Goal: Task Accomplishment & Management: Manage account settings

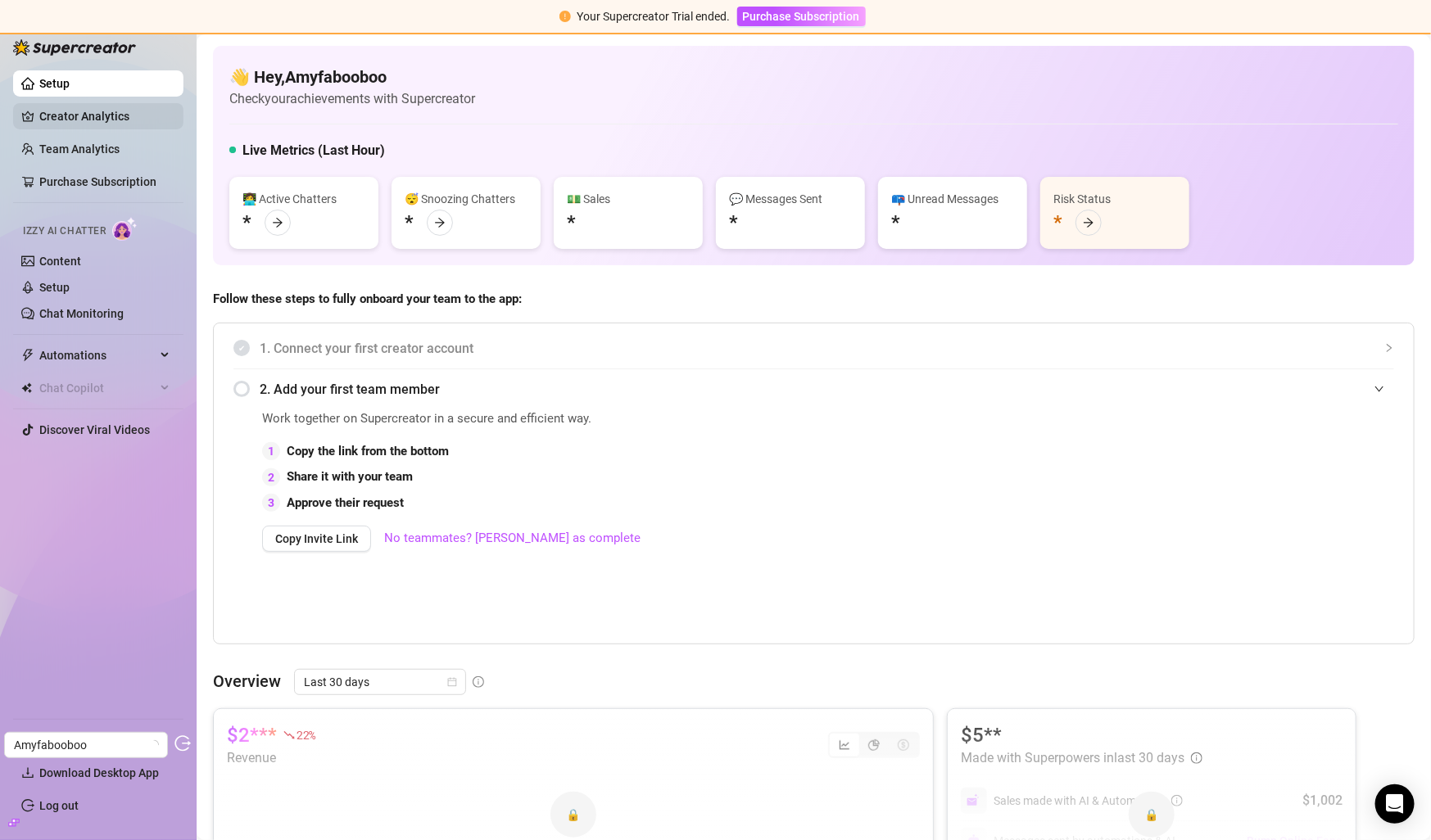
click at [50, 109] on link "Creator Analytics" at bounding box center [104, 116] width 131 height 26
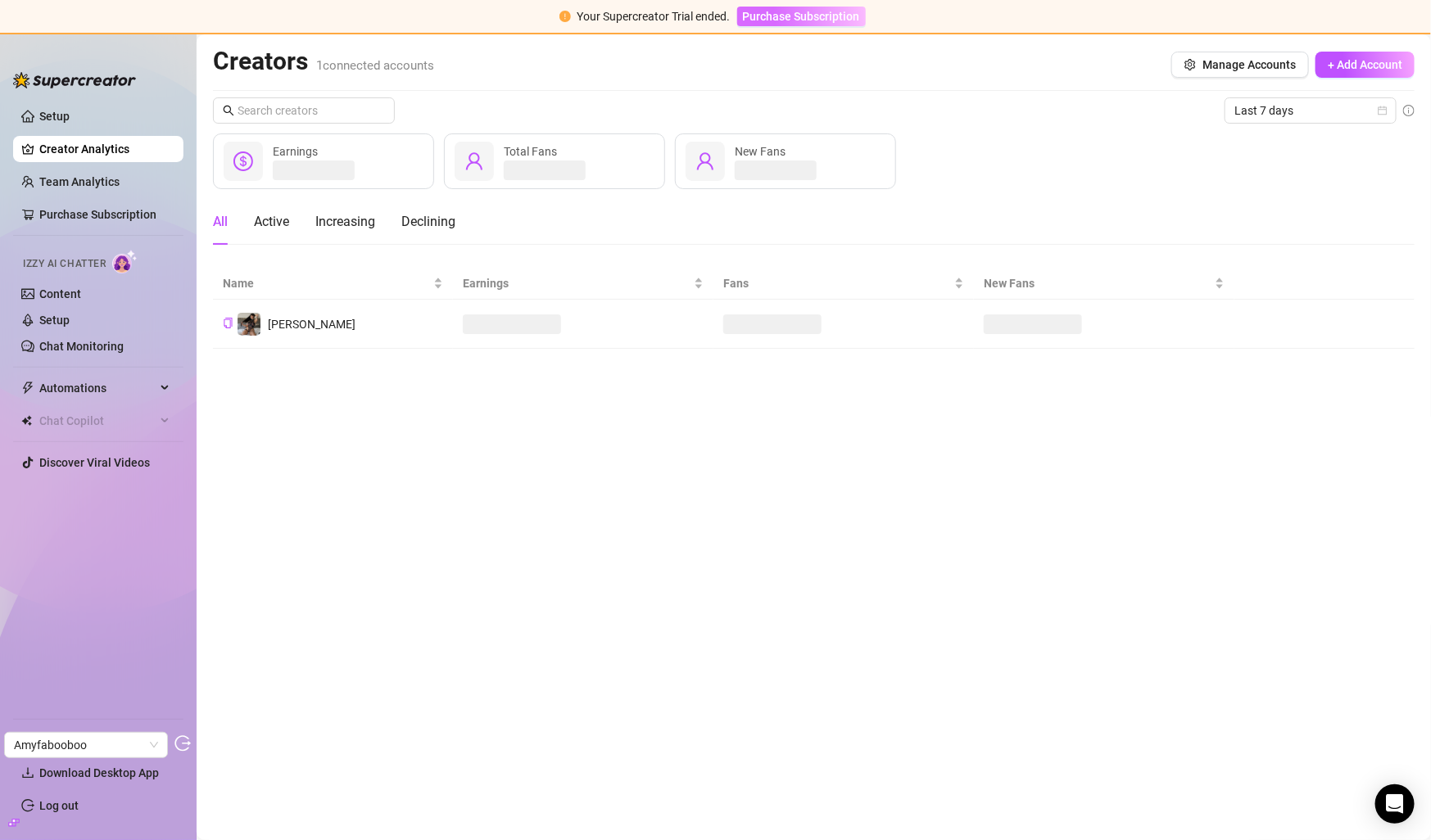
click at [826, 19] on span "Purchase Subscription" at bounding box center [801, 16] width 117 height 13
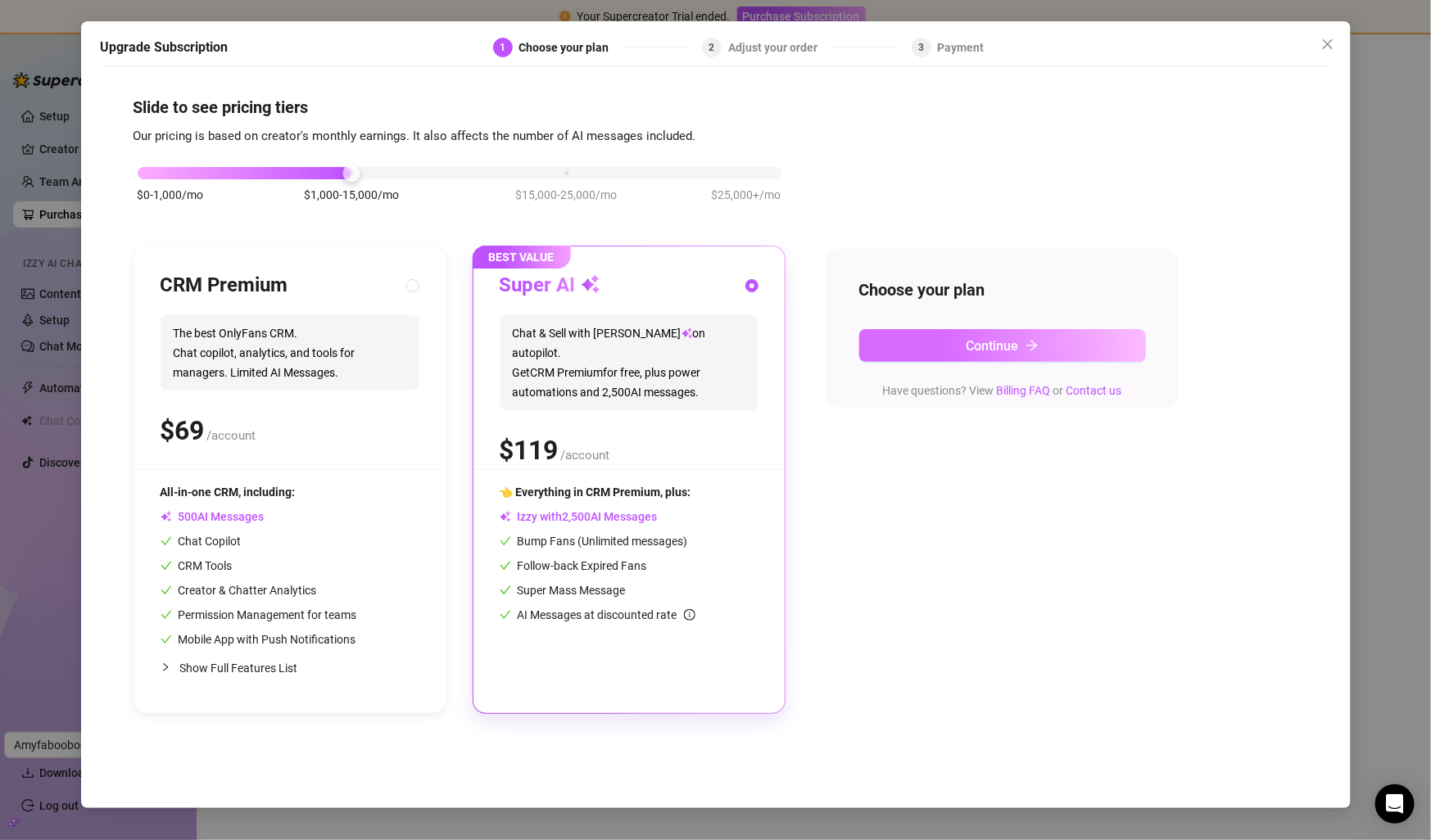
click at [1055, 352] on button "Continue" at bounding box center [1002, 345] width 286 height 33
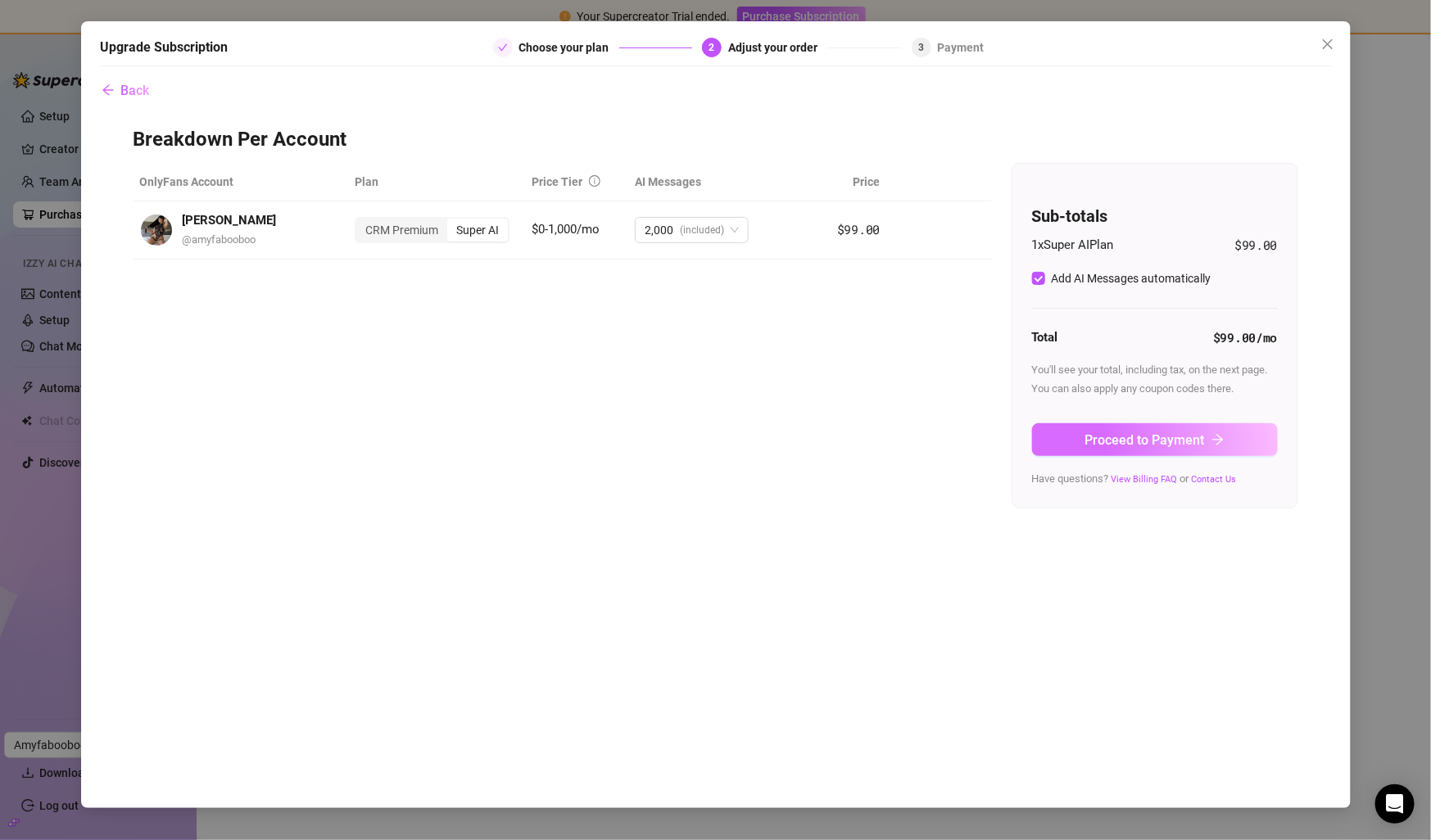
click at [1126, 436] on span "Proceed to Payment" at bounding box center [1145, 440] width 120 height 16
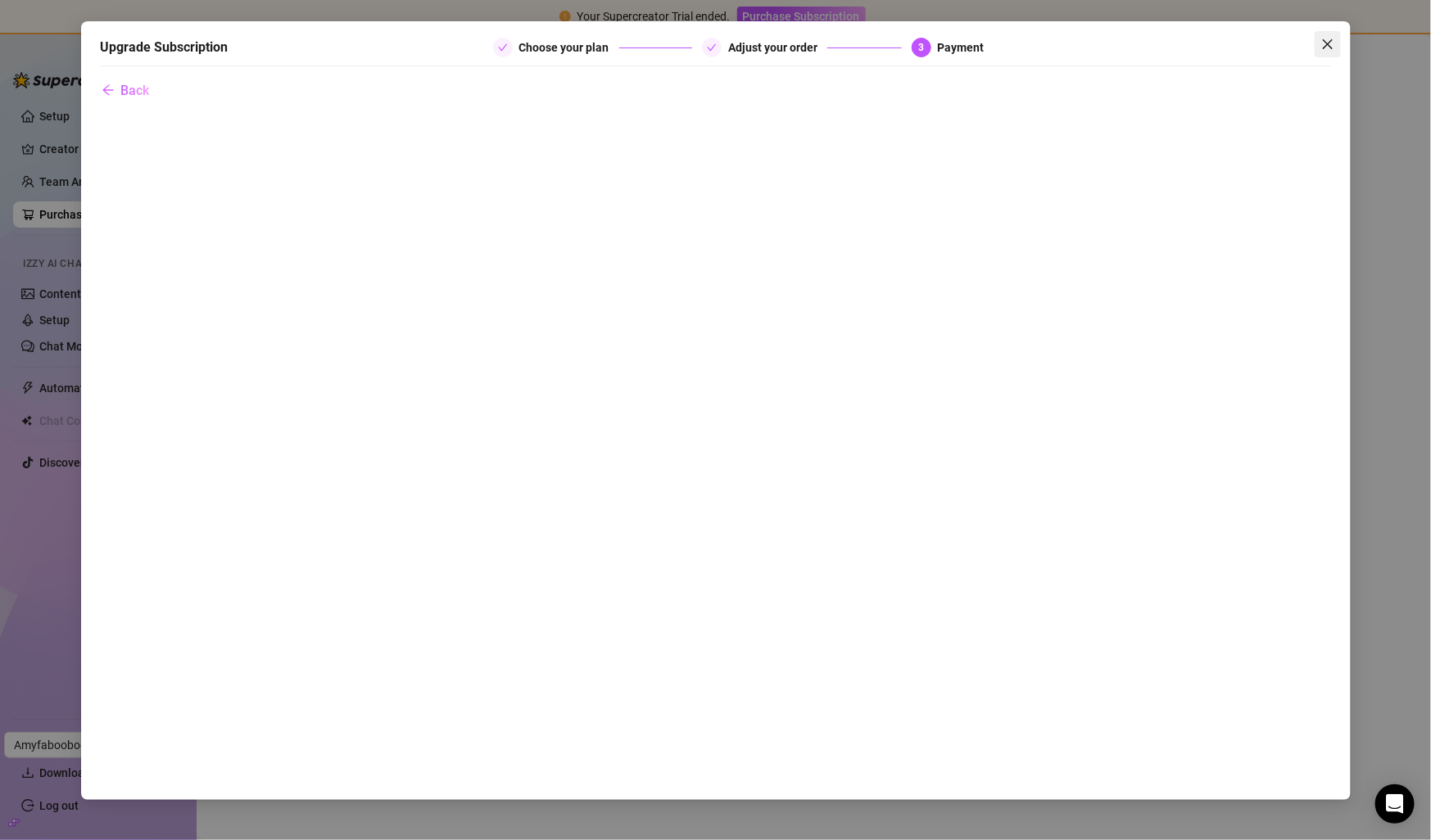
click at [1318, 49] on span "Close" at bounding box center [1328, 43] width 26 height 13
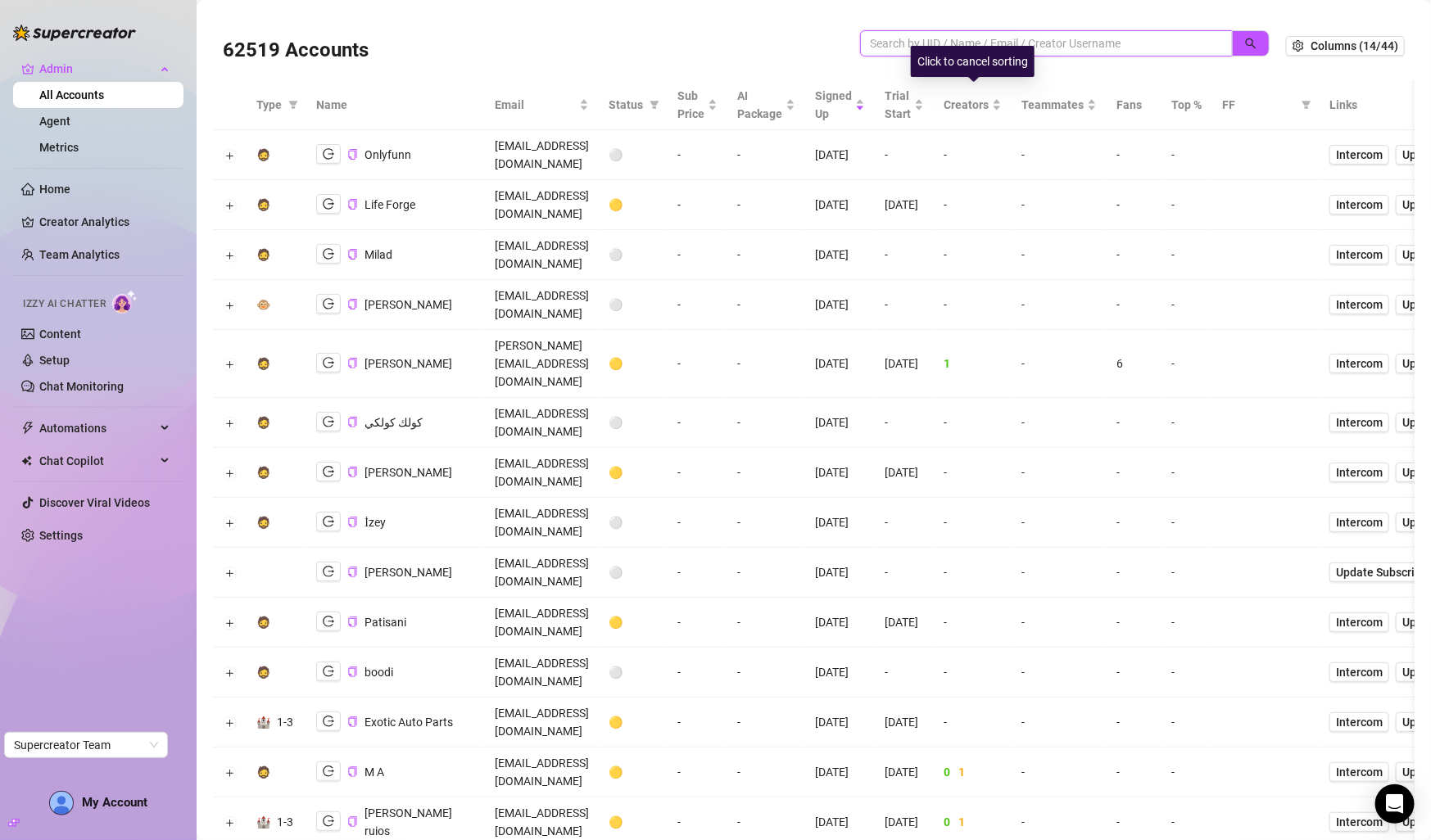
click at [1037, 43] on input "search" at bounding box center [1040, 43] width 340 height 18
paste input "charlideter@gmail.com"
type input "charlideter@gmail.com"
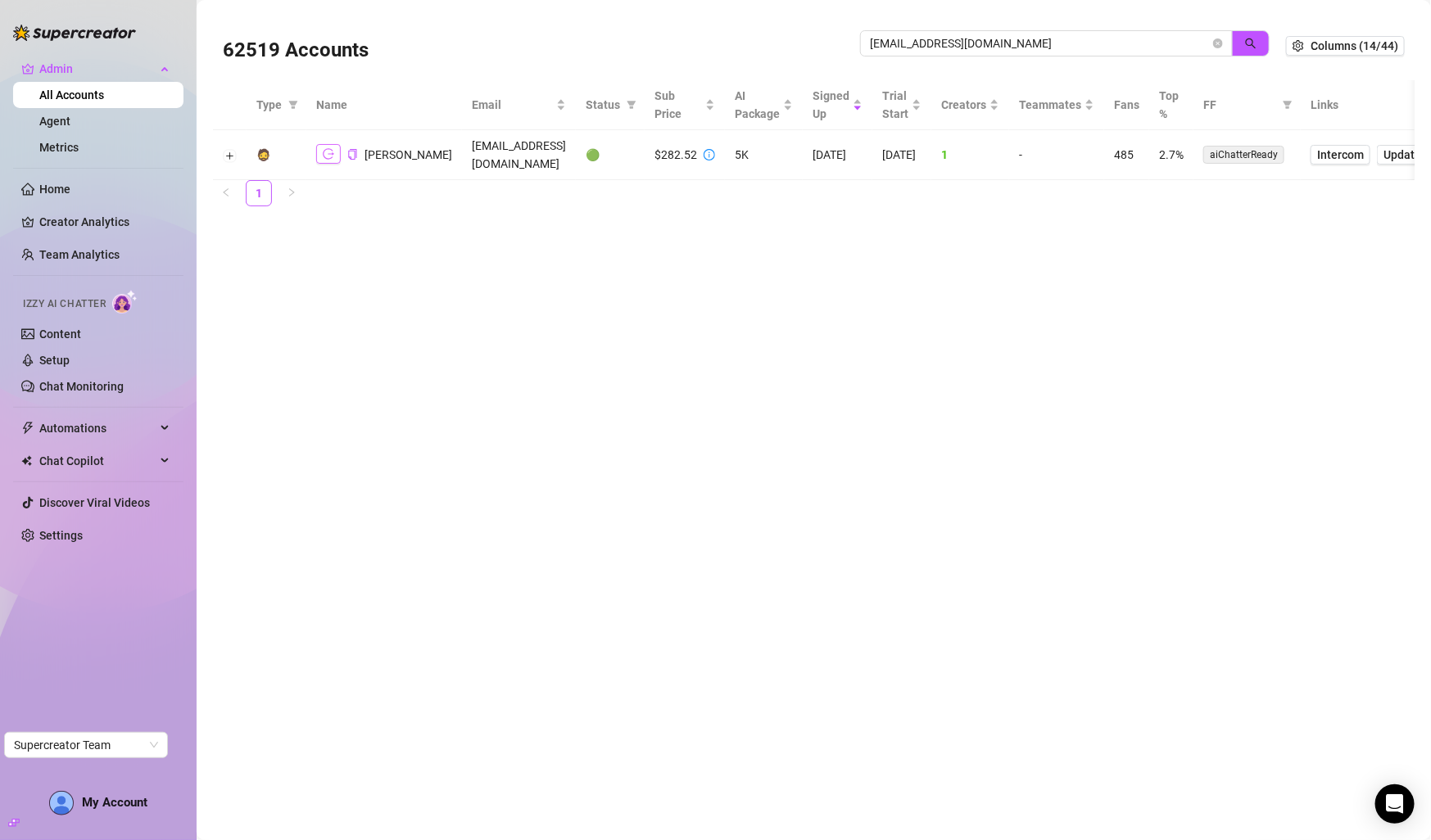
click at [325, 155] on icon "logout" at bounding box center [328, 154] width 11 height 11
click at [1218, 51] on span at bounding box center [1218, 43] width 10 height 18
click at [1218, 44] on icon "close-circle" at bounding box center [1218, 43] width 10 height 10
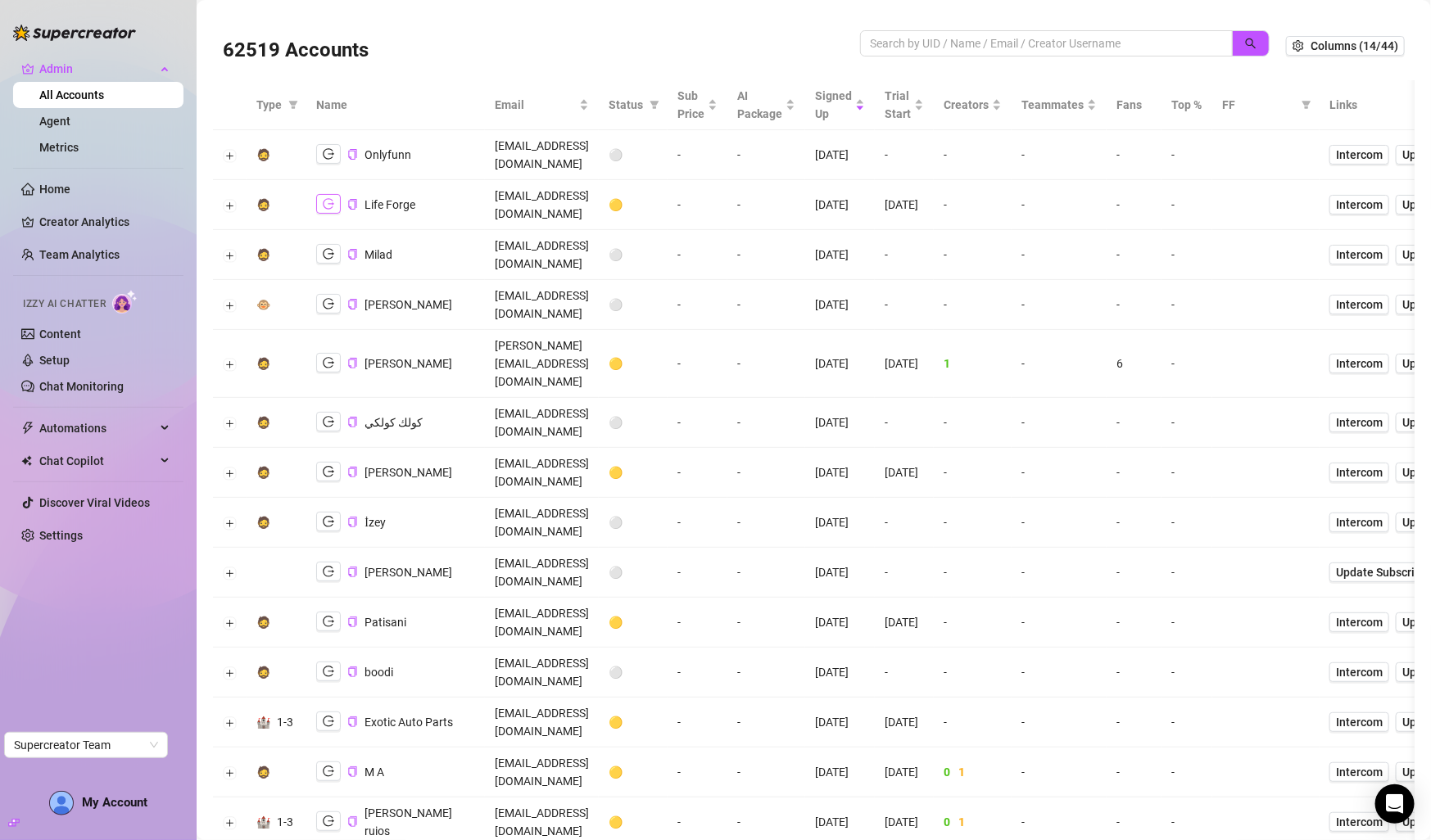
click at [325, 198] on icon "logout" at bounding box center [328, 203] width 11 height 11
click at [326, 357] on icon "logout" at bounding box center [328, 362] width 11 height 11
click at [999, 48] on div "Click to cancel sorting" at bounding box center [972, 62] width 124 height 31
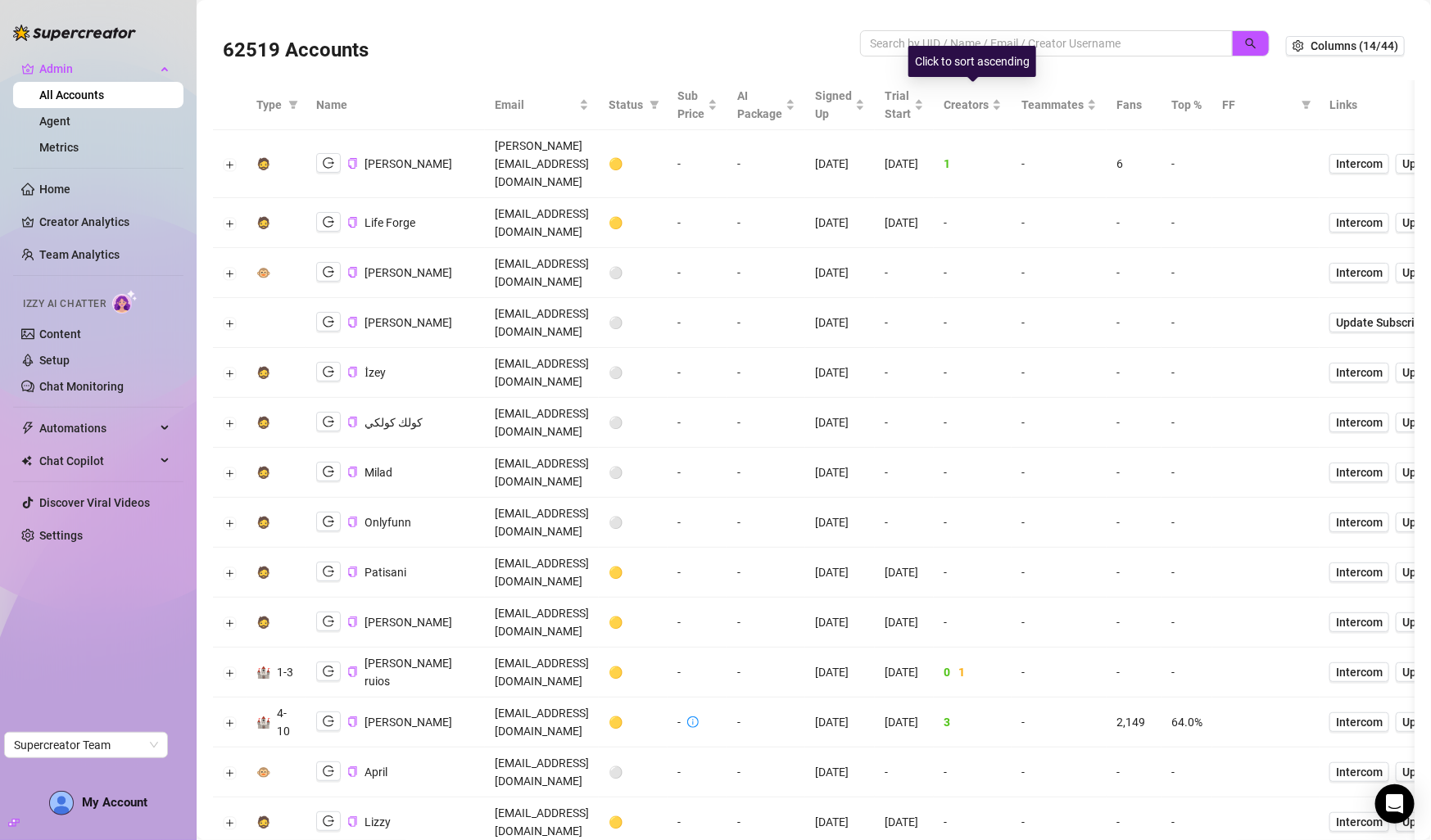
click at [999, 48] on div "Click to sort ascending" at bounding box center [972, 62] width 128 height 31
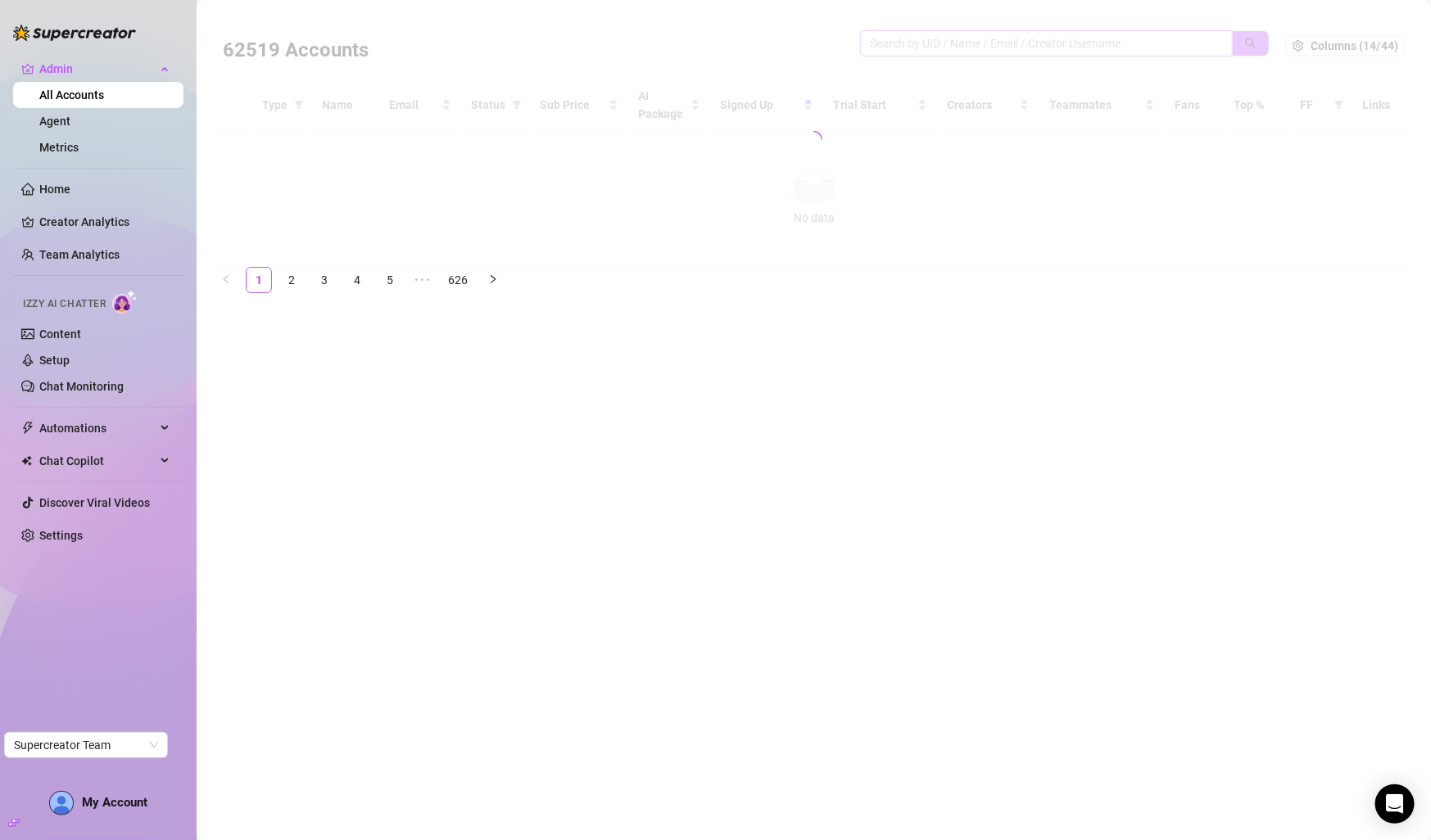
click at [1076, 46] on div at bounding box center [813, 139] width 1201 height 255
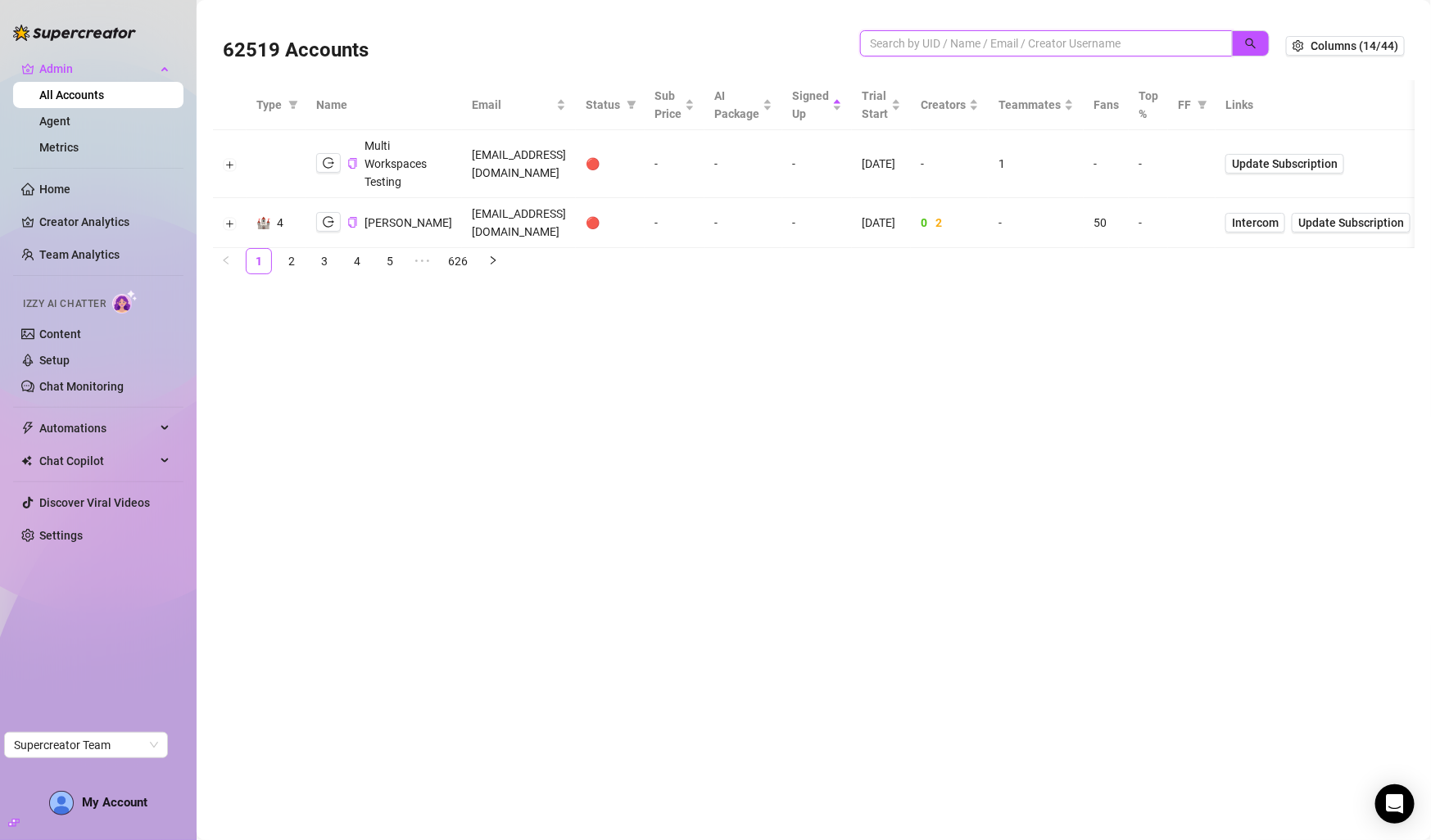
click at [1076, 46] on input "search" at bounding box center [1040, 43] width 340 height 18
paste input "pedrosupercreator@gmail.com"
type input "pedrosupercreator@gmail.com"
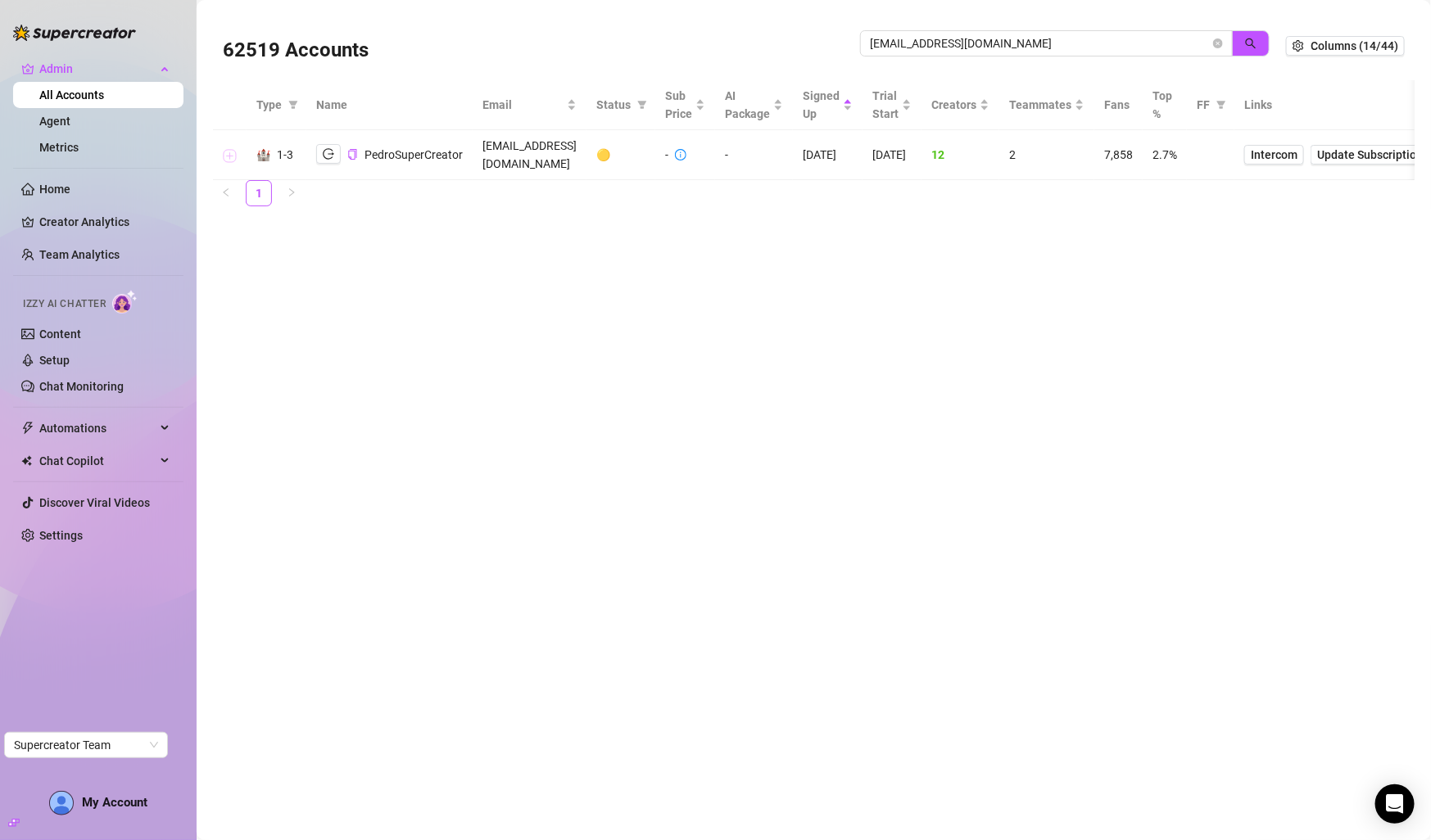
click at [226, 151] on button "Expand row" at bounding box center [230, 155] width 13 height 13
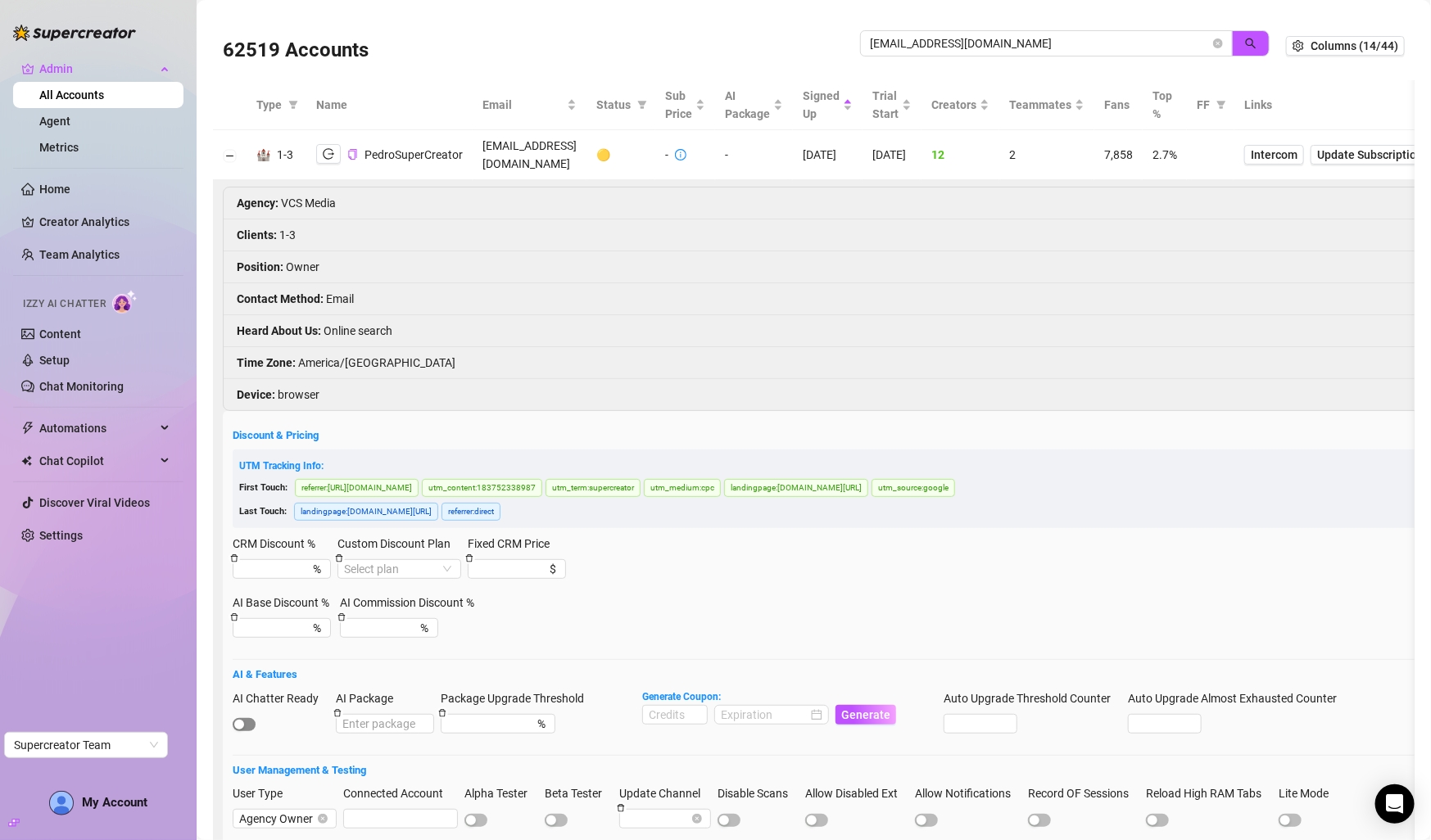
click at [252, 719] on span "button" at bounding box center [244, 725] width 23 height 13
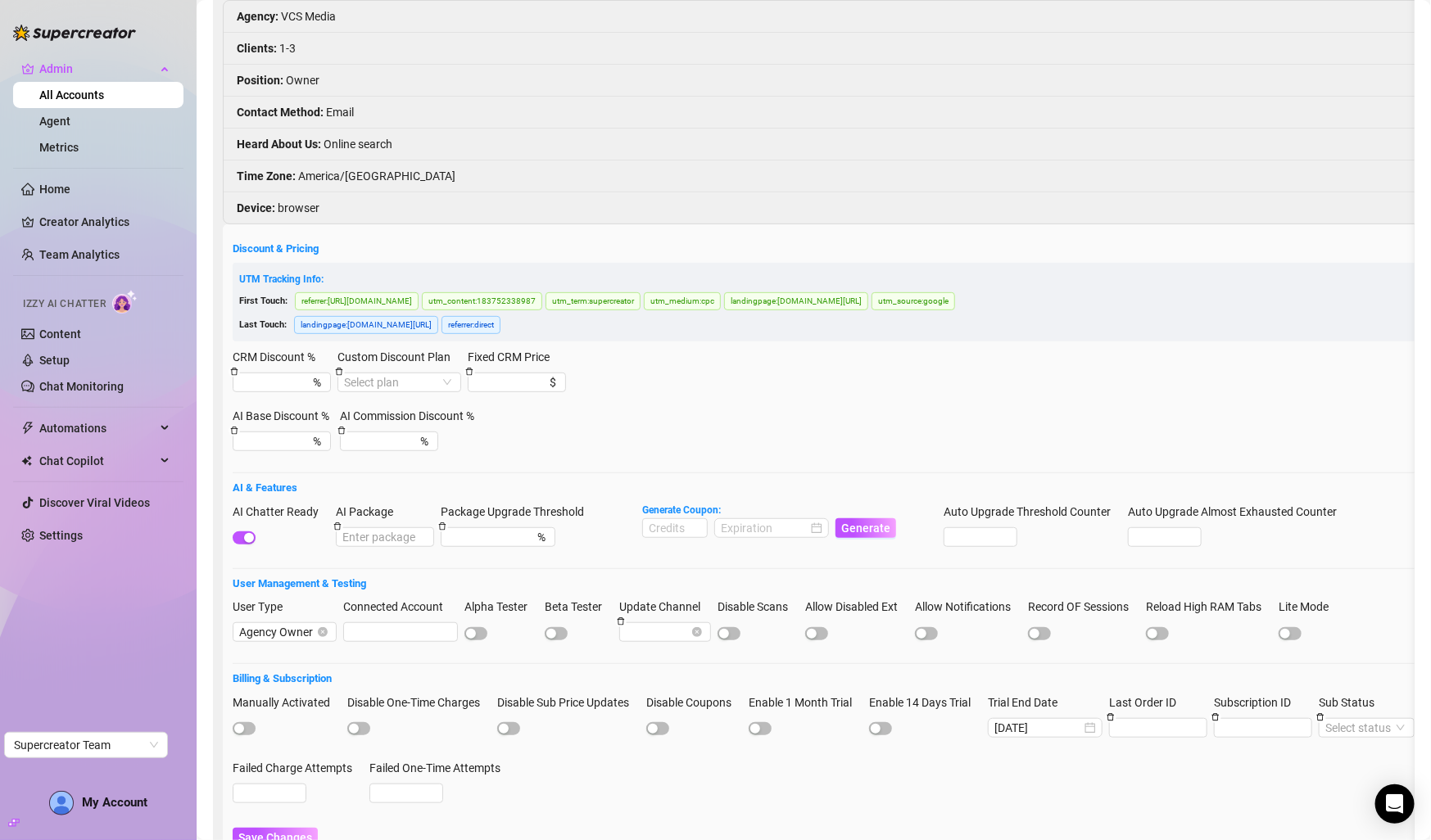
scroll to position [210, 0]
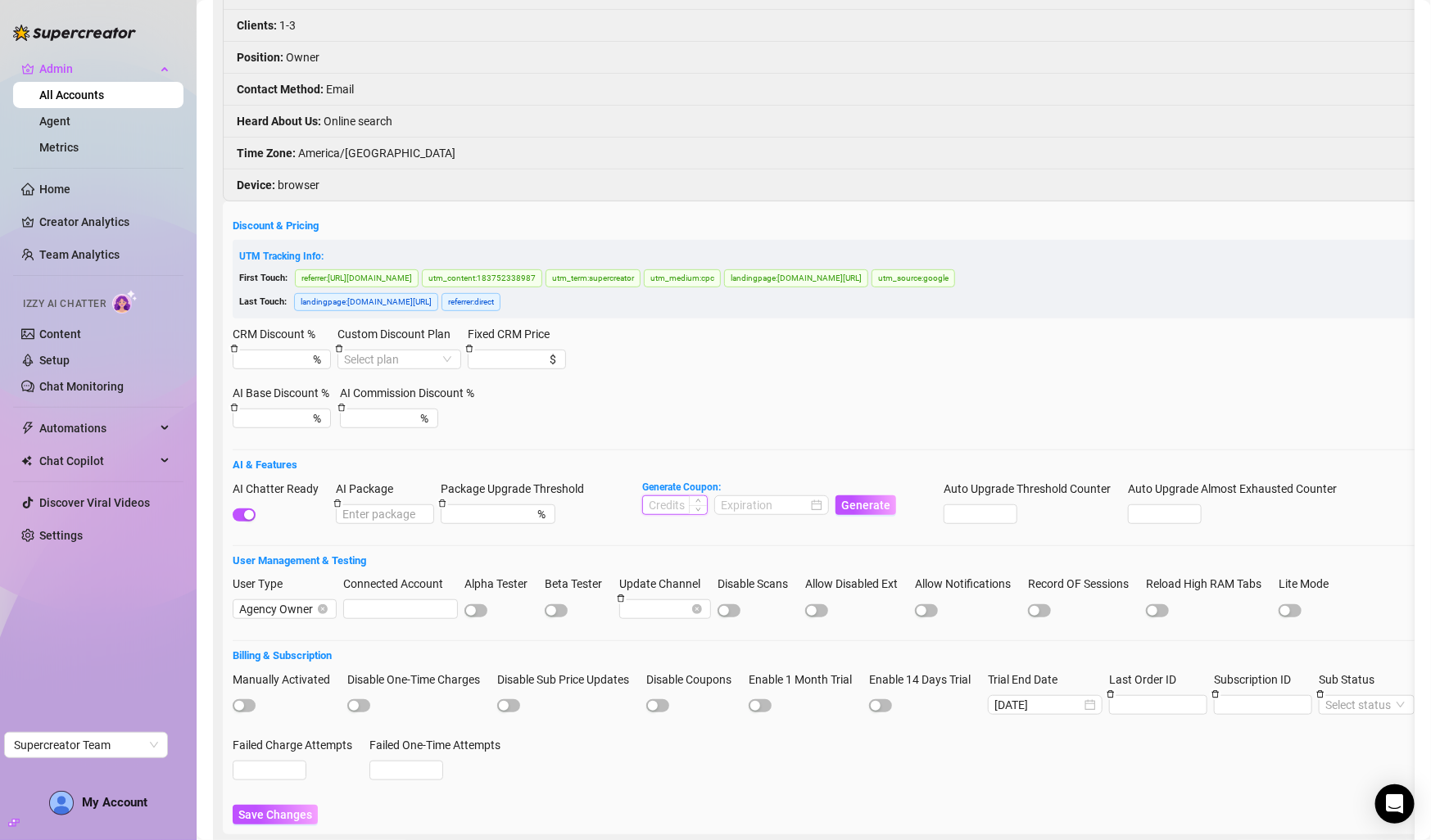
click at [679, 496] on input at bounding box center [675, 505] width 64 height 18
click at [814, 496] on div at bounding box center [771, 505] width 102 height 18
type input "1000"
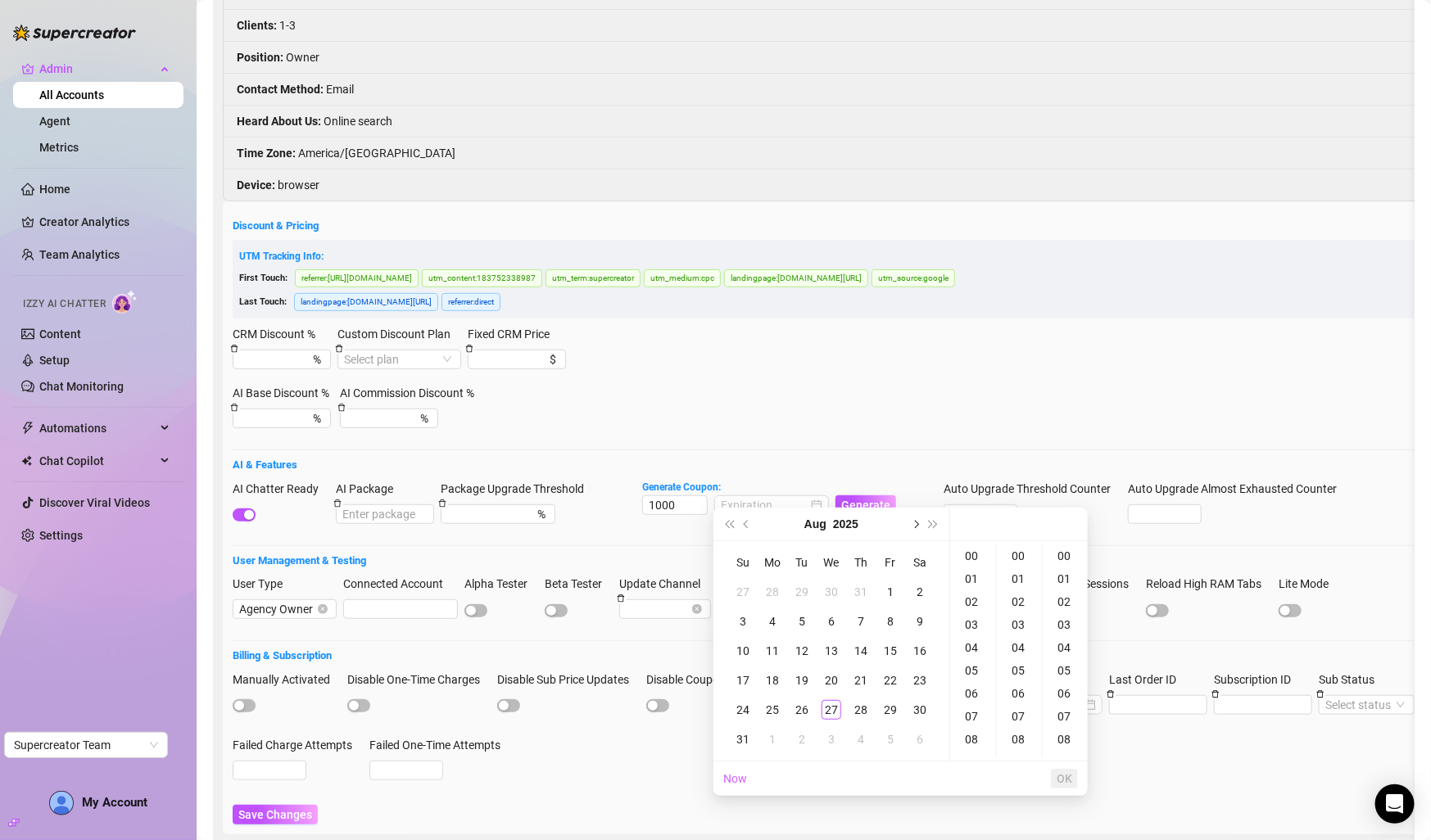
click at [916, 526] on button "Next month (PageDown)" at bounding box center [915, 524] width 18 height 33
click at [918, 684] on div "27" at bounding box center [919, 680] width 20 height 20
click at [1066, 739] on div "08" at bounding box center [1065, 739] width 39 height 23
type input "2025-09-27 00:00:08"
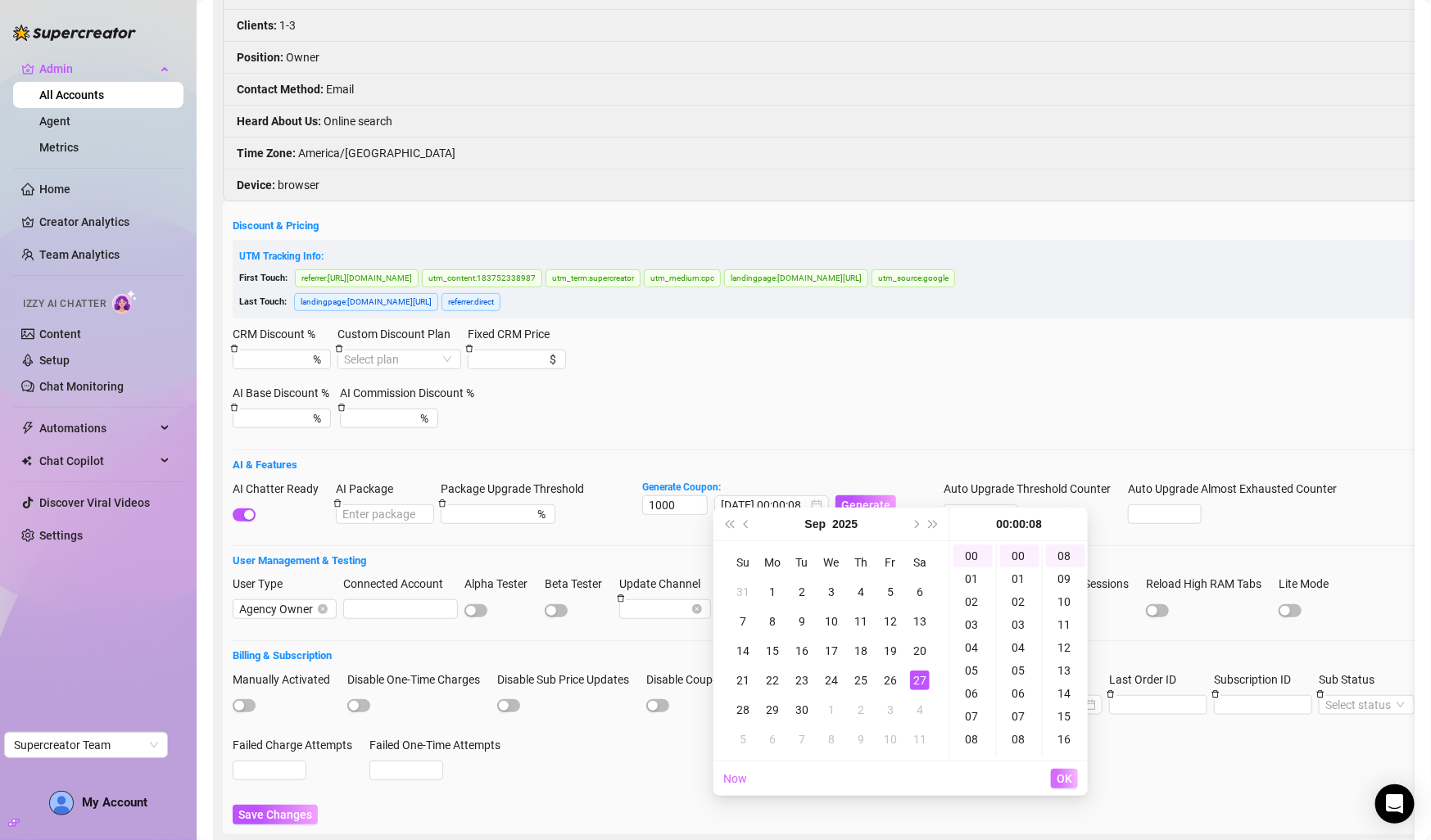
click at [1068, 780] on span "OK" at bounding box center [1064, 778] width 16 height 13
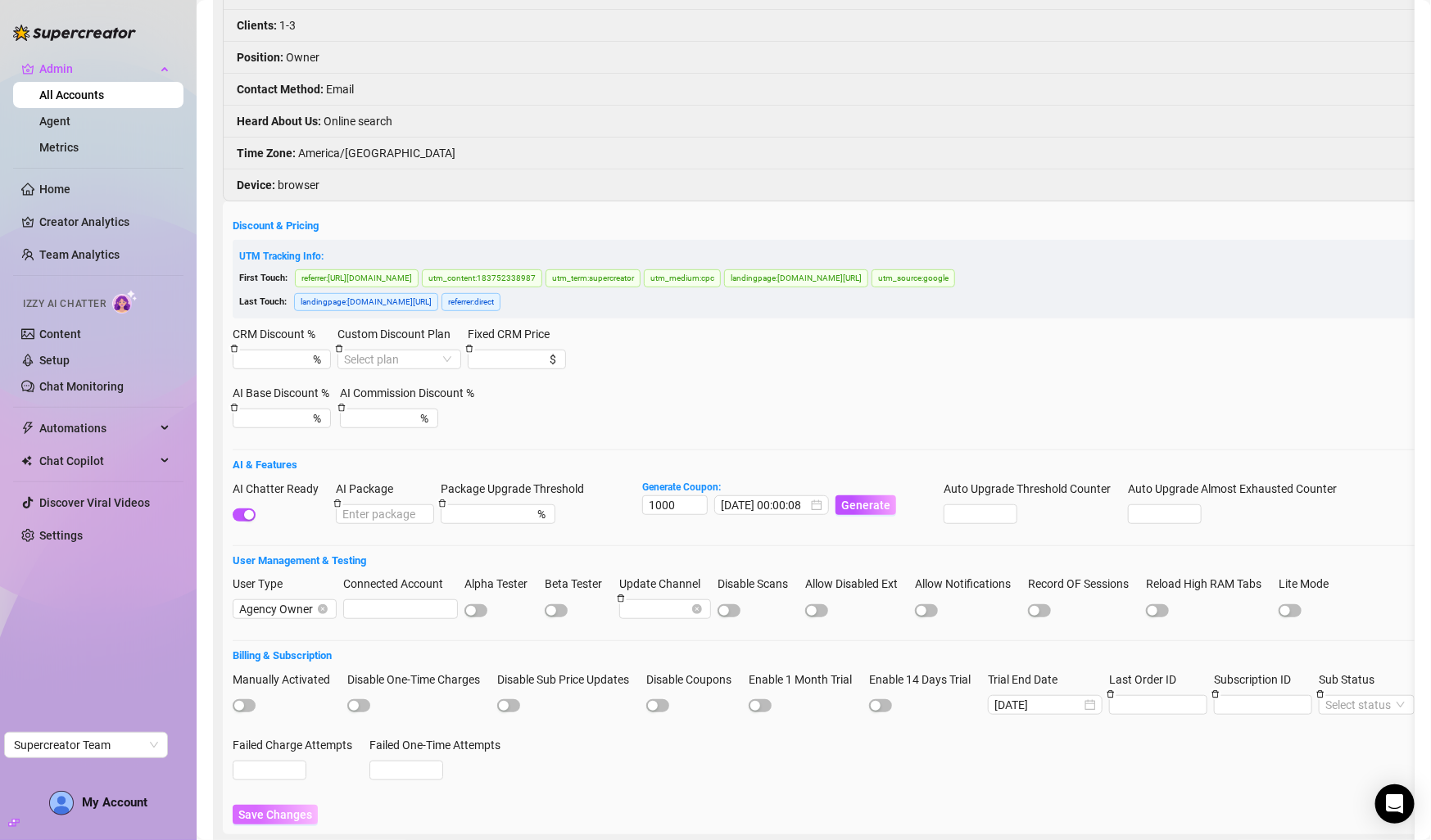
click at [284, 808] on span "Save Changes" at bounding box center [275, 814] width 74 height 13
click at [856, 502] on button "Generate" at bounding box center [866, 505] width 61 height 20
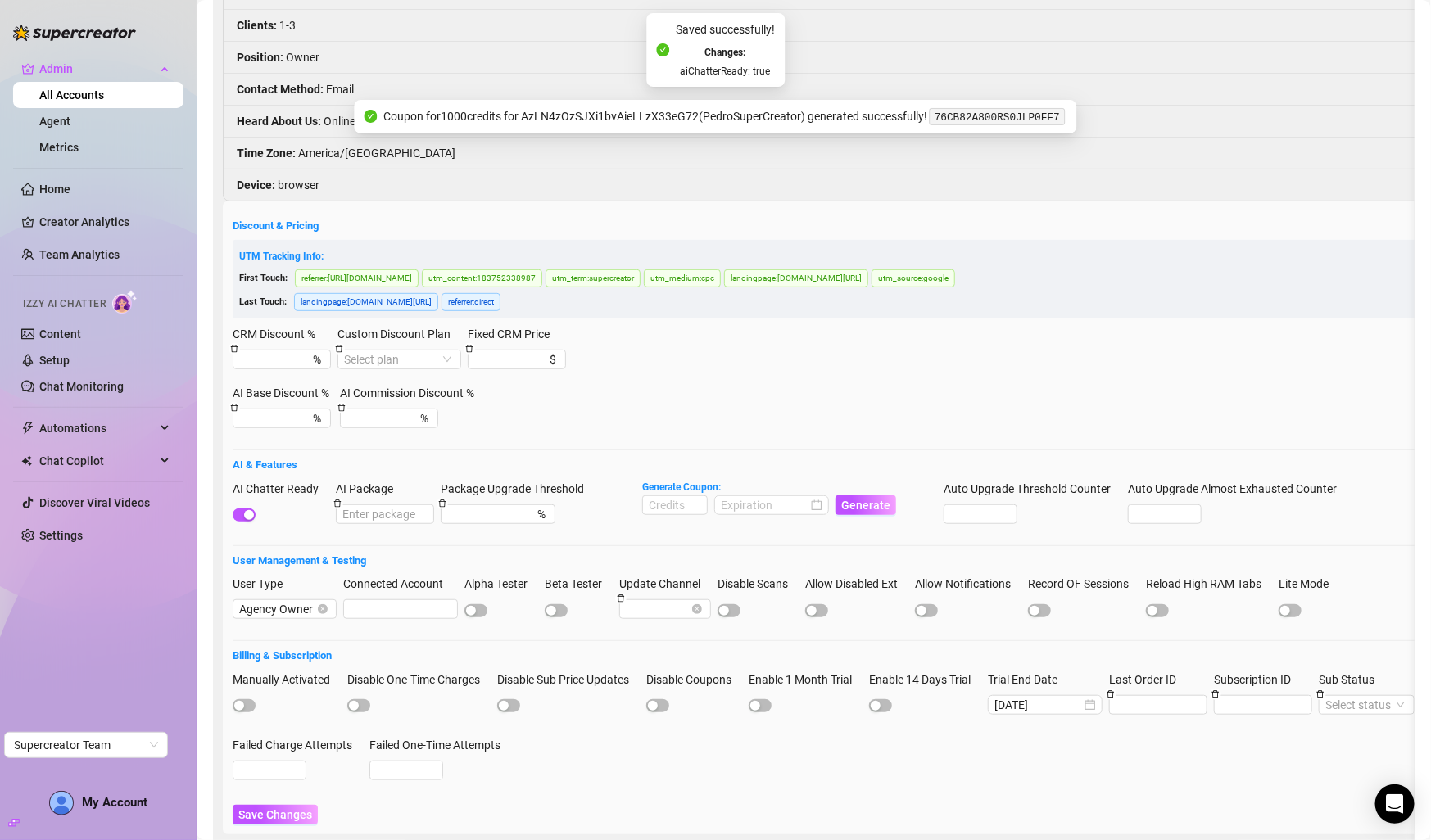
click at [971, 121] on code "76CB82A800RS0JLP0FF7" at bounding box center [997, 117] width 135 height 17
drag, startPoint x: 951, startPoint y: 119, endPoint x: 1091, endPoint y: 119, distance: 140.0
click at [1076, 119] on div "Coupon for 1000 credits for AzLN4zOzSJXi1bvAieLLzX33eG72 ( PedroSuperCreator ) …" at bounding box center [715, 117] width 722 height 35
copy code "76CB82A800RS0JLP0FF7"
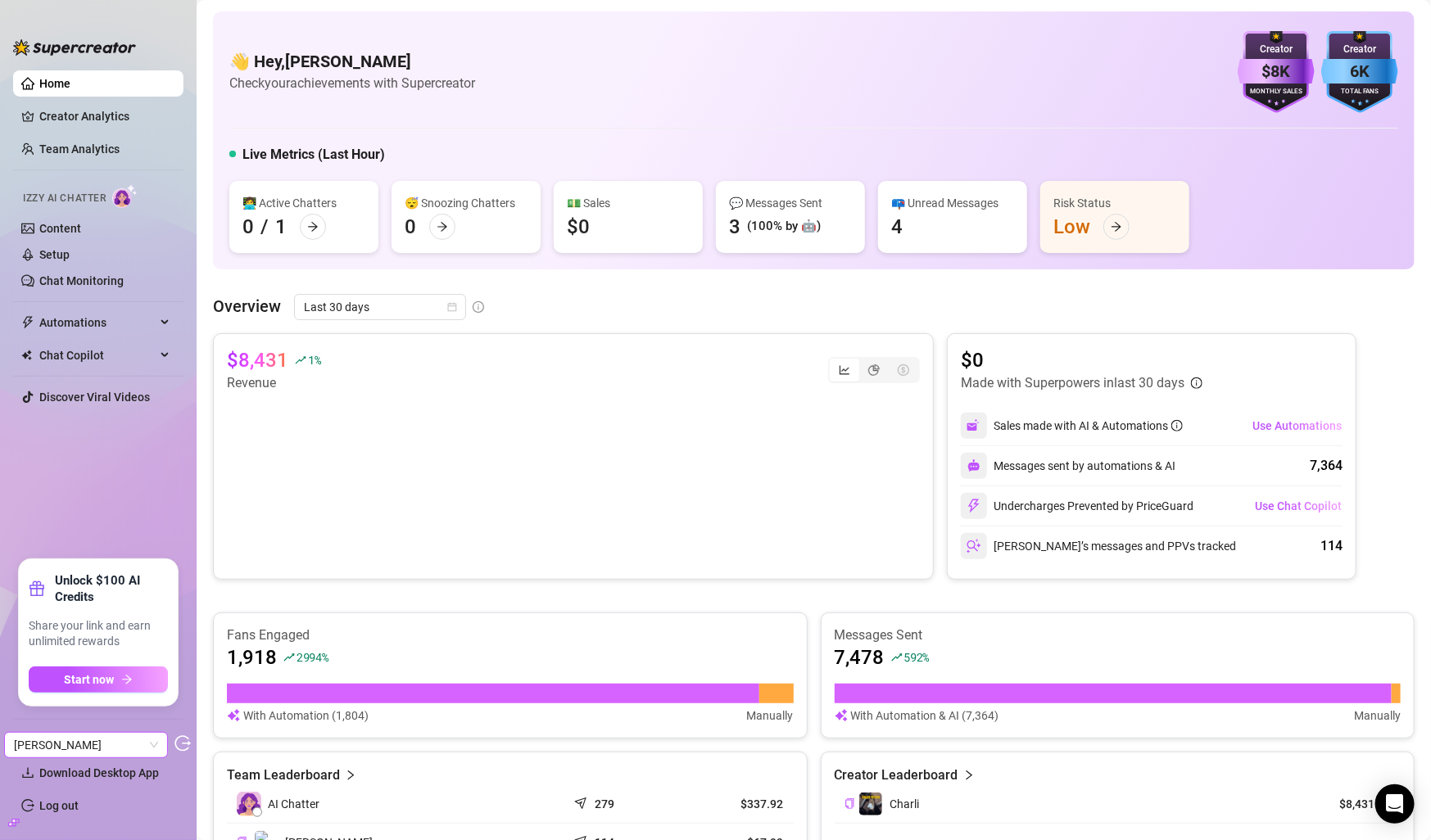
click at [154, 740] on span "[PERSON_NAME]" at bounding box center [86, 745] width 144 height 24
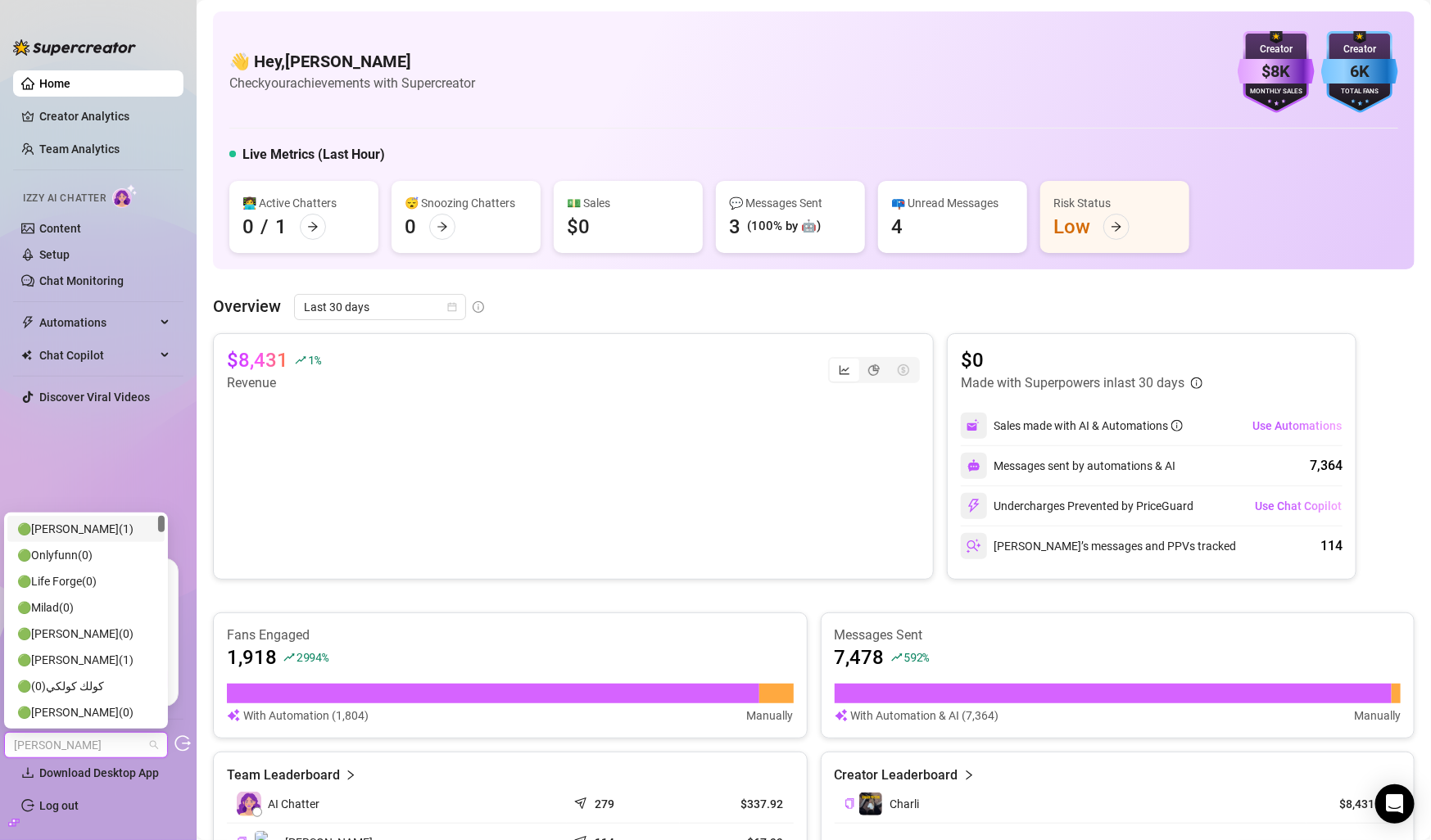
click at [122, 482] on ul "Home Creator Analytics Team Analytics Izzy AI Chatter Content Setup Chat Monito…" at bounding box center [98, 308] width 170 height 489
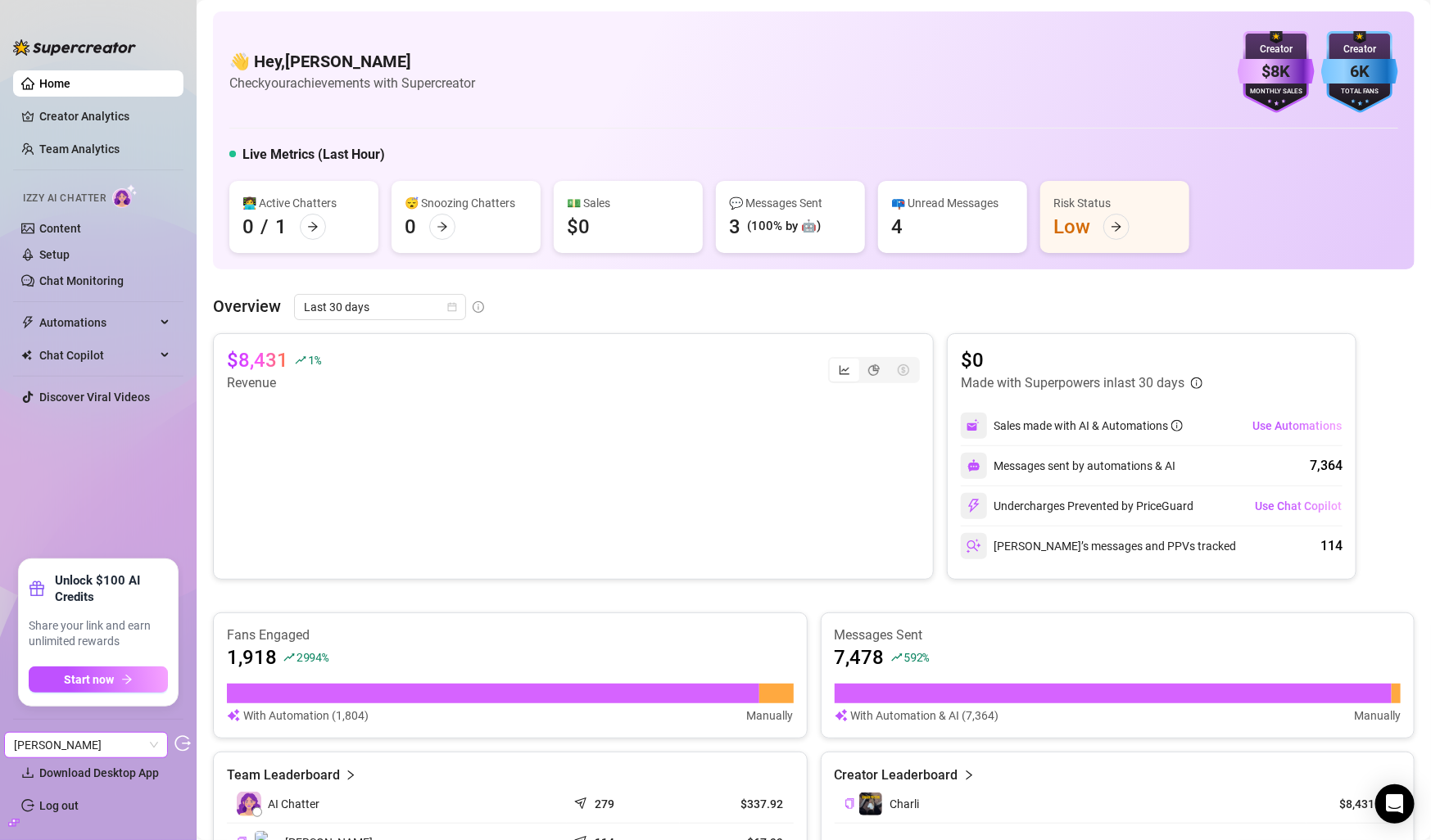
click at [136, 746] on span "[PERSON_NAME]" at bounding box center [86, 745] width 144 height 24
click at [103, 456] on ul "Home Creator Analytics Team Analytics Izzy AI Chatter Content Setup Chat Monito…" at bounding box center [98, 308] width 170 height 489
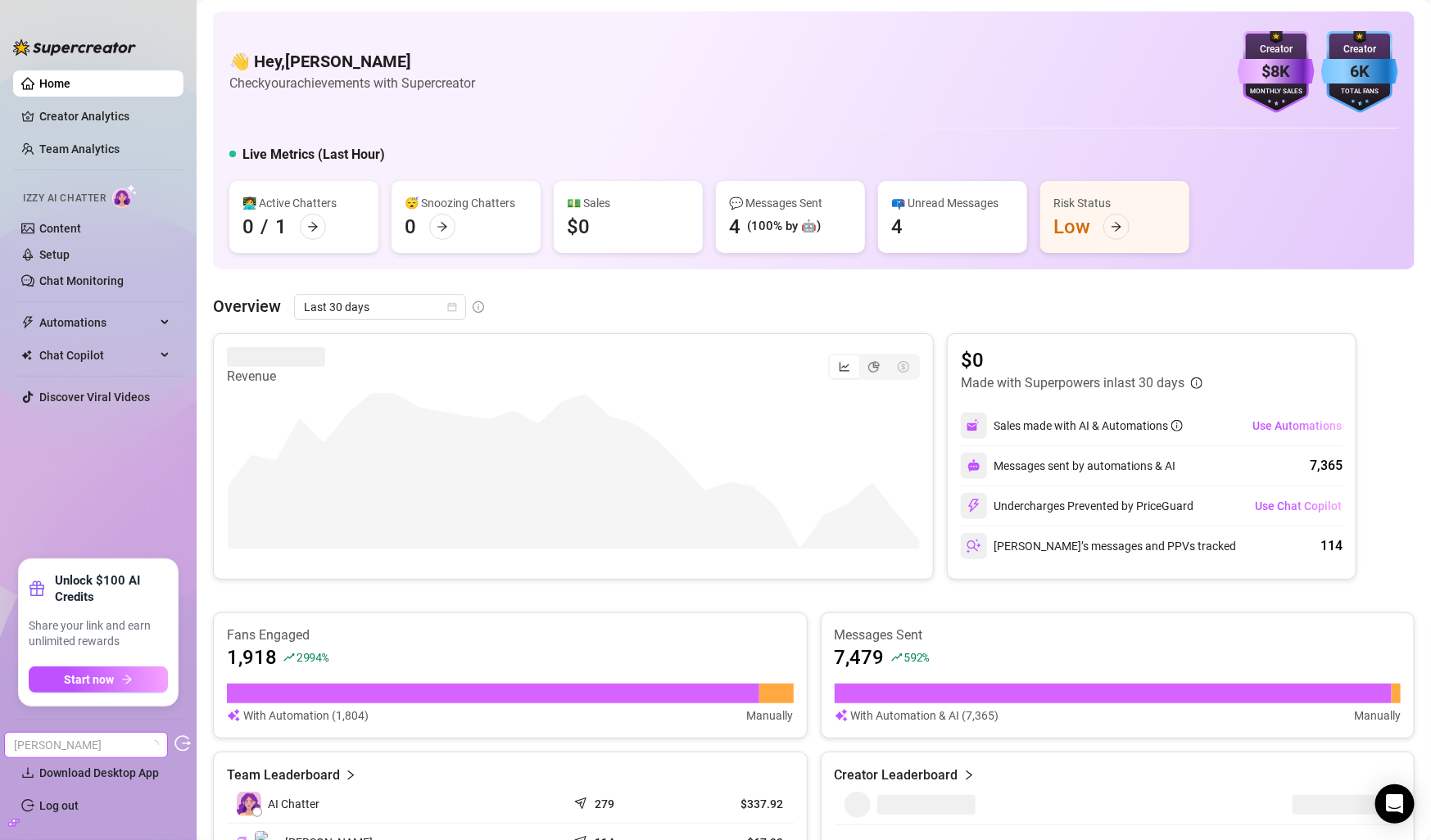
click at [113, 740] on span "[PERSON_NAME]" at bounding box center [86, 745] width 144 height 24
click at [113, 739] on span "[PERSON_NAME]" at bounding box center [86, 745] width 144 height 24
click at [13, 823] on icon "build" at bounding box center [13, 823] width 11 height 7
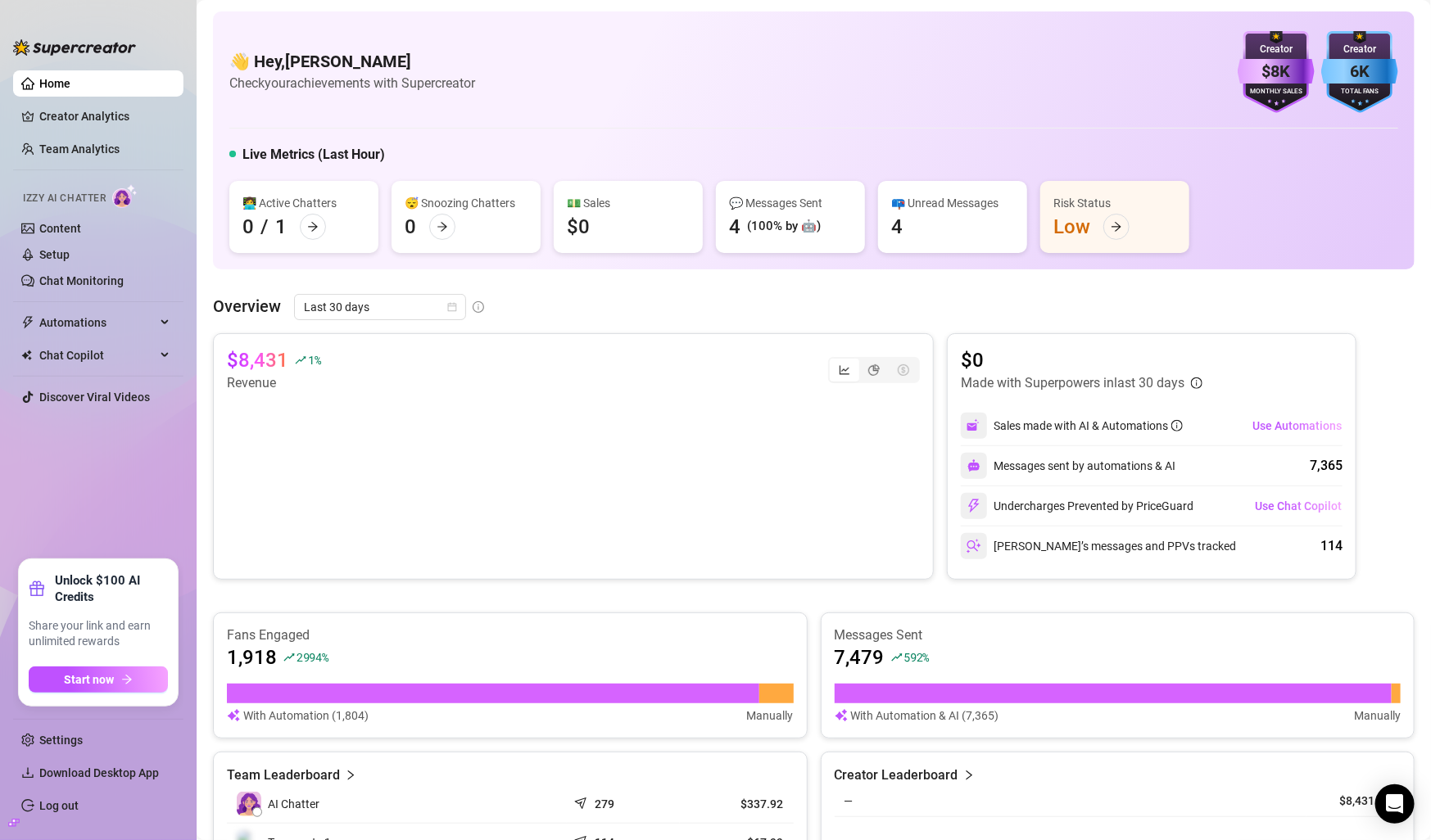
click at [18, 823] on icon "build" at bounding box center [13, 823] width 11 height 11
click at [18, 821] on icon "build" at bounding box center [13, 823] width 11 height 11
click at [64, 734] on link "Settings" at bounding box center [61, 740] width 43 height 13
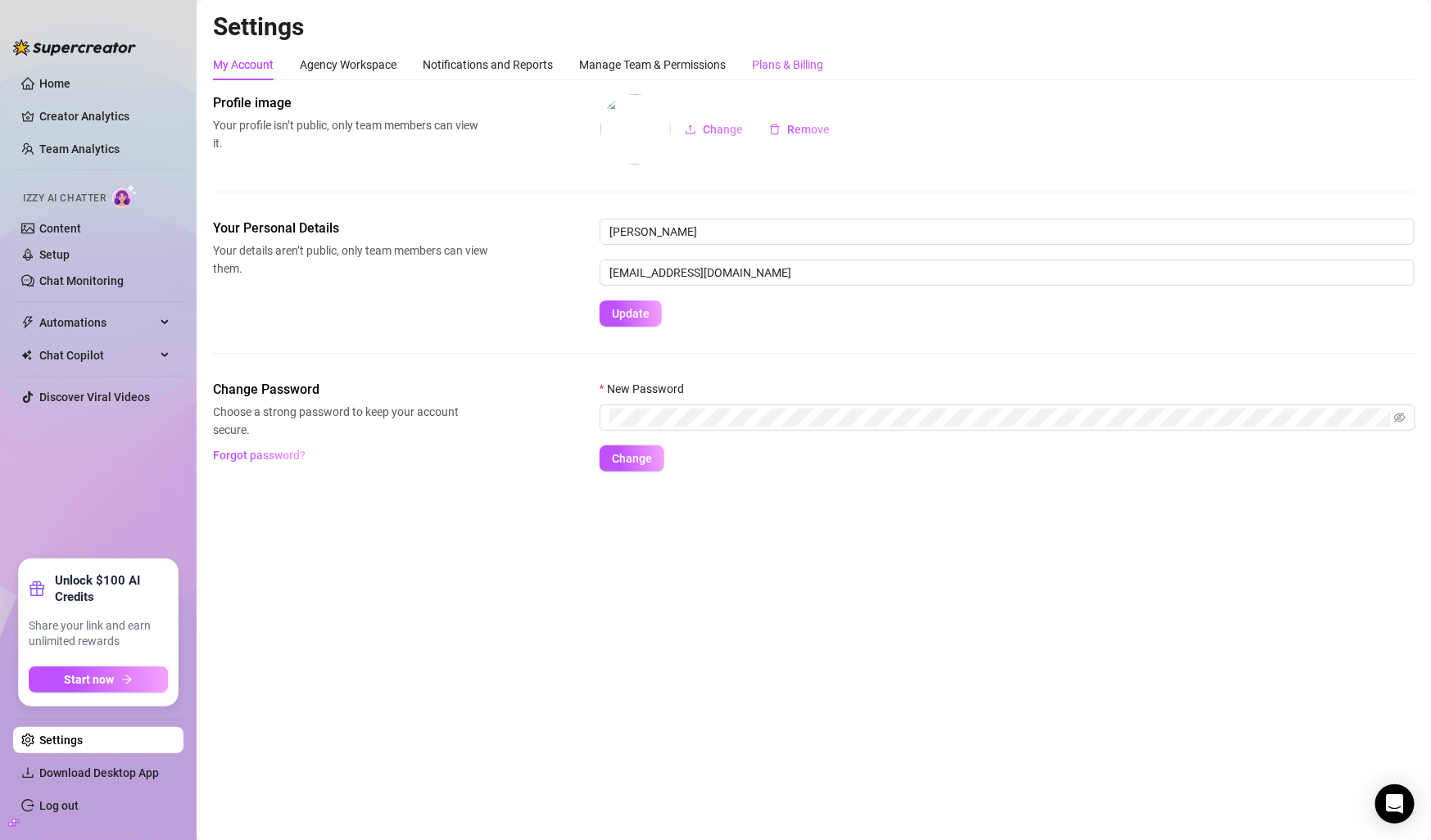
click at [790, 62] on div "Plans & Billing" at bounding box center [787, 64] width 71 height 18
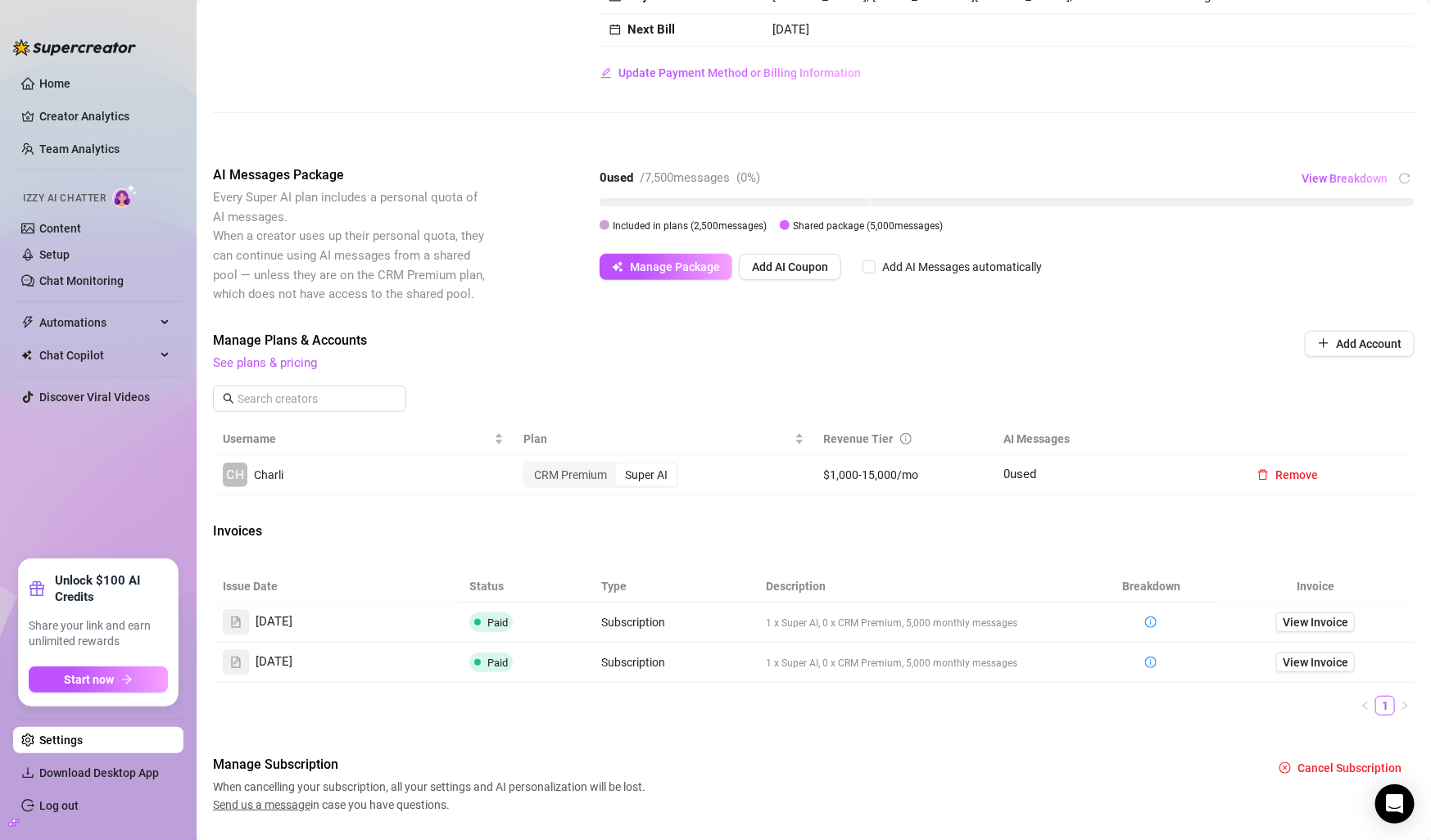
scroll to position [176, 0]
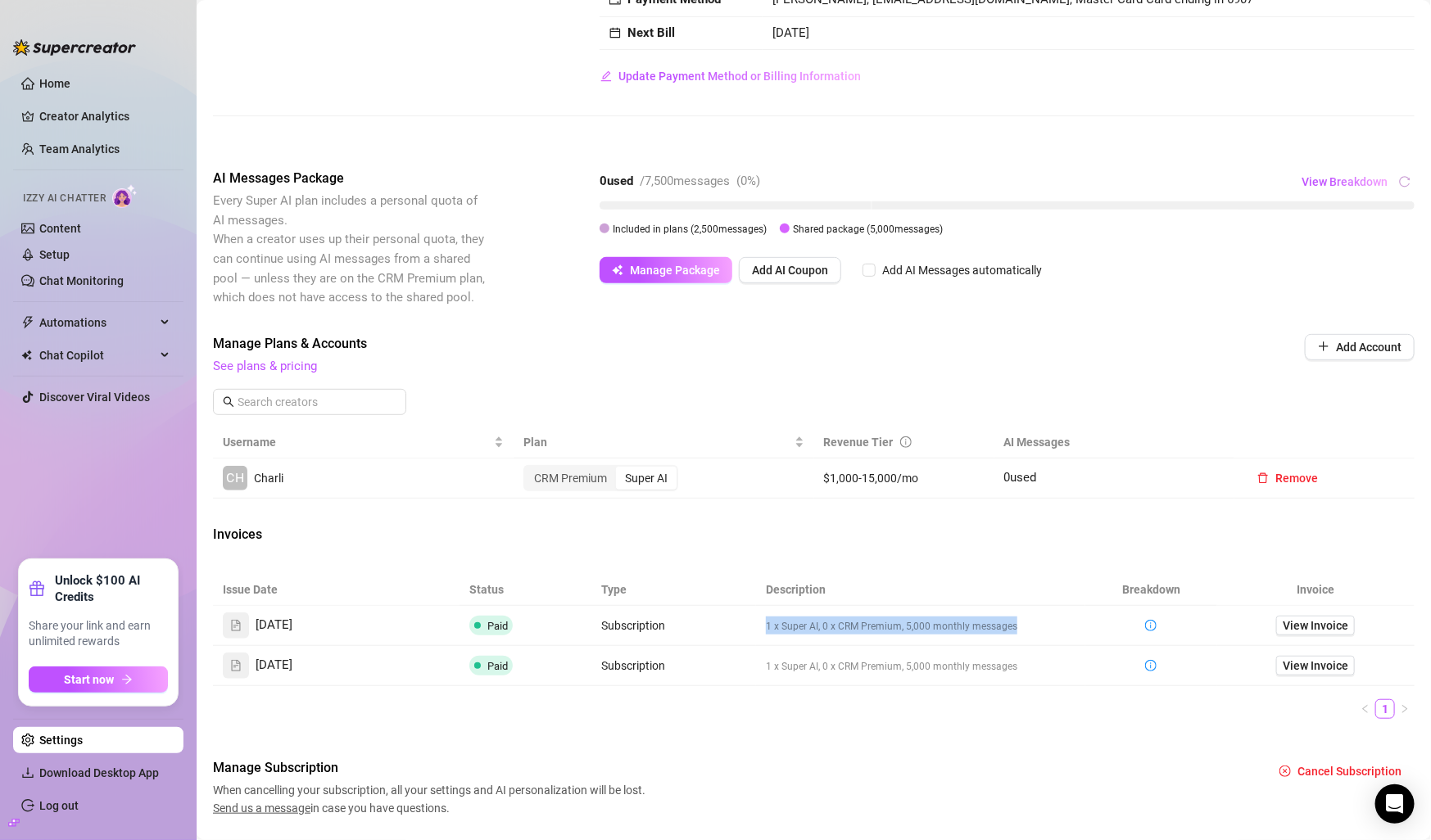
drag, startPoint x: 1034, startPoint y: 630, endPoint x: 732, endPoint y: 627, distance: 302.0
click at [732, 627] on tr "[DATE] Paid Subscription 1 x Super AI, 0 x CRM Premium, 5,000 monthly messages …" at bounding box center [813, 626] width 1201 height 40
copy tr "1 x Super AI, 0 x CRM Premium, 5,000 monthly messages"
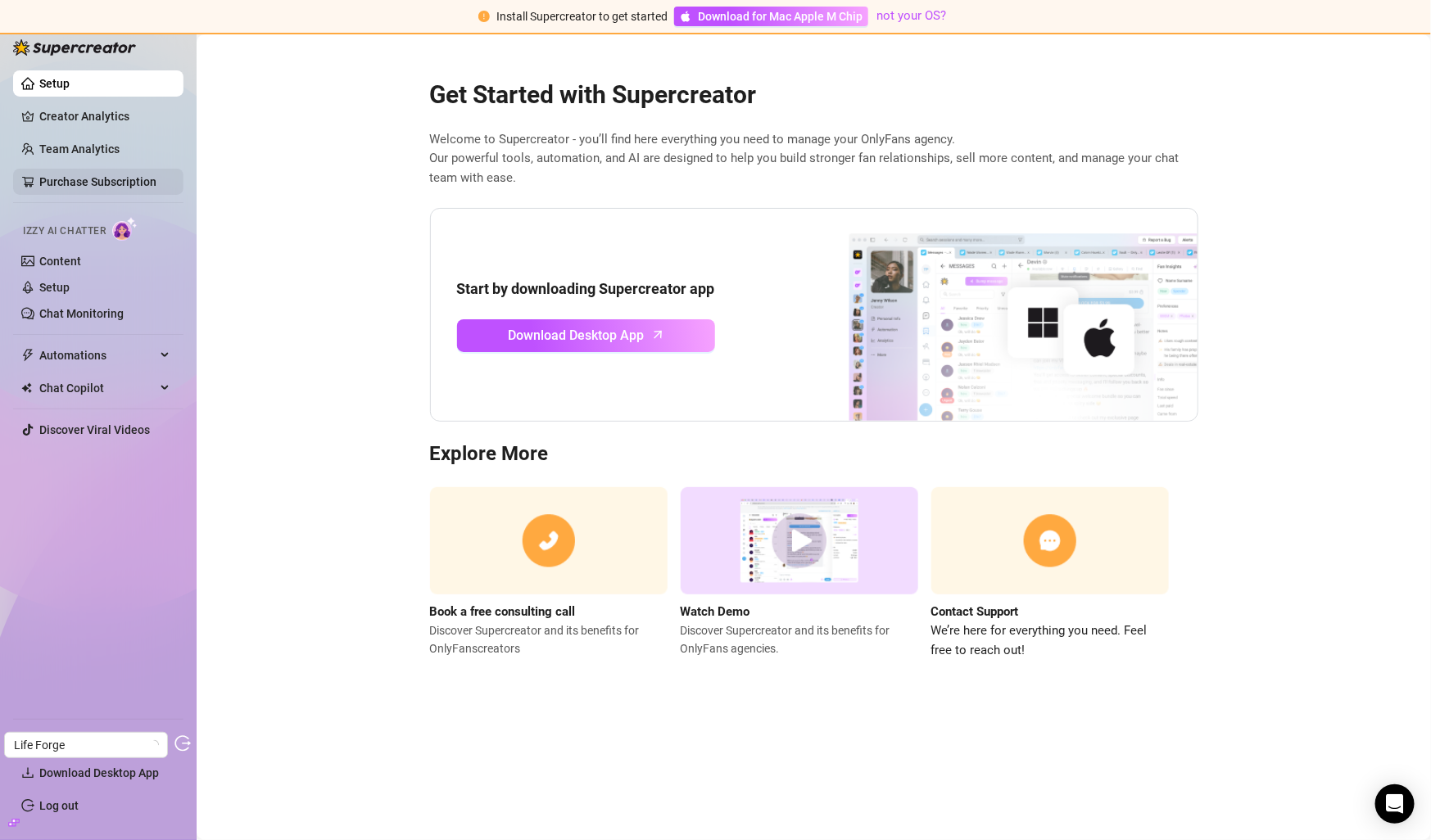
click at [99, 180] on link "Purchase Subscription" at bounding box center [97, 181] width 117 height 13
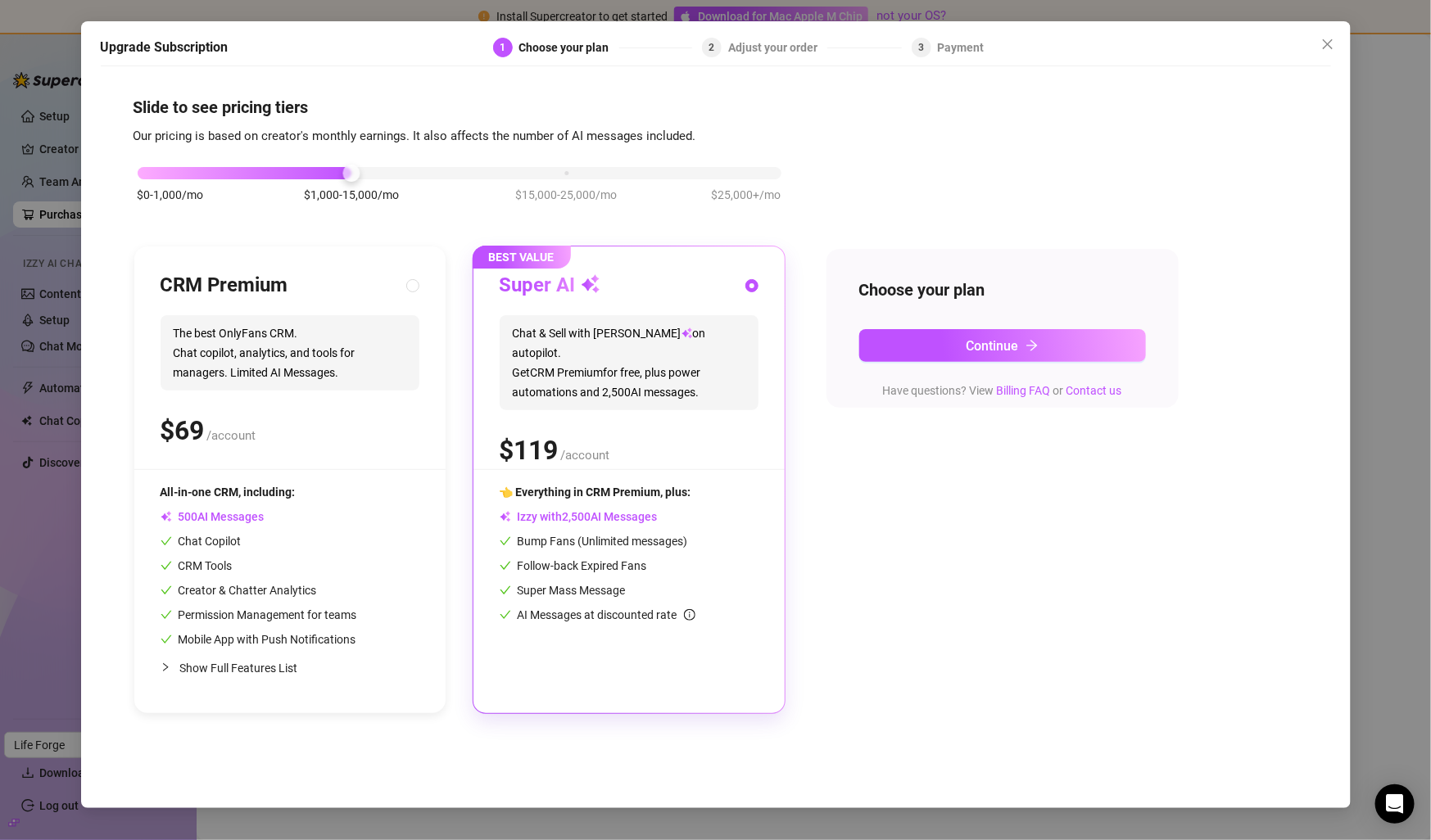
click at [361, 337] on span "The best OnlyFans CRM. Chat copilot, analytics, and tools for managers. Limited…" at bounding box center [290, 352] width 259 height 75
radio input "true"
radio input "false"
click at [154, 173] on div "$0-1,000/mo $1,000-15,000/mo $15,000-25,000/mo $25,000+/mo" at bounding box center [460, 168] width 644 height 10
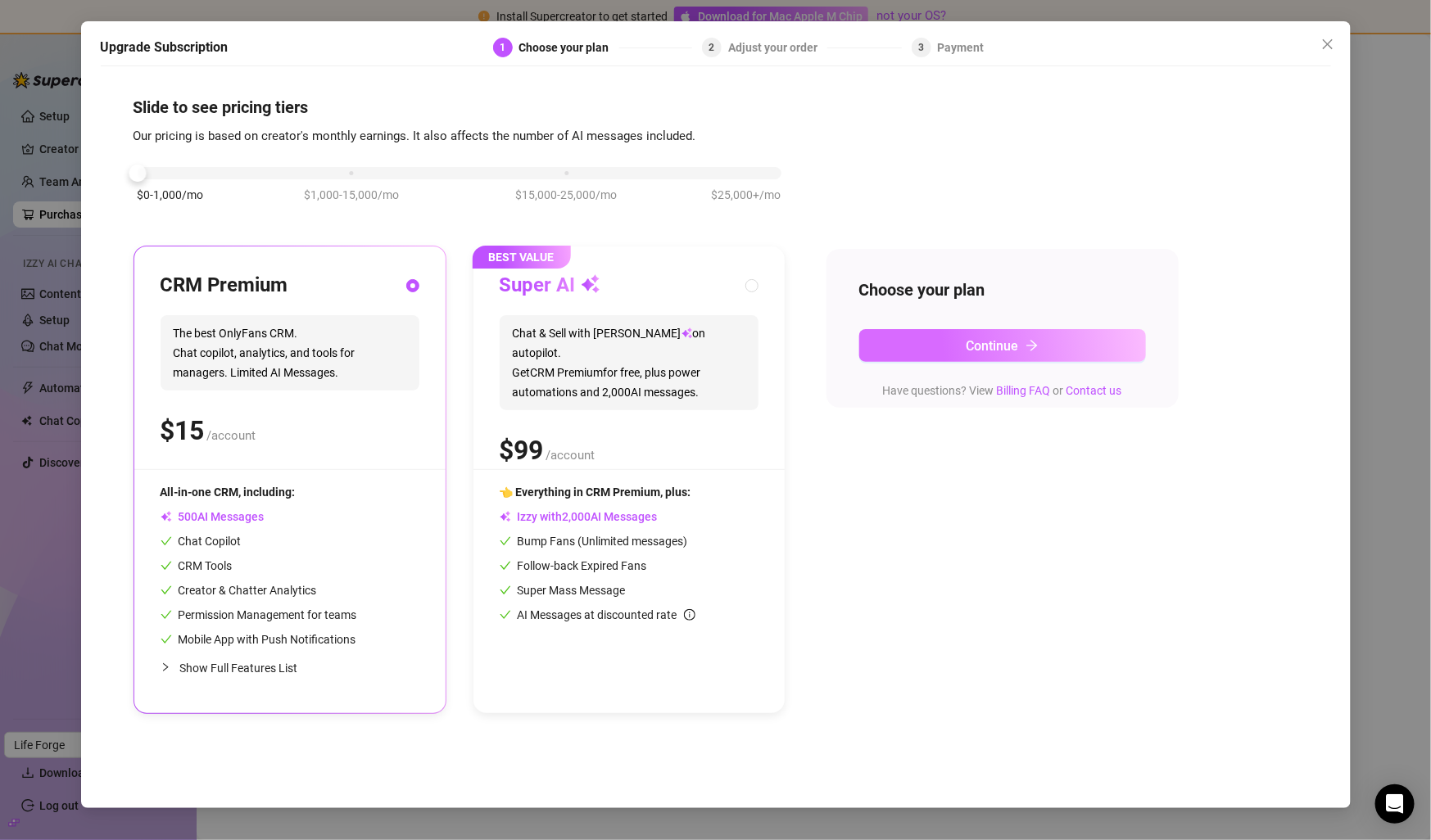
click at [1015, 350] on span "Continue" at bounding box center [993, 346] width 52 height 16
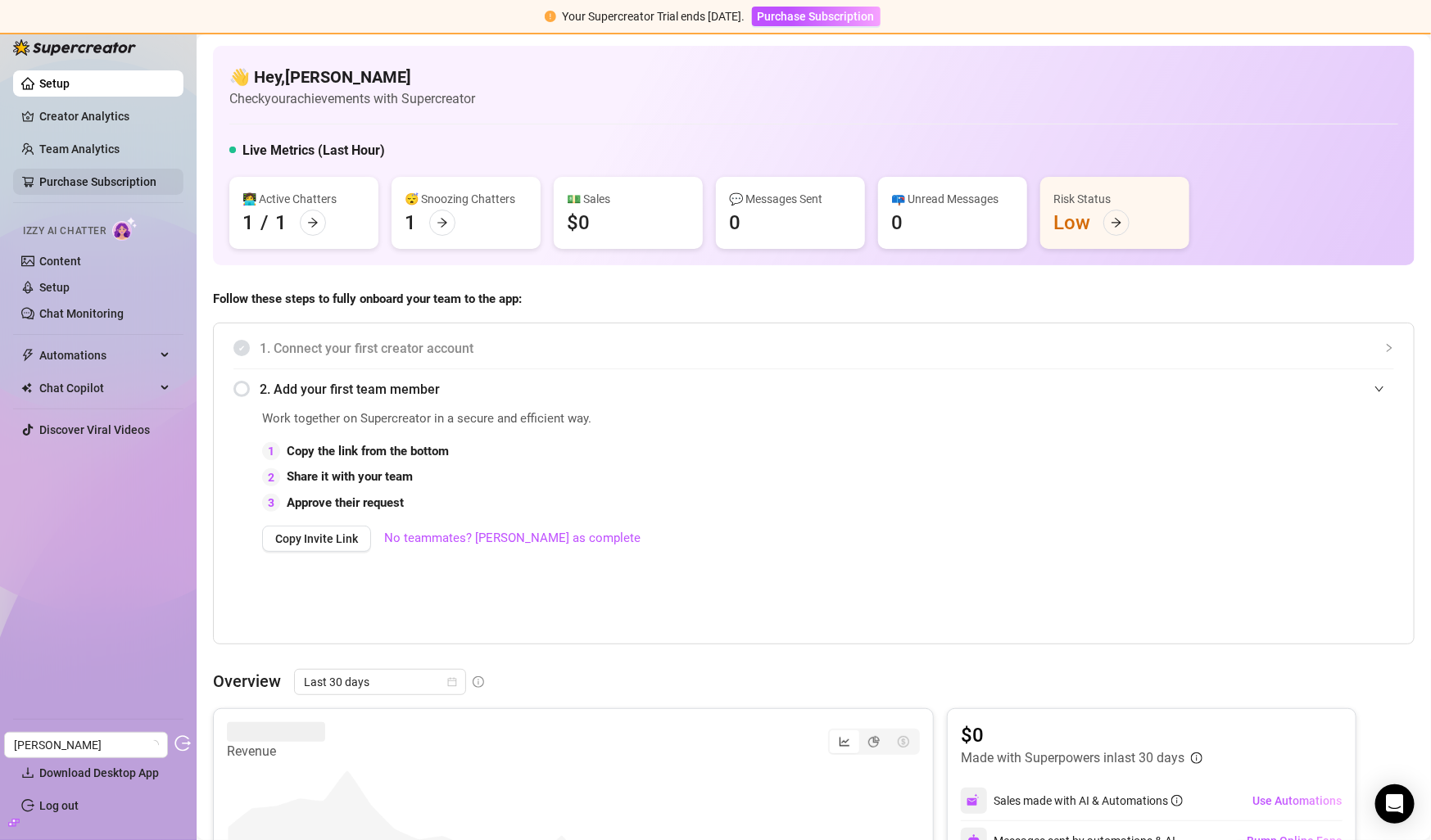
click at [83, 187] on link "Purchase Subscription" at bounding box center [97, 181] width 117 height 13
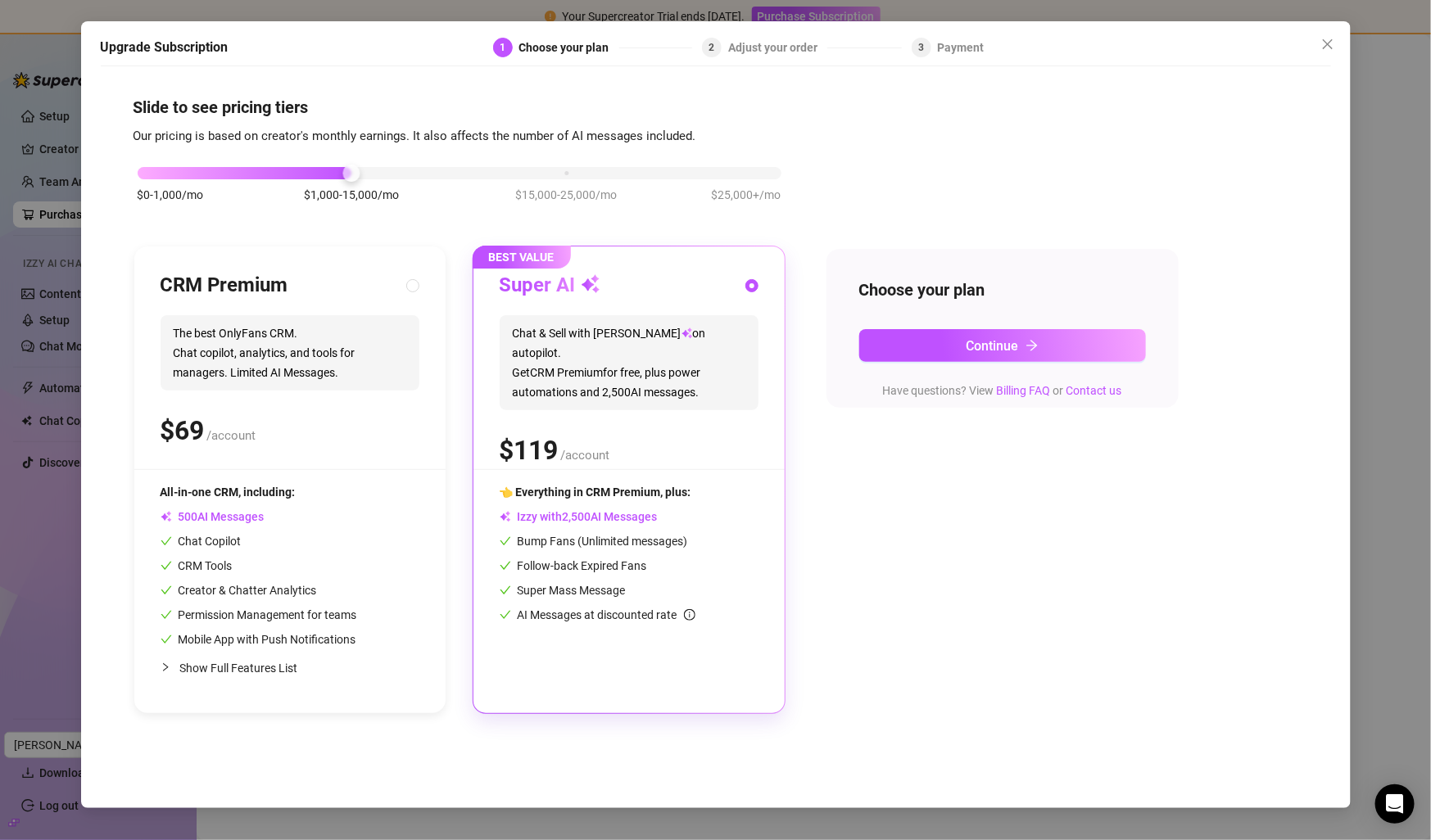
click at [159, 174] on div "$0-1,000/mo $1,000-15,000/mo $15,000-25,000/mo $25,000+/mo" at bounding box center [460, 168] width 644 height 10
click at [226, 350] on span "The best OnlyFans CRM. Chat copilot, analytics, and tools for managers. Limited…" at bounding box center [290, 352] width 259 height 75
radio input "true"
radio input "false"
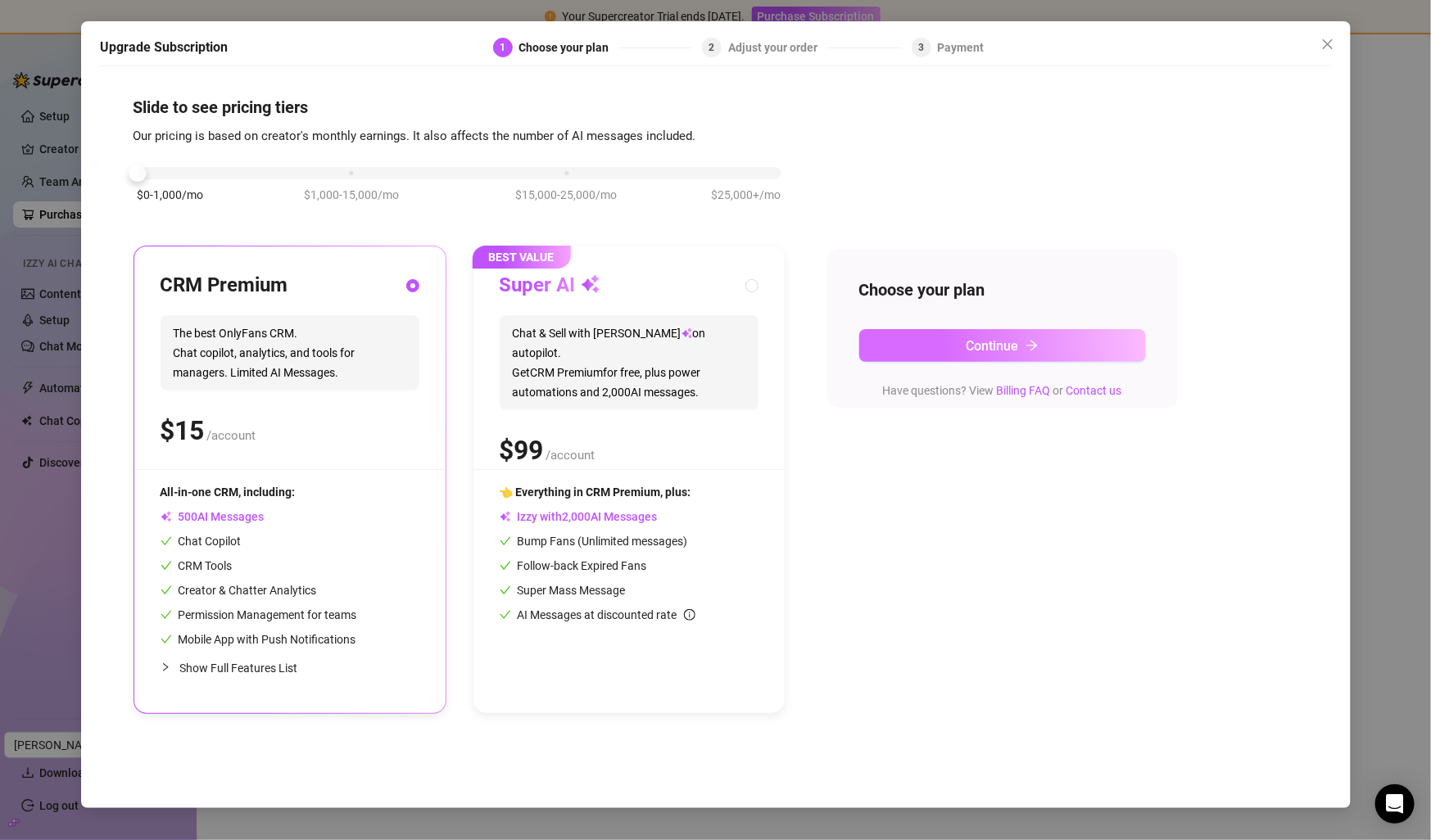
click at [932, 351] on button "Continue" at bounding box center [1002, 345] width 286 height 33
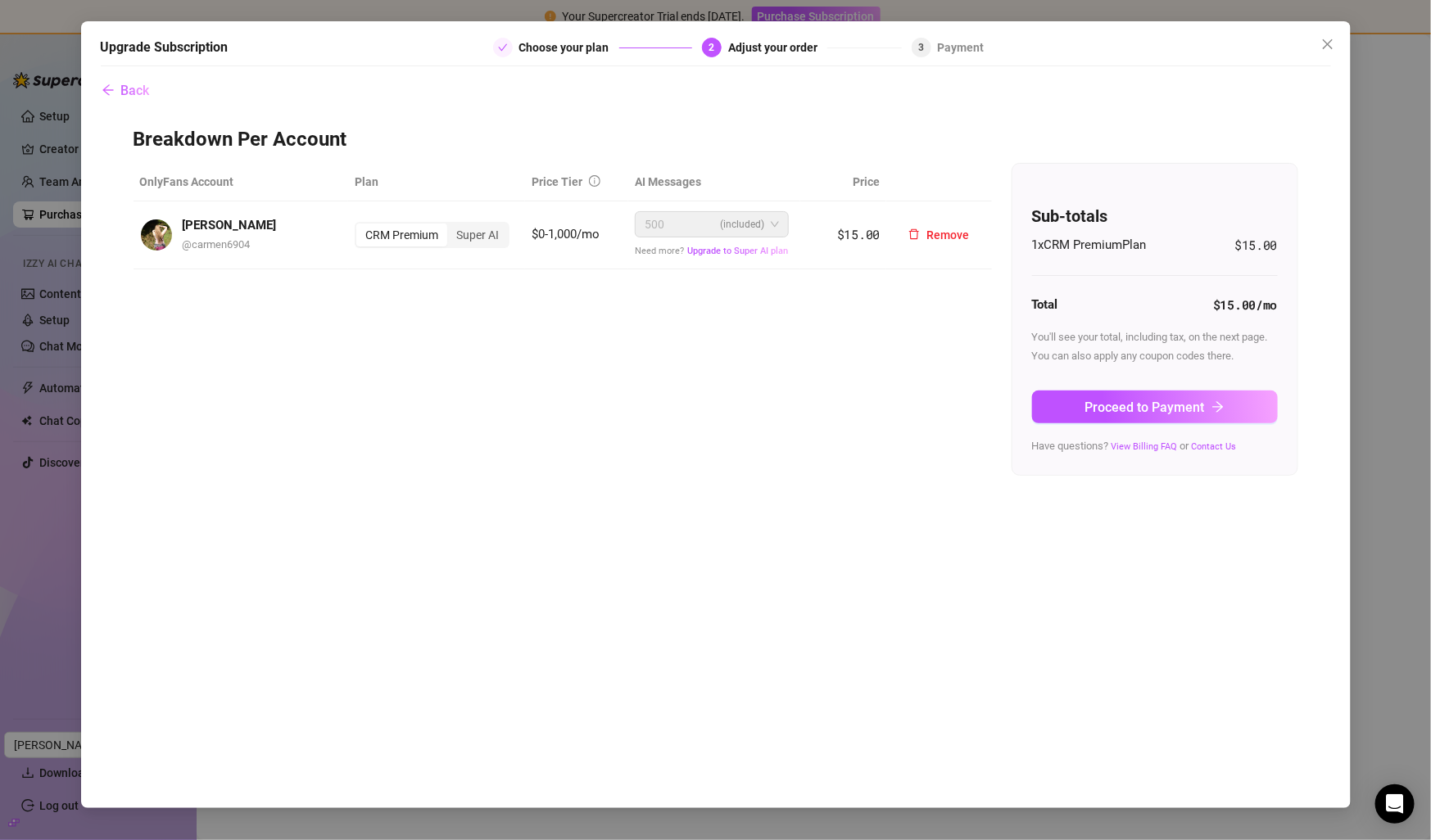
click at [700, 226] on div "500 (included)" at bounding box center [705, 224] width 120 height 24
click at [771, 220] on span "500 (included)" at bounding box center [712, 224] width 135 height 24
click at [744, 252] on span "Upgrade to Super AI plan" at bounding box center [738, 251] width 101 height 10
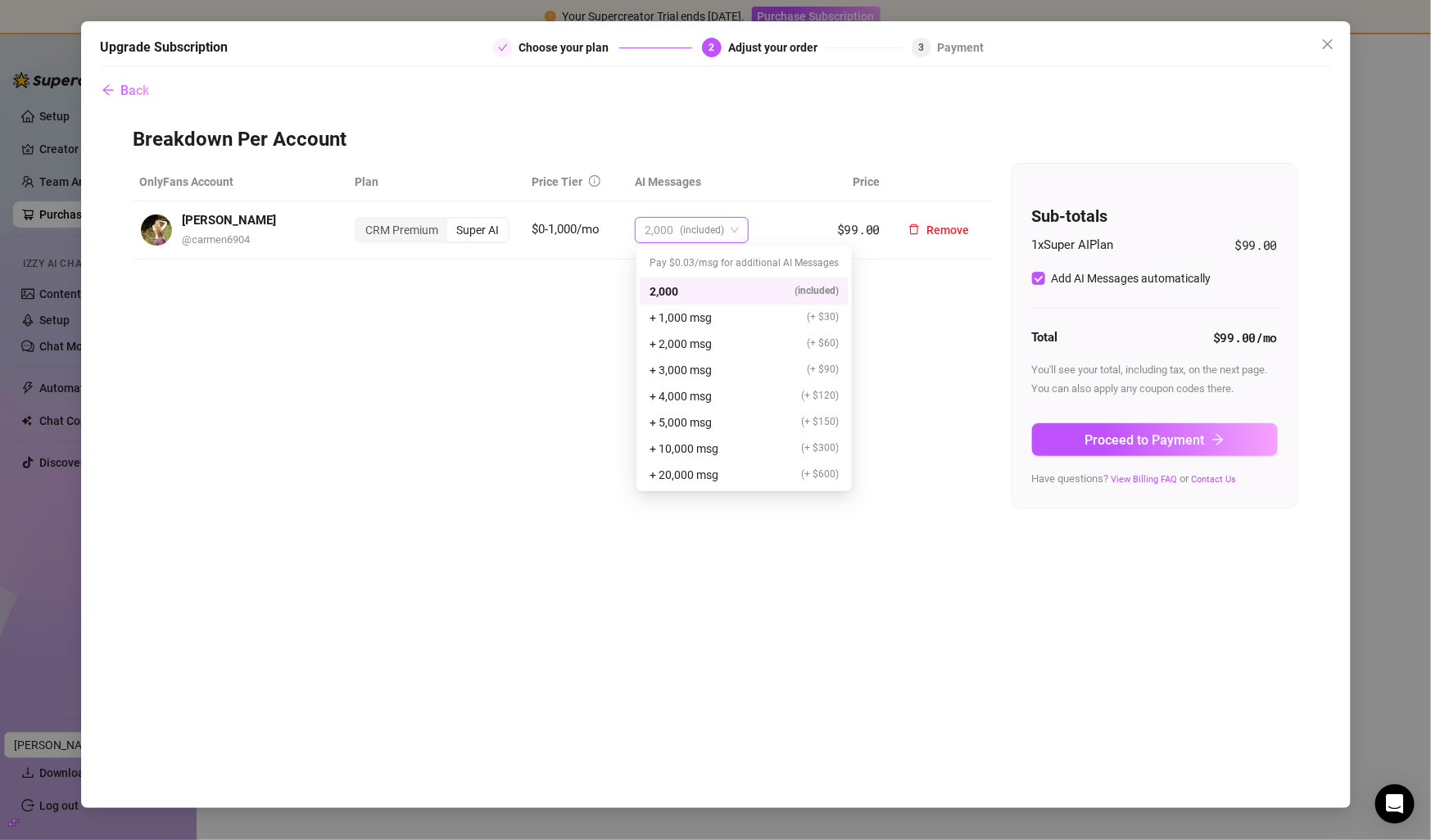
click at [713, 227] on span "(included)" at bounding box center [701, 230] width 44 height 24
click at [706, 414] on span "+ 5,000 msg" at bounding box center [680, 423] width 62 height 18
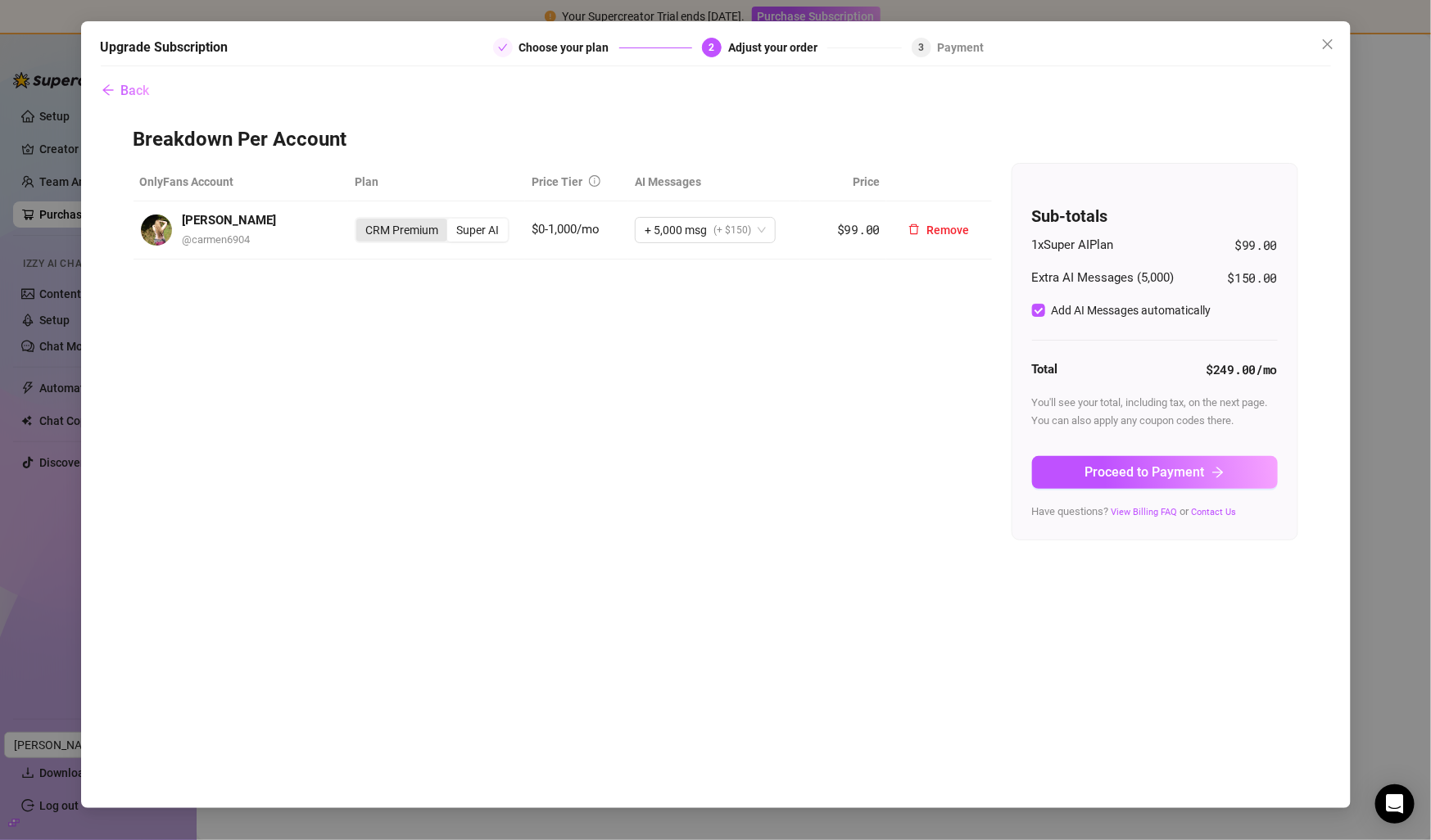
click at [386, 233] on div "CRM Premium" at bounding box center [402, 230] width 91 height 23
click at [360, 221] on input "CRM Premium" at bounding box center [360, 221] width 0 height 0
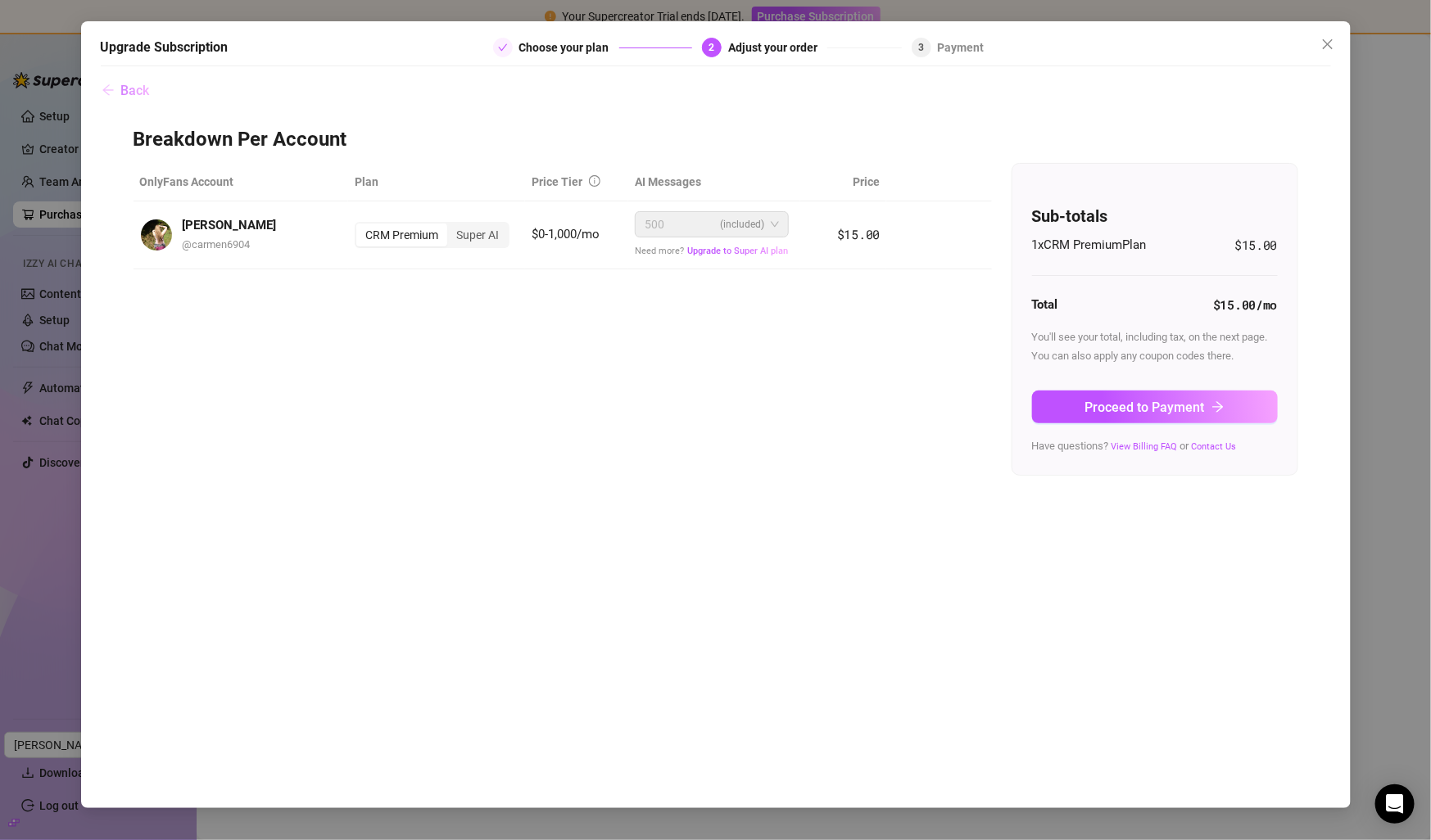
click at [135, 96] on span "Back" at bounding box center [135, 90] width 29 height 16
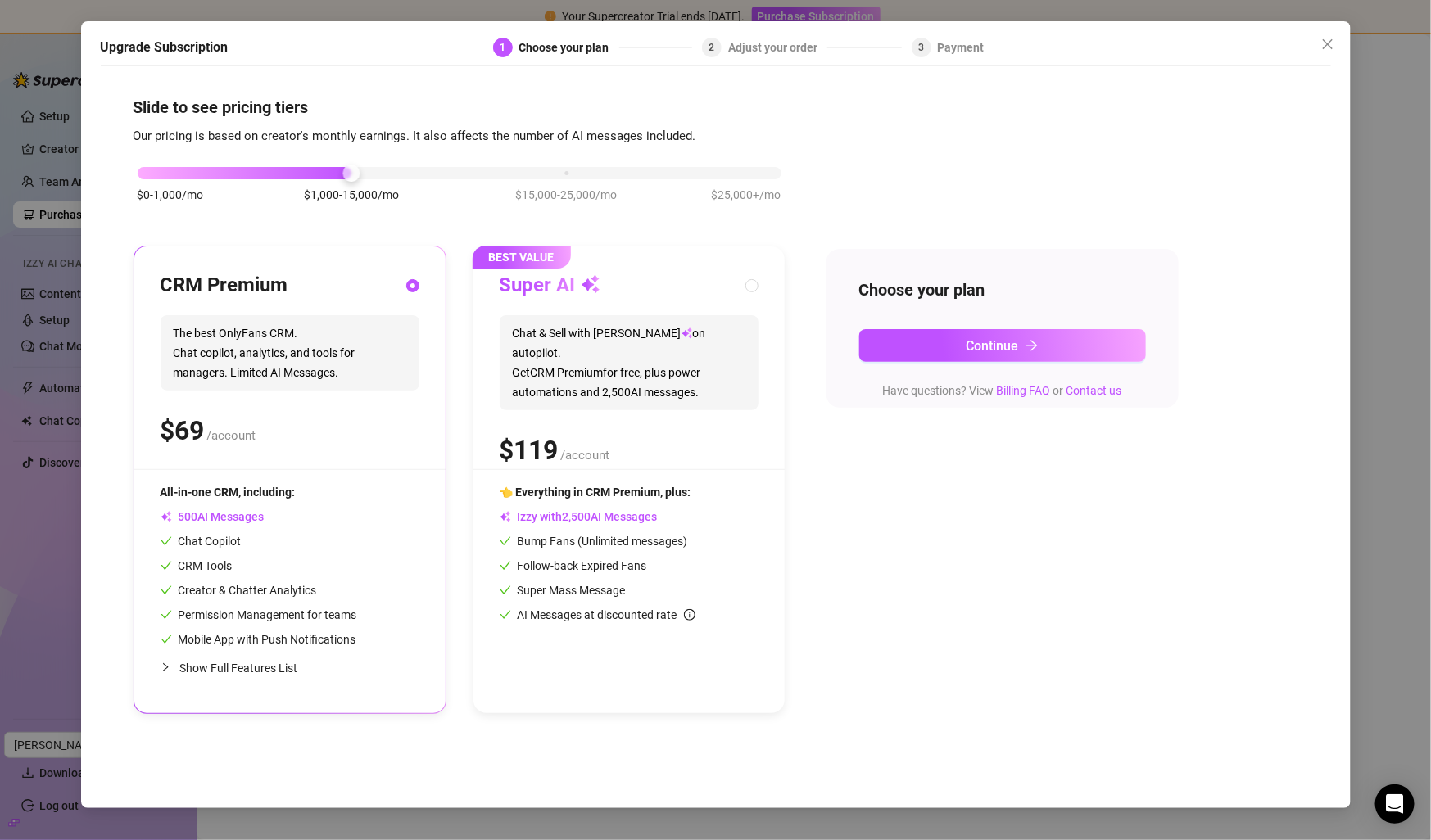
click at [222, 167] on div "$0-1,000/mo $1,000-15,000/mo $15,000-25,000/mo $25,000+/mo" at bounding box center [460, 168] width 644 height 10
click at [346, 167] on div "$0-1,000/mo $1,000-15,000/mo $15,000-25,000/mo $25,000+/mo" at bounding box center [460, 168] width 644 height 10
click at [253, 324] on span "The best OnlyFans CRM. Chat copilot, analytics, and tools for managers. Limited…" at bounding box center [290, 352] width 259 height 75
click at [1009, 342] on span "Continue" at bounding box center [993, 346] width 52 height 16
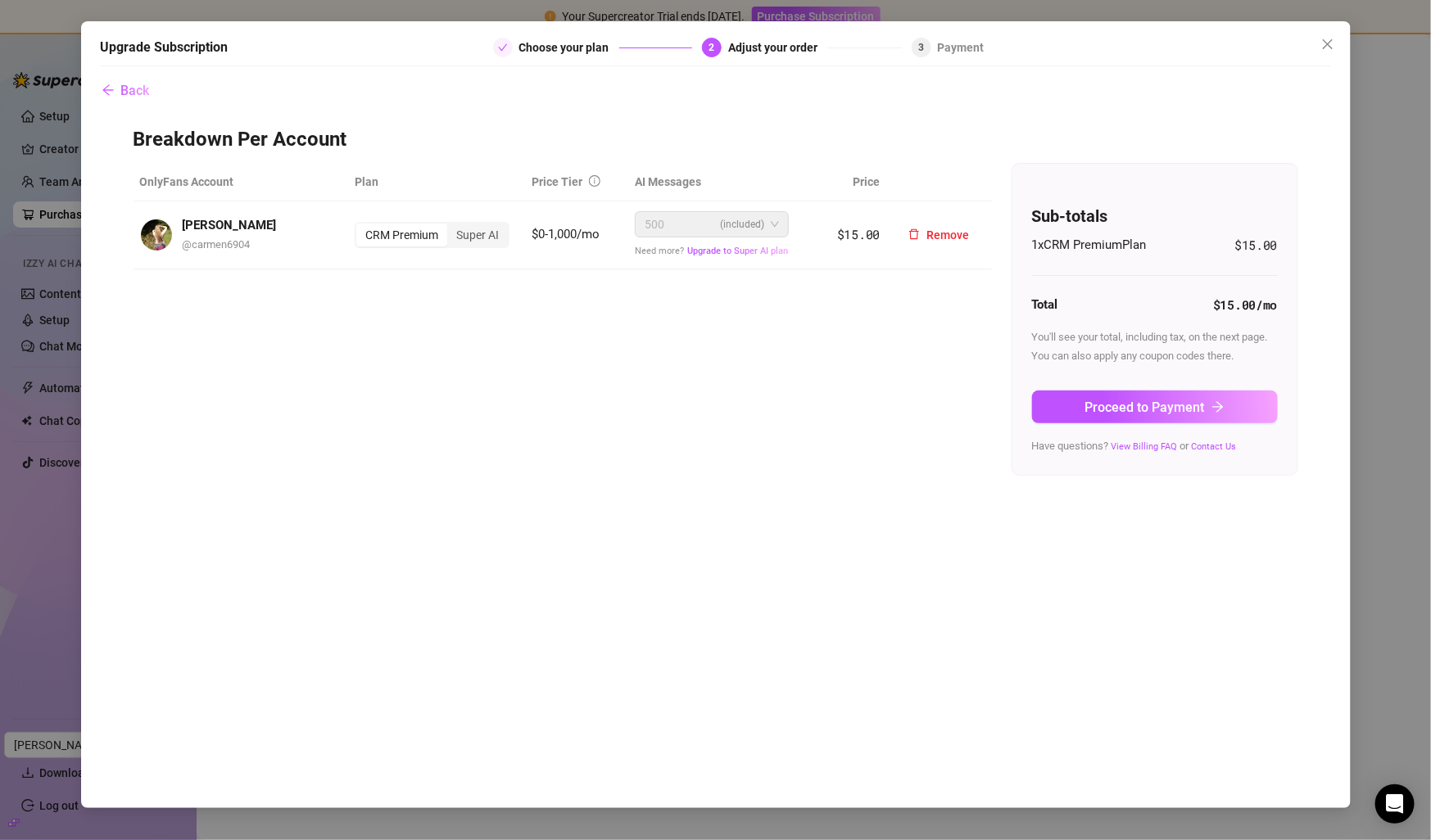
click at [726, 227] on span "(included)" at bounding box center [742, 224] width 44 height 24
click at [137, 91] on span "Back" at bounding box center [135, 90] width 29 height 16
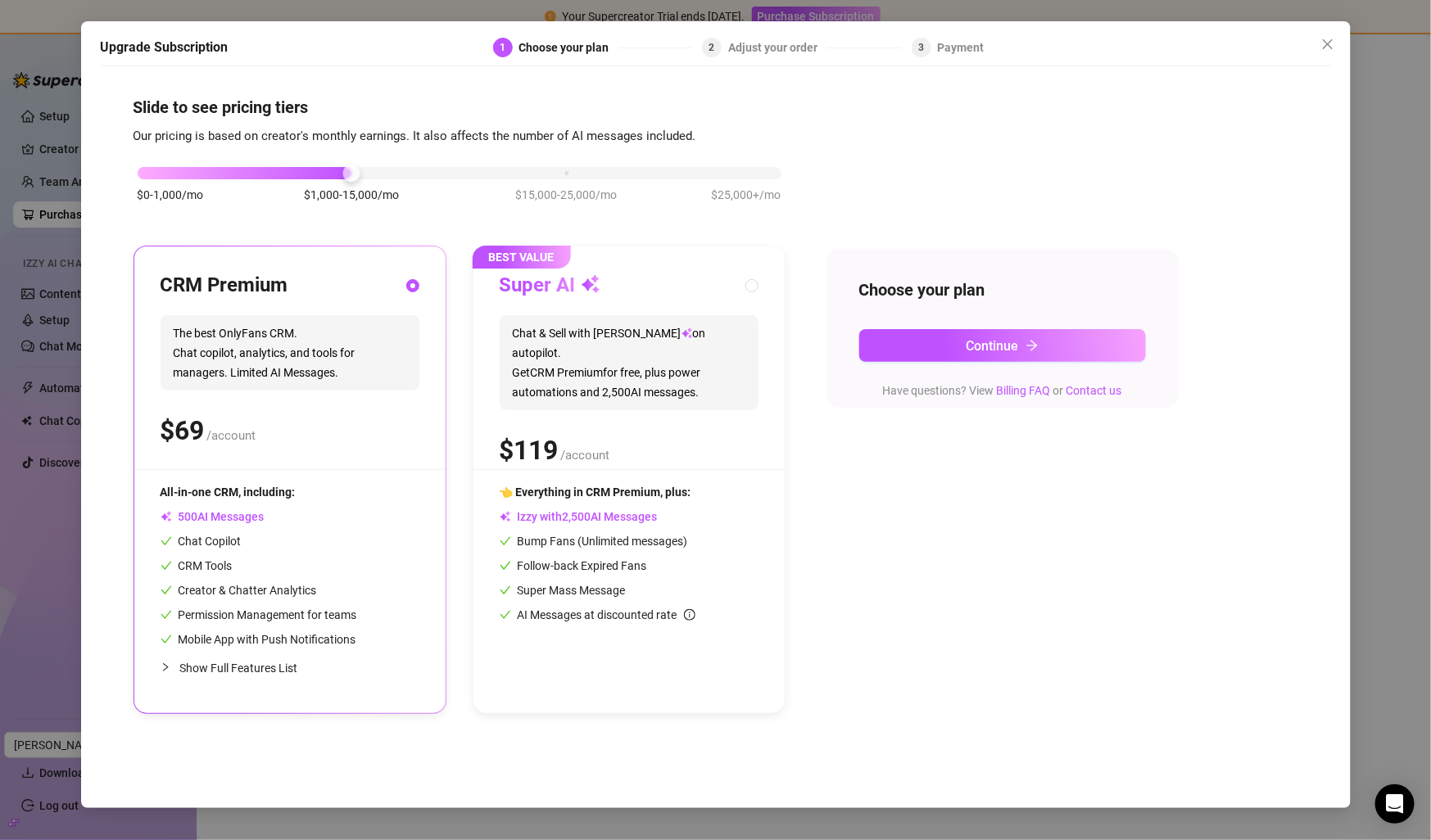
click at [437, 194] on div "$0-1,000/mo $1,000-15,000/mo $15,000-25,000/mo $25,000+/mo" at bounding box center [459, 193] width 652 height 93
click at [469, 170] on div "$0-1,000/mo $1,000-15,000/mo $15,000-25,000/mo $25,000+/mo" at bounding box center [460, 168] width 644 height 10
click at [351, 169] on div "$0-1,000/mo $1,000-15,000/mo $15,000-25,000/mo $25,000+/mo" at bounding box center [460, 168] width 644 height 10
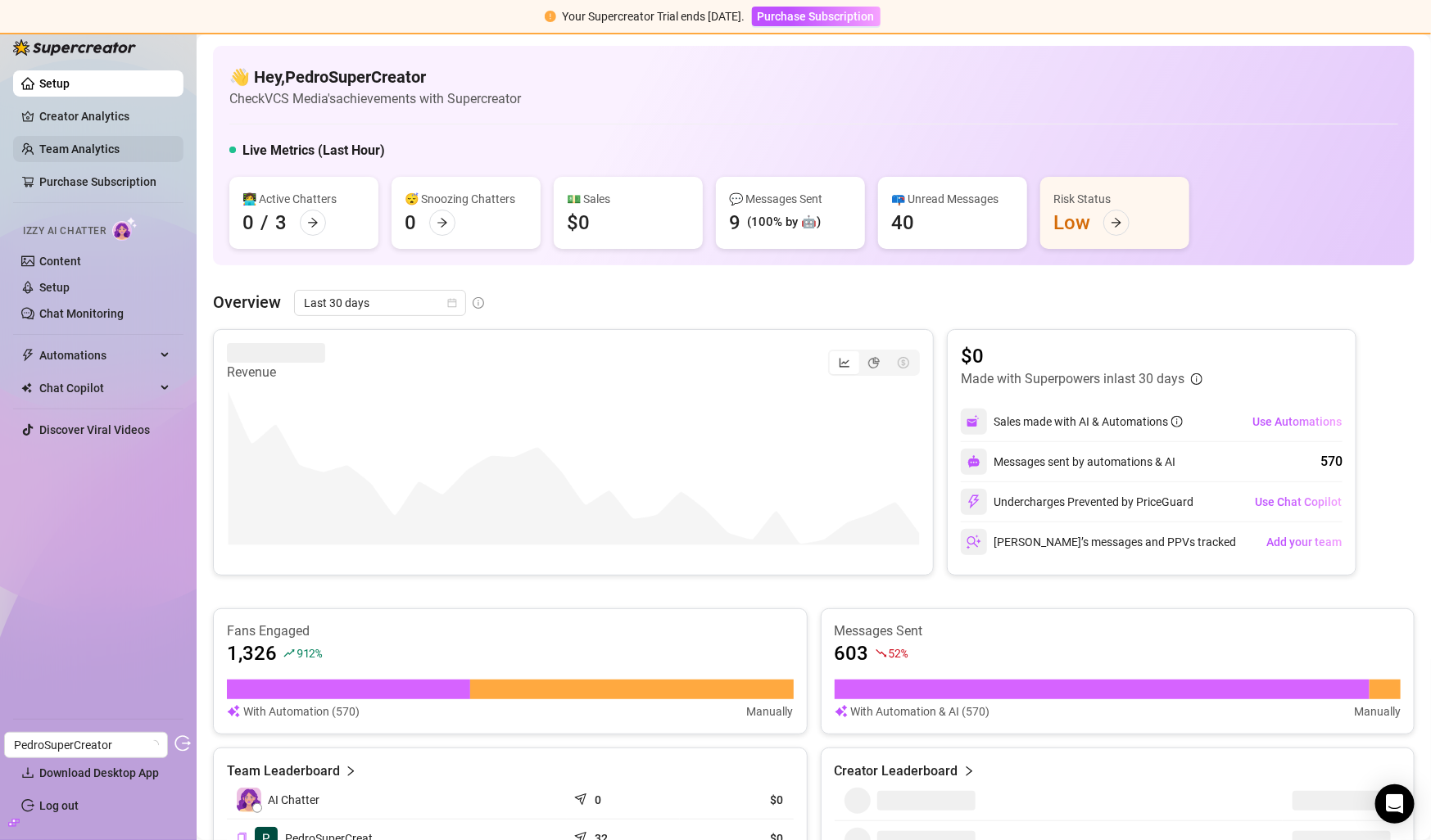
click at [76, 155] on link "Team Analytics" at bounding box center [79, 148] width 80 height 13
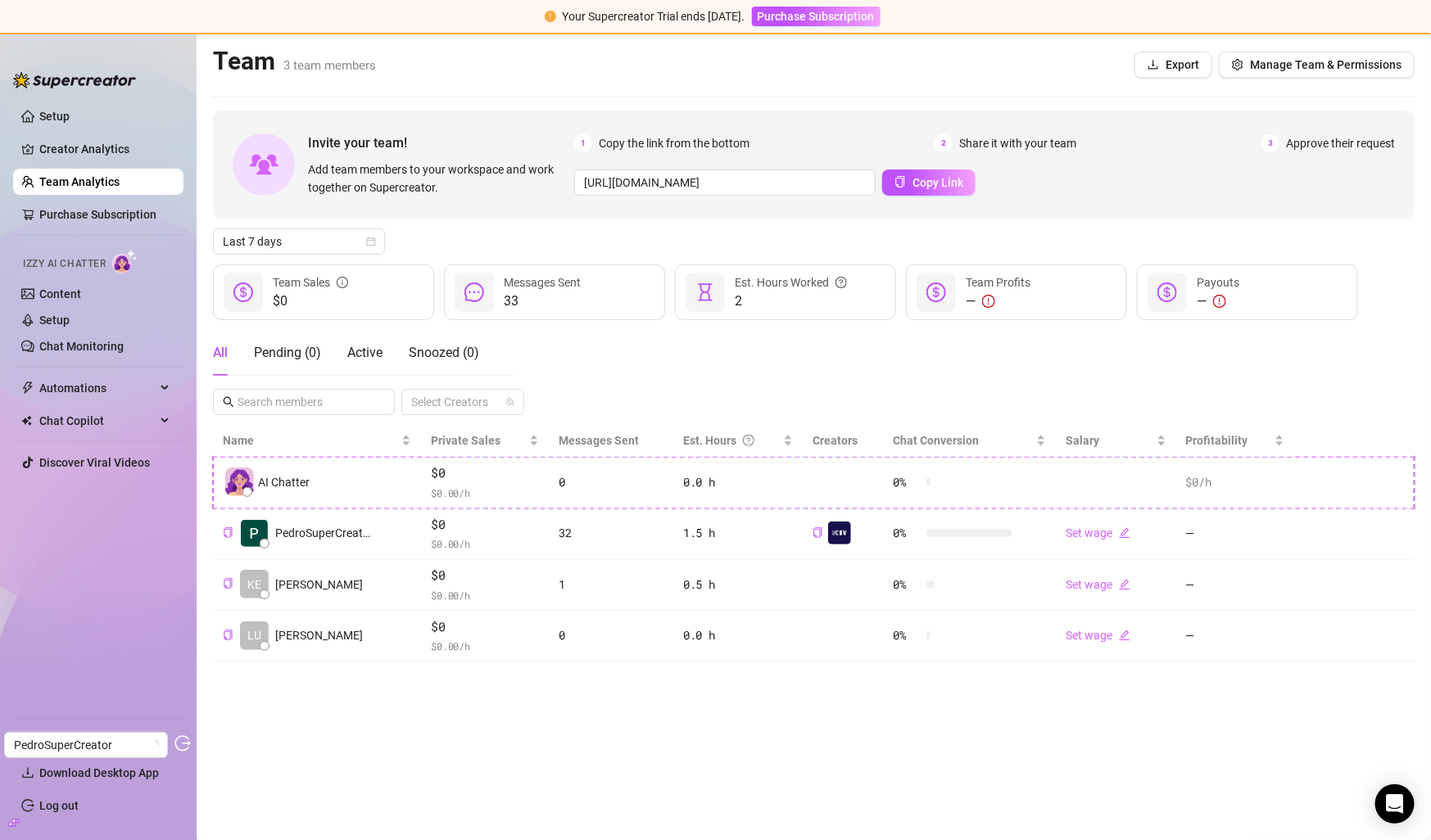
click at [17, 822] on icon "build" at bounding box center [13, 823] width 11 height 11
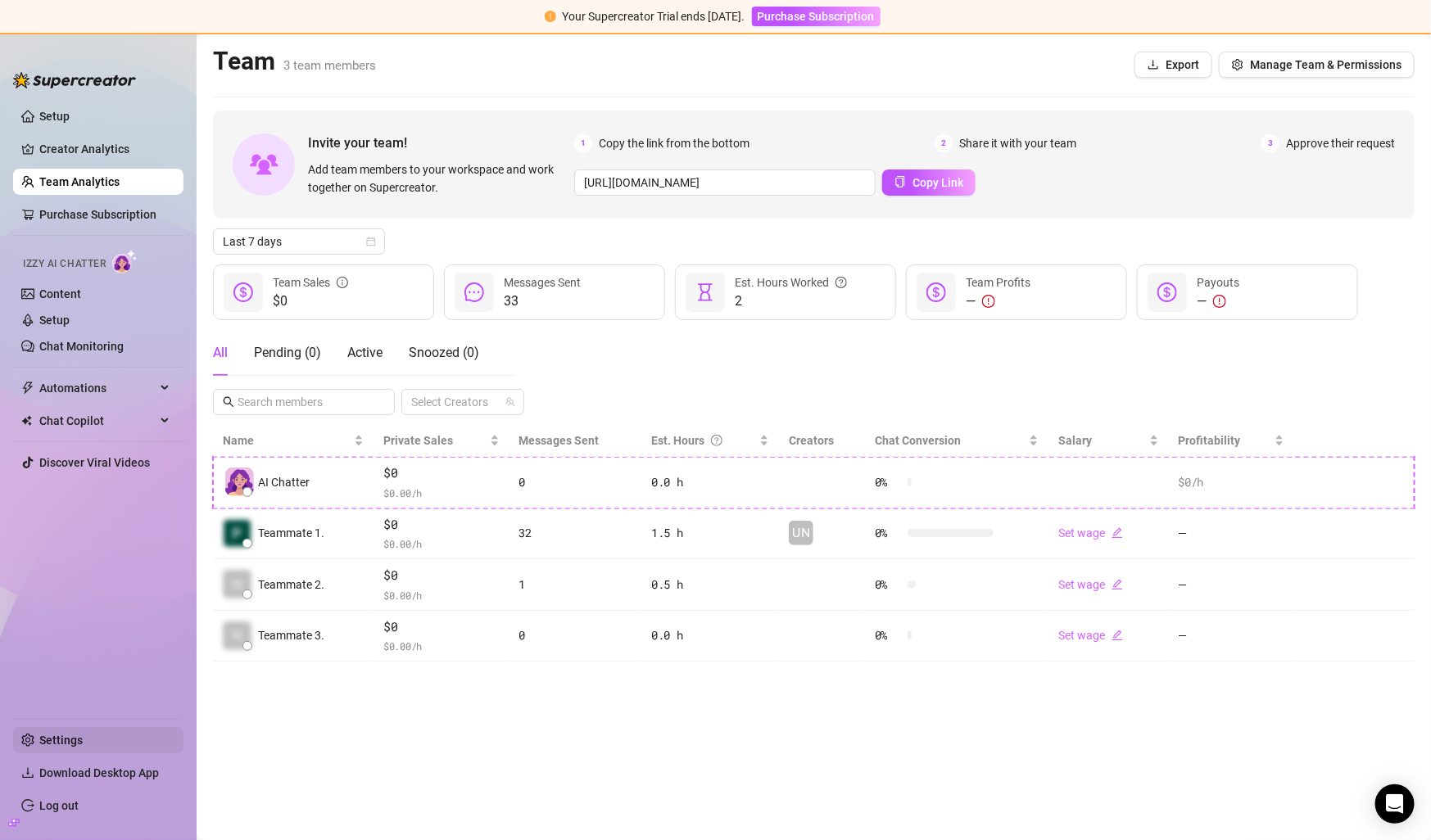
click at [55, 744] on link "Settings" at bounding box center [61, 740] width 43 height 13
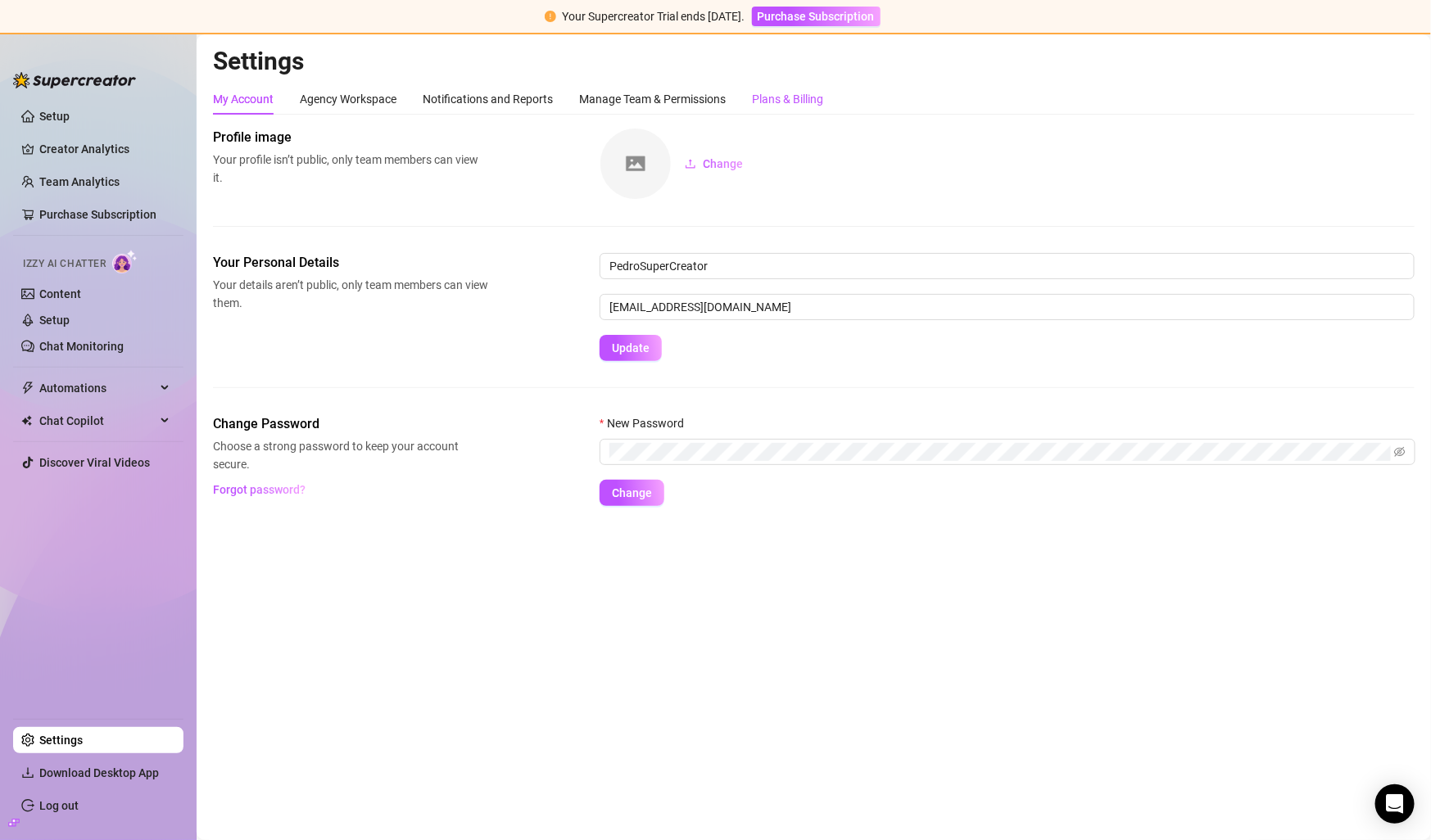
click at [807, 94] on div "Plans & Billing" at bounding box center [787, 99] width 71 height 18
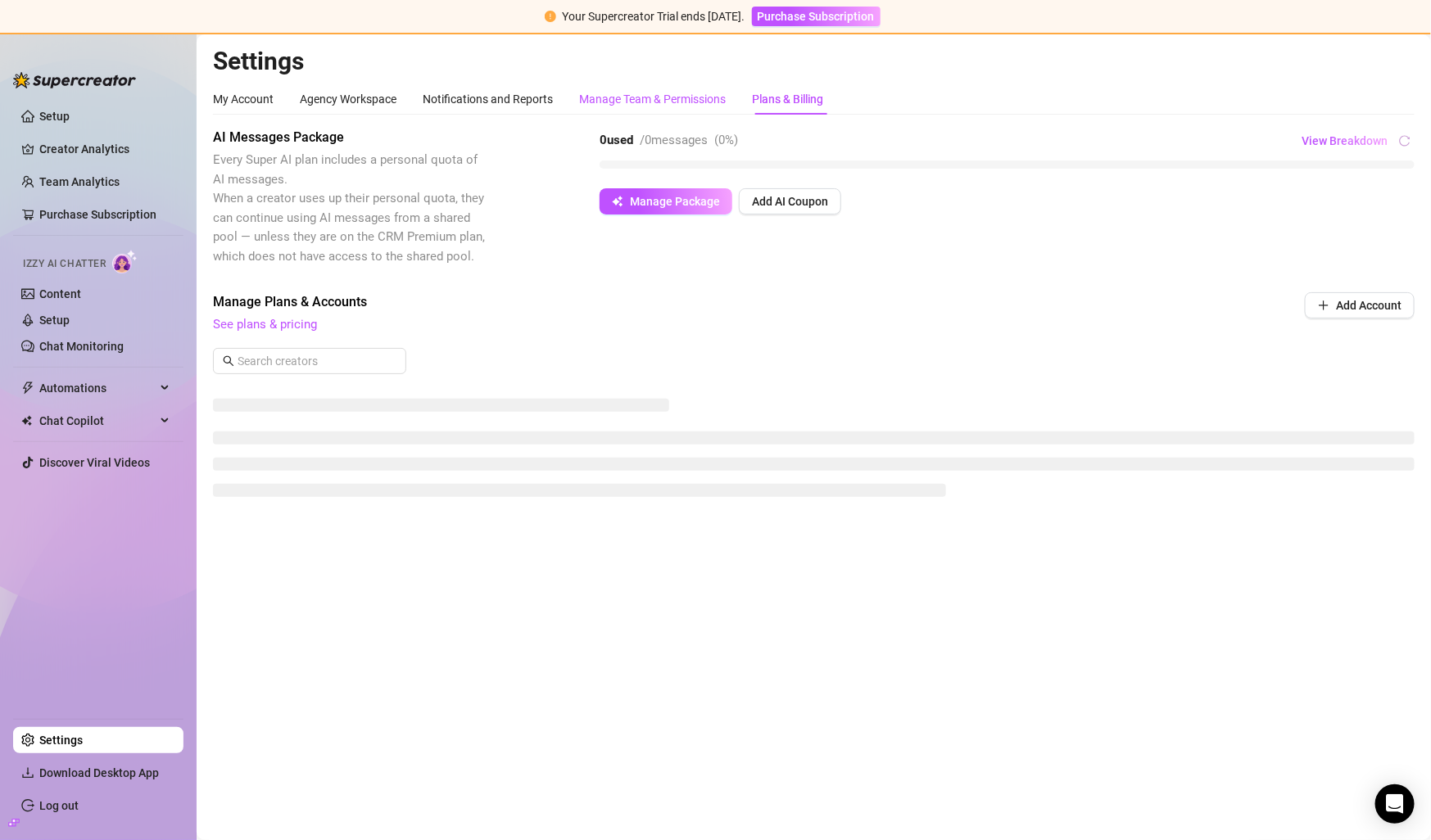
click at [658, 98] on div "Manage Team & Permissions" at bounding box center [652, 99] width 147 height 18
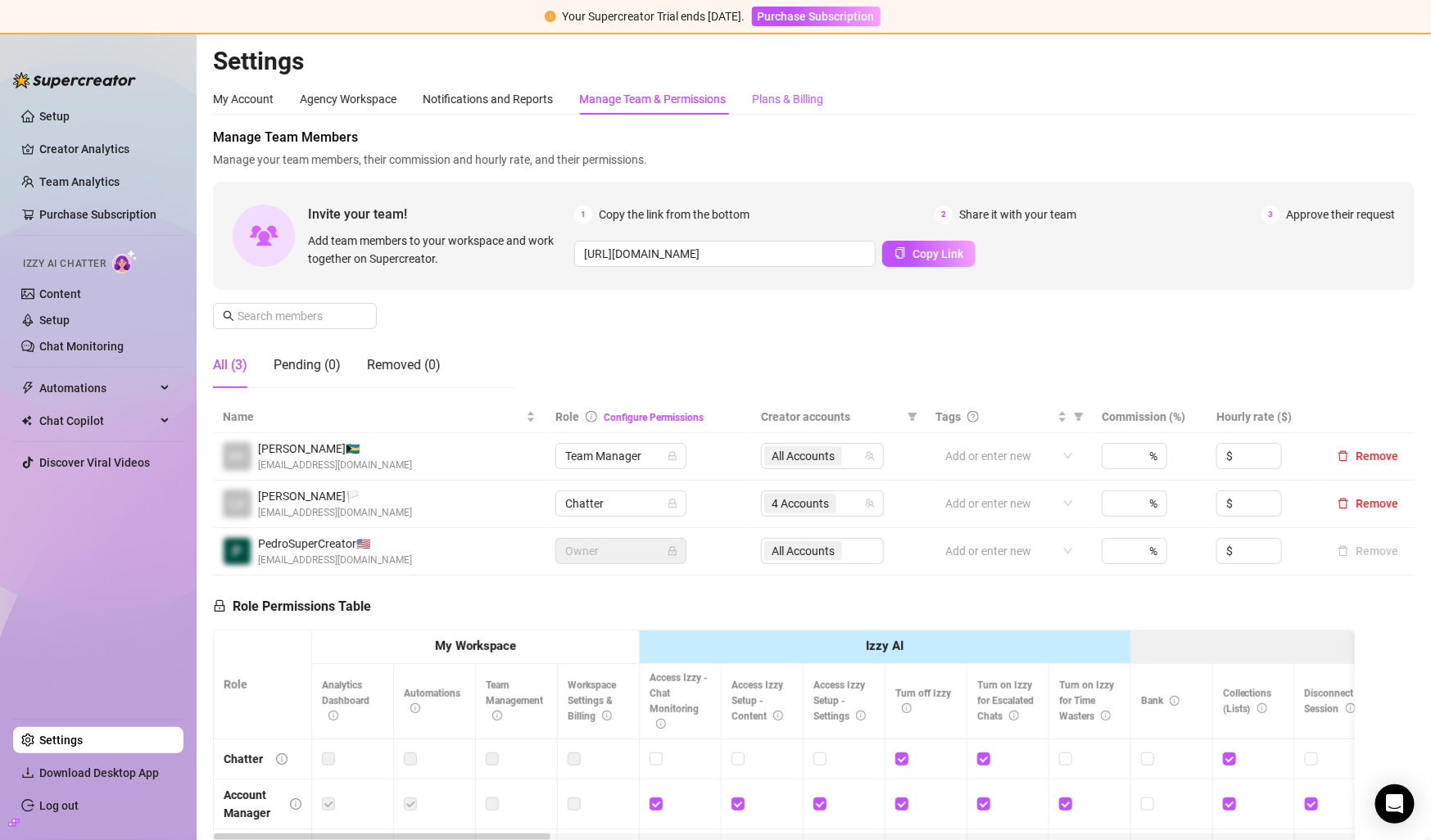
click at [770, 93] on div "Plans & Billing" at bounding box center [787, 99] width 71 height 18
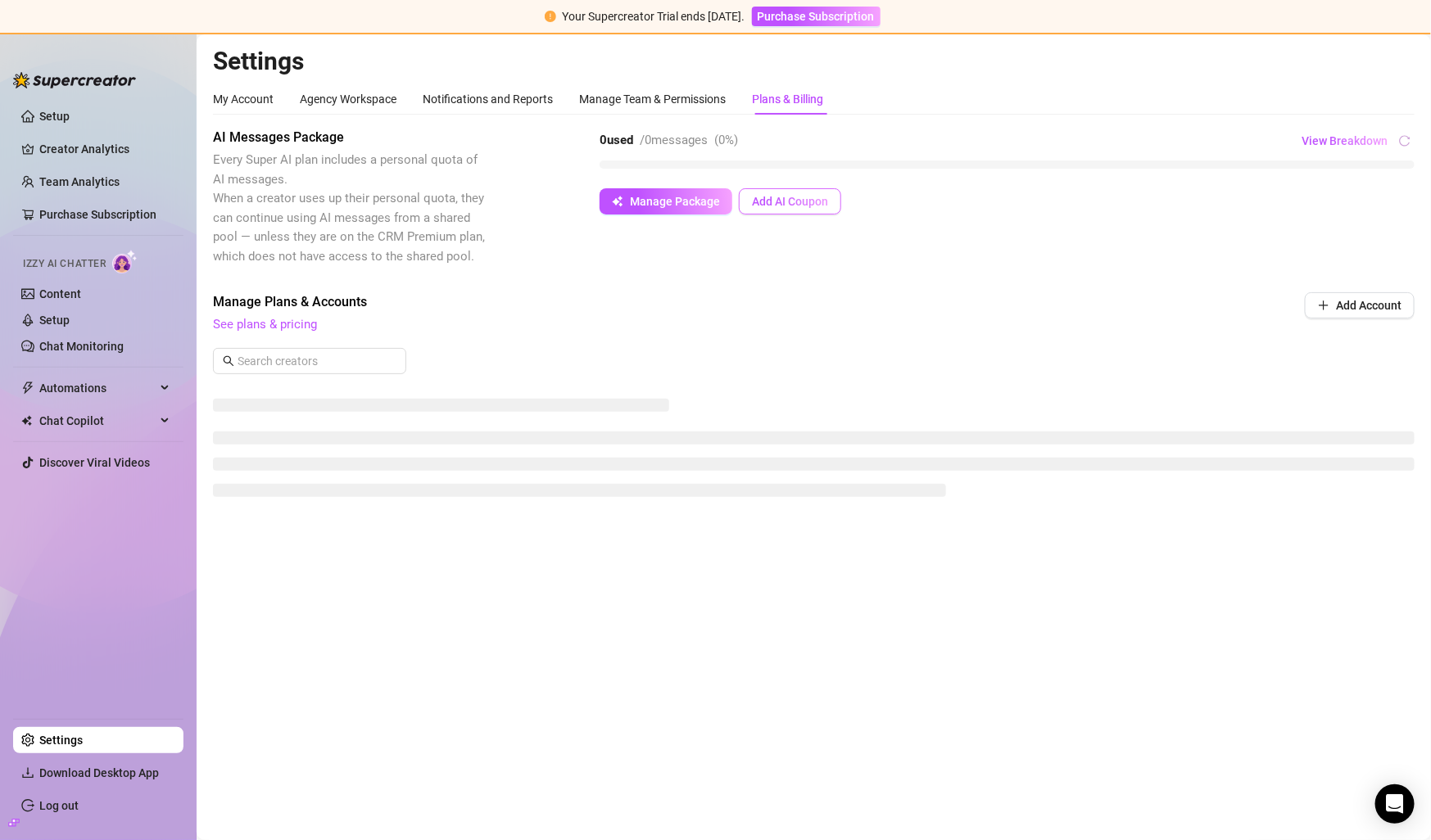
click at [776, 192] on button "Add AI Coupon" at bounding box center [790, 201] width 102 height 26
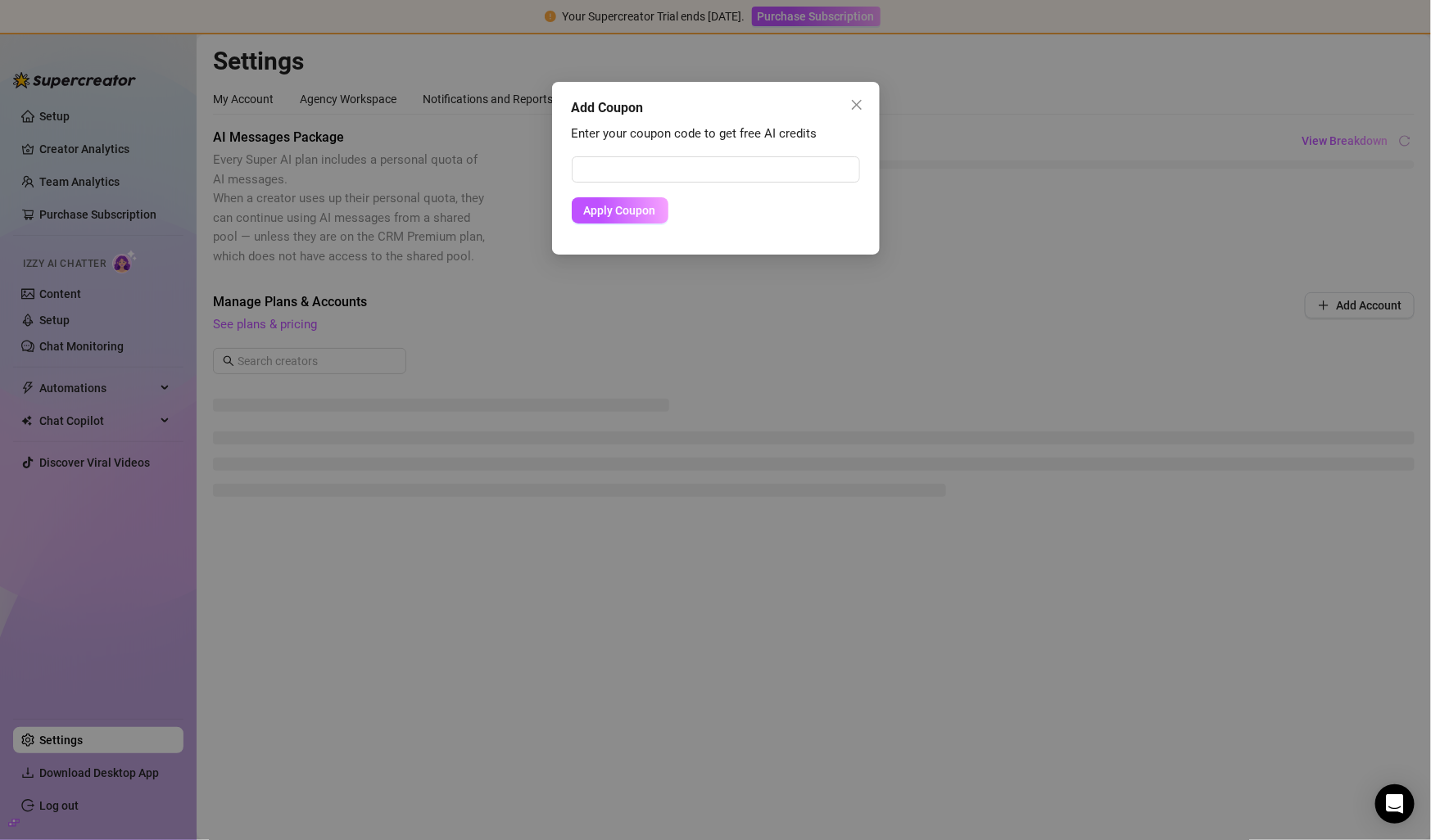
click at [785, 151] on div "Enter your coupon code to get free AI credits Apply Coupon" at bounding box center [716, 180] width 288 height 114
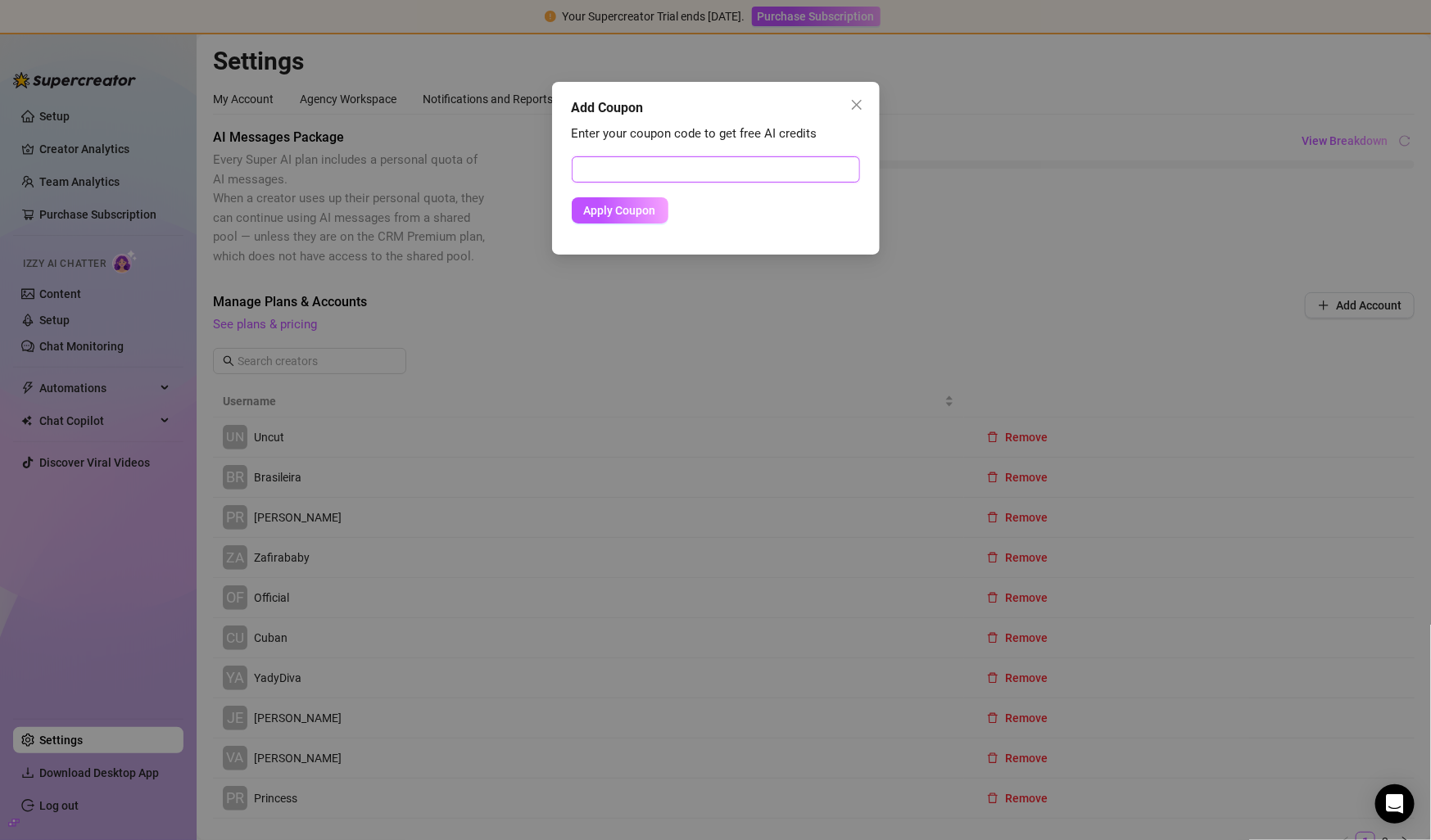
click at [785, 168] on input "text" at bounding box center [716, 169] width 288 height 26
paste input "76CB82A800RS0JLP0FF7"
type input "76CB82A800RS0JLP0FF7"
click at [637, 220] on button "Apply Coupon" at bounding box center [620, 210] width 96 height 26
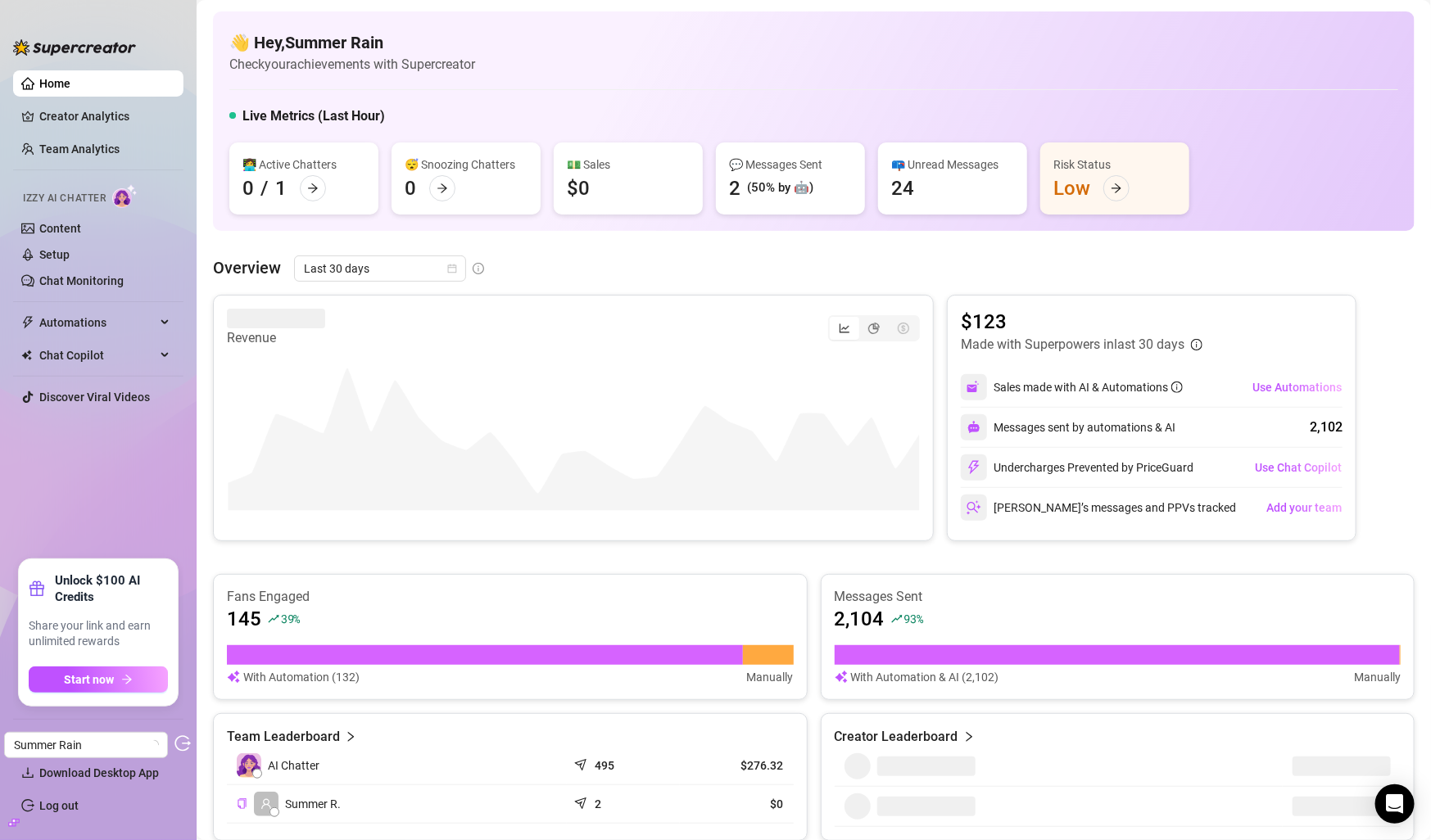
click at [16, 823] on icon "build" at bounding box center [13, 823] width 11 height 7
click at [80, 739] on link "Settings" at bounding box center [61, 740] width 43 height 13
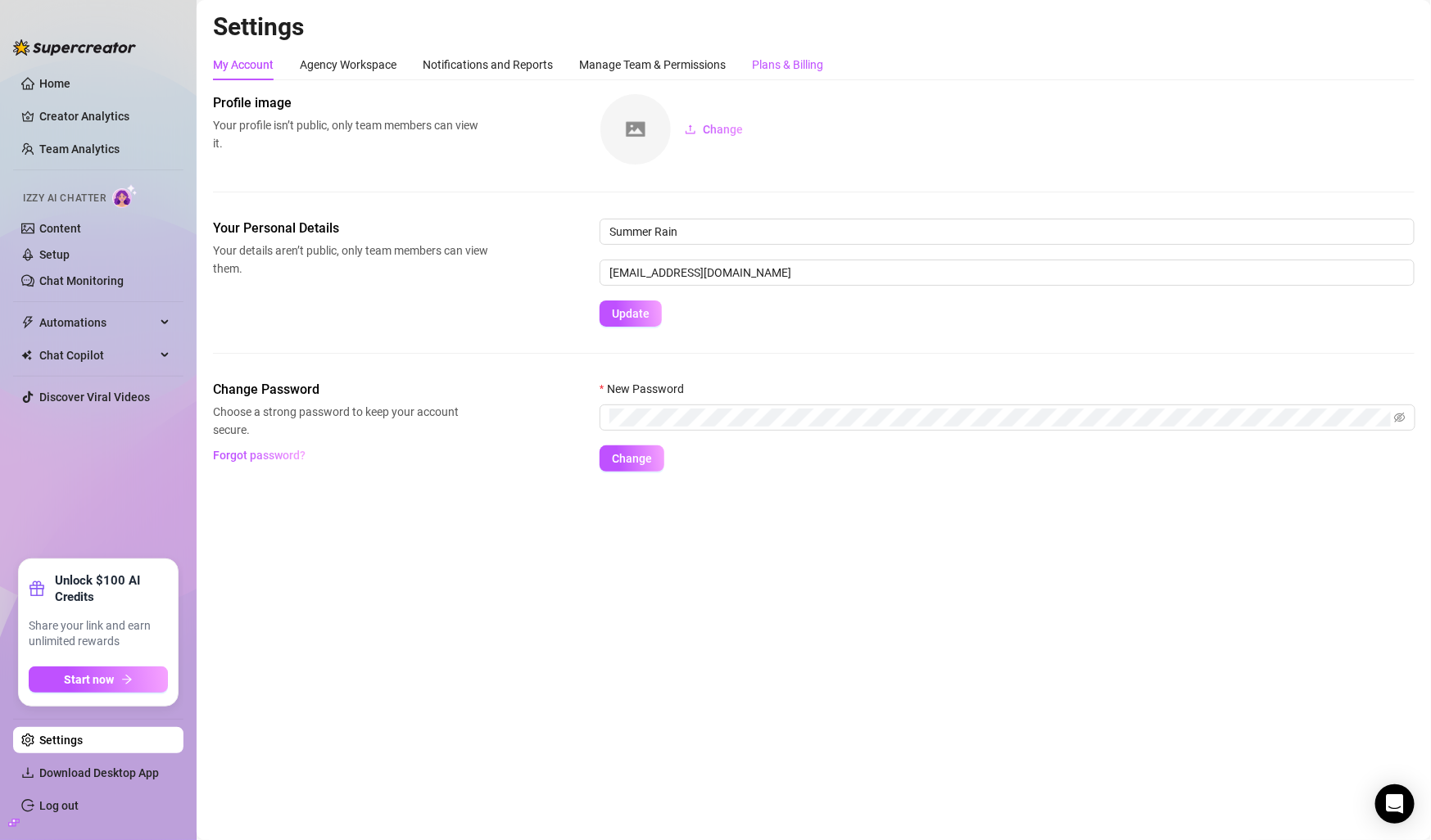
click at [803, 65] on div "Plans & Billing" at bounding box center [787, 64] width 71 height 18
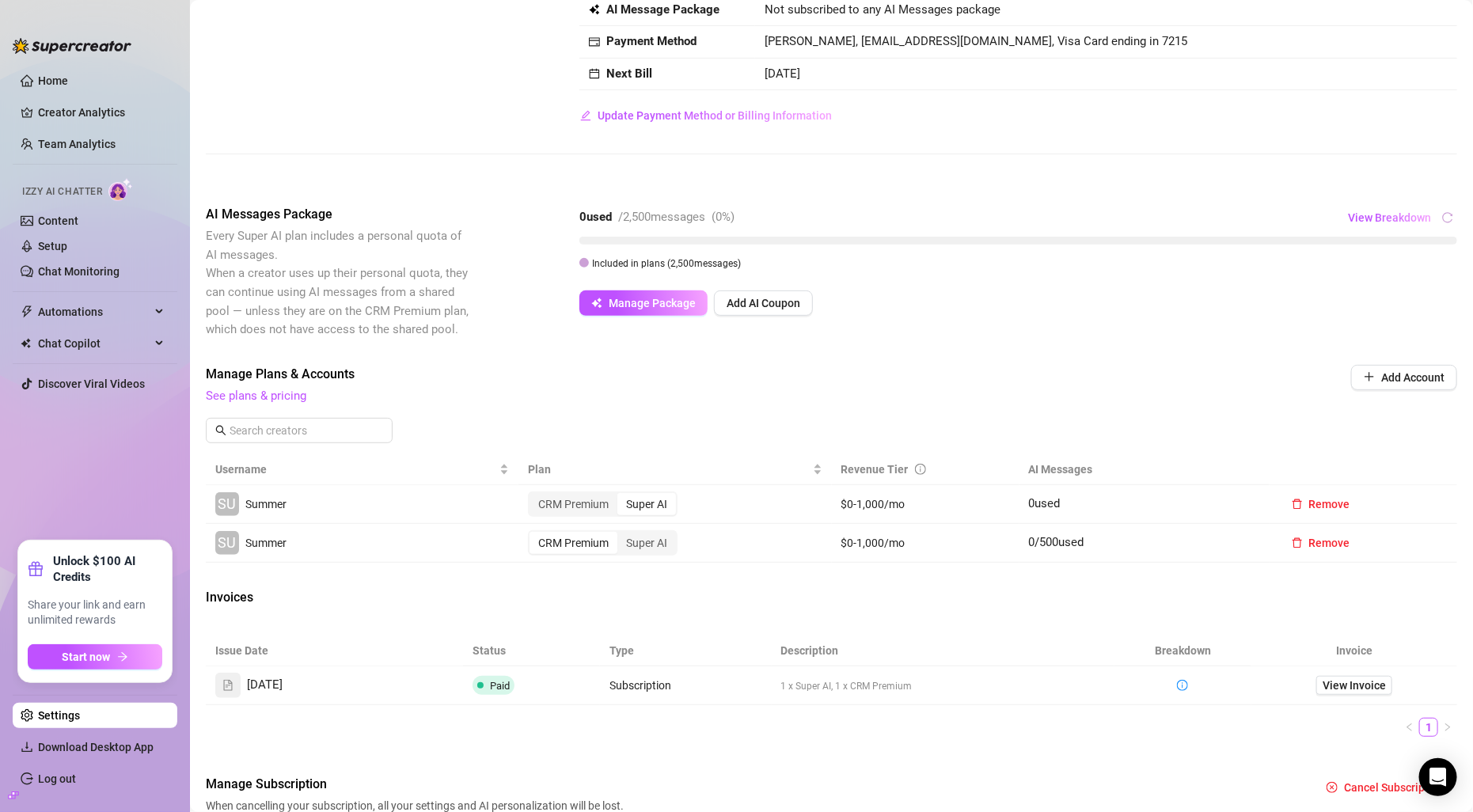
scroll to position [214, 0]
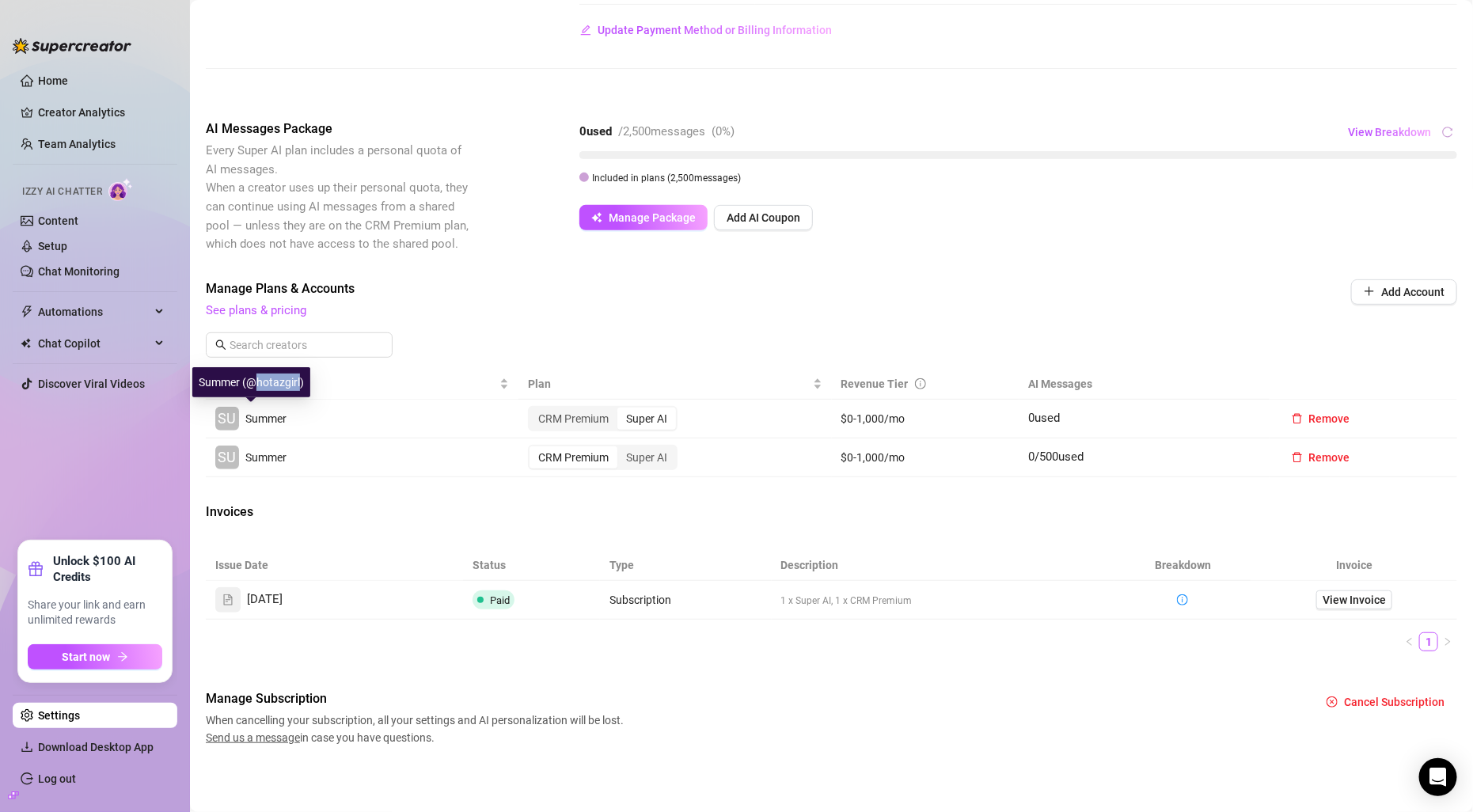
copy div "hotazgirl"
drag, startPoint x: 252, startPoint y: 386, endPoint x: 299, endPoint y: 386, distance: 47.0
click at [299, 386] on div "Summer (@hotazgirl)" at bounding box center [251, 383] width 118 height 30
drag, startPoint x: 979, startPoint y: 518, endPoint x: 912, endPoint y: 518, distance: 67.0
click at [910, 518] on body "Home Creator Analytics Team Analytics Izzy AI Chatter Content Setup Chat Monito…" at bounding box center [736, 406] width 1473 height 812
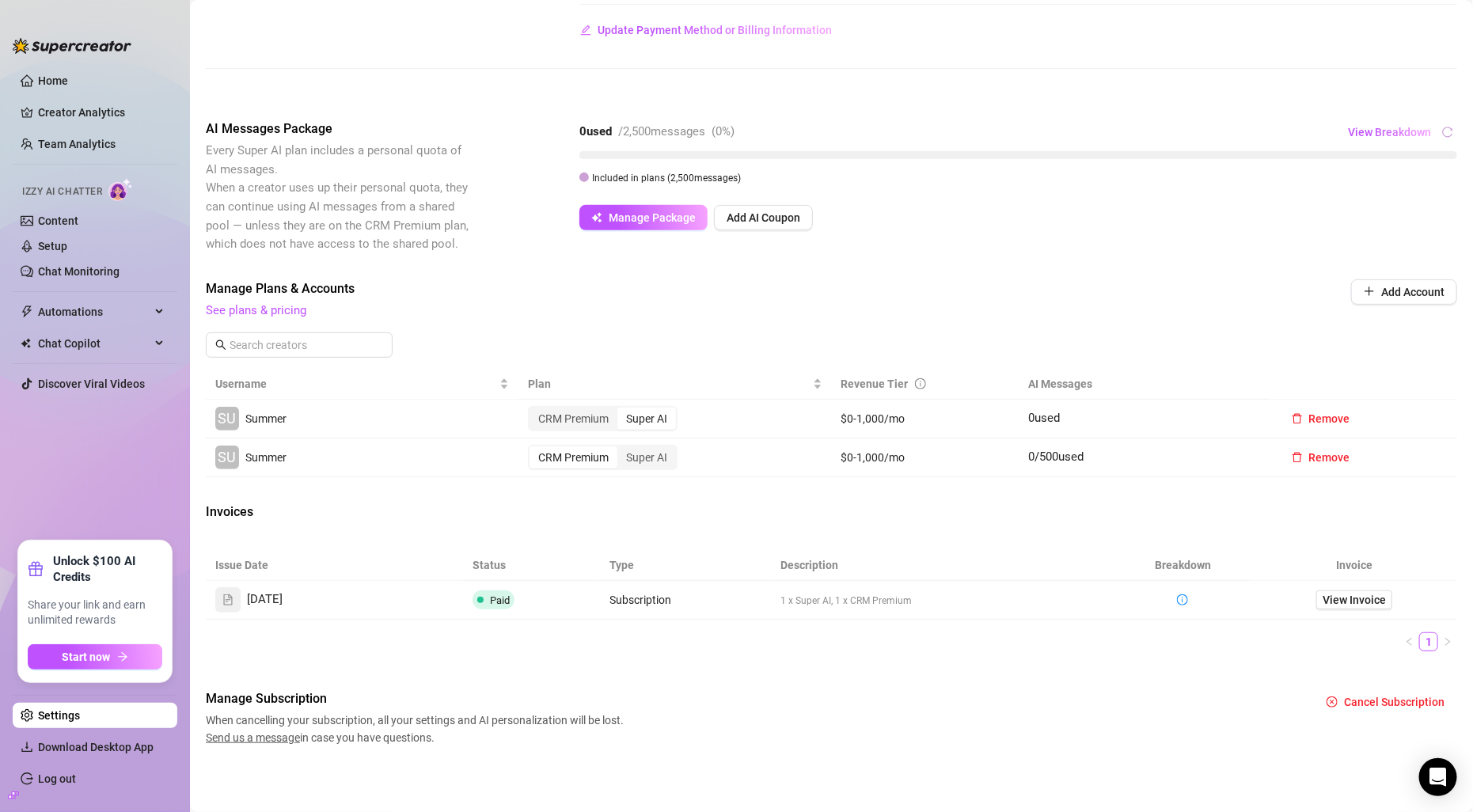
click at [1170, 648] on ul "1" at bounding box center [831, 642] width 1252 height 19
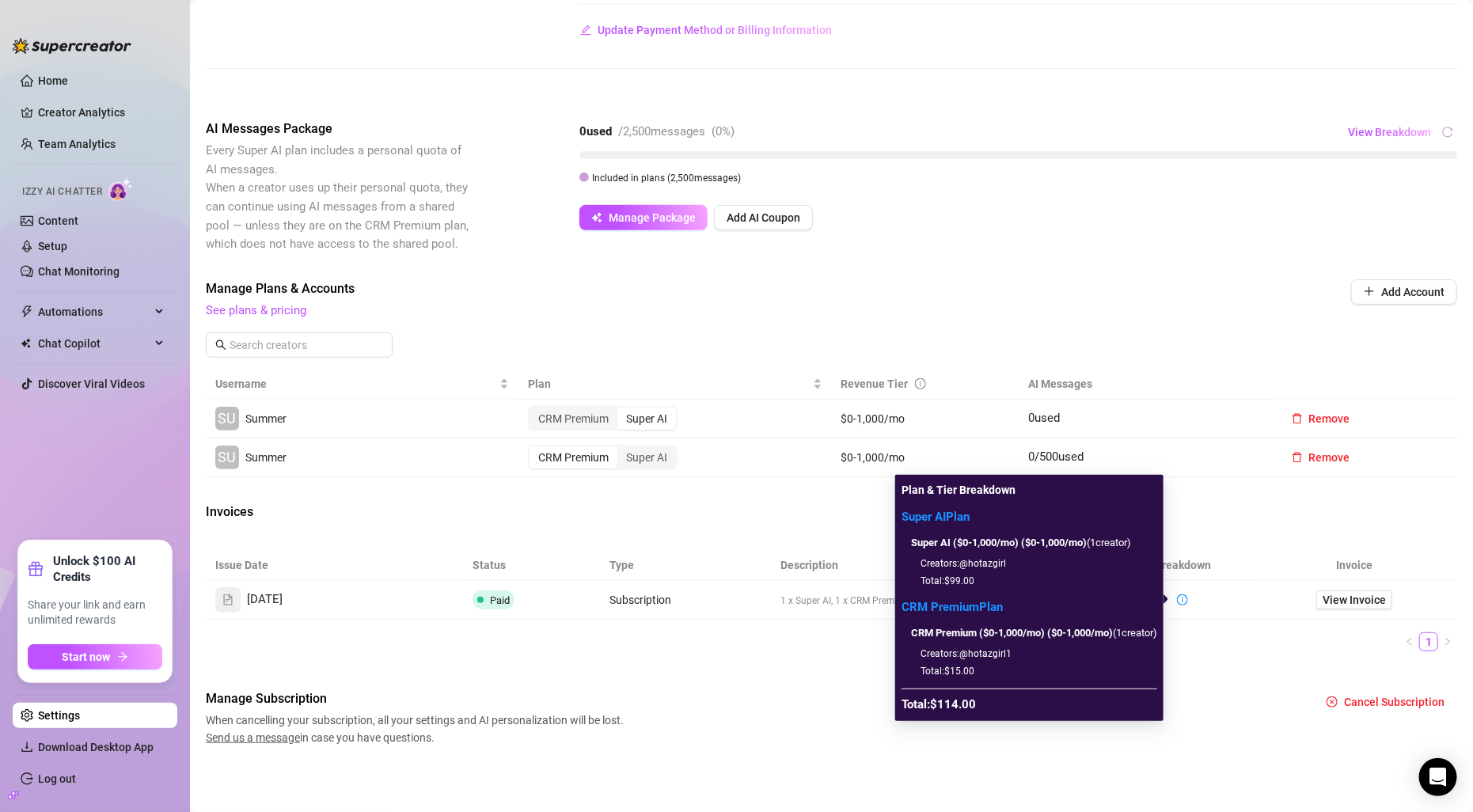
copy strong "Super AI Plan"
drag, startPoint x: 986, startPoint y: 523, endPoint x: 889, endPoint y: 524, distance: 97.0
click at [895, 524] on div "Plan & Tier Breakdown Super AI Plan Super AI ($0-1,000/mo) ($0-1,000/mo) ( 1 cr…" at bounding box center [1029, 598] width 268 height 247
drag, startPoint x: 982, startPoint y: 585, endPoint x: 889, endPoint y: 539, distance: 103.8
click at [902, 539] on div "Super AI Plan Super AI ($0-1,000/mo) ($0-1,000/mo) ( 1 creator ) Creators: @hot…" at bounding box center [1029, 549] width 256 height 81
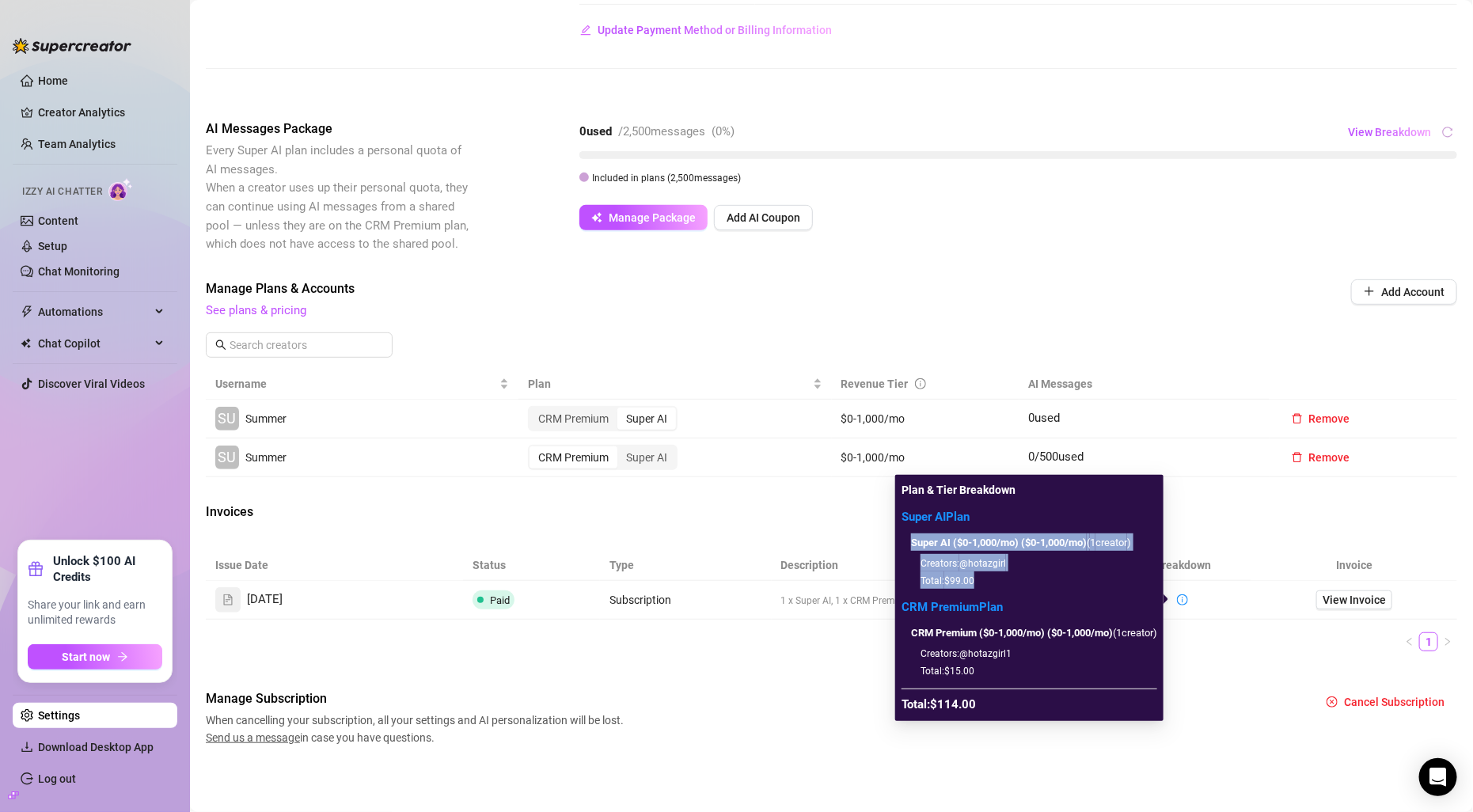
copy div "Super AI ($0-1,000/mo) ($0-1,000/mo) ( 1 creator ) Creators: @hotazgirl Total: …"
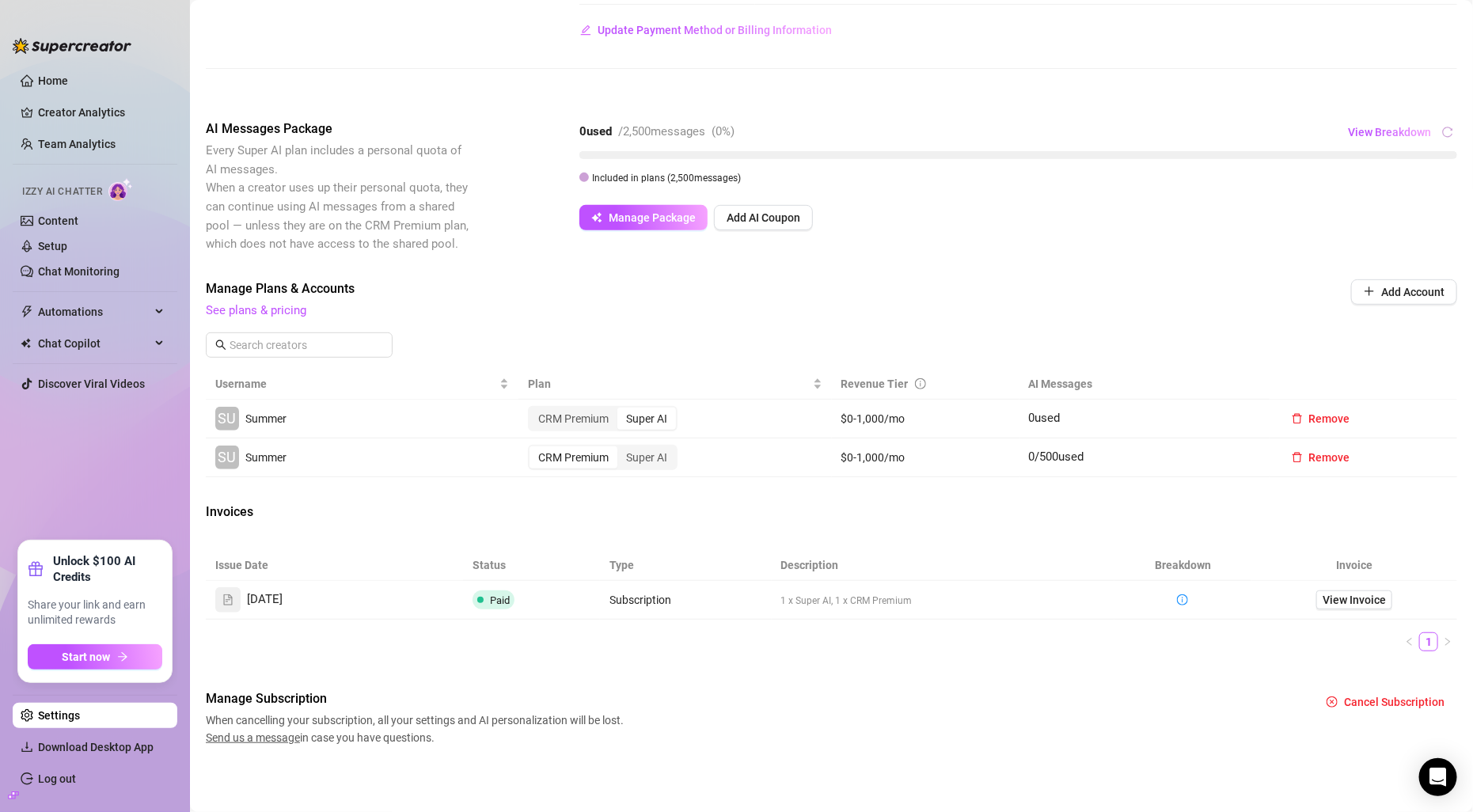
scroll to position [185, 0]
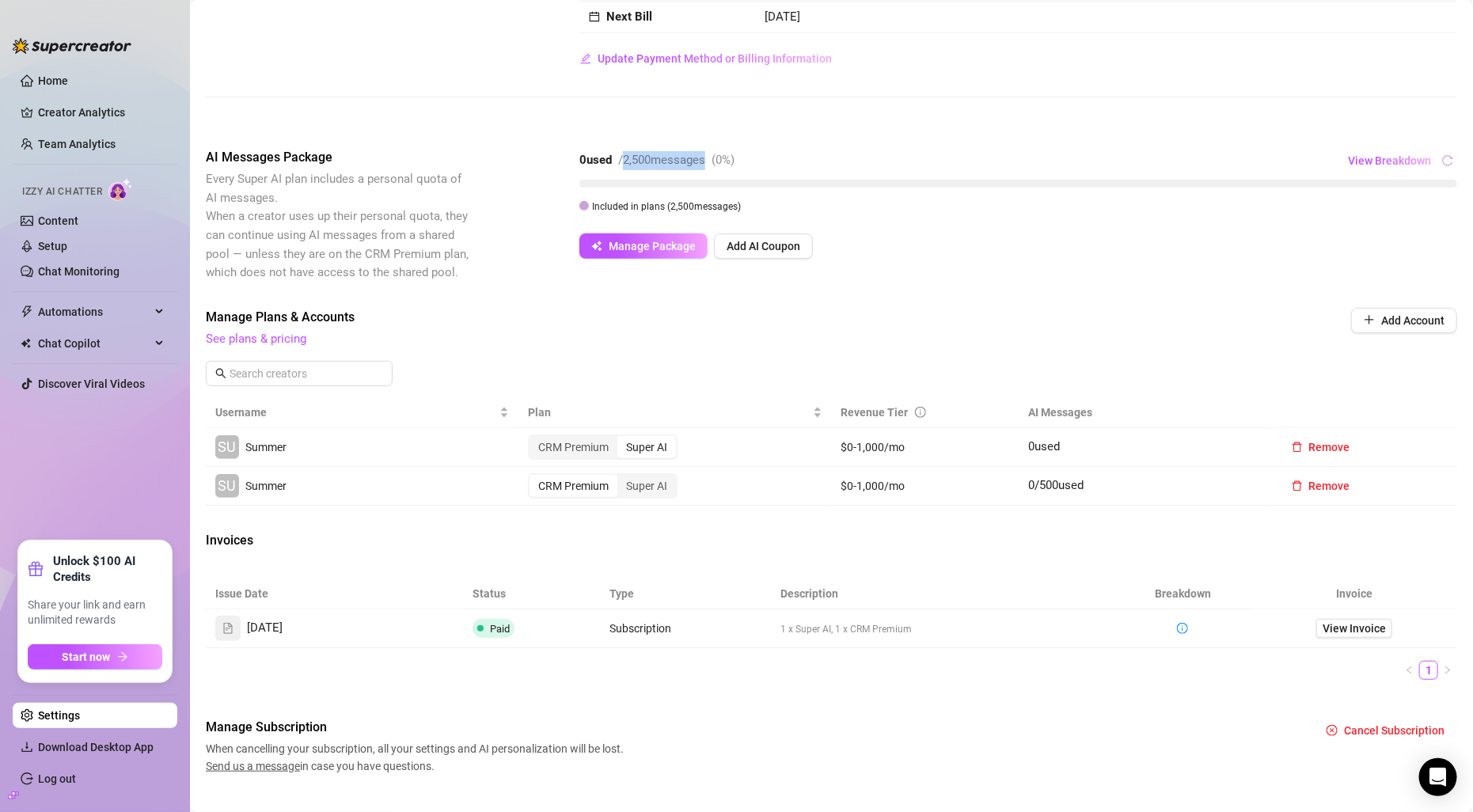
drag, startPoint x: 712, startPoint y: 165, endPoint x: 626, endPoint y: 167, distance: 86.0
click at [626, 167] on span "/ 2,500 messages" at bounding box center [662, 159] width 87 height 14
copy span "2,500 message"
click at [591, 211] on div "Included in plans ( 2,500 messages)" at bounding box center [660, 206] width 162 height 18
copy span "Every Super AI plan includes a personal quota of AI messages."
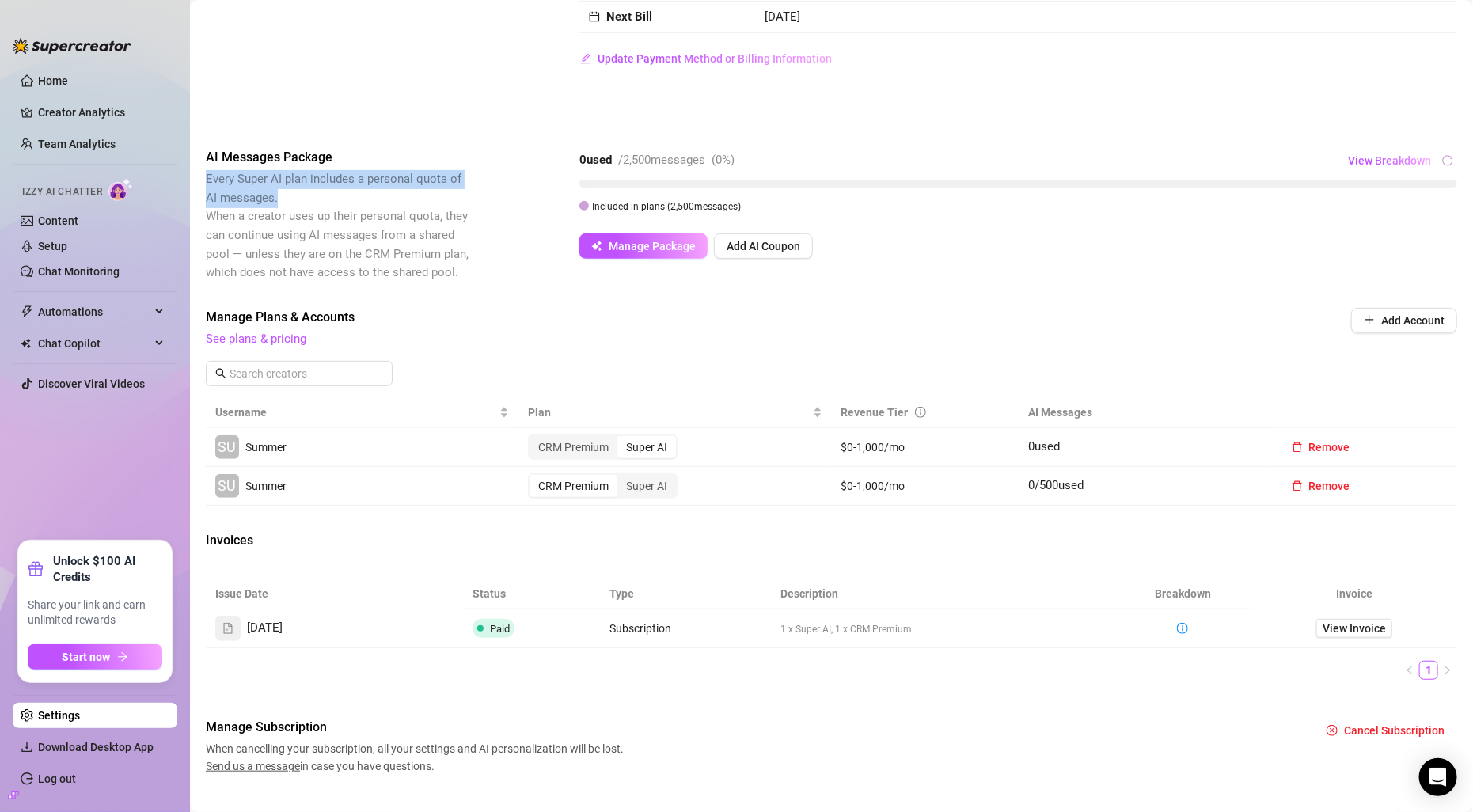
drag, startPoint x: 290, startPoint y: 200, endPoint x: 196, endPoint y: 186, distance: 95.0
click at [197, 186] on main "Settings My Account Agency Workspace Notifications and Reports Manage Team & Pe…" at bounding box center [831, 328] width 1283 height 1027
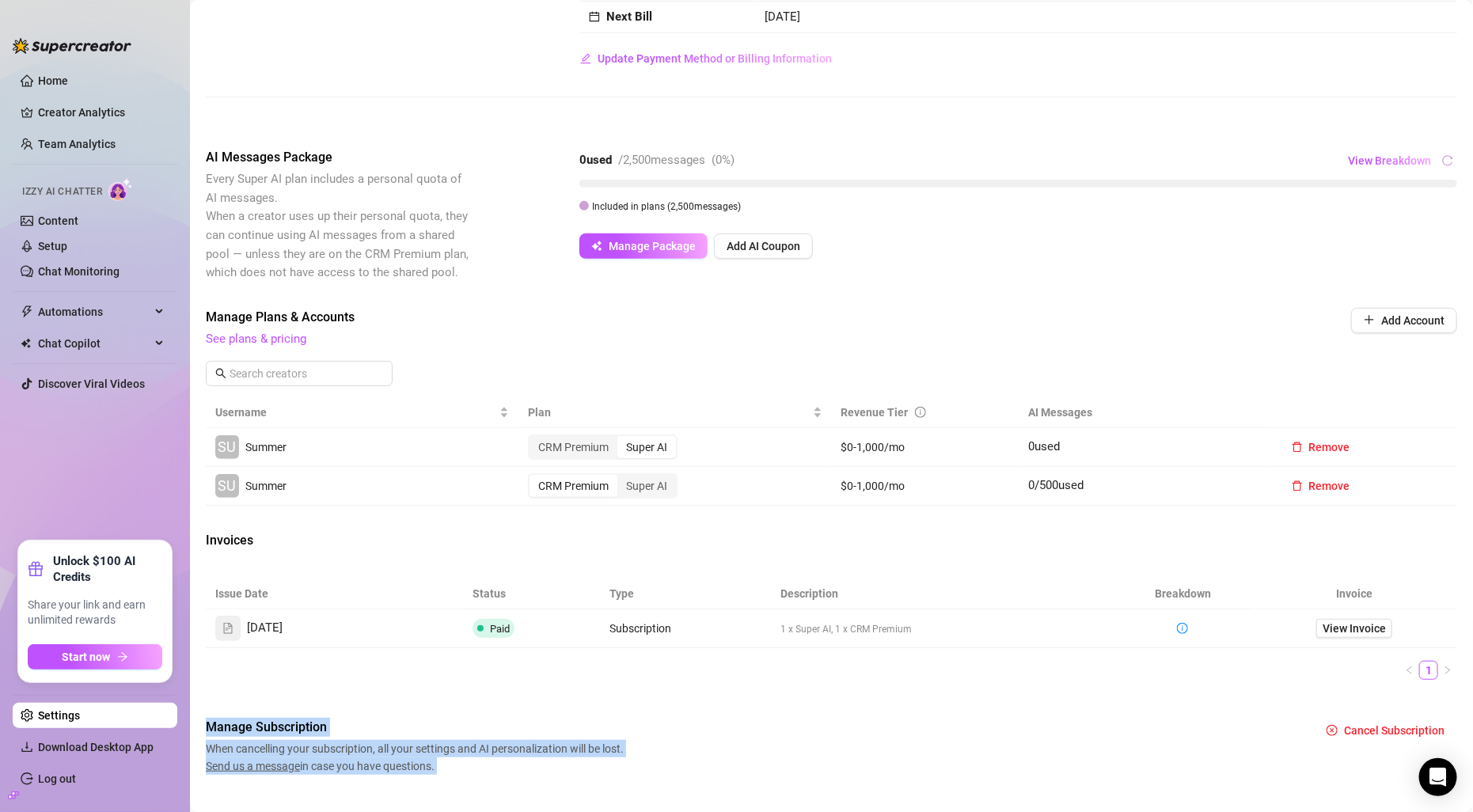
drag, startPoint x: 979, startPoint y: 709, endPoint x: 887, endPoint y: 645, distance: 112.1
click at [887, 645] on body "Home Creator Analytics Team Analytics Izzy AI Chatter Content Setup Chat Monito…" at bounding box center [736, 406] width 1473 height 812
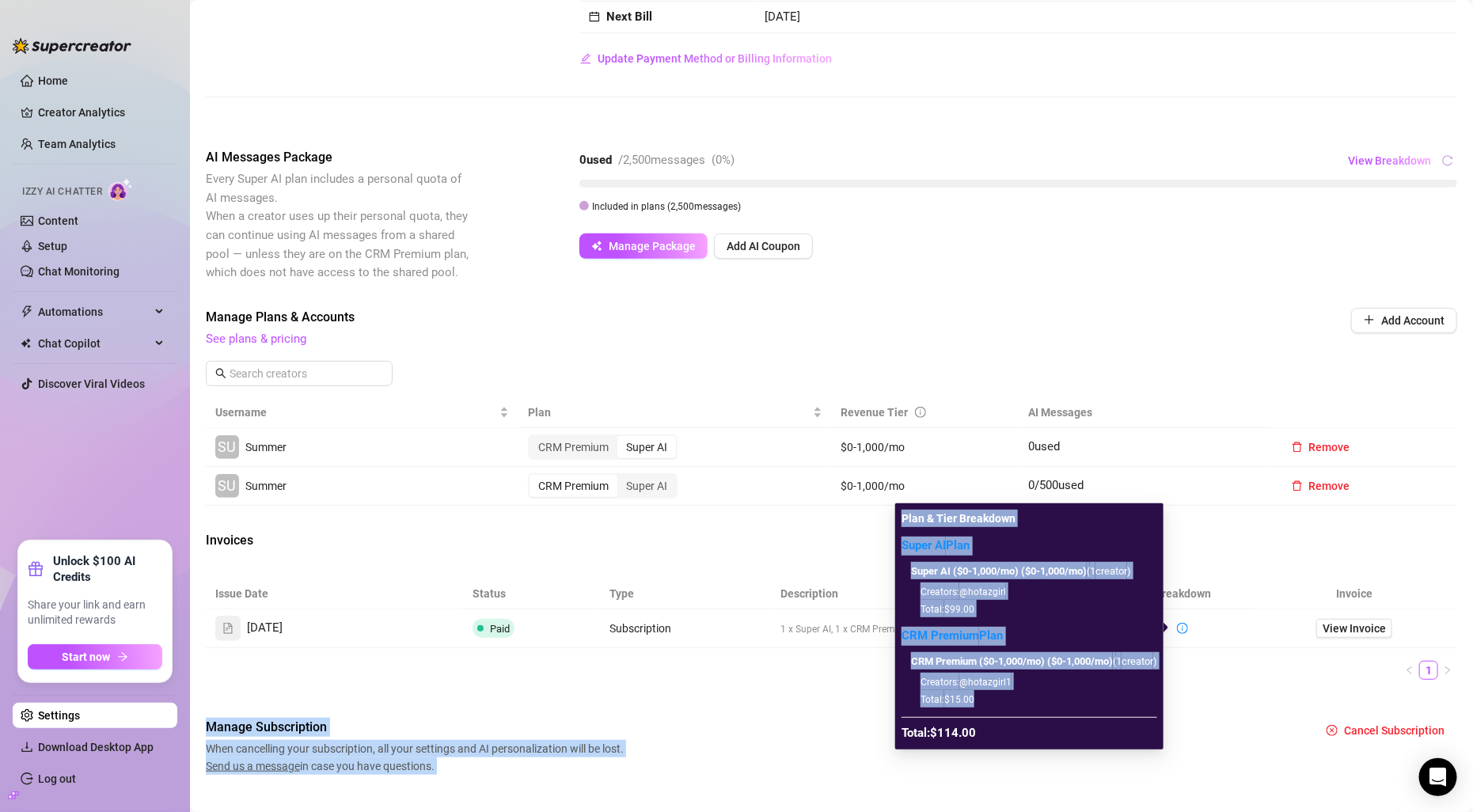
click at [1033, 702] on div "Creators: @hotazgirl1 Total: $15.00" at bounding box center [1039, 690] width 237 height 35
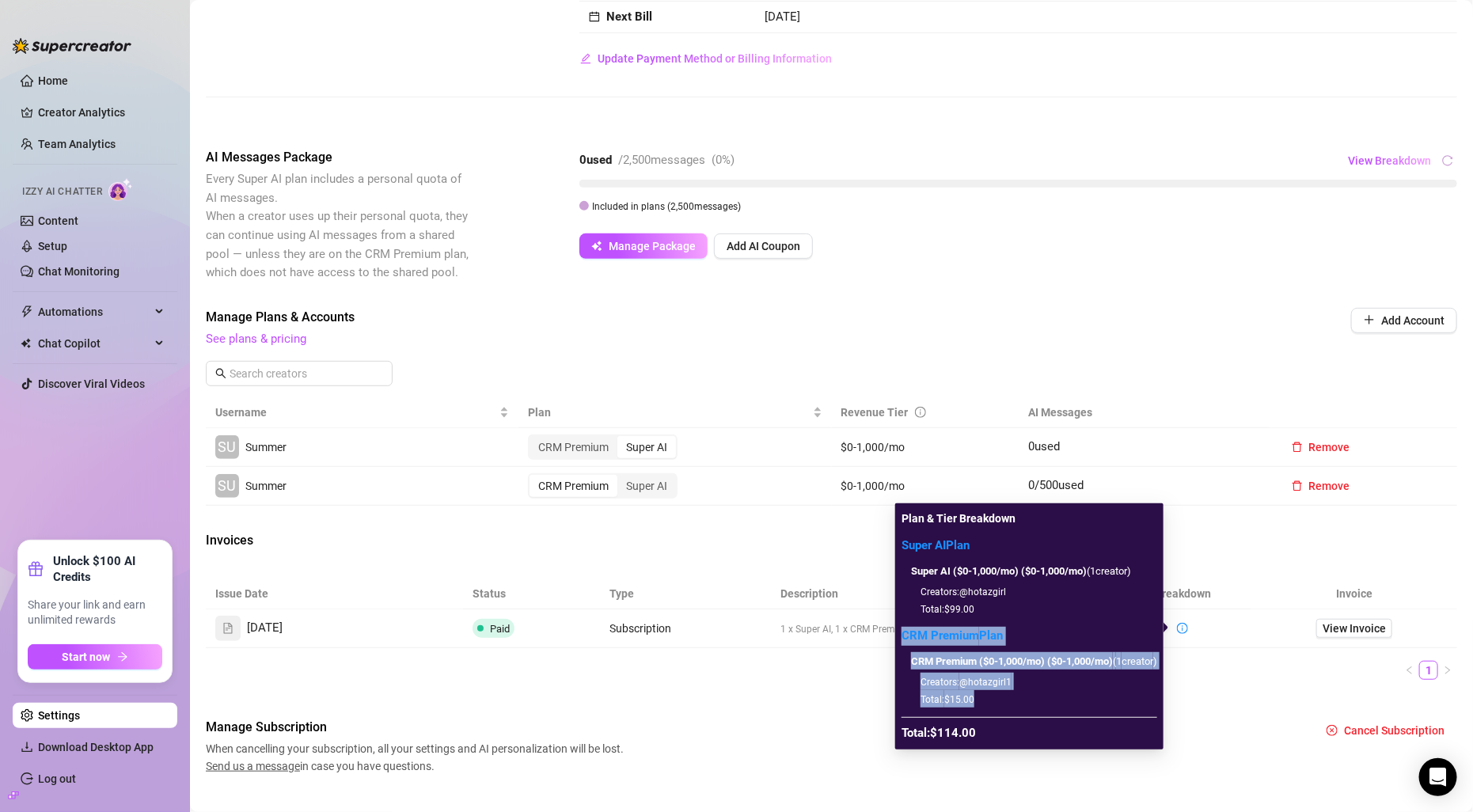
drag, startPoint x: 1012, startPoint y: 705, endPoint x: 893, endPoint y: 638, distance: 136.6
click at [902, 638] on div "CRM Premium Plan CRM Premium ($0-1,000/mo) ($0-1,000/mo) ( 1 creator ) Creators…" at bounding box center [1029, 667] width 256 height 81
copy div "CRM Premium Plan CRM Premium ($0-1,000/mo) ($0-1,000/mo) ( 1 creator ) Creators…"
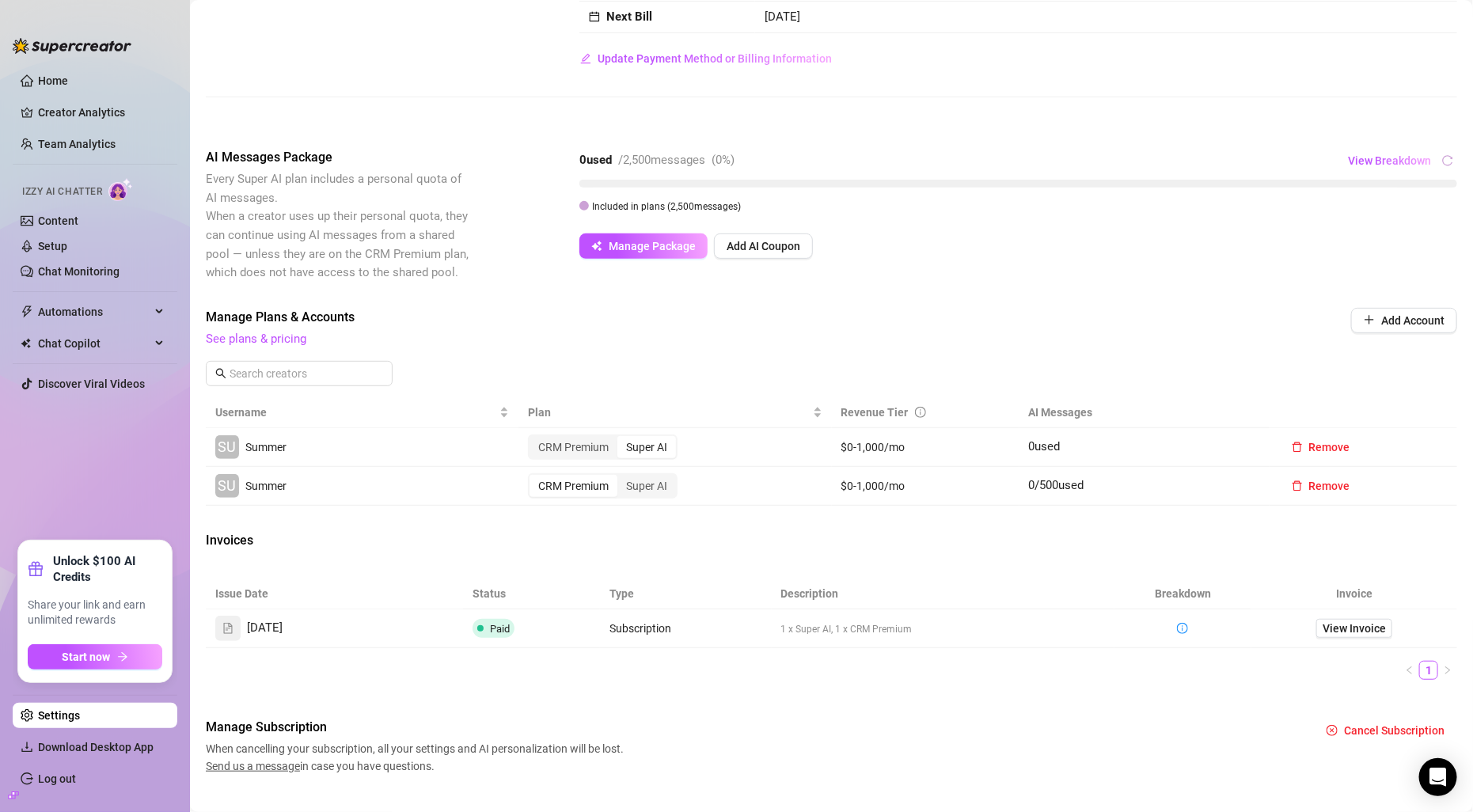
scroll to position [214, 0]
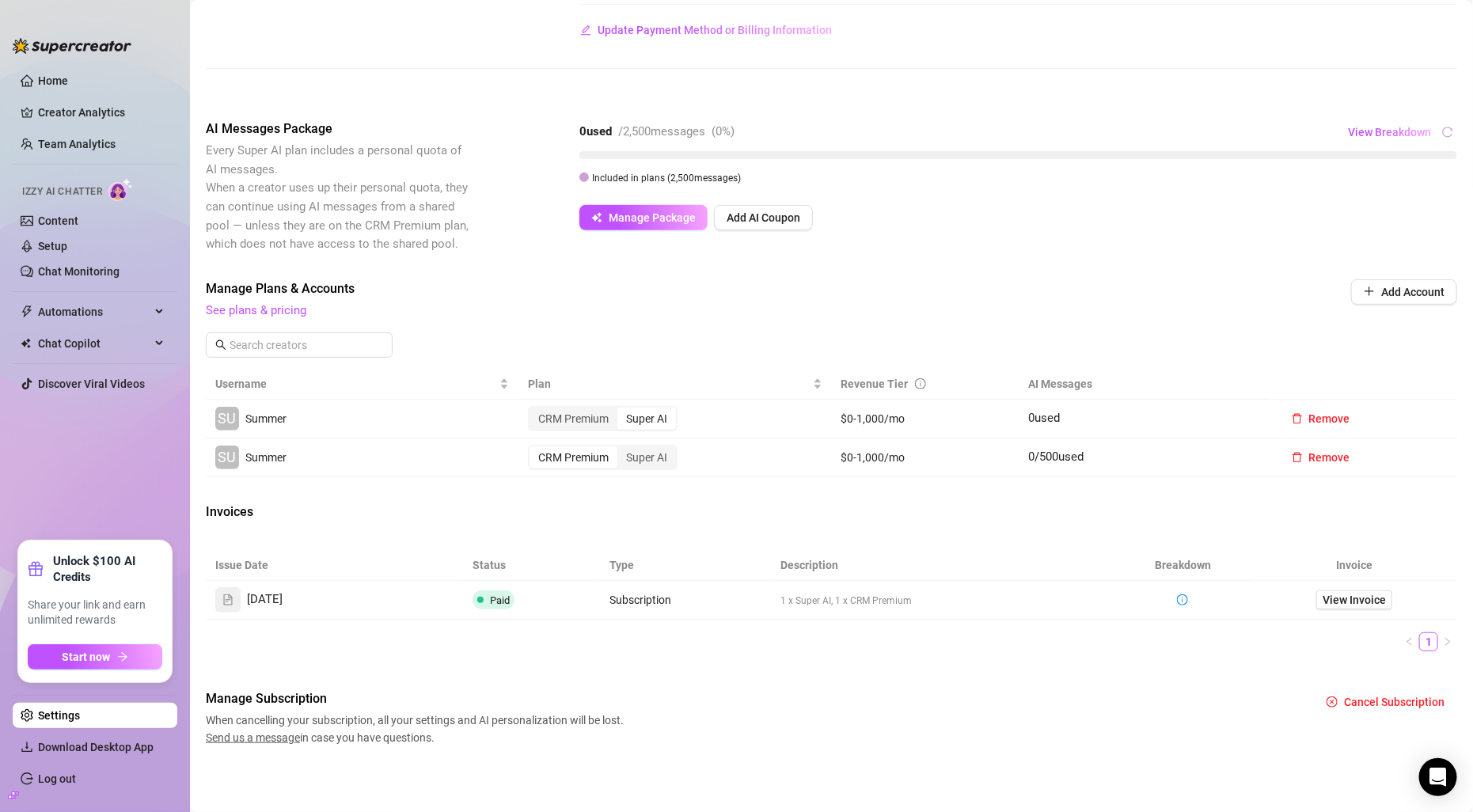
click at [1359, 611] on td "View Invoice" at bounding box center [1354, 601] width 206 height 39
click at [1361, 605] on span "View Invoice" at bounding box center [1354, 600] width 63 height 18
click at [657, 470] on div "CRM Premium Super AI" at bounding box center [602, 457] width 149 height 25
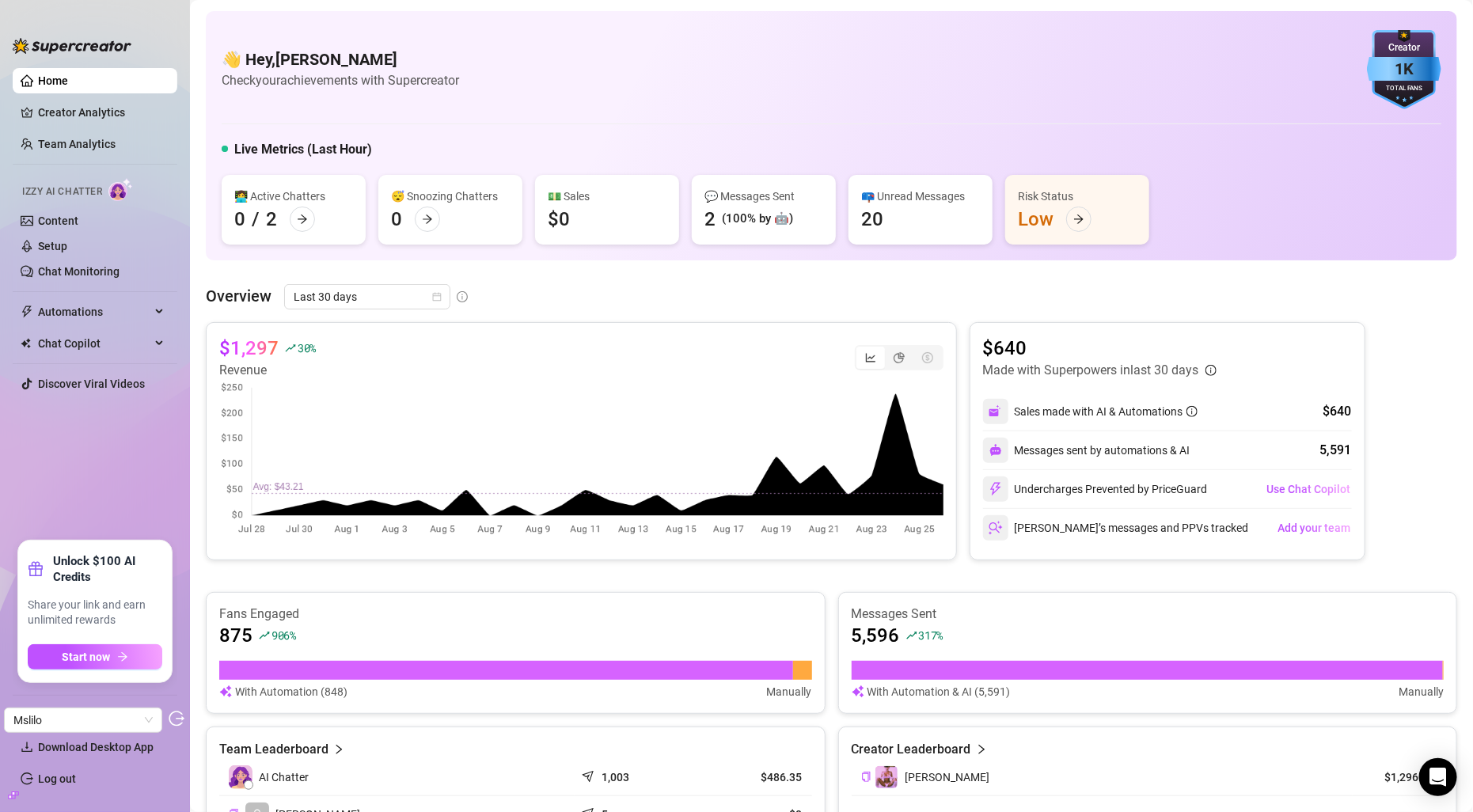
click at [17, 795] on icon "build" at bounding box center [13, 795] width 11 height 11
click at [79, 717] on link "Settings" at bounding box center [59, 716] width 42 height 13
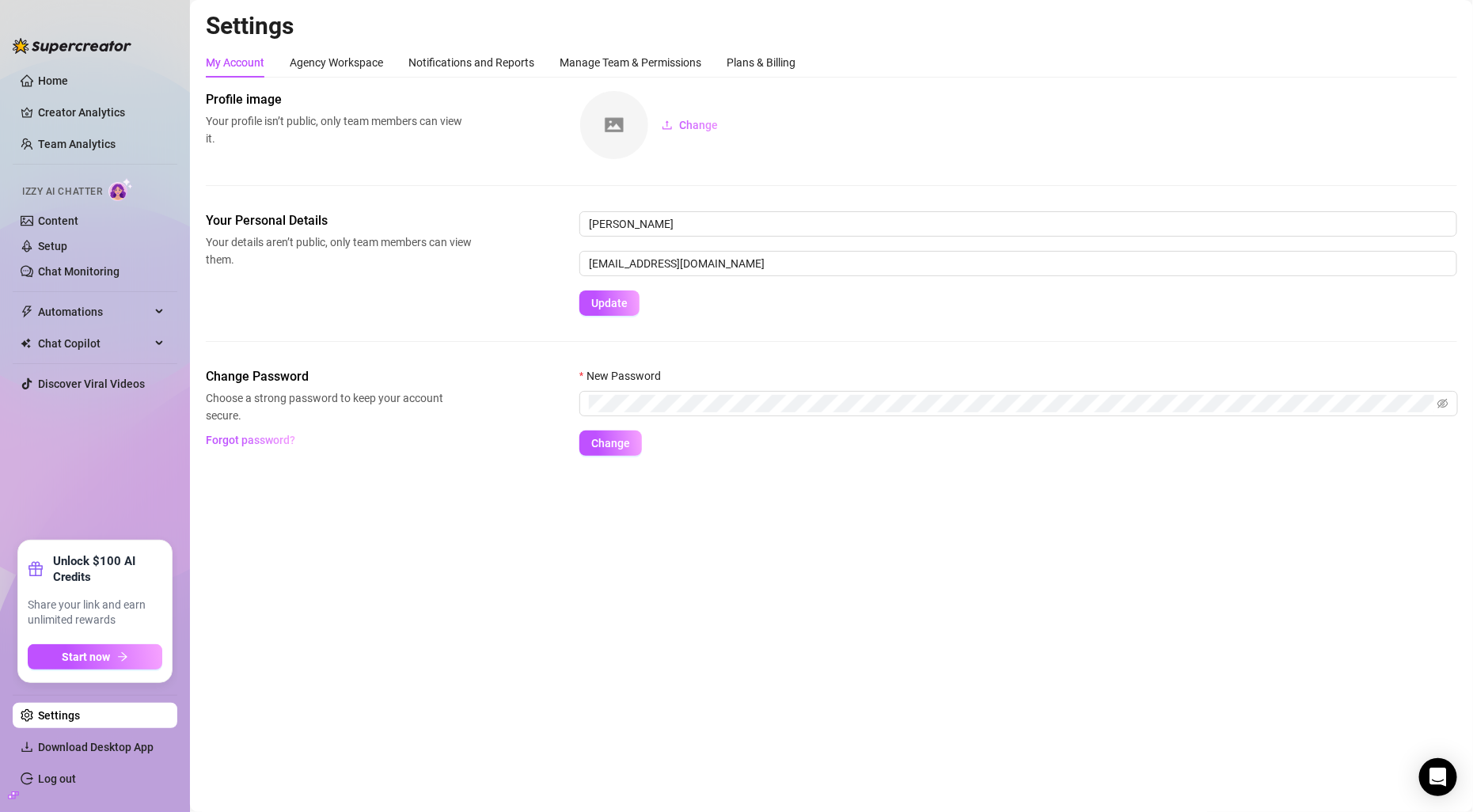
click at [11, 795] on icon "build" at bounding box center [13, 795] width 11 height 7
click at [17, 794] on icon "build" at bounding box center [13, 795] width 11 height 11
click at [80, 719] on link "Settings" at bounding box center [59, 716] width 42 height 13
click at [744, 69] on div "Plans & Billing" at bounding box center [761, 62] width 69 height 18
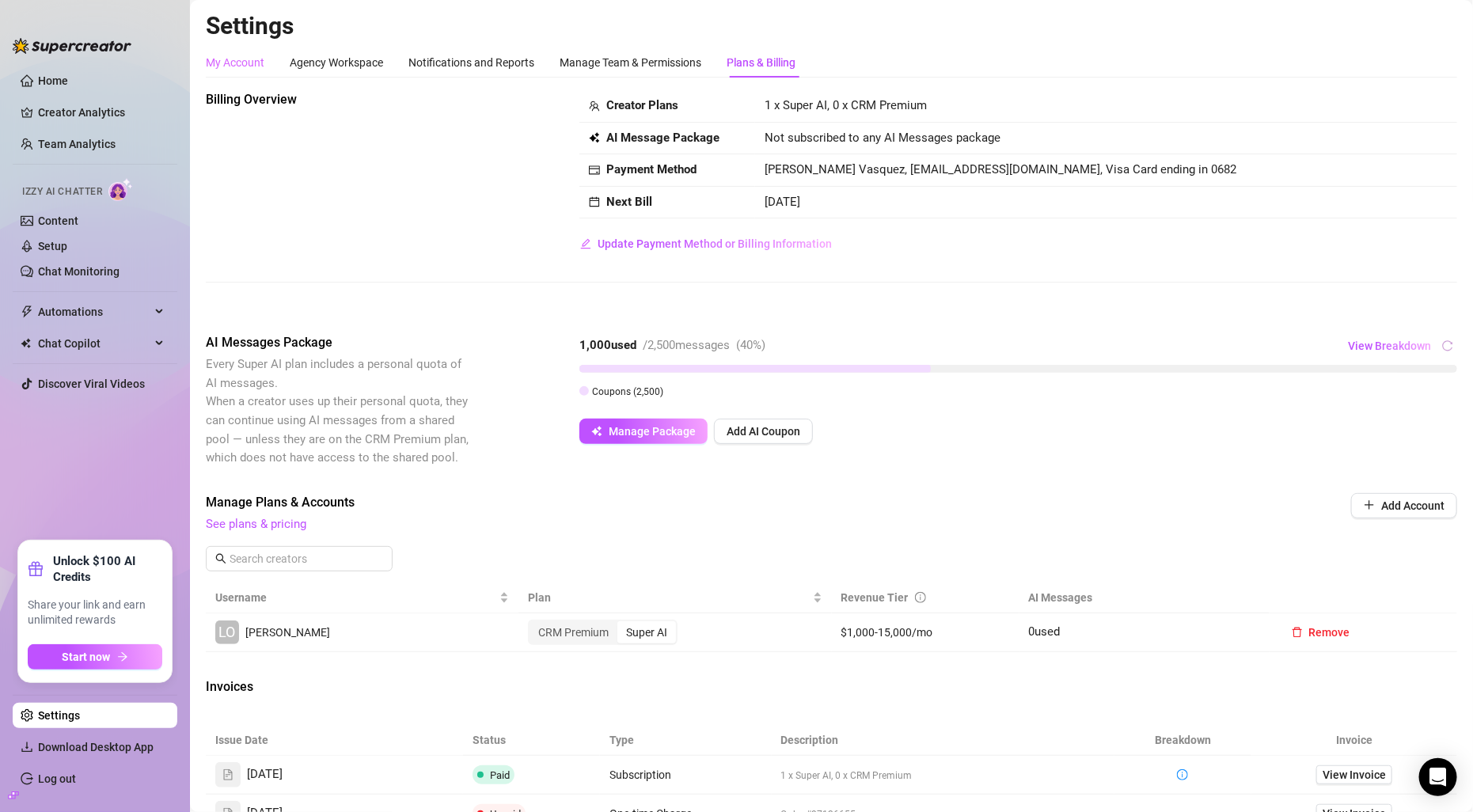
click at [247, 72] on div "My Account" at bounding box center [235, 63] width 59 height 30
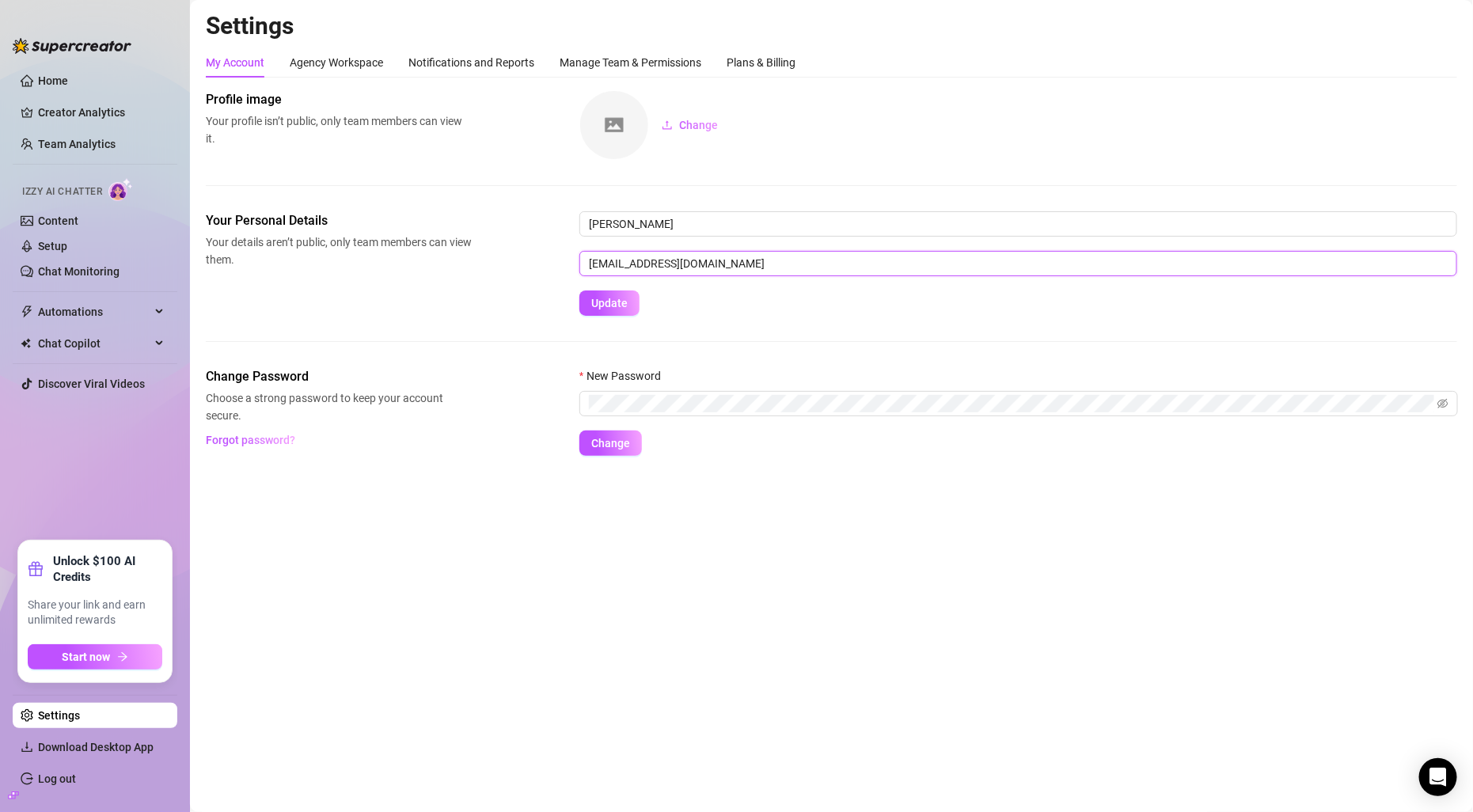
click at [681, 266] on input "[EMAIL_ADDRESS][DOMAIN_NAME]" at bounding box center [1018, 263] width 878 height 25
click at [681, 266] on input "cavawealth79@protonmail.com" at bounding box center [1018, 263] width 878 height 25
click at [757, 52] on div "Plans & Billing" at bounding box center [761, 63] width 69 height 30
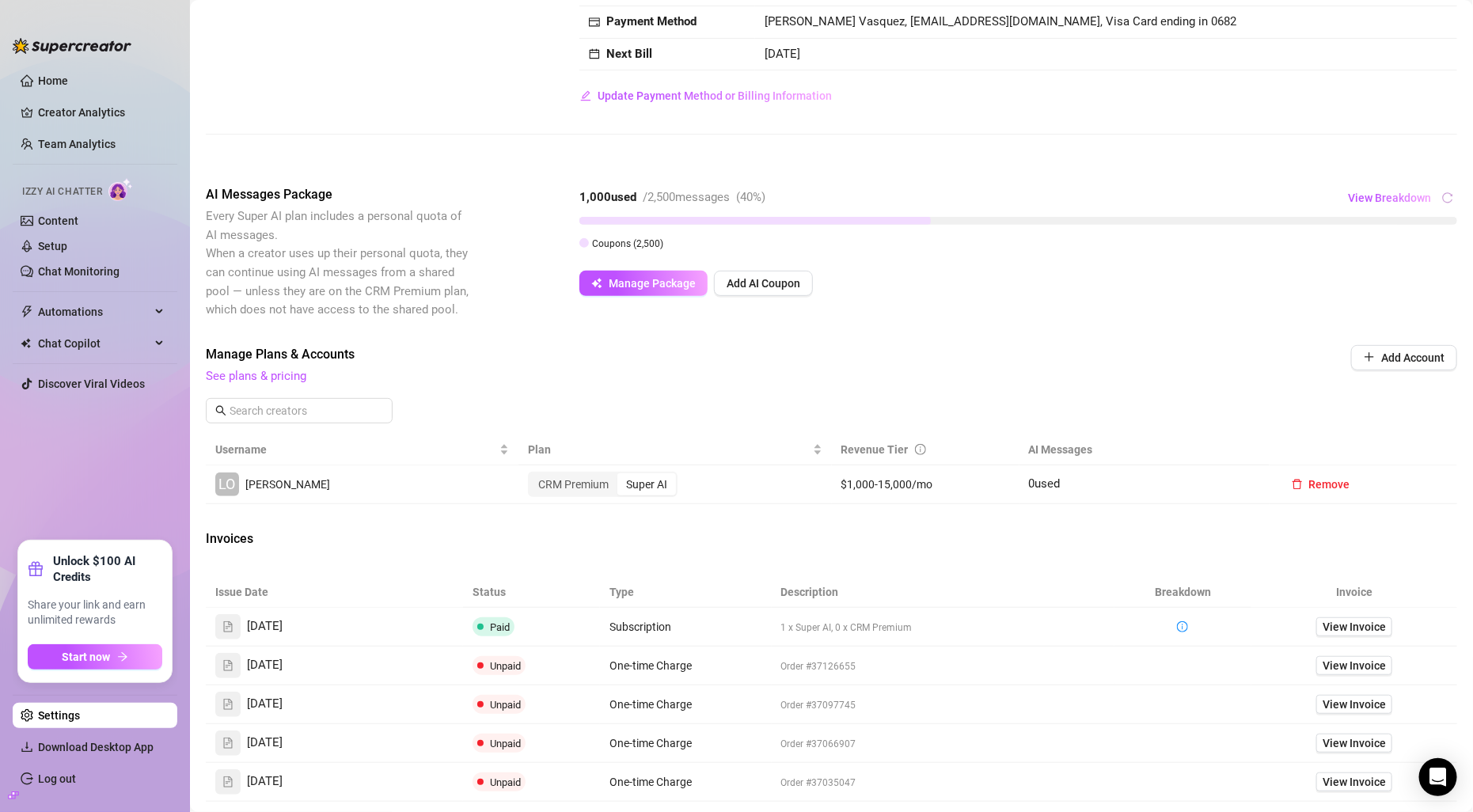
scroll to position [148, 0]
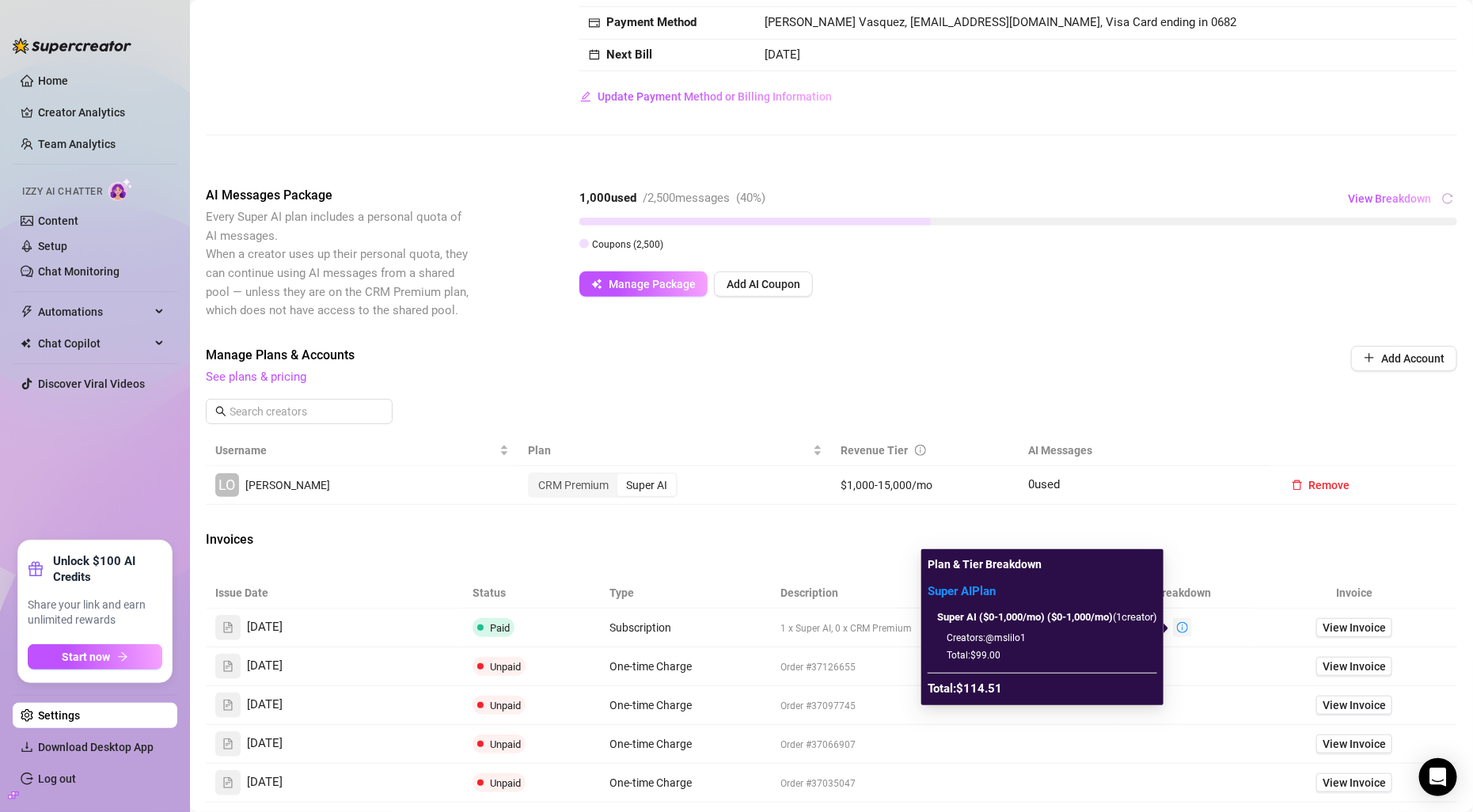
click at [1185, 632] on icon "info-circle" at bounding box center [1182, 627] width 11 height 11
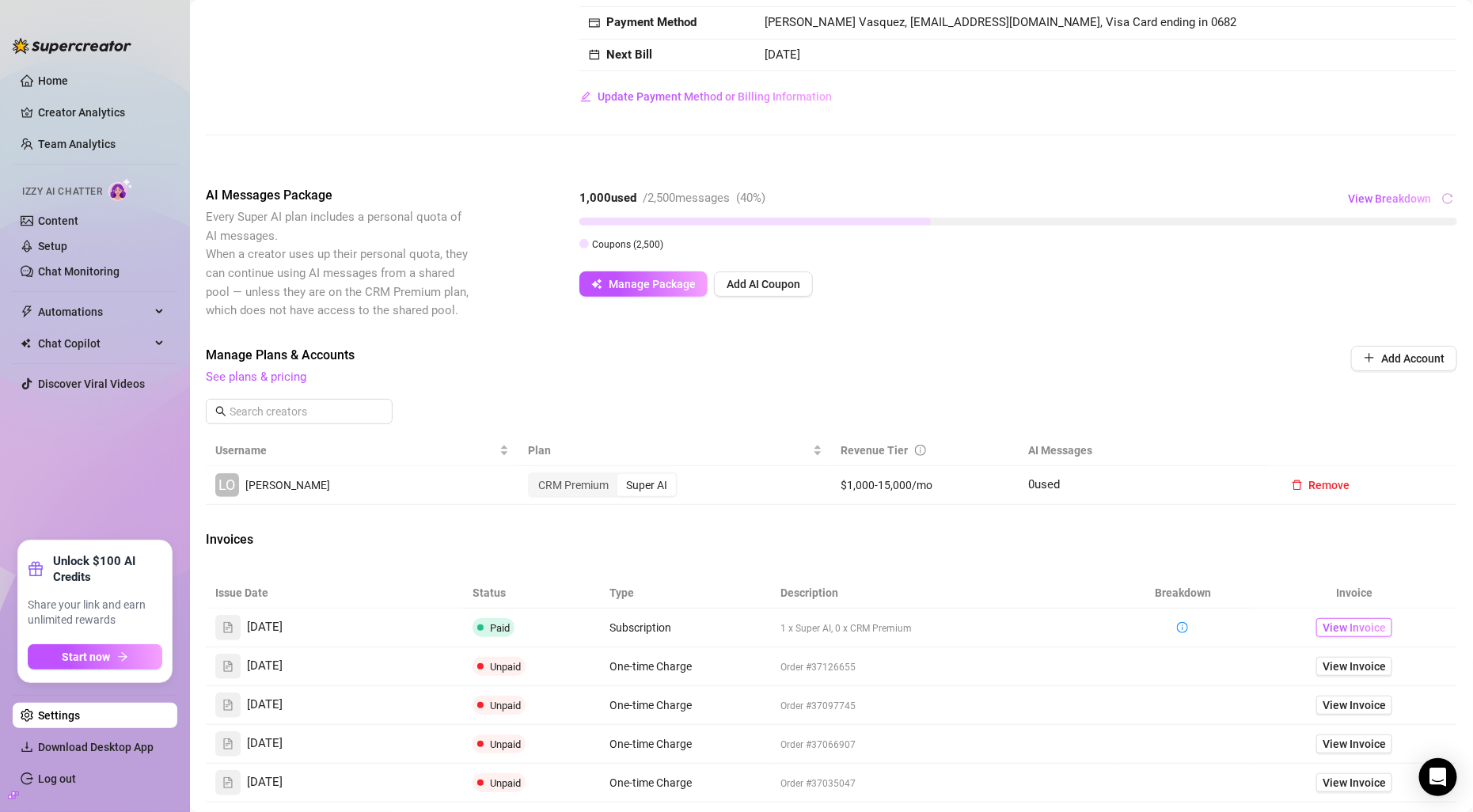
click at [1324, 621] on span "View Invoice" at bounding box center [1354, 627] width 63 height 18
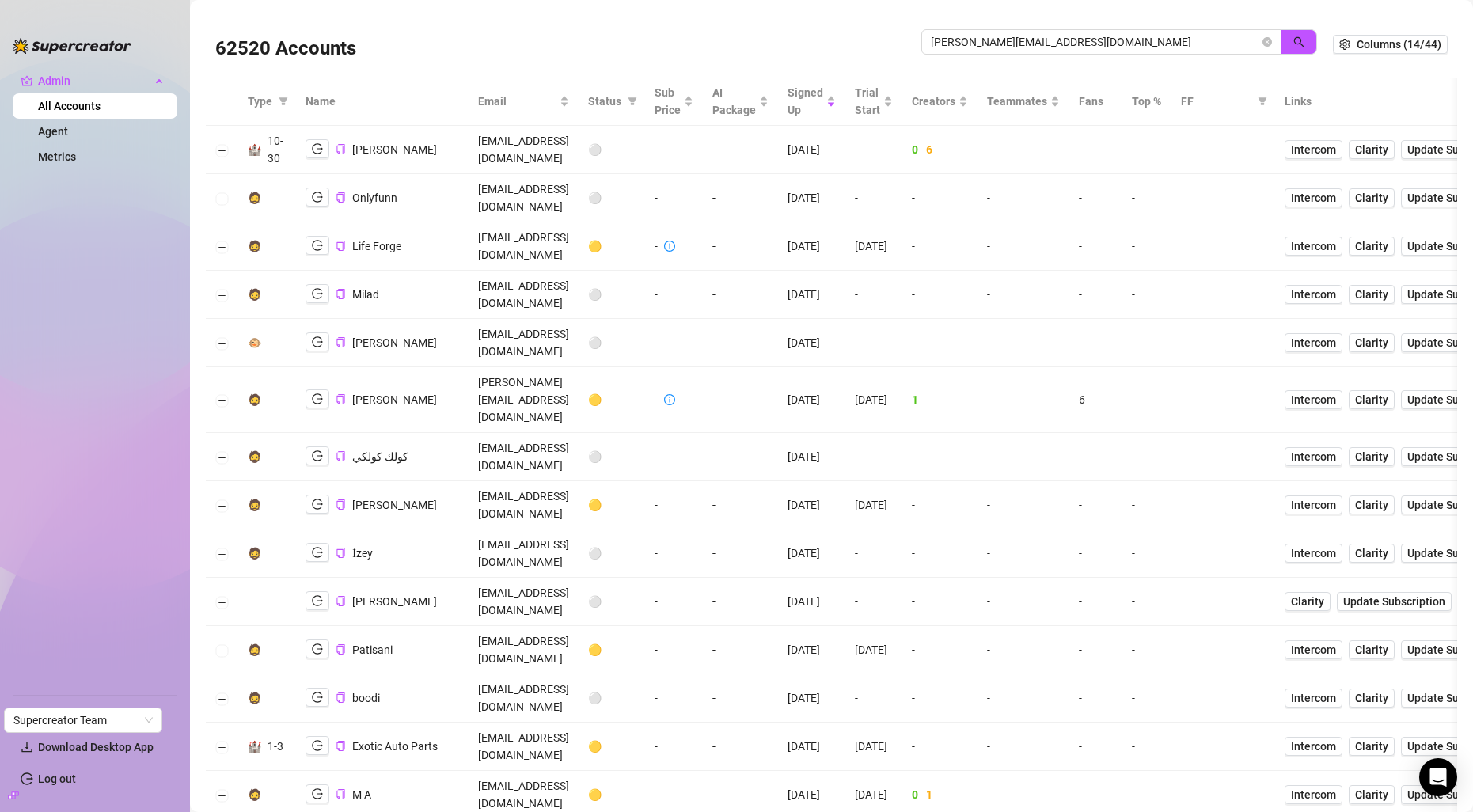
type input "[PERSON_NAME][EMAIL_ADDRESS][DOMAIN_NAME]"
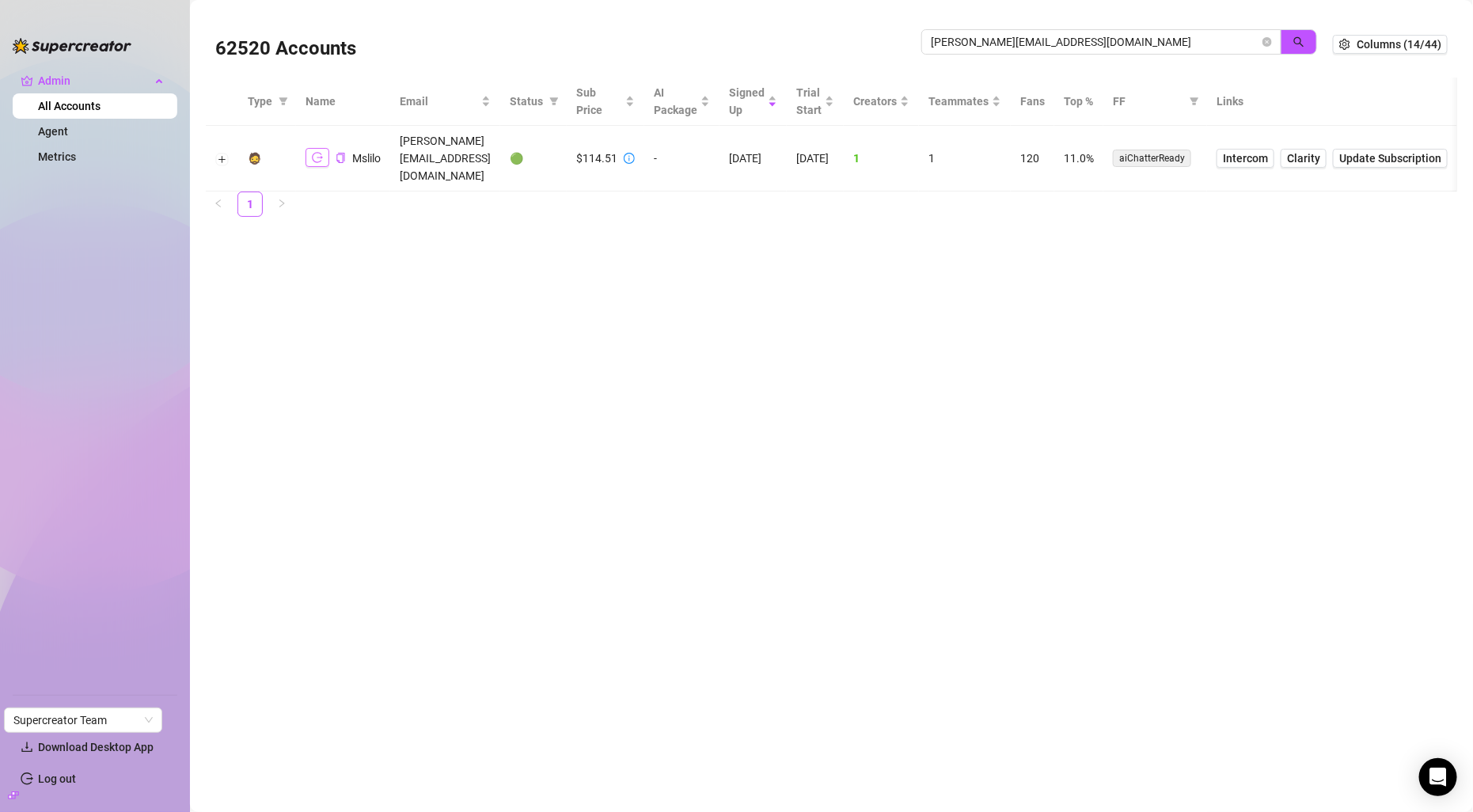
click at [320, 153] on icon "logout" at bounding box center [317, 158] width 11 height 10
drag, startPoint x: 542, startPoint y: 148, endPoint x: 401, endPoint y: 146, distance: 141.0
click at [401, 146] on td "[PERSON_NAME][EMAIL_ADDRESS][DOMAIN_NAME]" at bounding box center [445, 159] width 110 height 65
copy td "[PERSON_NAME][EMAIL_ADDRESS][DOMAIN_NAME]"
click at [1320, 149] on span "Clarity" at bounding box center [1304, 158] width 34 height 18
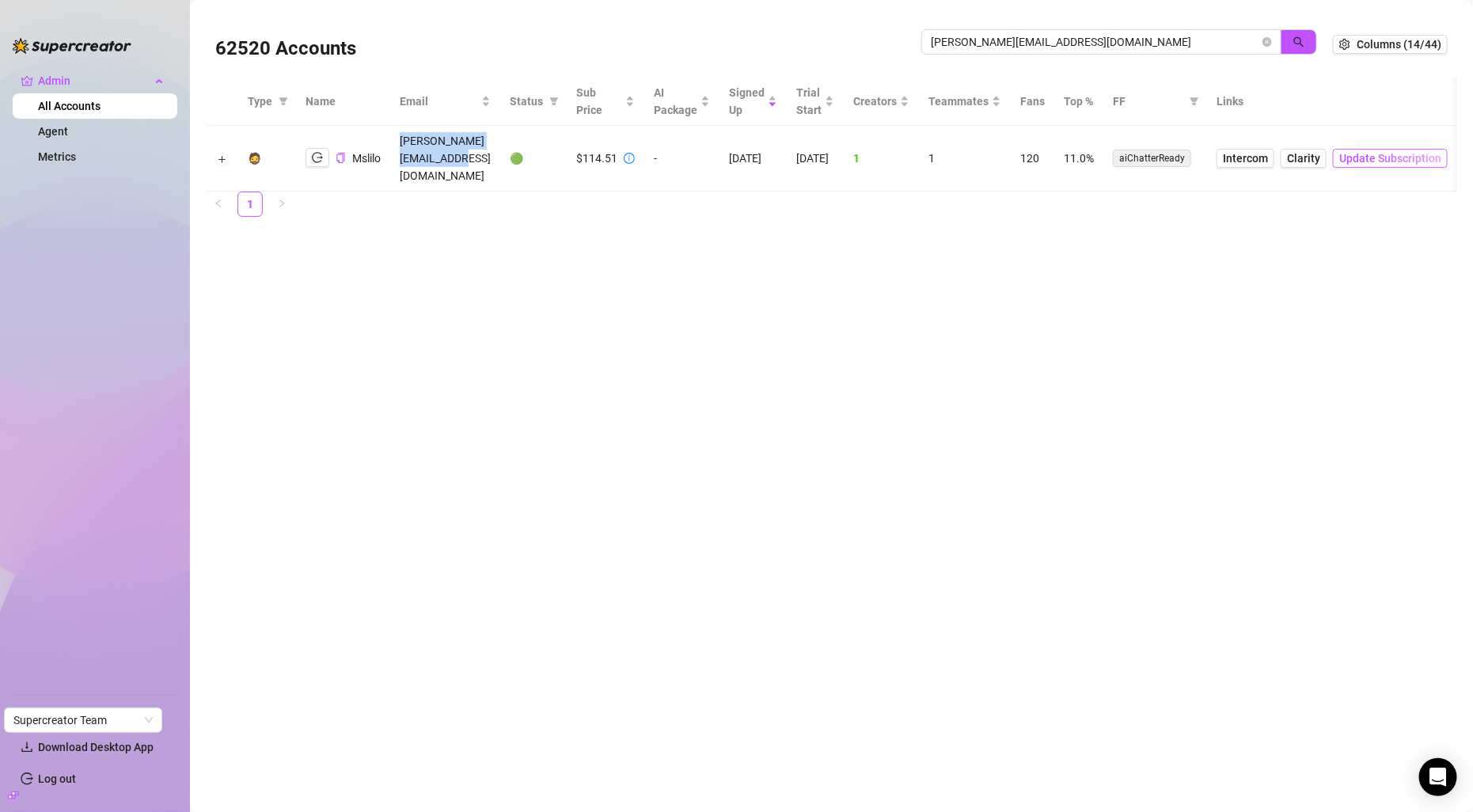
click at [1442, 152] on span "Update Subscription" at bounding box center [1391, 158] width 102 height 13
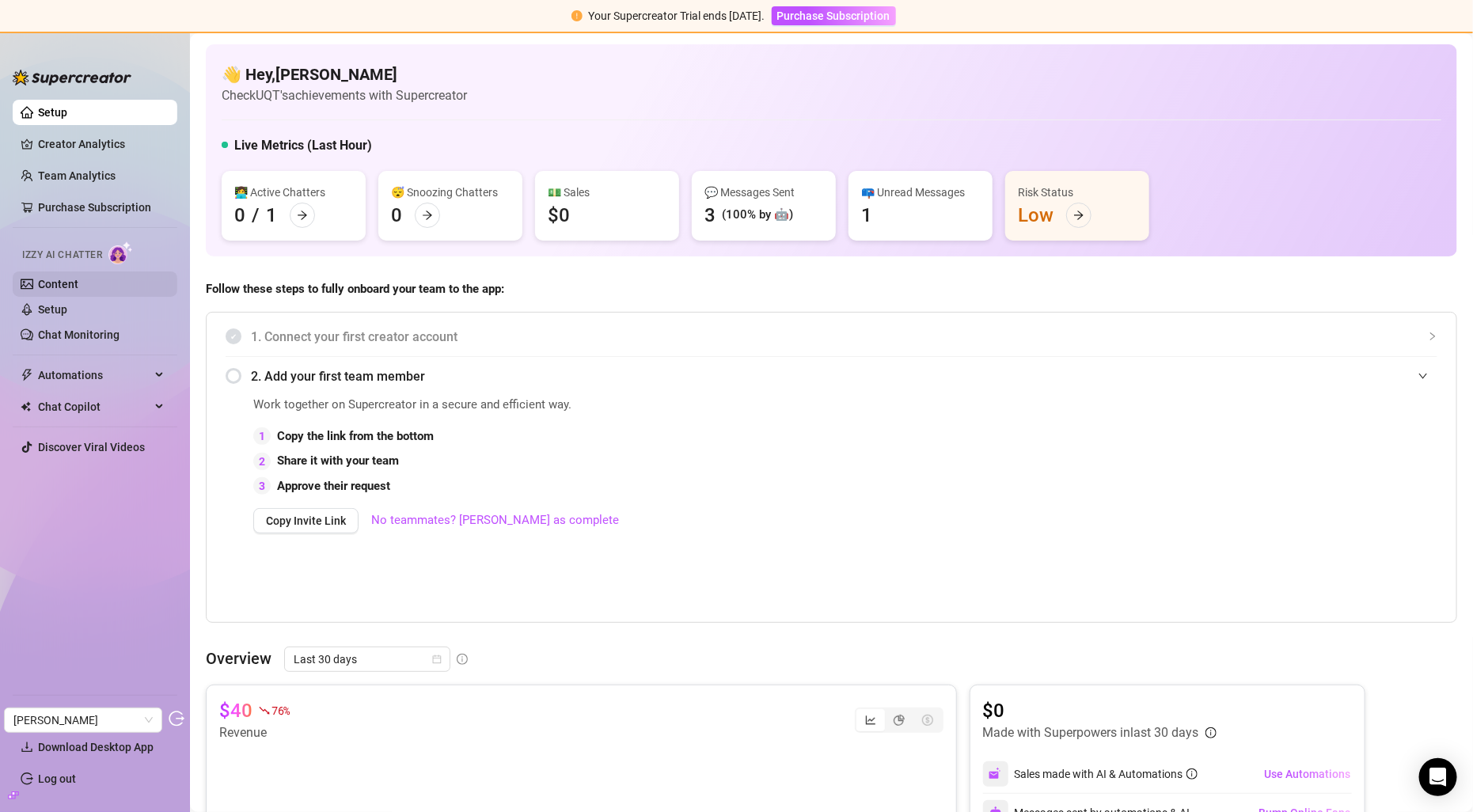
click at [60, 279] on link "Content" at bounding box center [58, 284] width 40 height 13
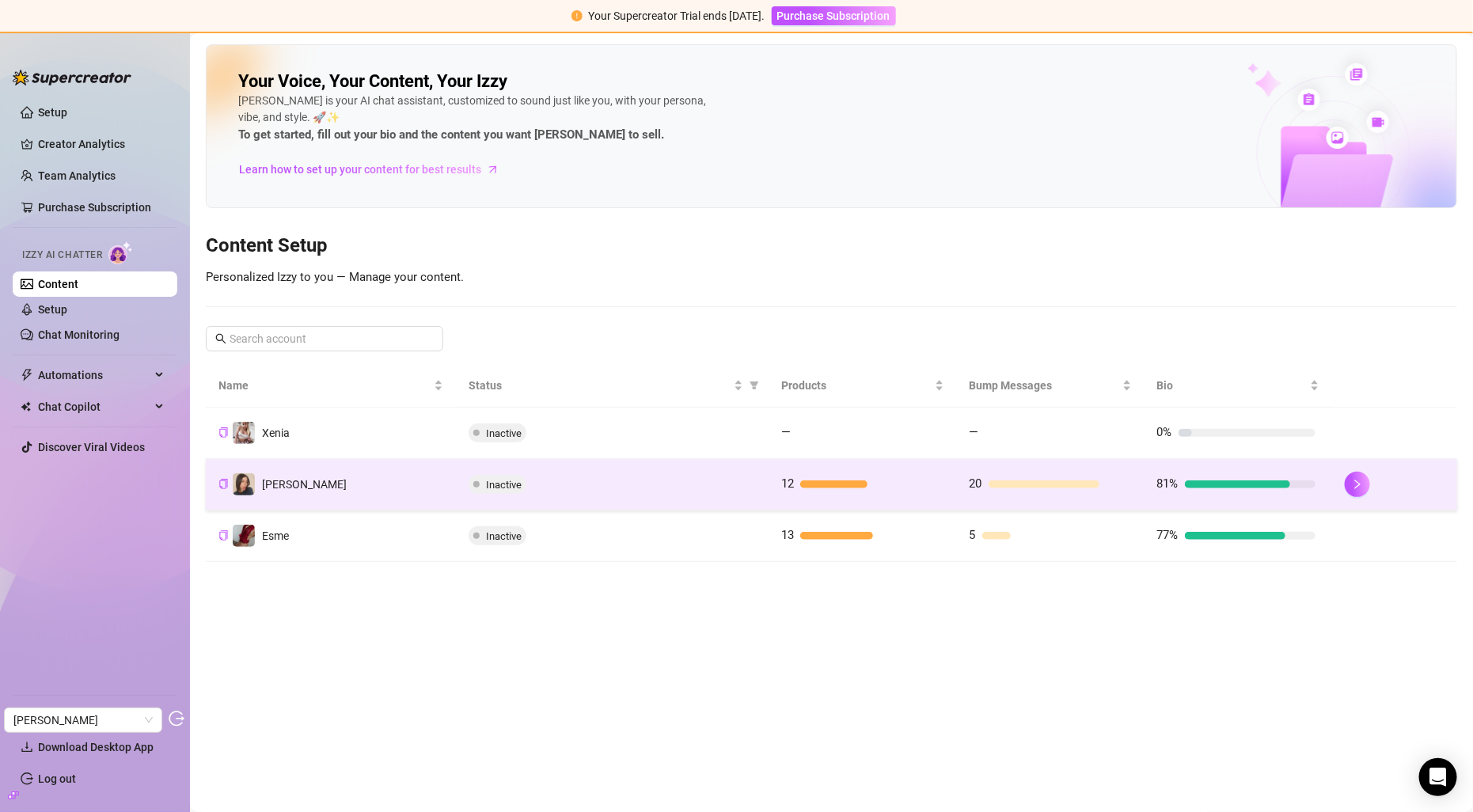
click at [318, 470] on td "[PERSON_NAME]" at bounding box center [331, 484] width 250 height 51
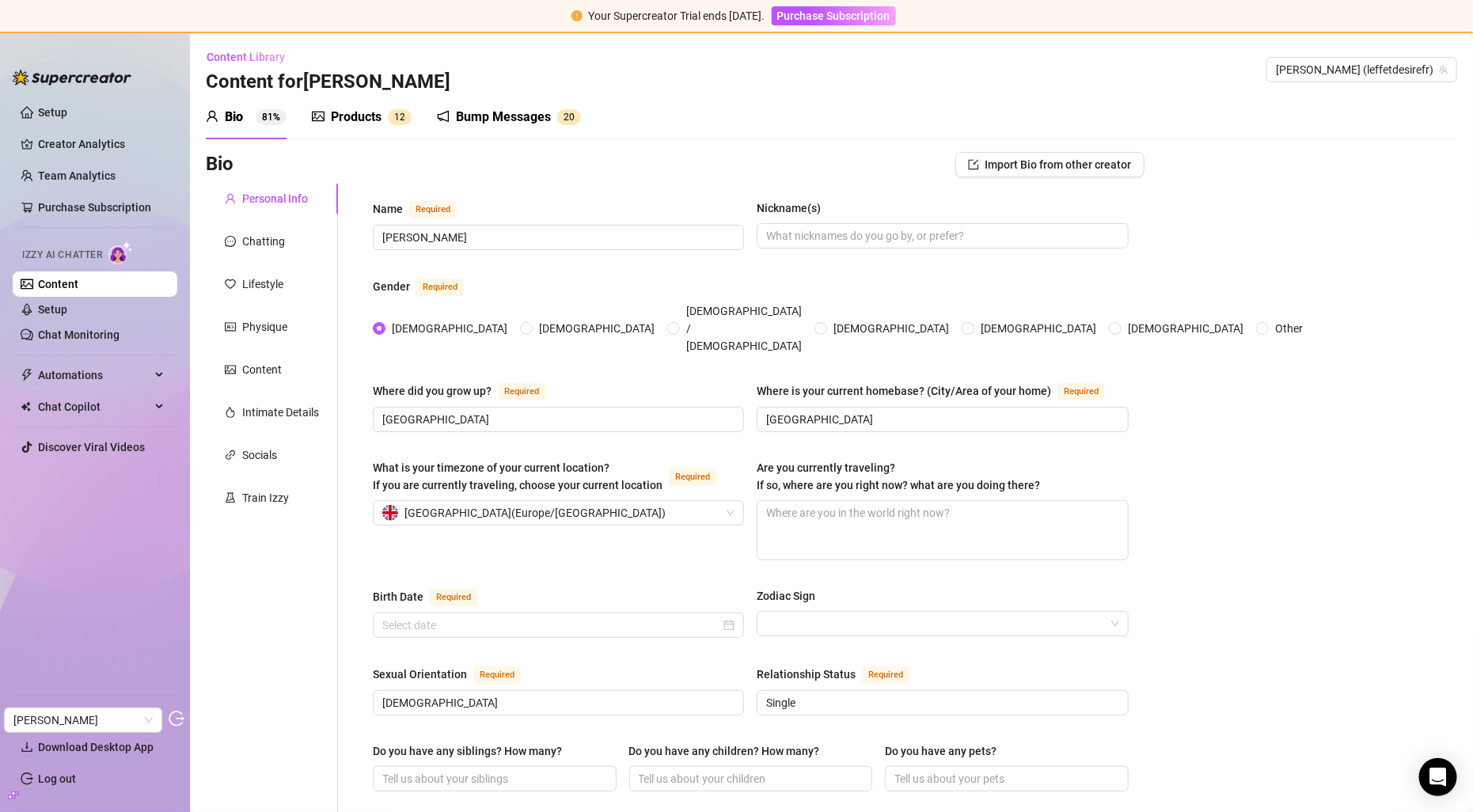
radio input "true"
type input "May 2nd, 1998"
click at [268, 275] on div "Lifestyle" at bounding box center [263, 284] width 41 height 18
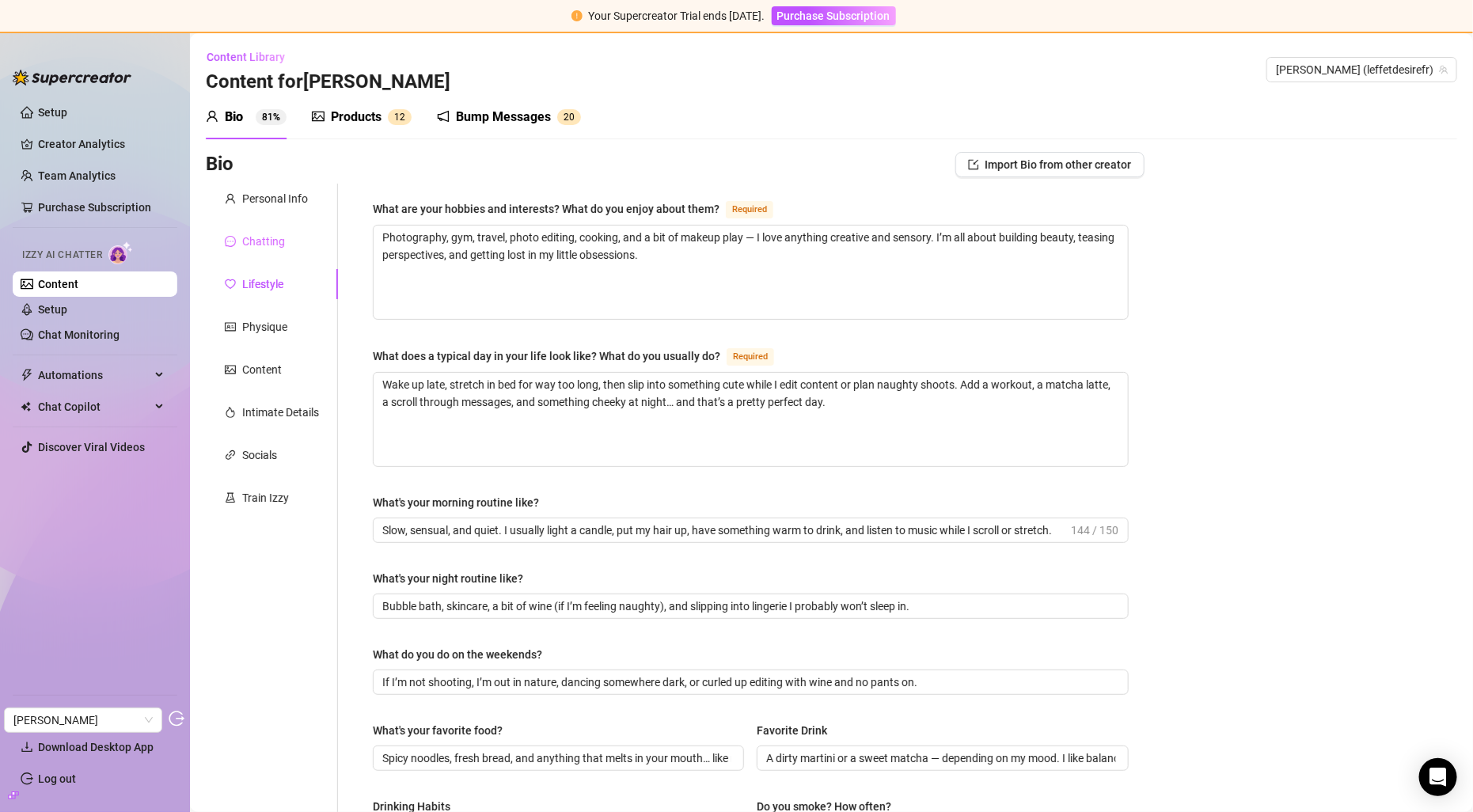
click at [284, 250] on div "Chatting" at bounding box center [272, 242] width 133 height 30
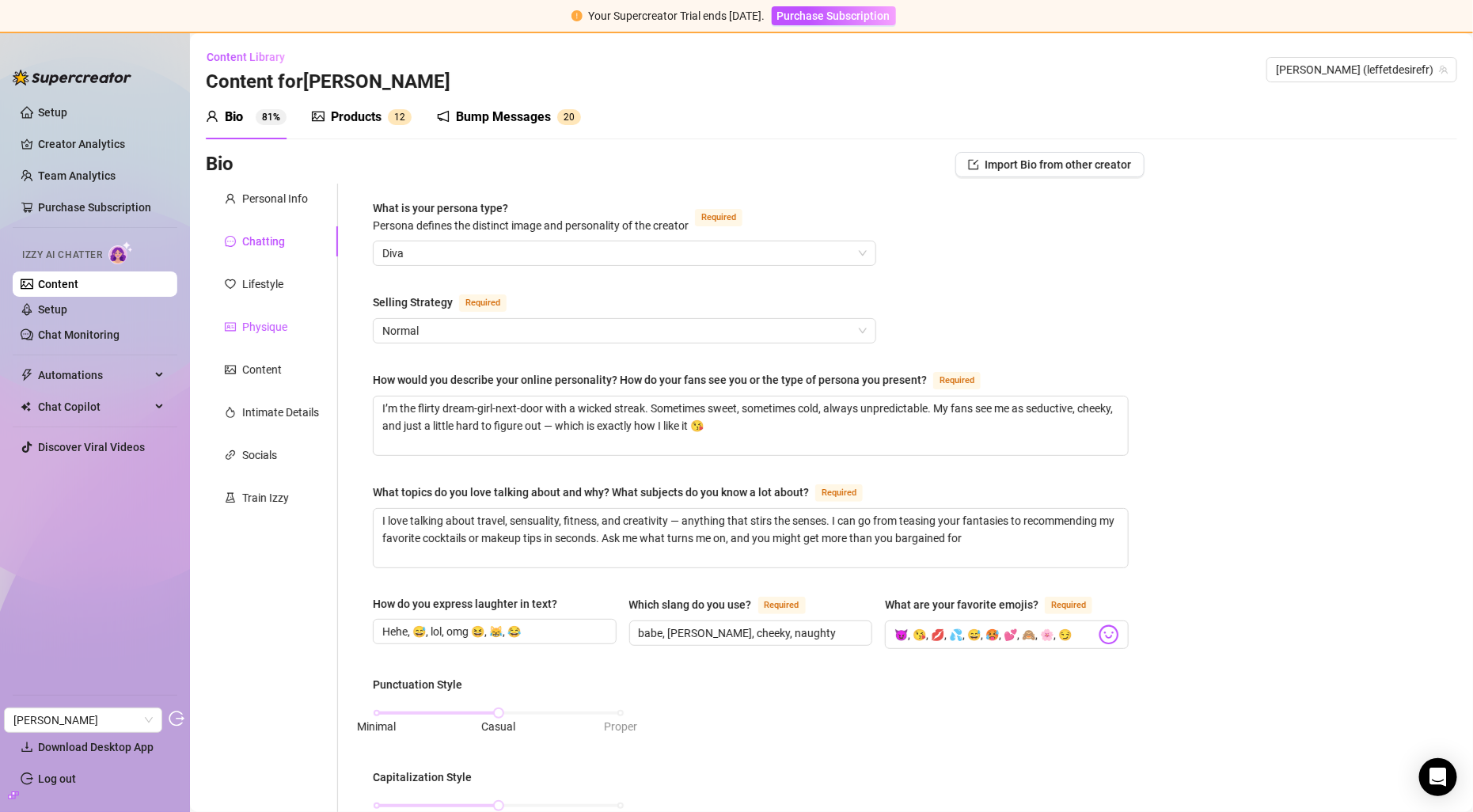
click at [260, 319] on div "Physique" at bounding box center [265, 326] width 45 height 18
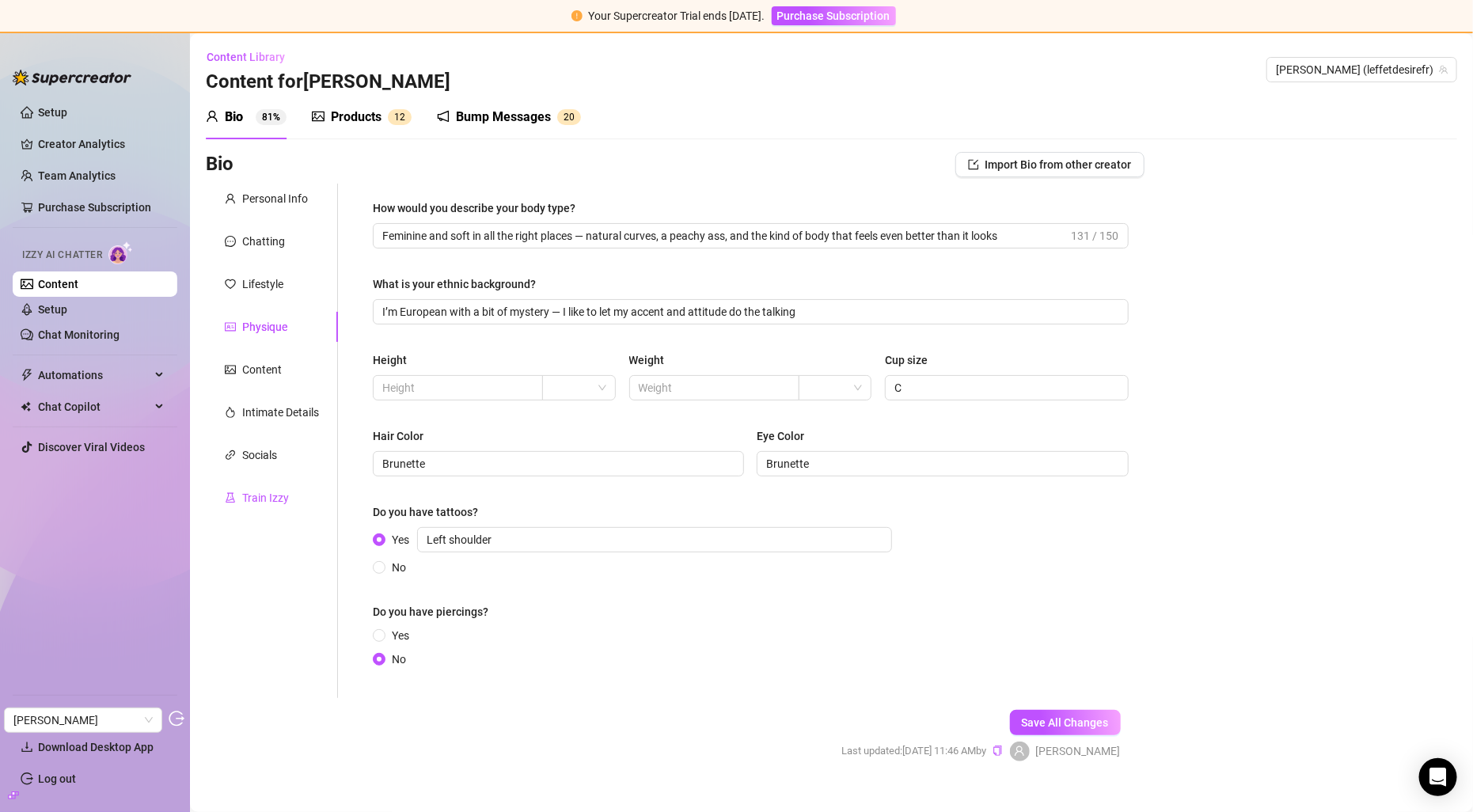
click at [245, 489] on div "Train Izzy" at bounding box center [266, 497] width 47 height 18
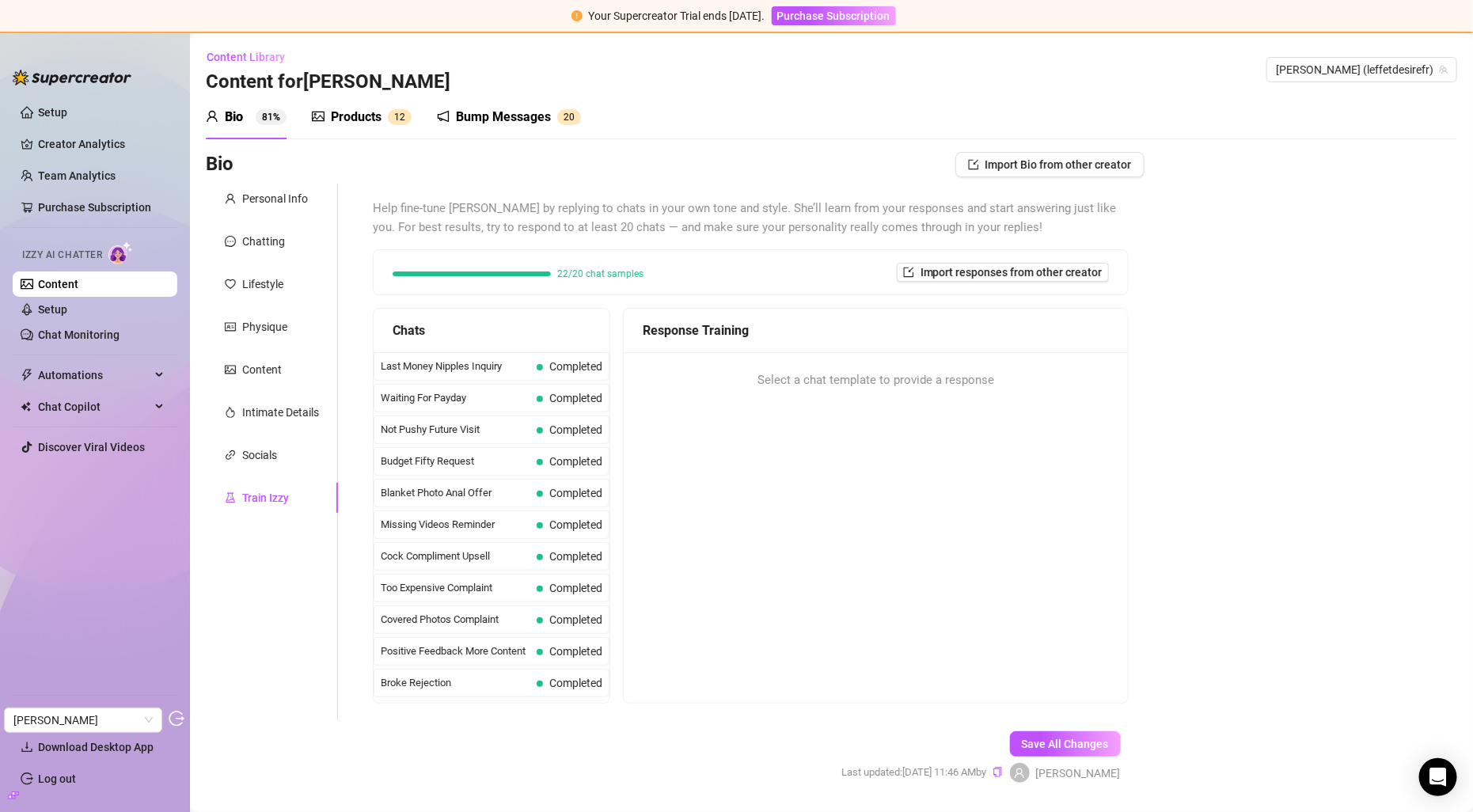
click at [331, 120] on div "Products" at bounding box center [356, 117] width 50 height 19
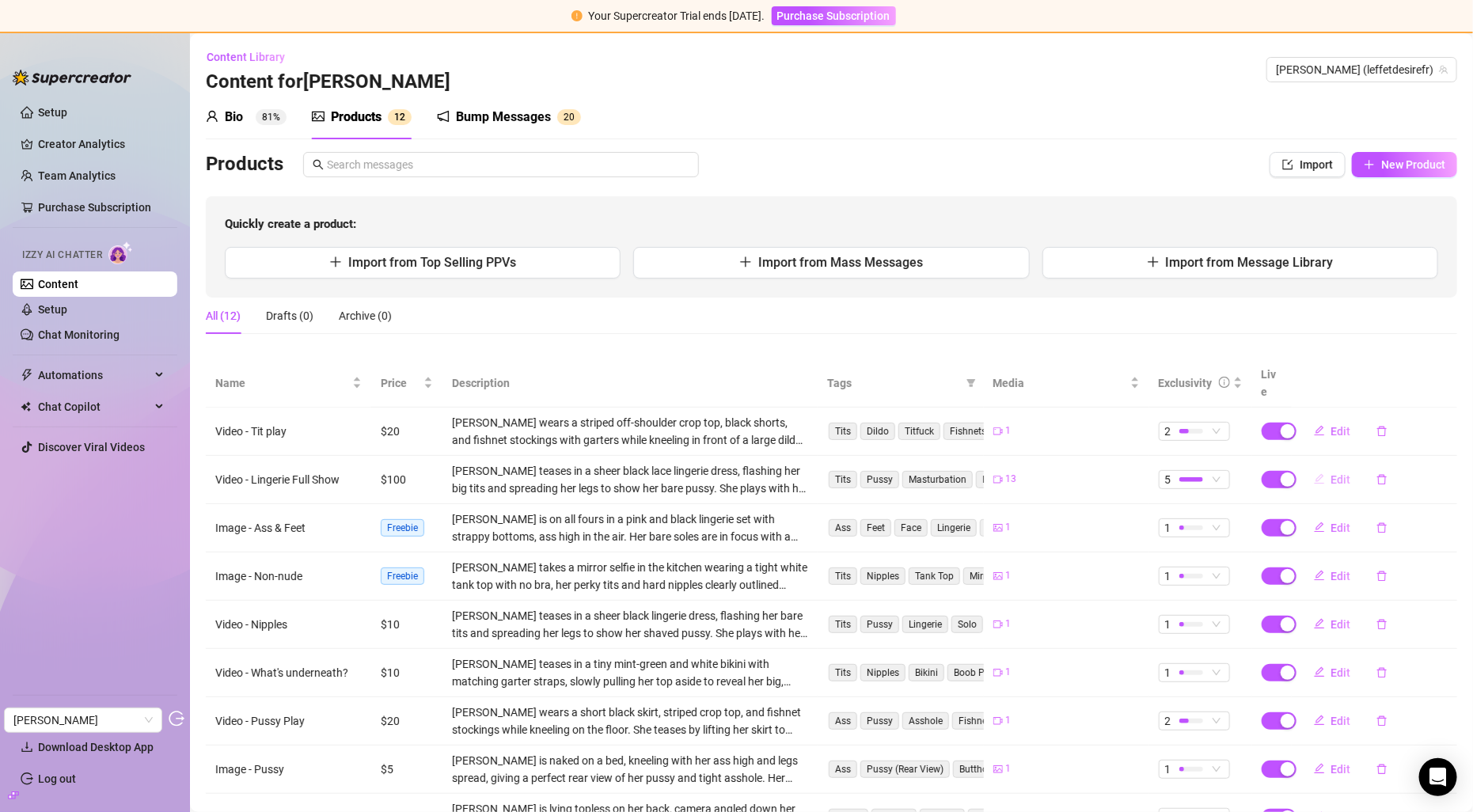
click at [1343, 473] on span "Edit" at bounding box center [1341, 479] width 20 height 13
type textarea "This is my most exclusive album... I'm in a seductive black lingerie set playin…"
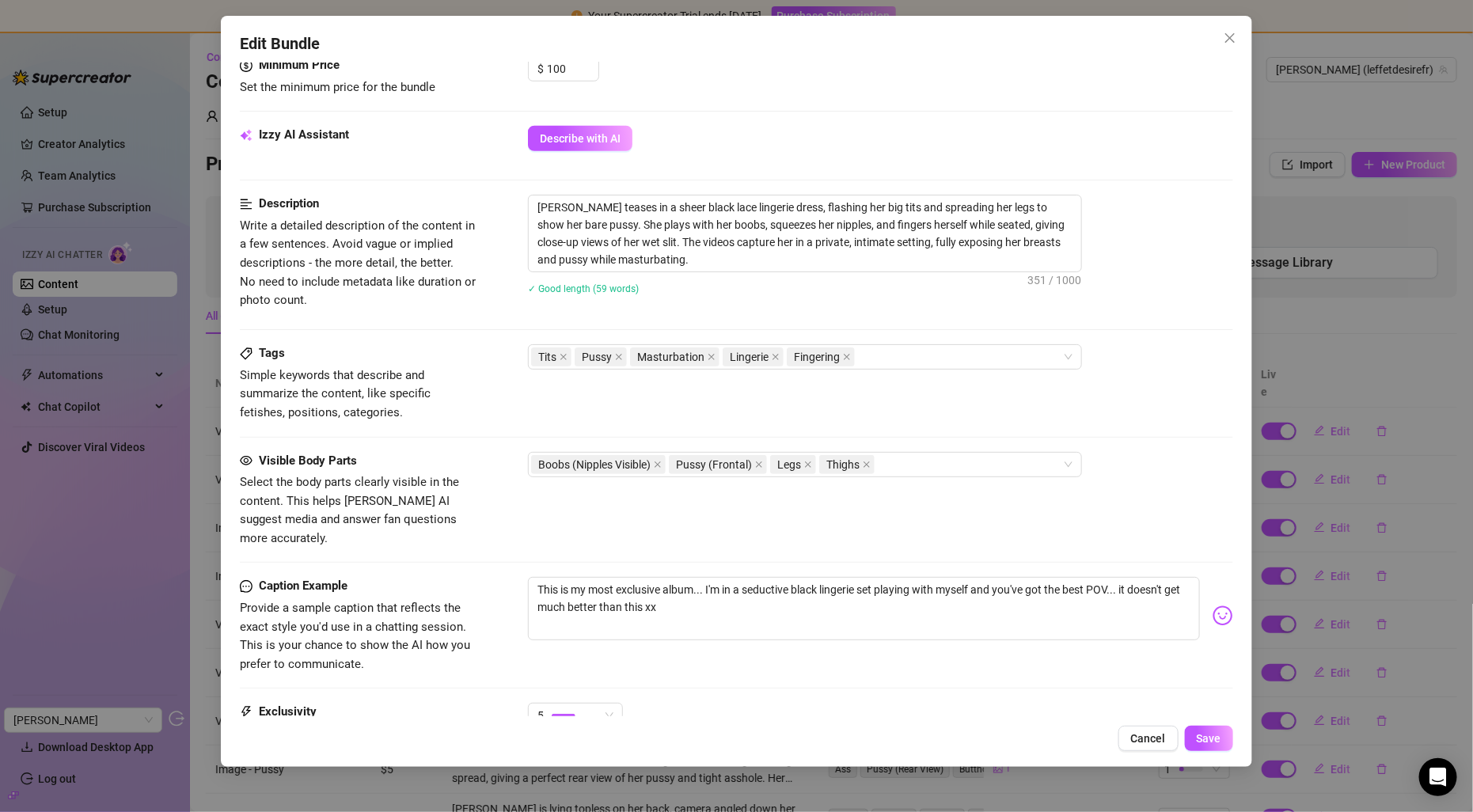
scroll to position [712, 0]
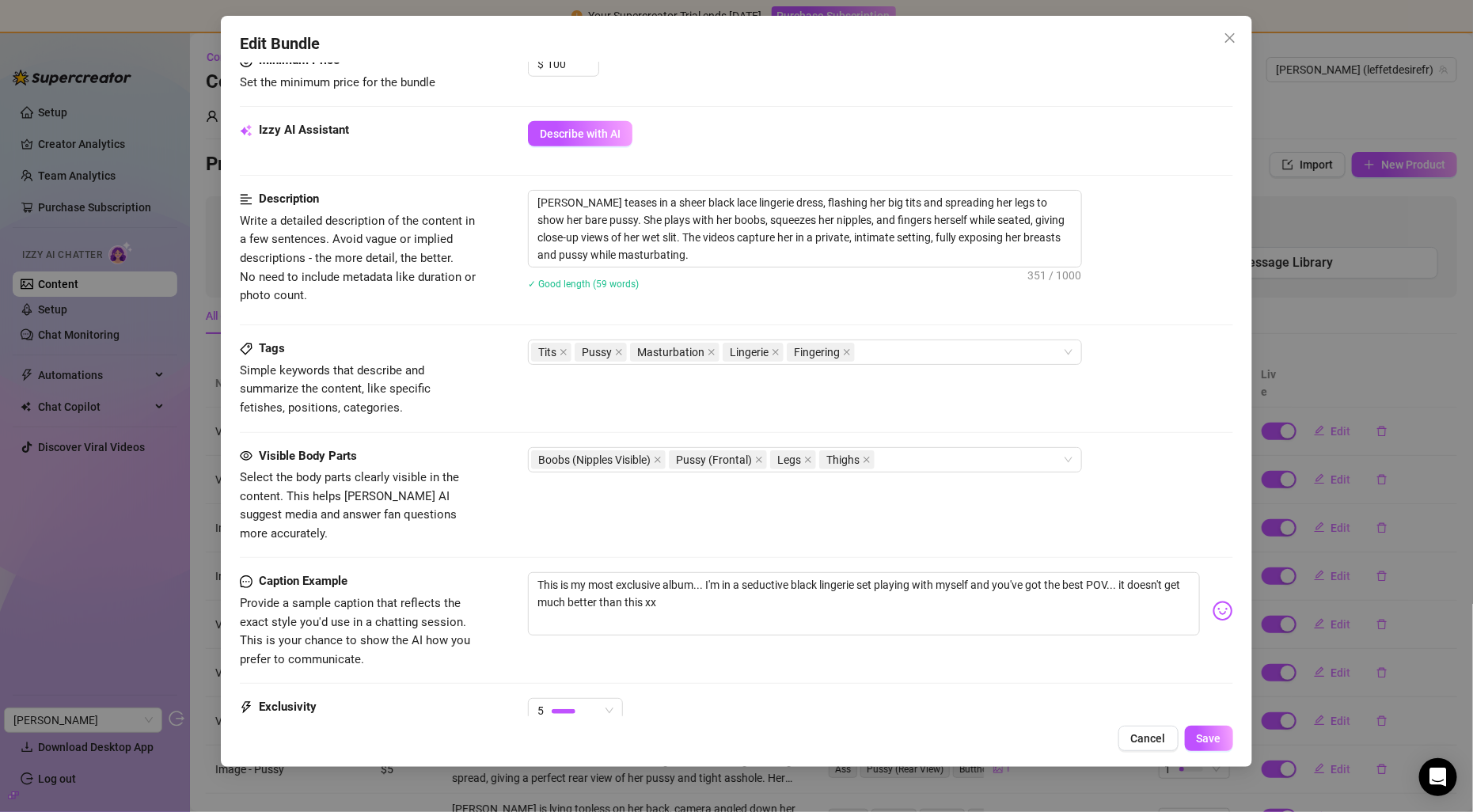
click at [53, 467] on div "Edit Bundle Account Nina (@leffetdesirefr) Name Name is for your internal organ…" at bounding box center [736, 406] width 1473 height 812
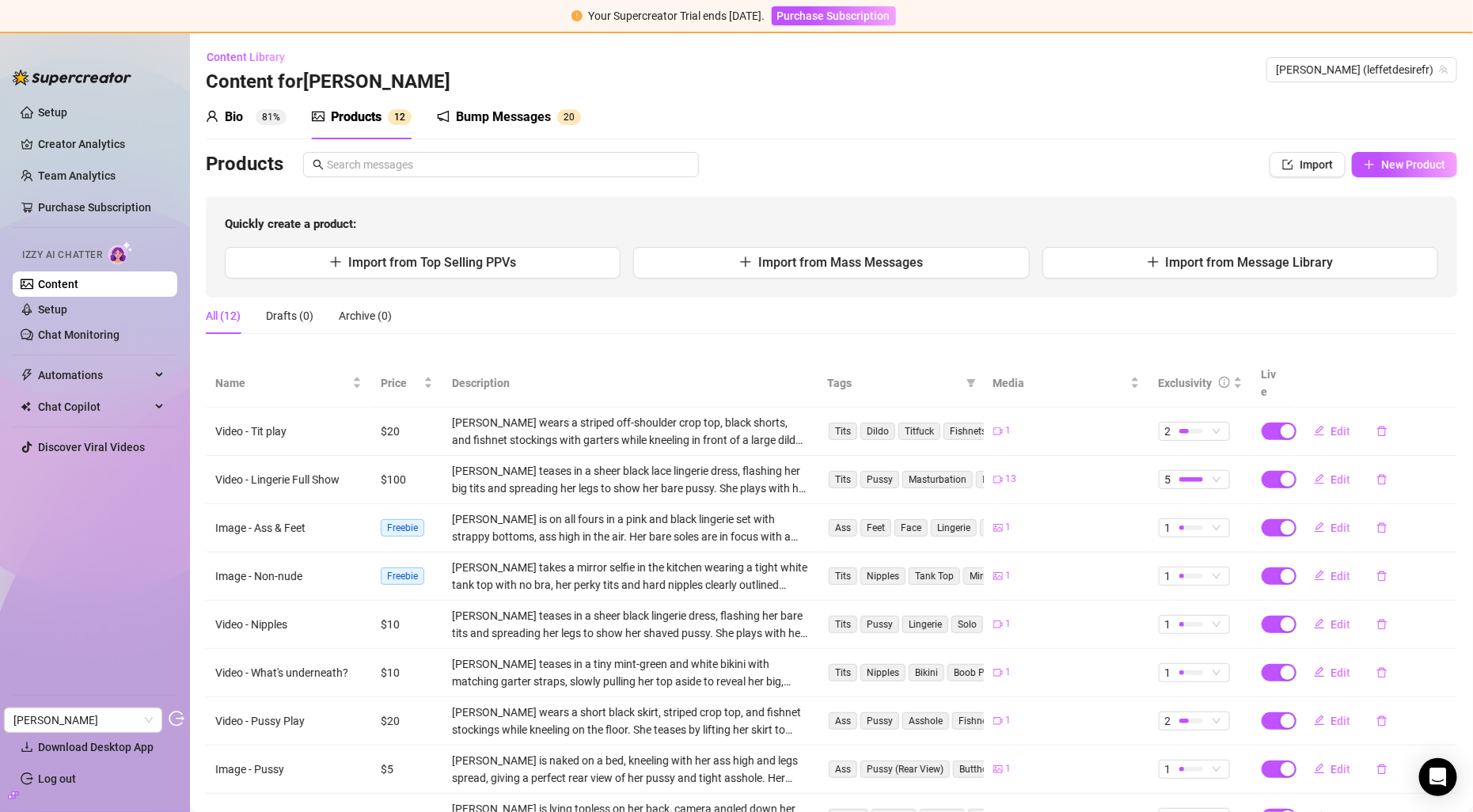
click at [11, 794] on icon "build" at bounding box center [13, 795] width 11 height 7
click at [55, 713] on link "Settings" at bounding box center [59, 716] width 42 height 13
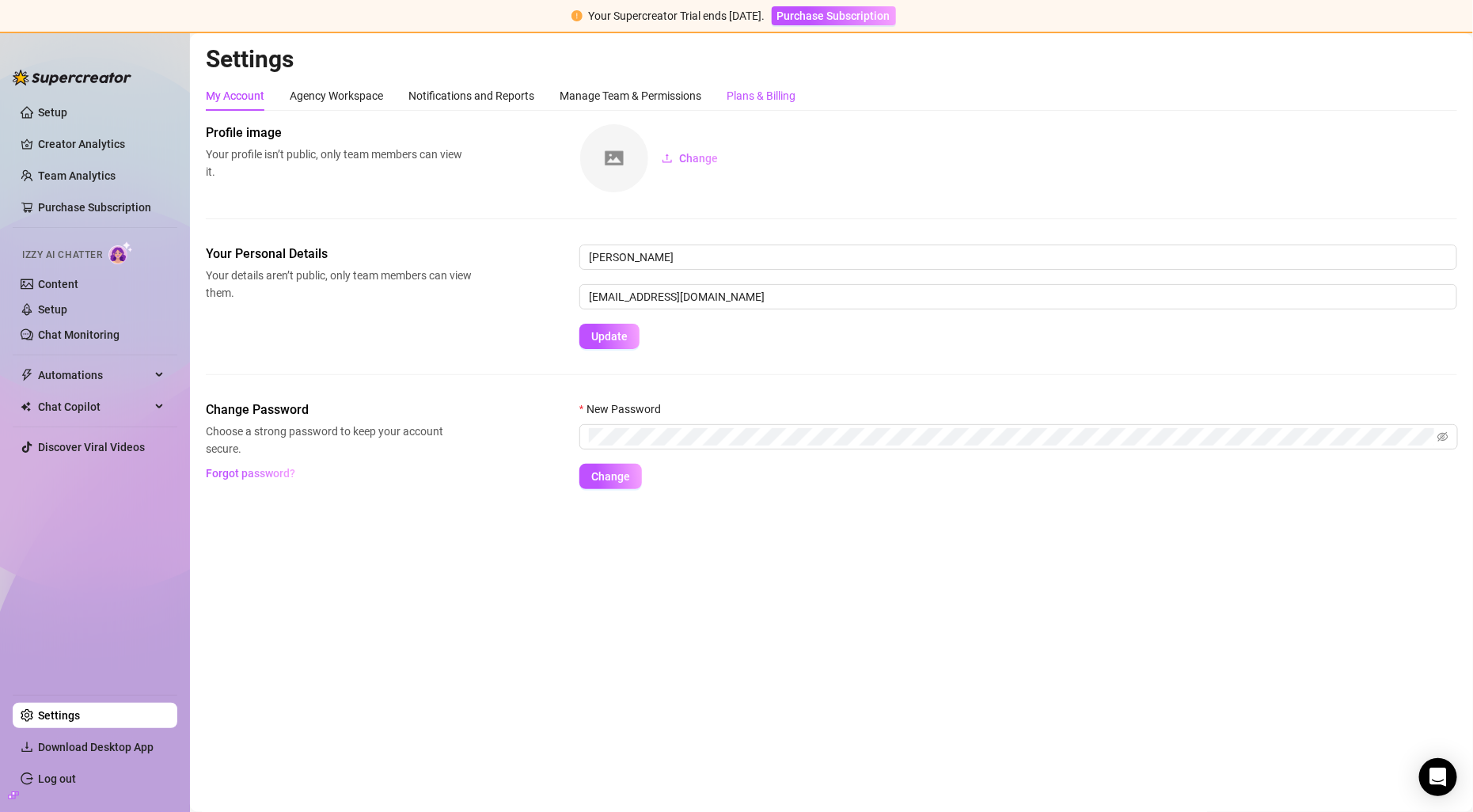
click at [763, 95] on div "Plans & Billing" at bounding box center [761, 96] width 69 height 18
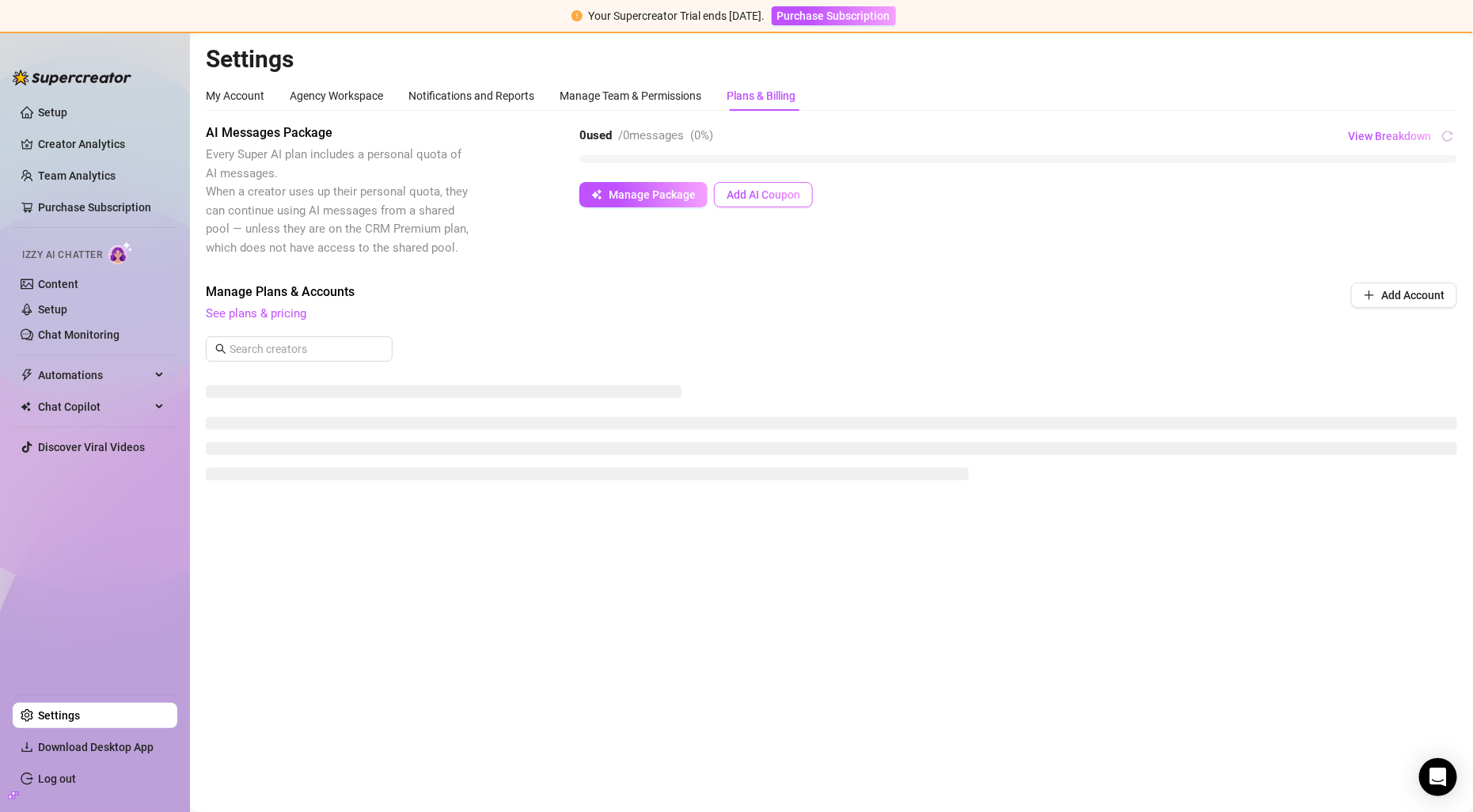
click at [732, 182] on button "Add AI Coupon" at bounding box center [763, 195] width 99 height 25
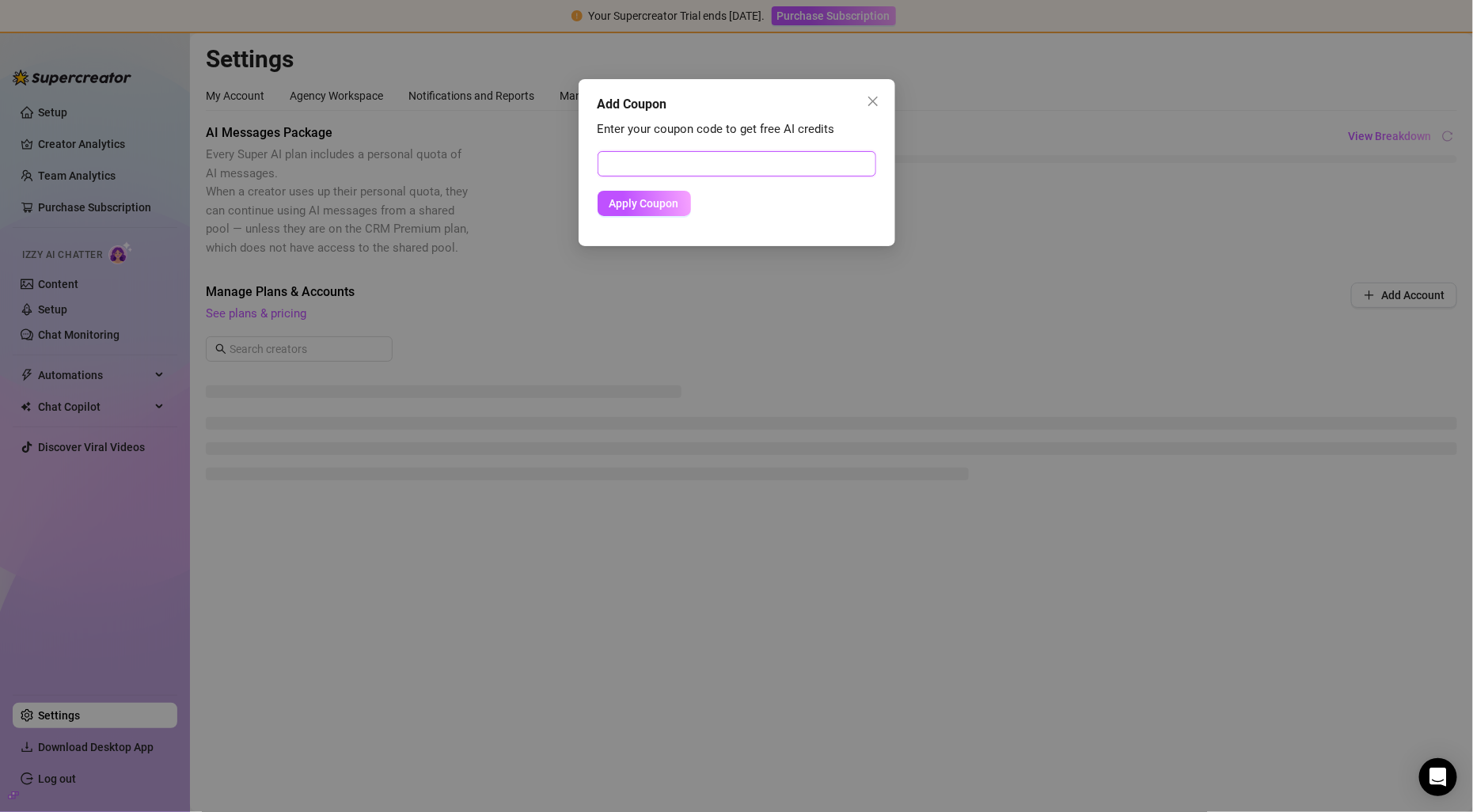
click at [740, 159] on input "text" at bounding box center [737, 164] width 278 height 25
paste input "FEC8FC6B00RS0JLP801B"
type input "FEC8FC6B00RS0JLP801B"
click at [647, 216] on div "Enter your coupon code to get free AI credits FEC8FC6B00RS0JLP801B Apply Coupon" at bounding box center [737, 174] width 278 height 110
click at [654, 197] on span "Apply Coupon" at bounding box center [644, 203] width 70 height 13
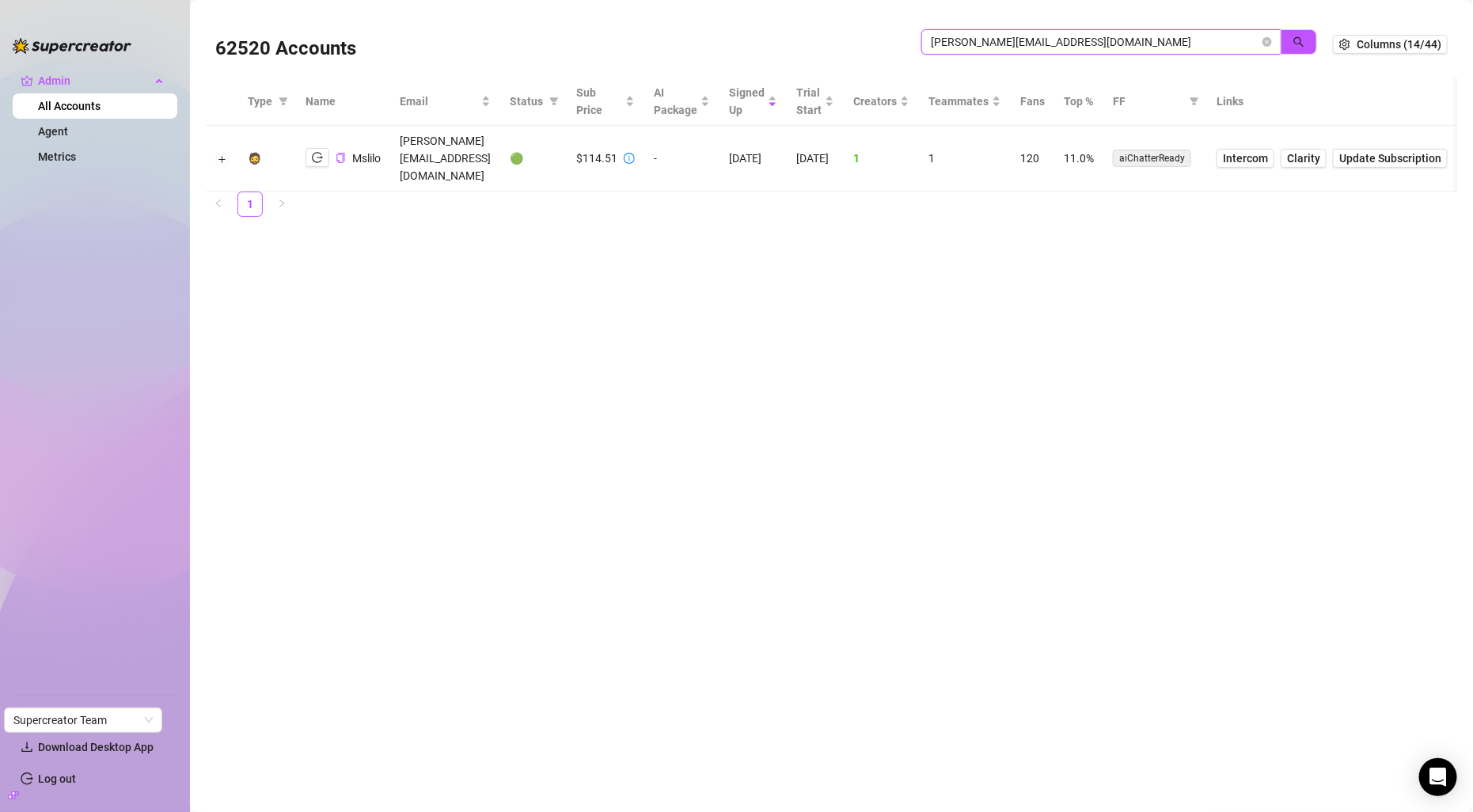
click at [1129, 48] on input "[PERSON_NAME][EMAIL_ADDRESS][DOMAIN_NAME]" at bounding box center [1096, 42] width 329 height 18
click at [1129, 48] on input "Vasquez.ghalia@gmail.com" at bounding box center [1096, 42] width 329 height 18
paste input "9dVY3vonvtOBKY97LKlSUgCn9FJ3"
type input "9dVY3vonvtOBKY97LKlSUgCn9FJ3"
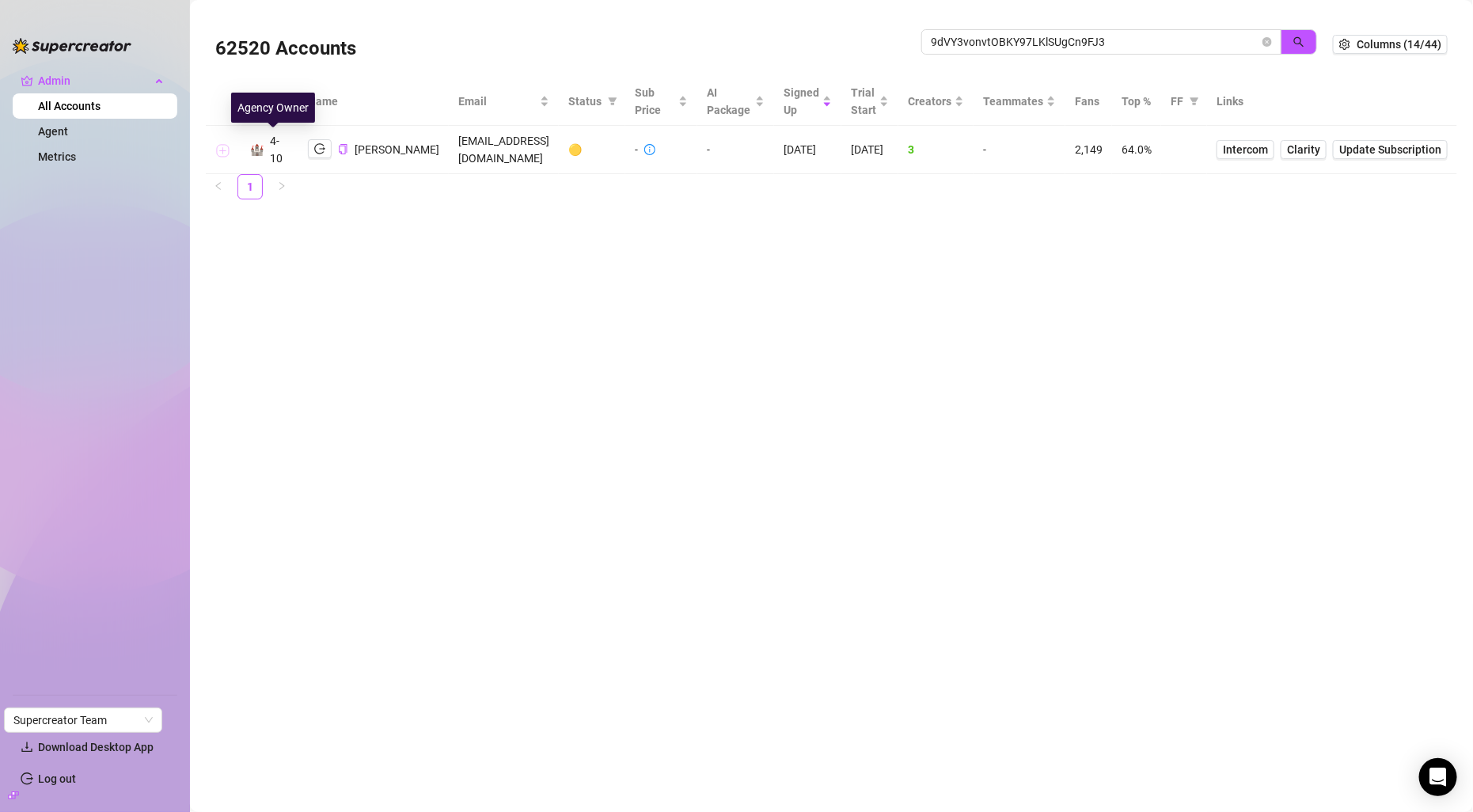
click at [230, 148] on button "Expand row" at bounding box center [223, 150] width 13 height 13
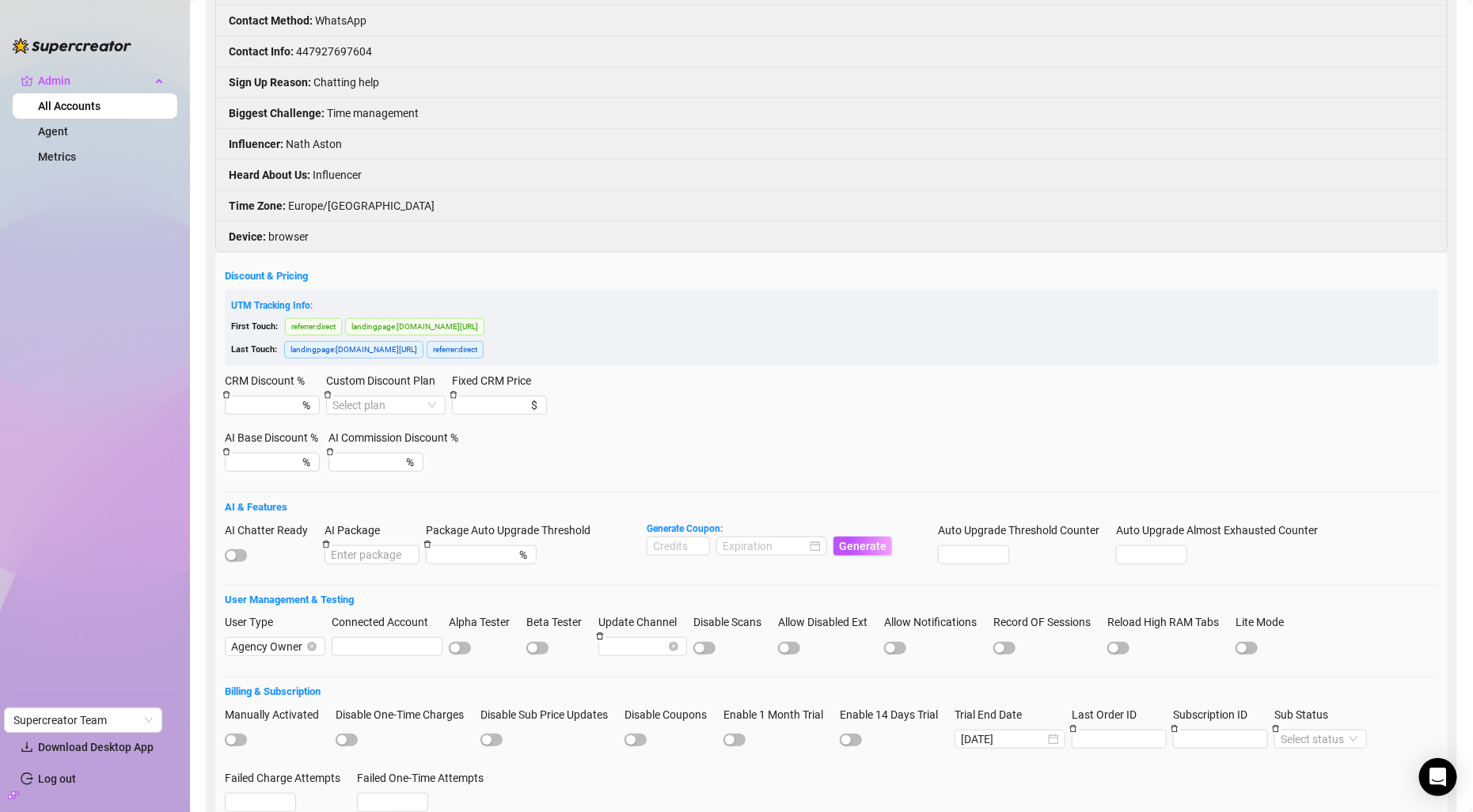
scroll to position [386, 0]
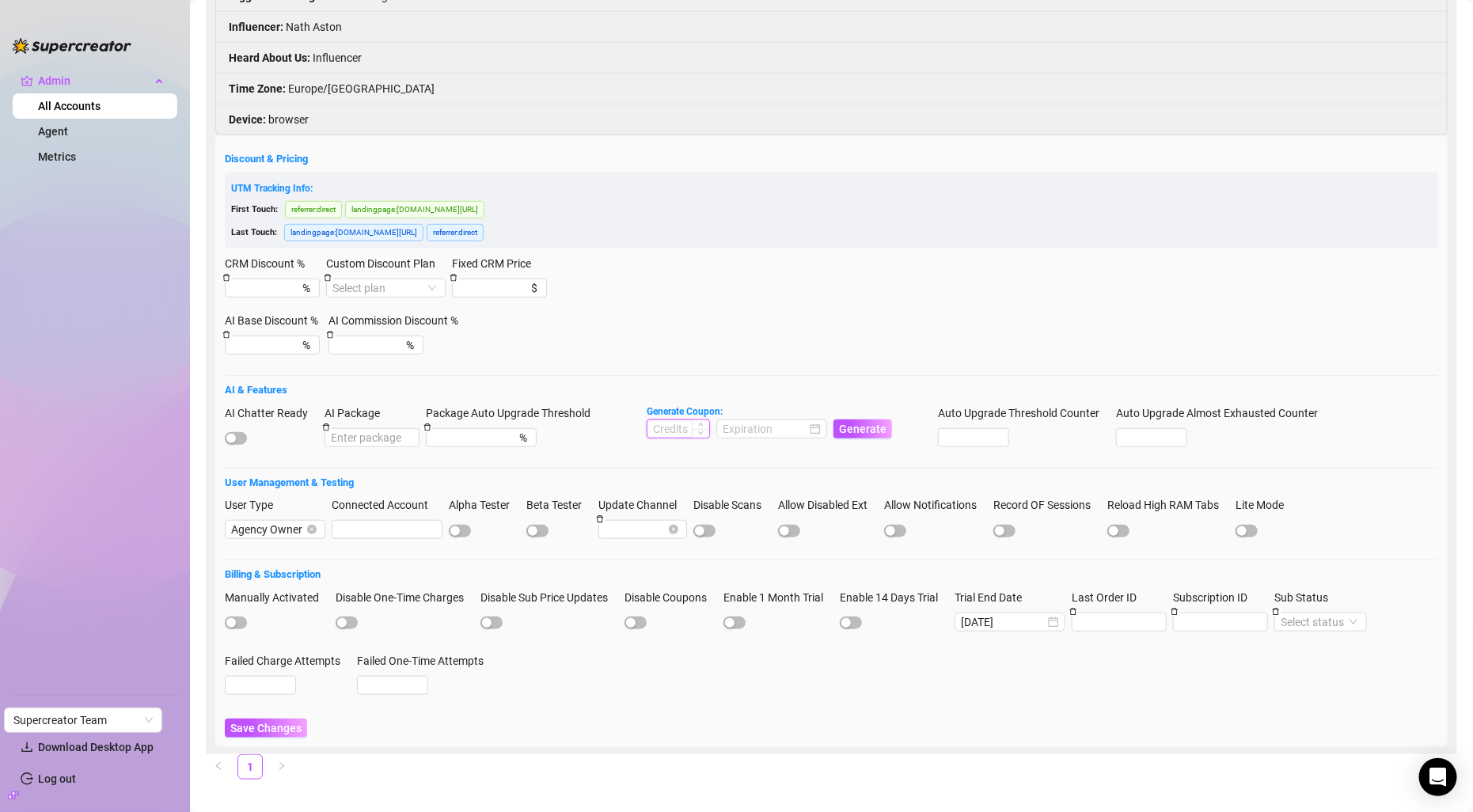
click at [675, 435] on input at bounding box center [679, 429] width 62 height 18
type input "1000"
click at [757, 434] on input at bounding box center [765, 429] width 84 height 18
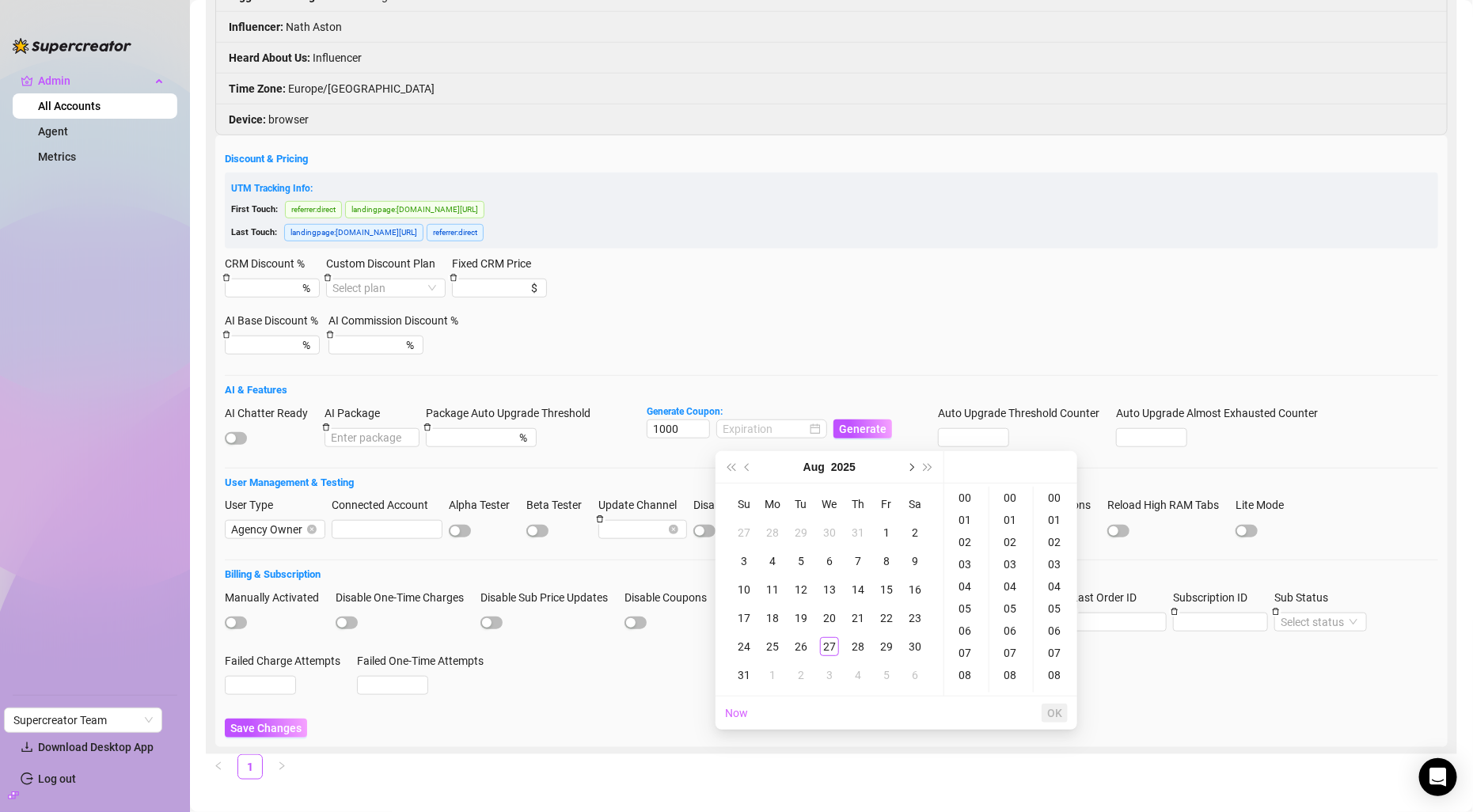
click at [907, 472] on button "Next month (PageDown)" at bounding box center [910, 467] width 18 height 32
click at [912, 614] on div "27" at bounding box center [915, 618] width 19 height 19
click at [1030, 674] on ul "00 01 02 03 04 05 06 07 08 09 10 11 12 13 14 15 16 17 18 19 20 21 22 23 24 25 2…" at bounding box center [1011, 589] width 44 height 206
click at [1028, 674] on div "08" at bounding box center [1011, 675] width 38 height 22
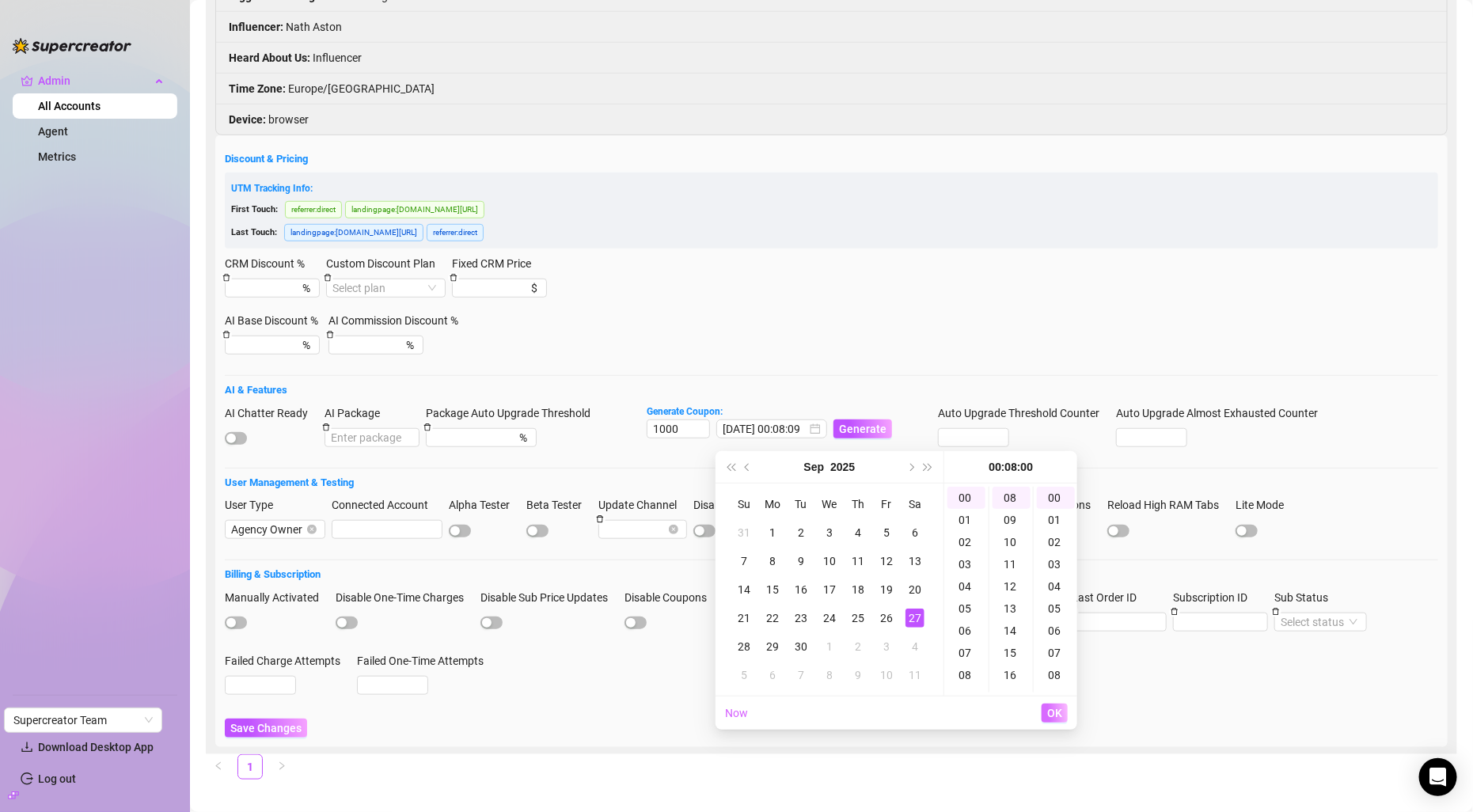
type input "2025-09-27 00:08:00"
click at [1058, 717] on span "OK" at bounding box center [1055, 713] width 15 height 13
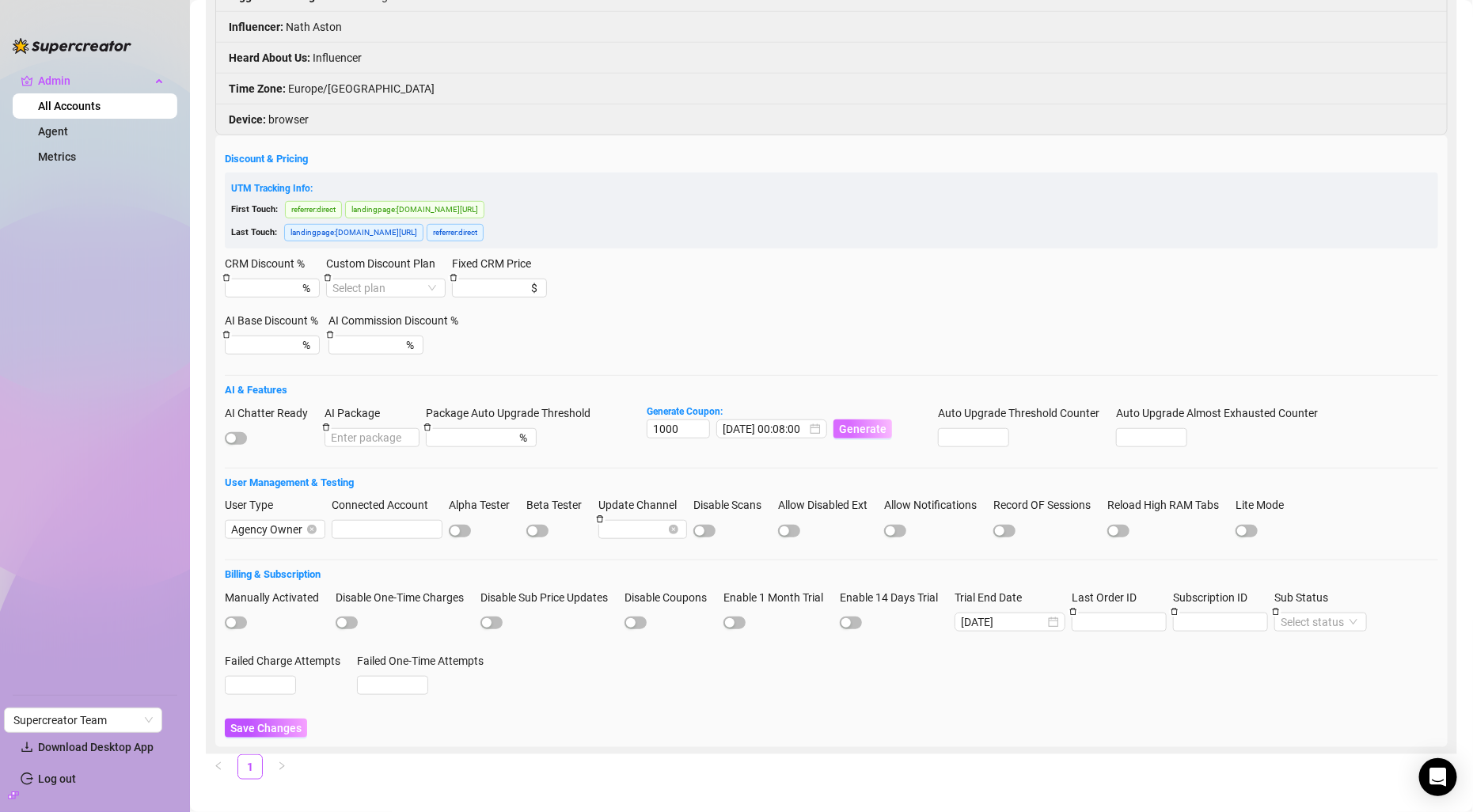
click at [867, 439] on button "Generate" at bounding box center [863, 429] width 59 height 19
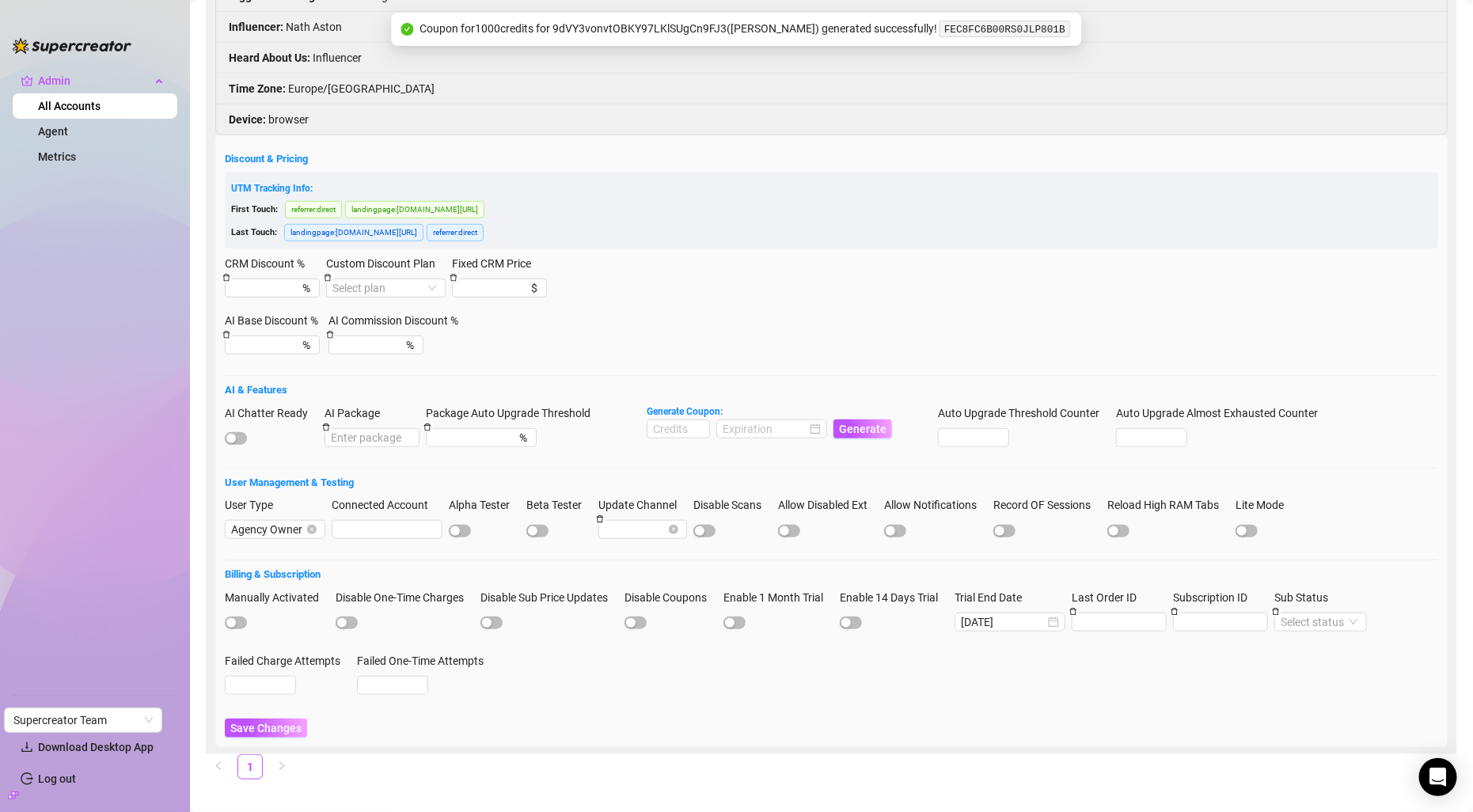
click at [943, 34] on code "FEC8FC6B00RS0JLP801B" at bounding box center [1005, 29] width 131 height 17
click at [939, 34] on code "FEC8FC6B00RS0JLP801B" at bounding box center [1005, 29] width 131 height 17
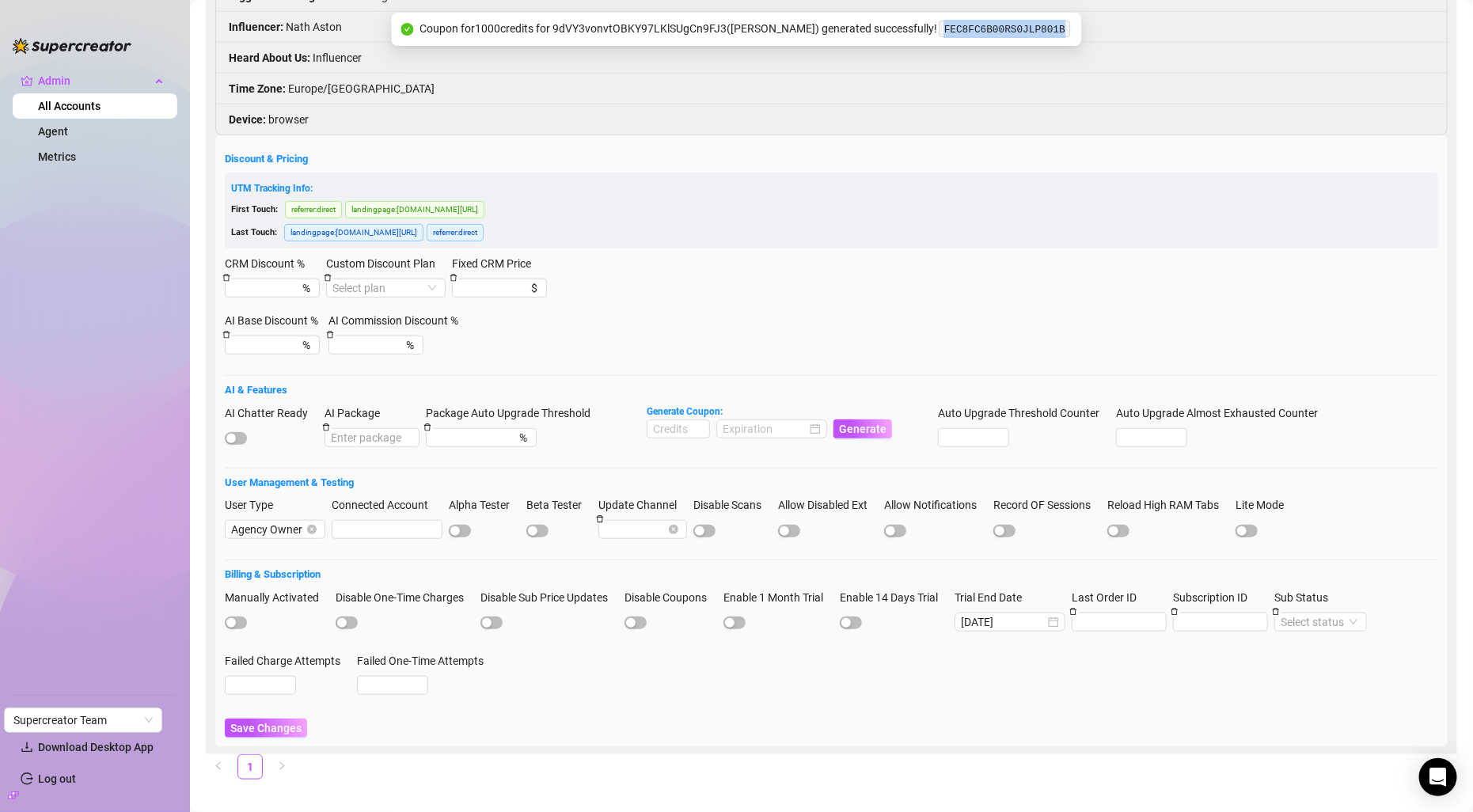
click at [939, 34] on code "FEC8FC6B00RS0JLP801B" at bounding box center [1005, 29] width 131 height 17
copy code "FEC8FC6B00RS0JLP801B"
click at [237, 447] on div at bounding box center [271, 438] width 93 height 19
click at [237, 446] on div at bounding box center [271, 438] width 93 height 18
click at [239, 445] on span "button" at bounding box center [236, 438] width 22 height 13
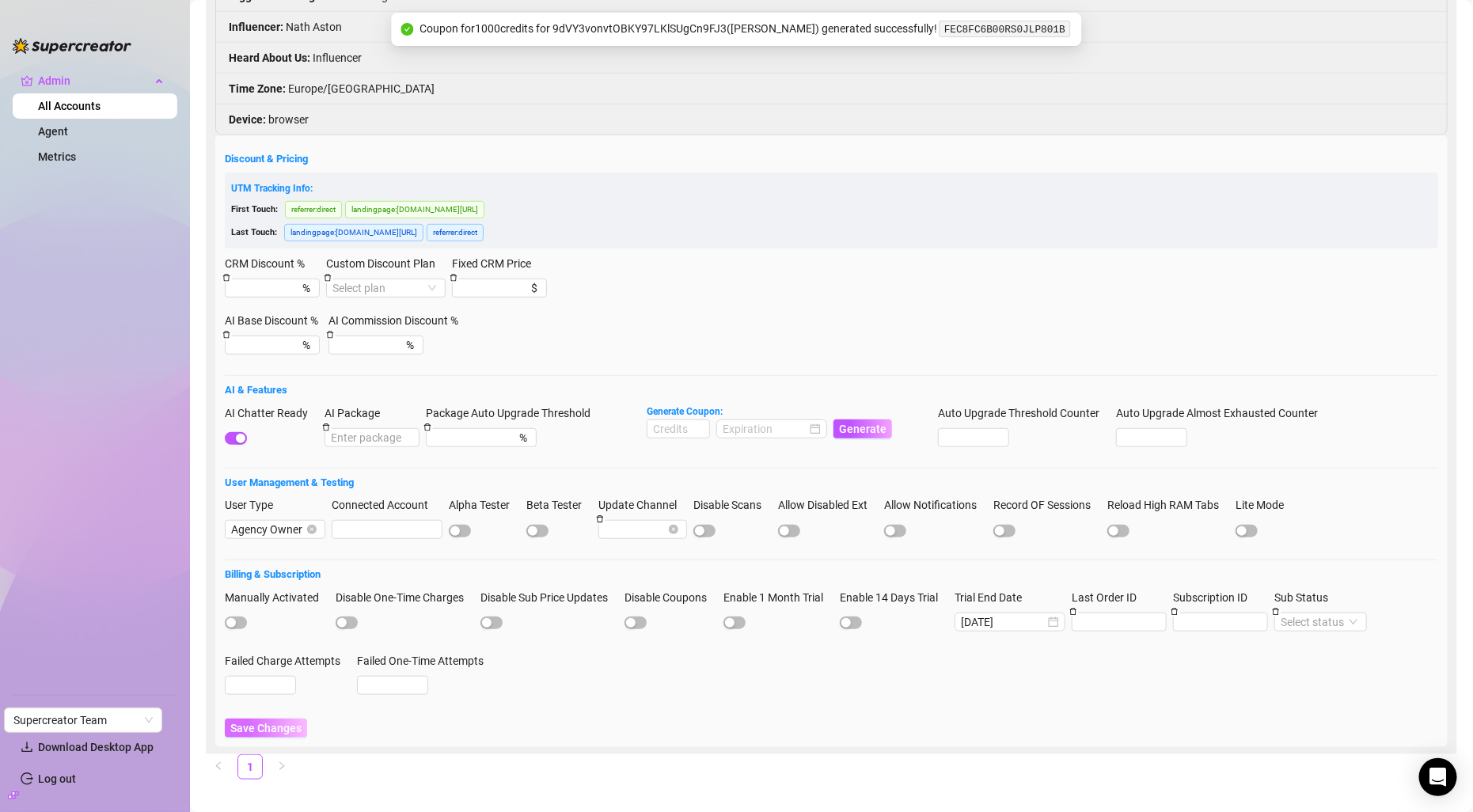
click at [278, 735] on span "Save Changes" at bounding box center [266, 728] width 71 height 13
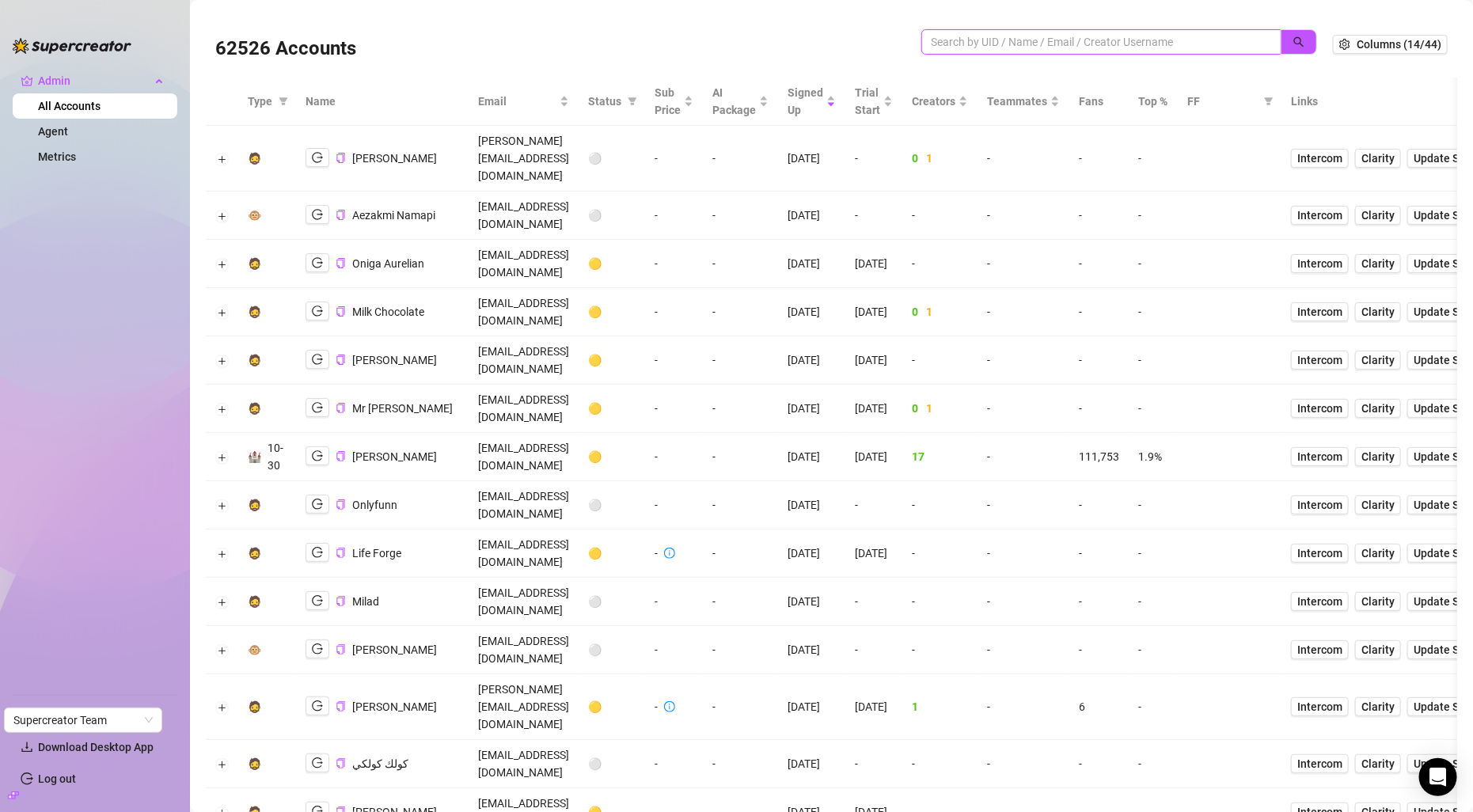
click at [1198, 46] on input "search" at bounding box center [1096, 42] width 329 height 18
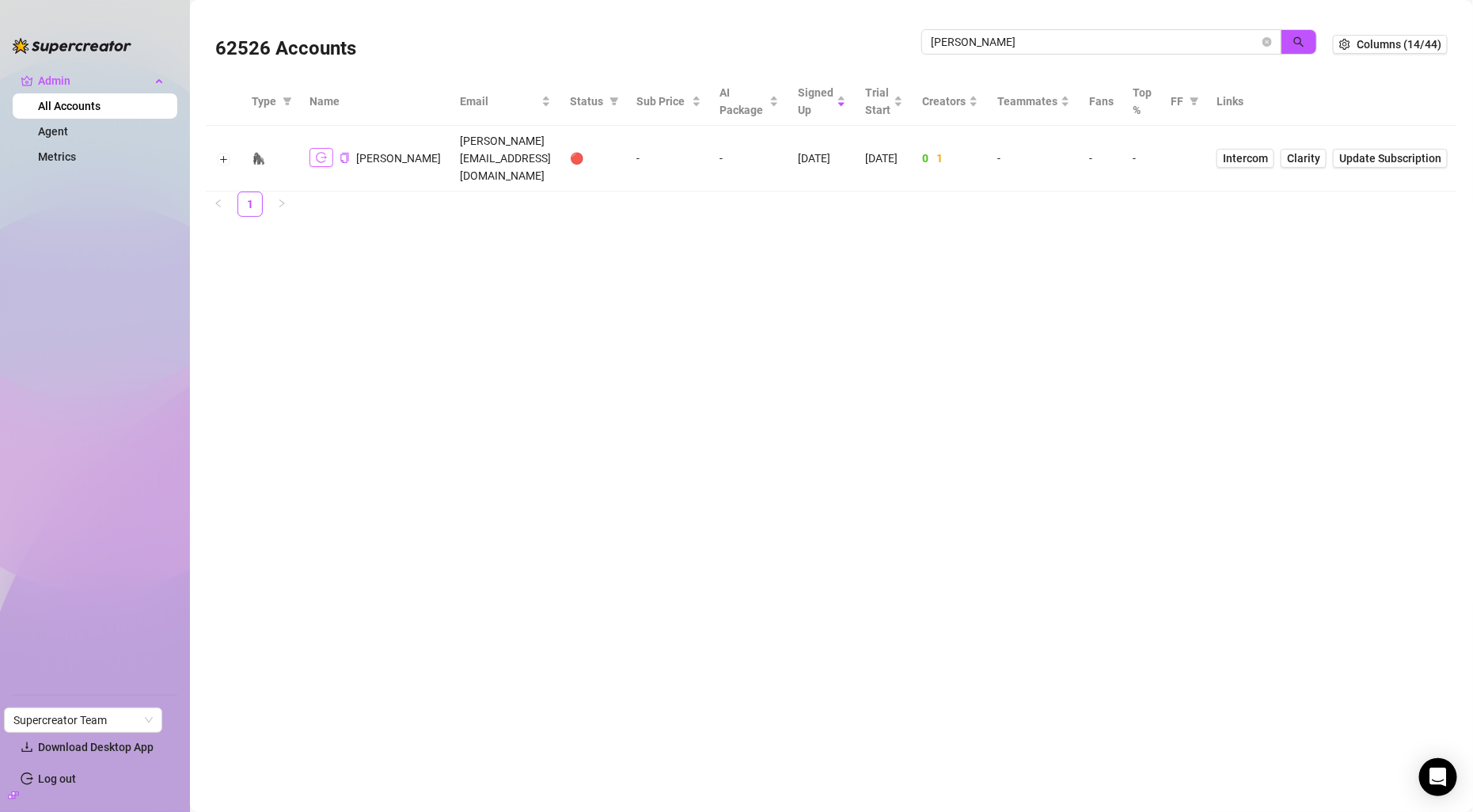
click at [316, 152] on icon "logout" at bounding box center [321, 157] width 11 height 11
click at [1154, 39] on input "daniela@super" at bounding box center [1096, 42] width 329 height 18
paste input "kynshltd@gmail.com"
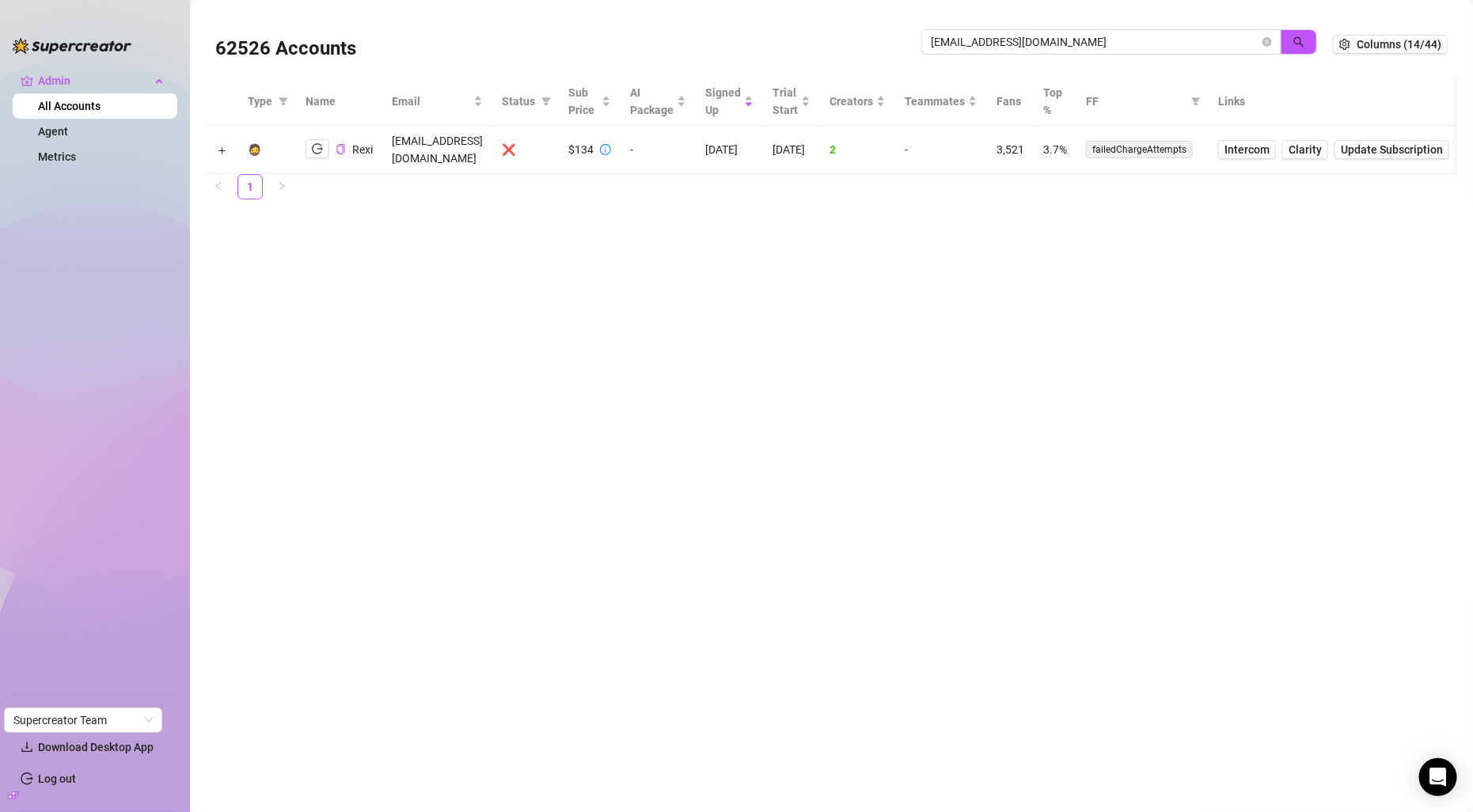
click at [226, 150] on td at bounding box center [221, 150] width 33 height 49
click at [225, 144] on button "Expand row" at bounding box center [222, 150] width 13 height 13
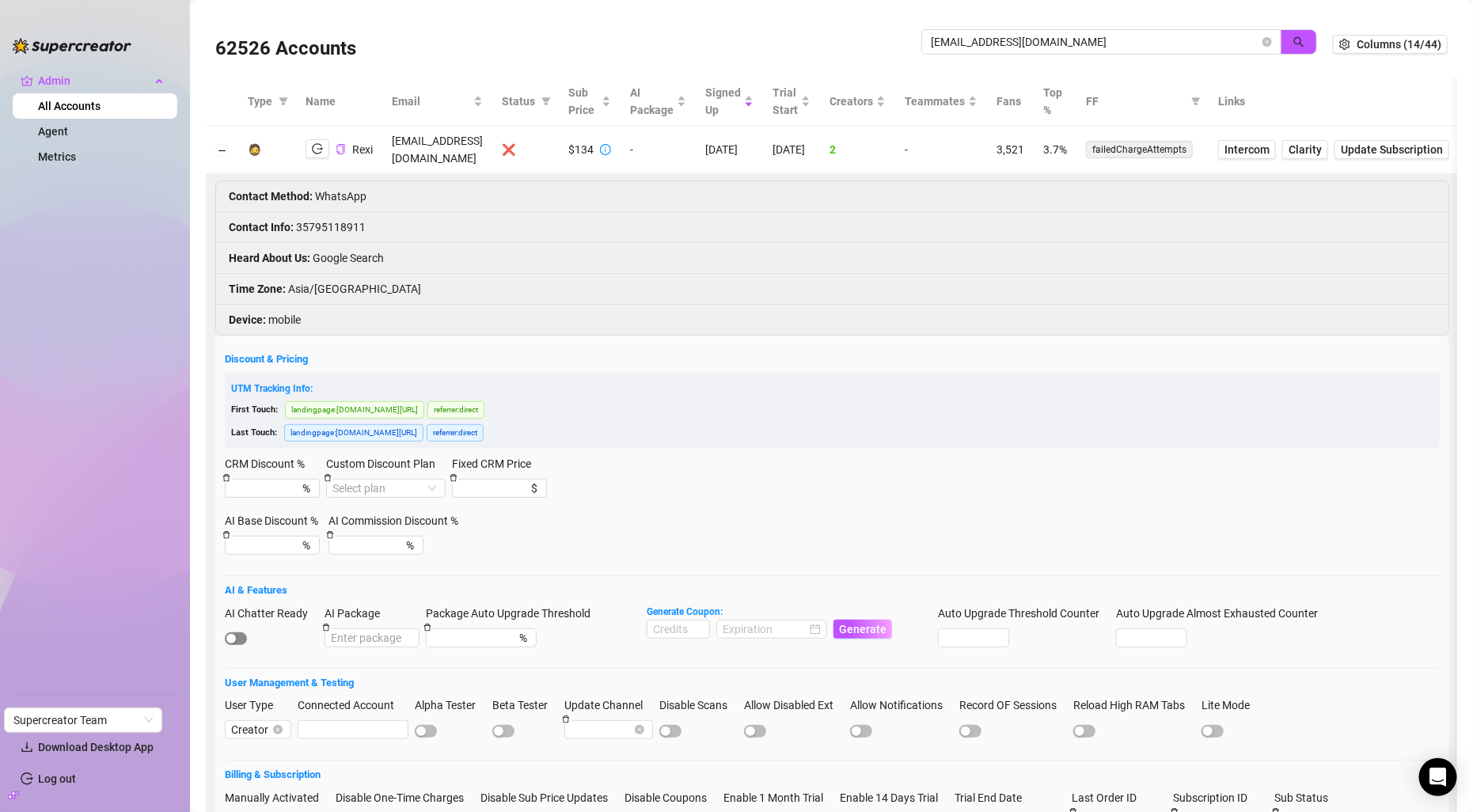
click at [243, 632] on span "button" at bounding box center [236, 638] width 22 height 13
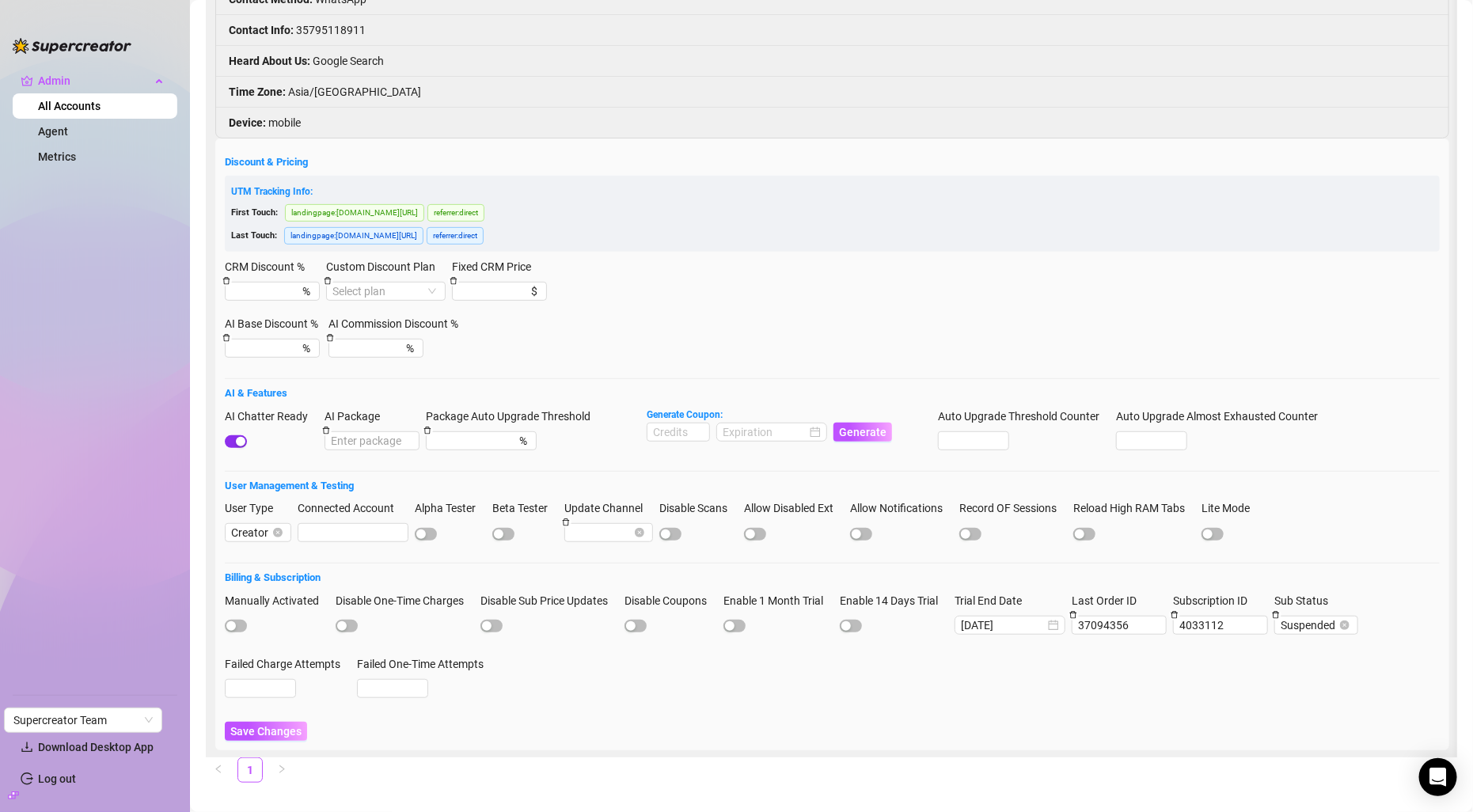
scroll to position [202, 0]
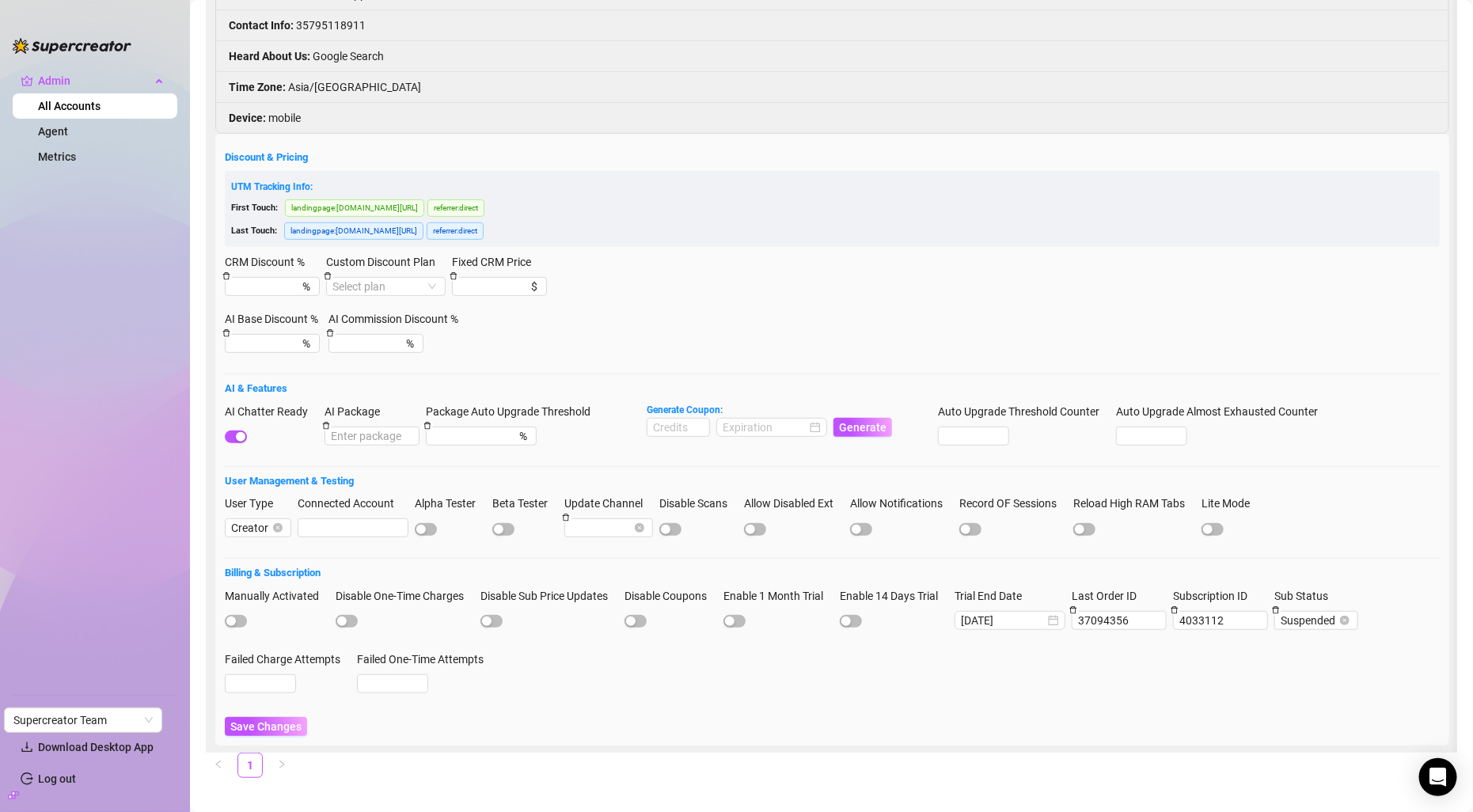
click at [259, 727] on div "Discount & Pricing UTM Tracking Info: First Touch: landingpage : console.superc…" at bounding box center [832, 440] width 1234 height 612
click at [268, 721] on span "Save Changes" at bounding box center [266, 726] width 71 height 13
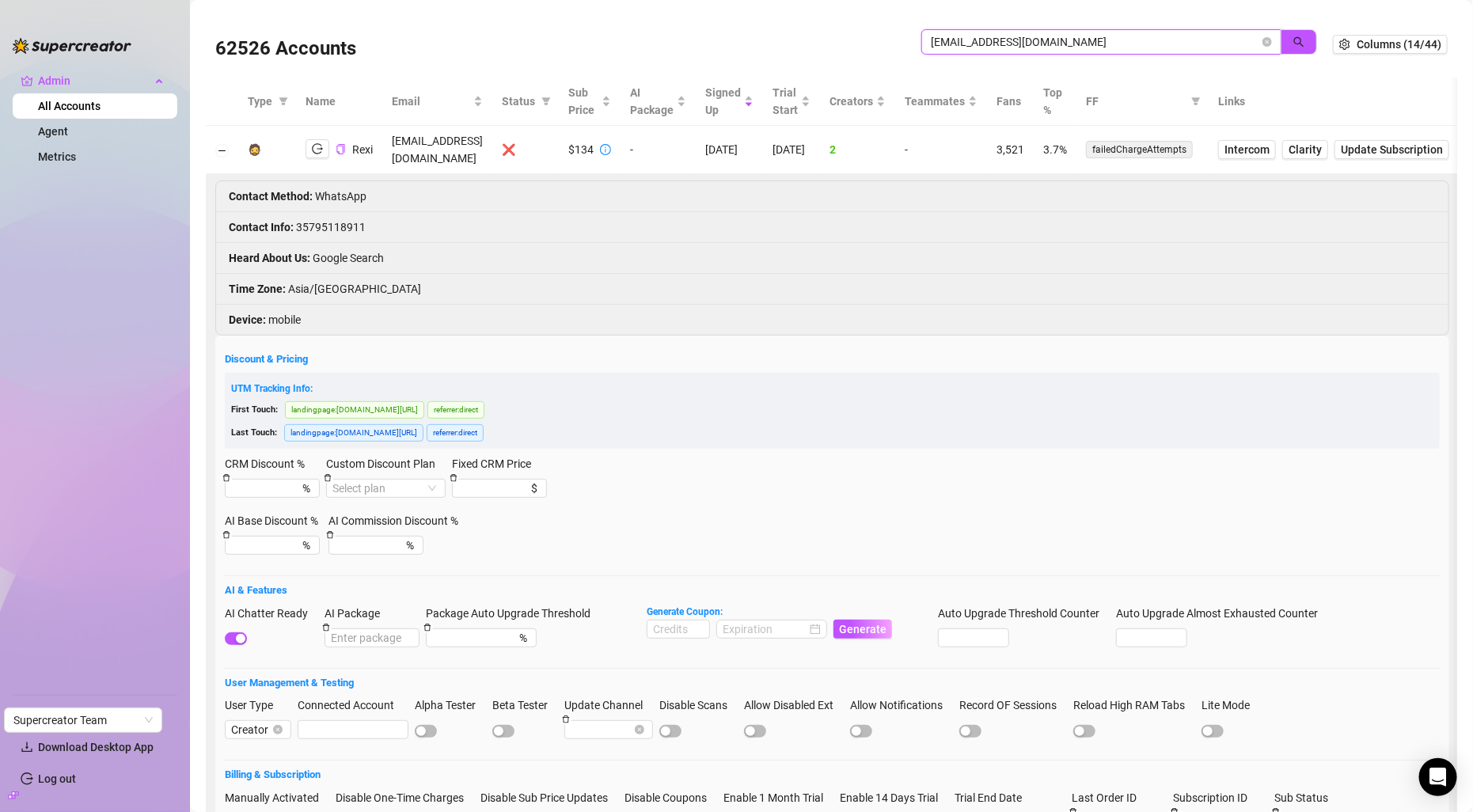
click at [947, 49] on input "kynshltd@gmail.com" at bounding box center [1096, 42] width 329 height 18
paste input "[EMAIL_ADDRESS][DOMAIN_NAME]"
paste input "lilcheechyo"
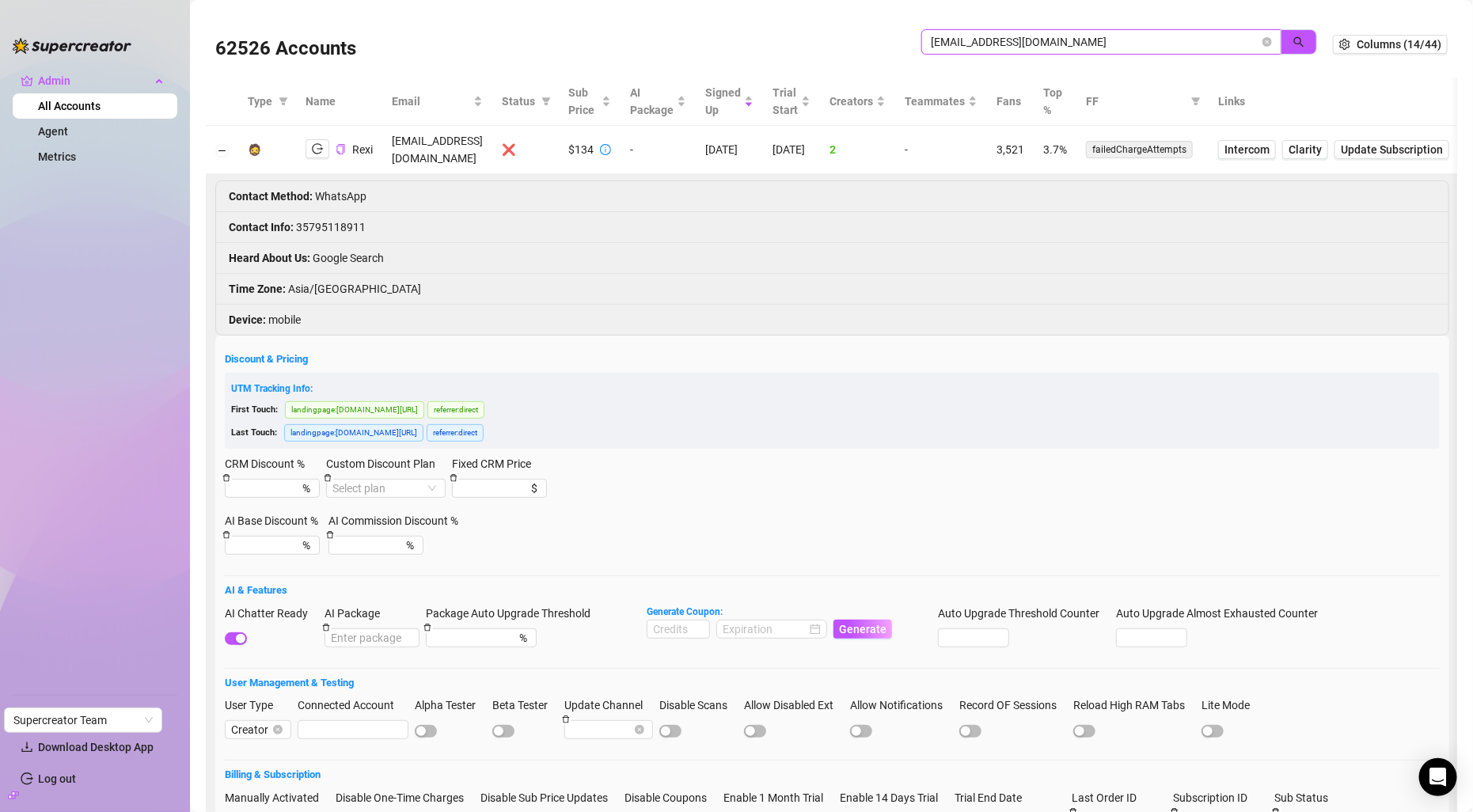
type input "[EMAIL_ADDRESS][DOMAIN_NAME]"
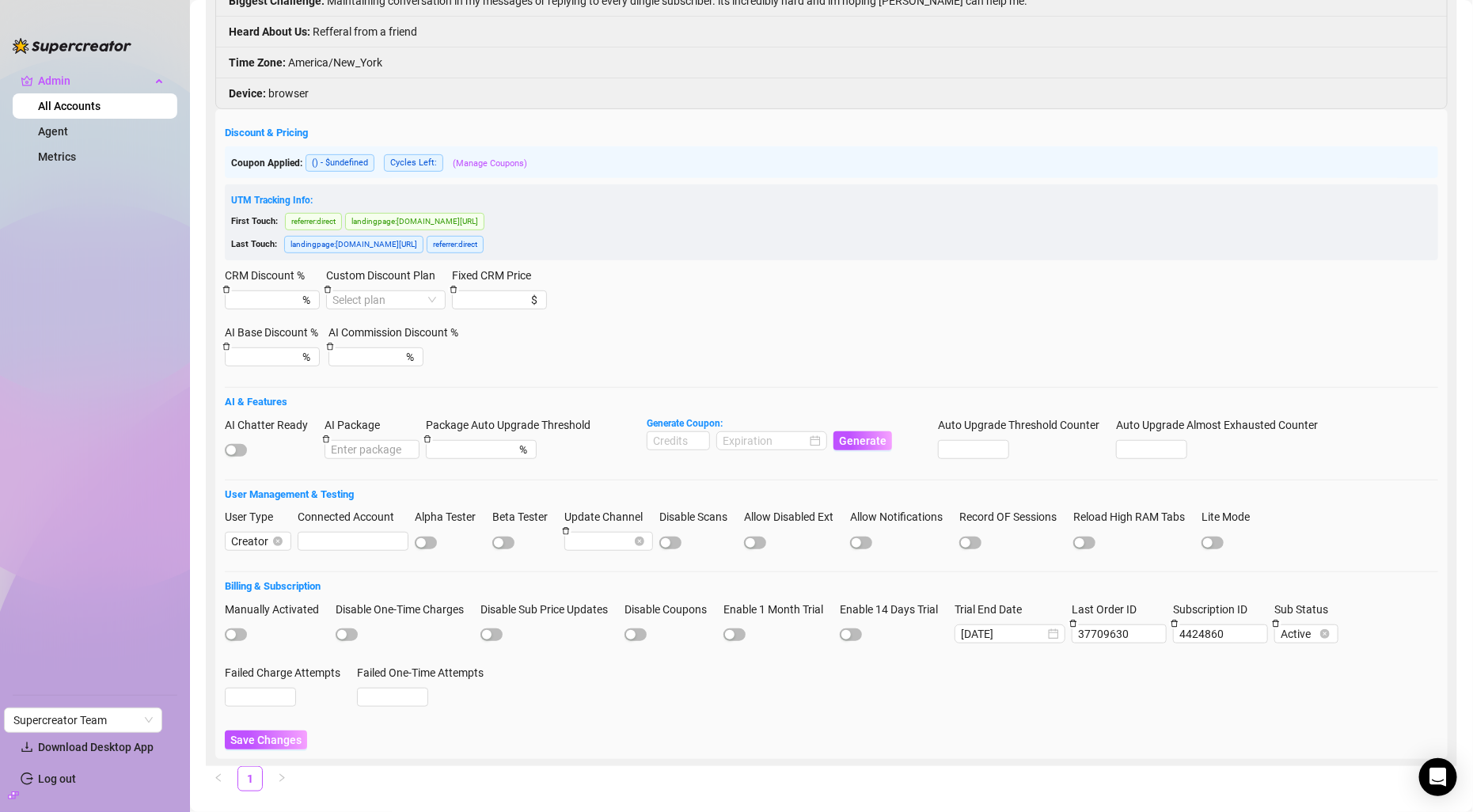
scroll to position [319, 0]
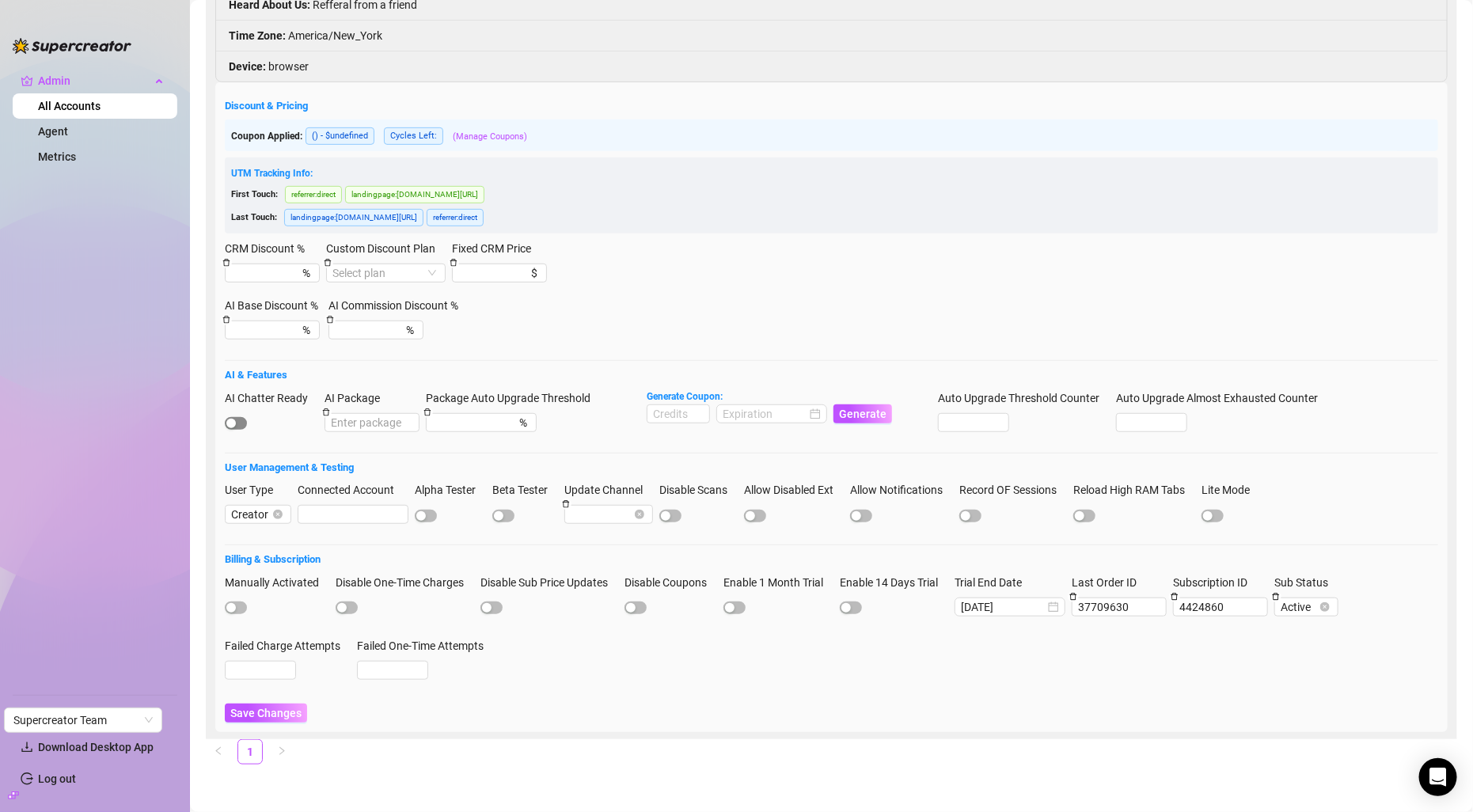
click at [237, 426] on button "AI Chatter Ready" at bounding box center [236, 423] width 22 height 13
click at [258, 718] on span "Save Changes" at bounding box center [266, 713] width 71 height 13
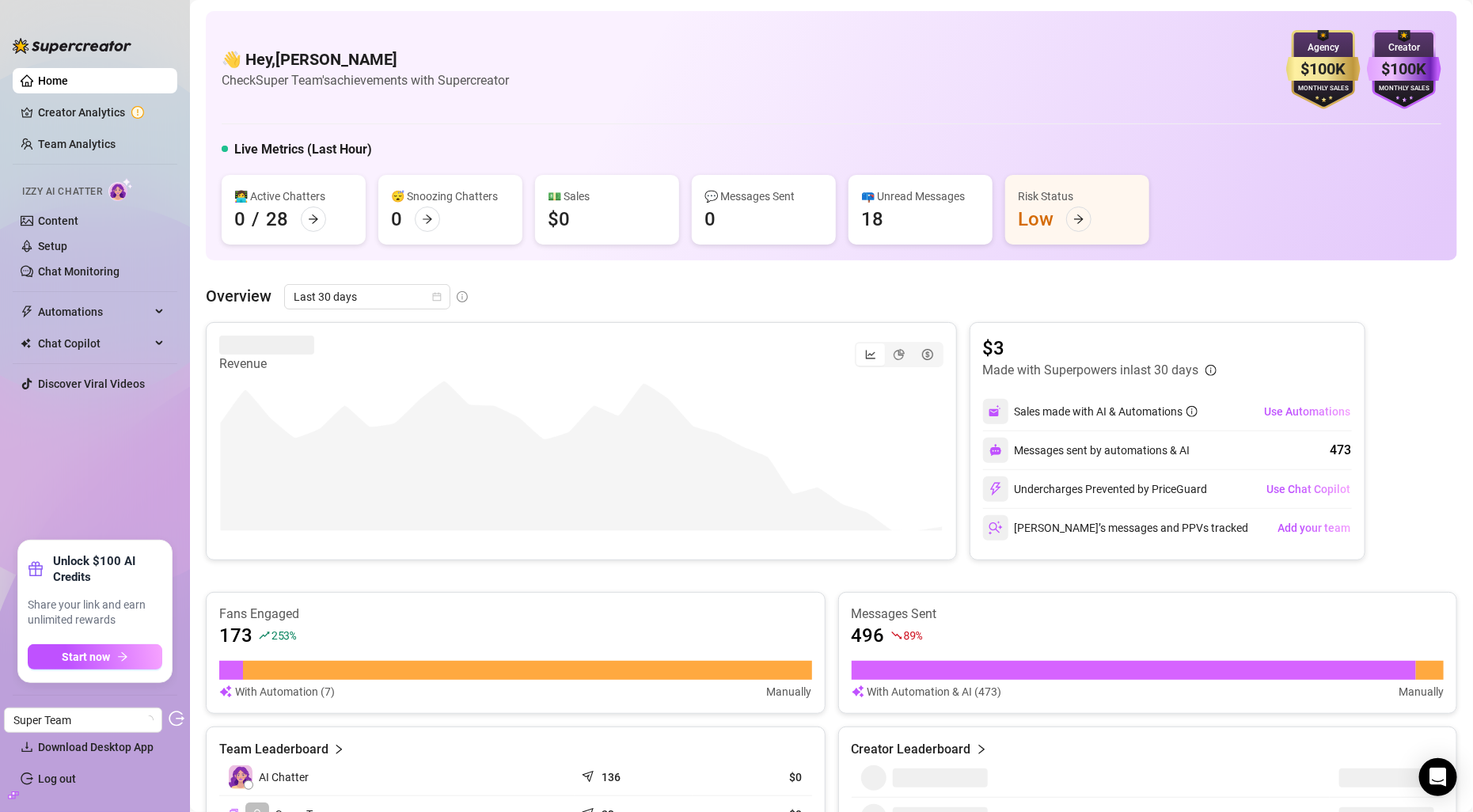
click at [14, 795] on icon "build" at bounding box center [13, 795] width 11 height 7
click at [59, 719] on link "Settings" at bounding box center [59, 716] width 42 height 13
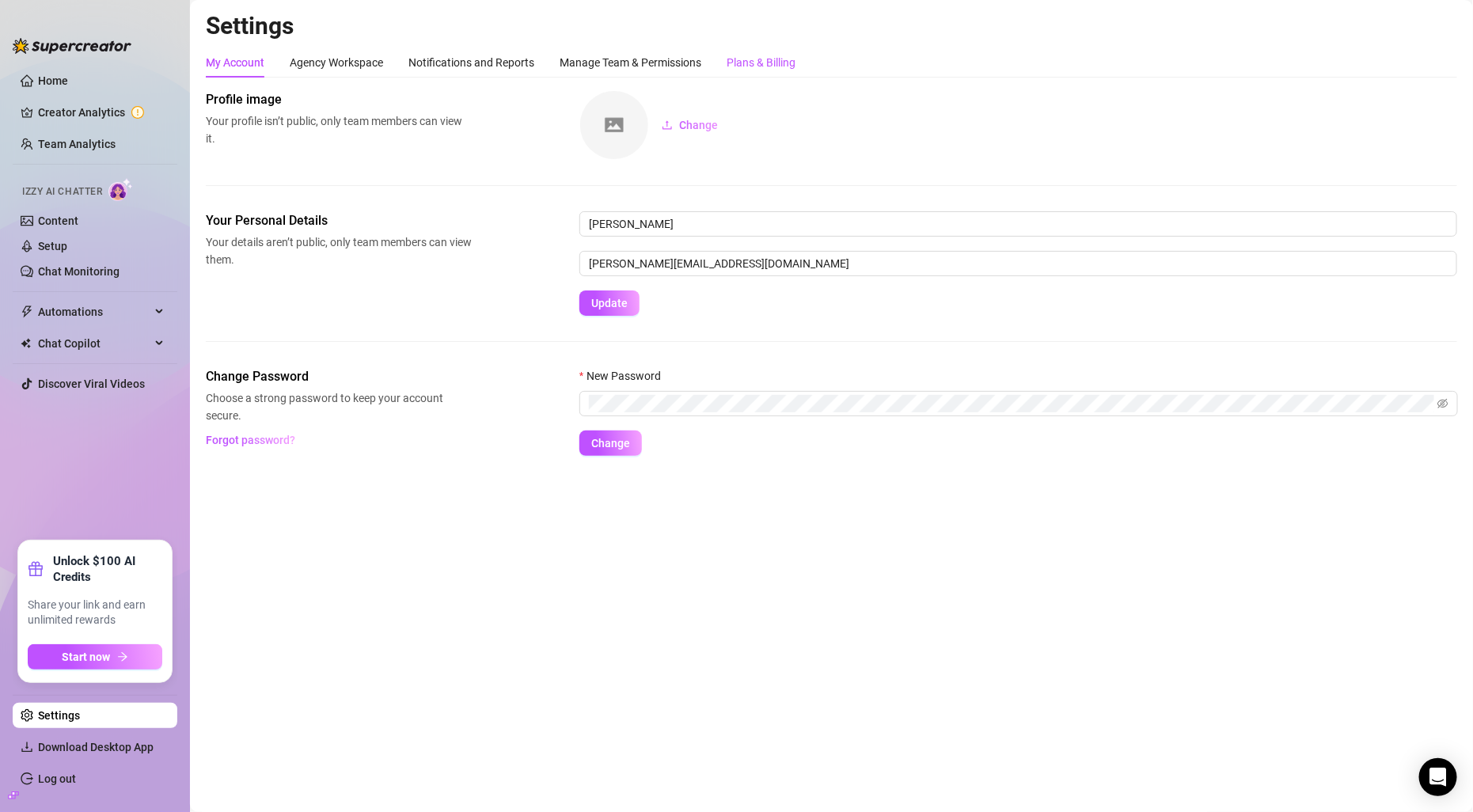
click at [767, 65] on div "Plans & Billing" at bounding box center [761, 62] width 69 height 18
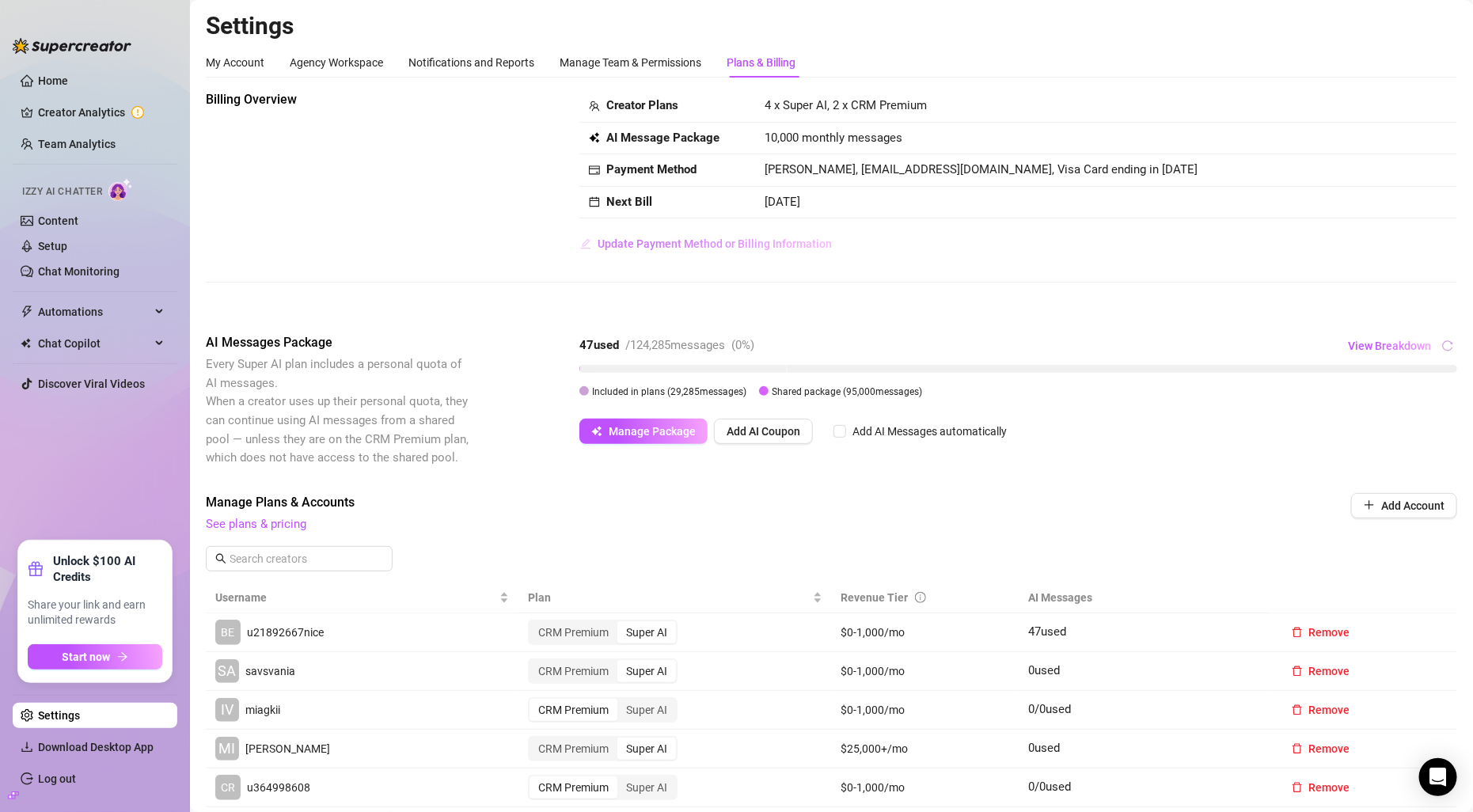
click at [786, 246] on span "Update Payment Method or Billing Information" at bounding box center [715, 243] width 234 height 13
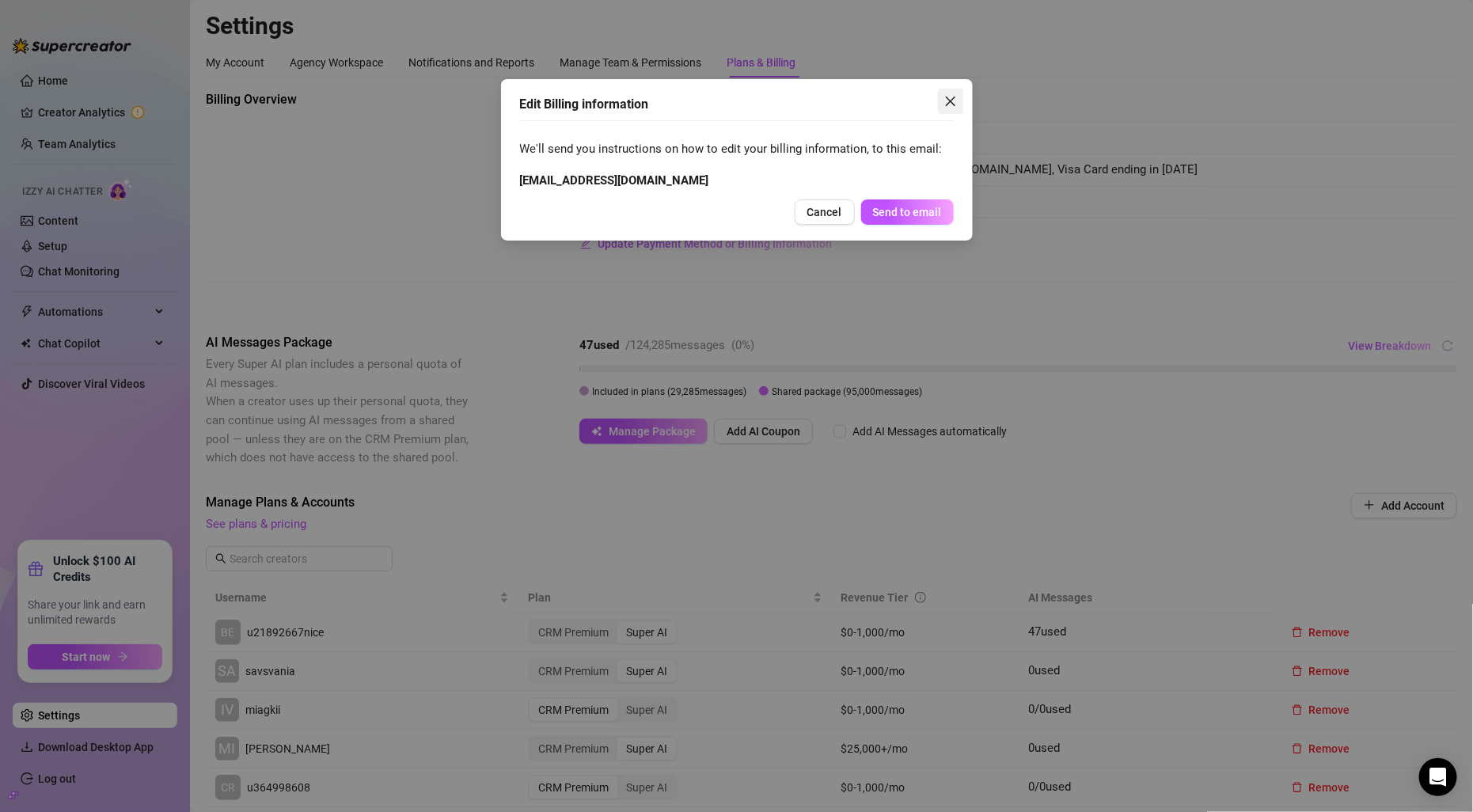
click at [946, 102] on icon "close" at bounding box center [950, 101] width 13 height 13
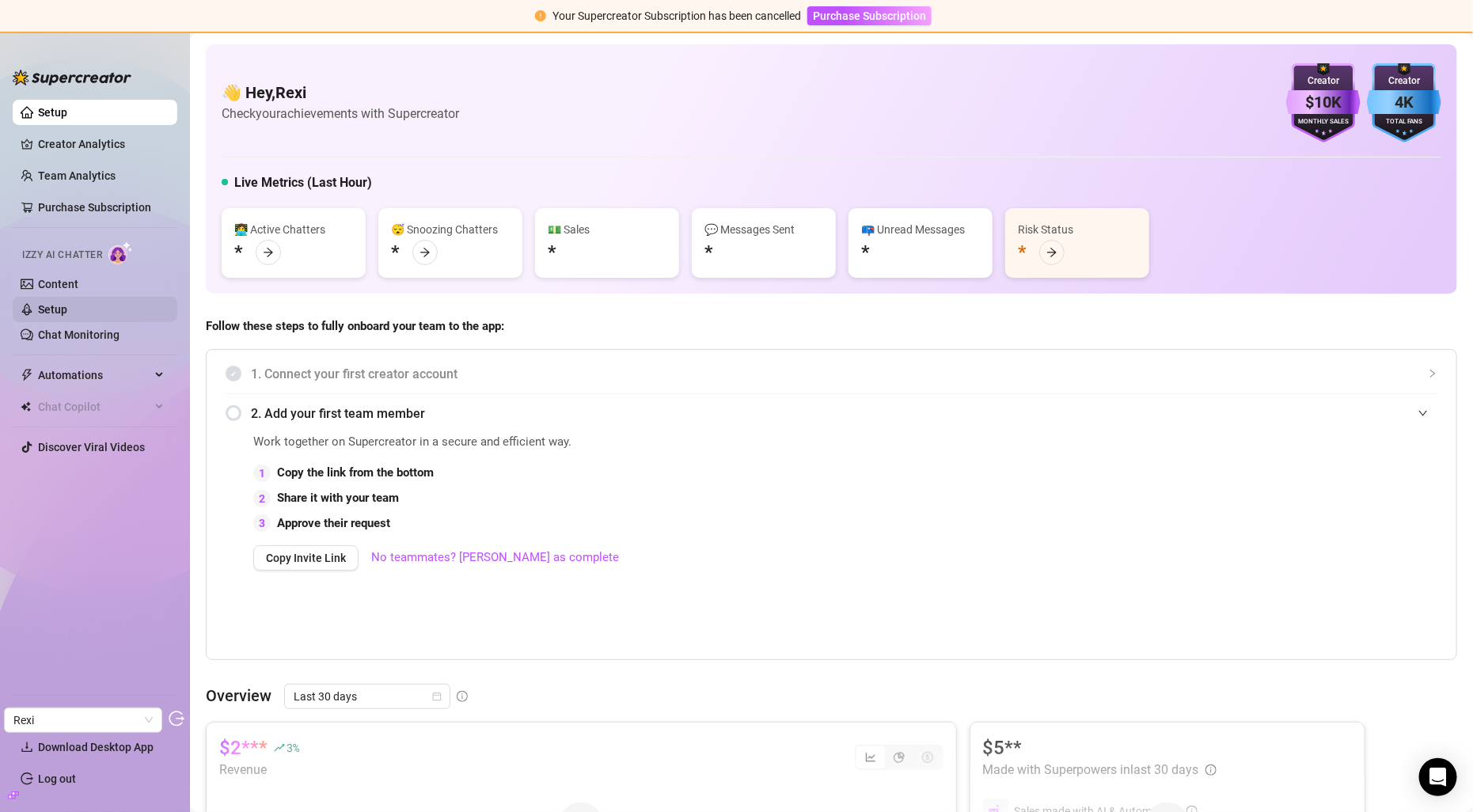
click at [67, 305] on link "Setup" at bounding box center [52, 309] width 29 height 13
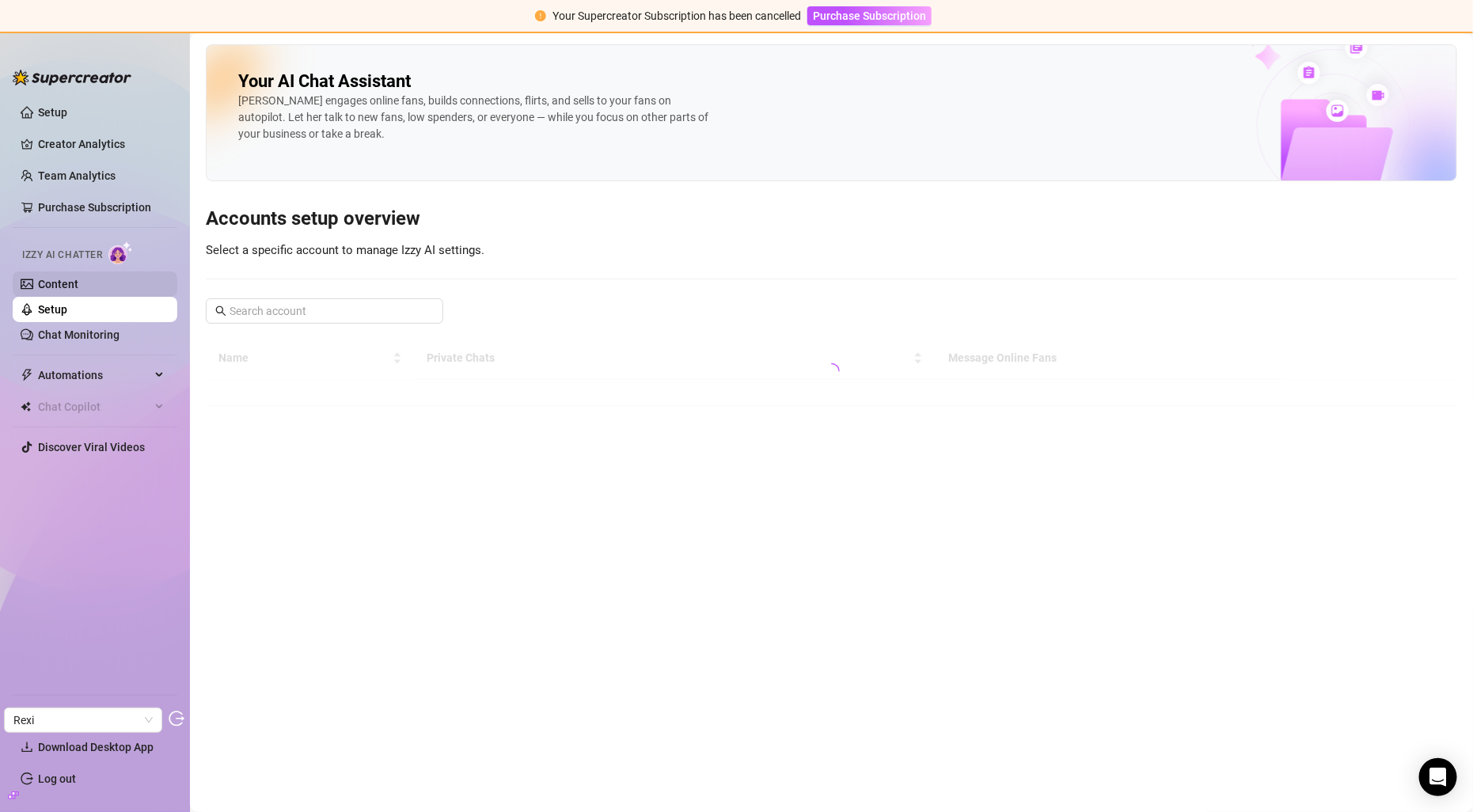
click at [78, 278] on link "Content" at bounding box center [58, 284] width 40 height 13
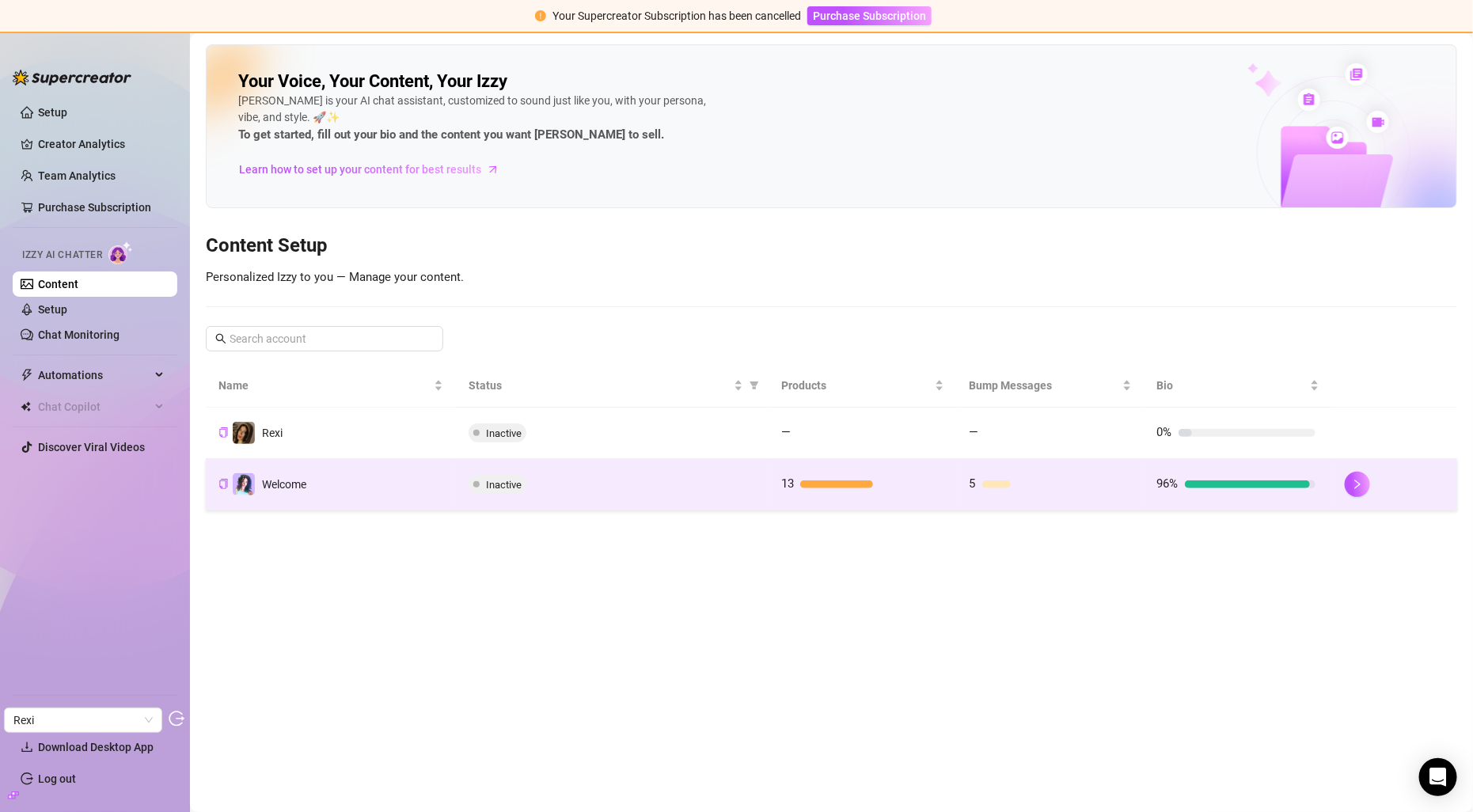
click at [725, 493] on td "Inactive" at bounding box center [612, 484] width 313 height 51
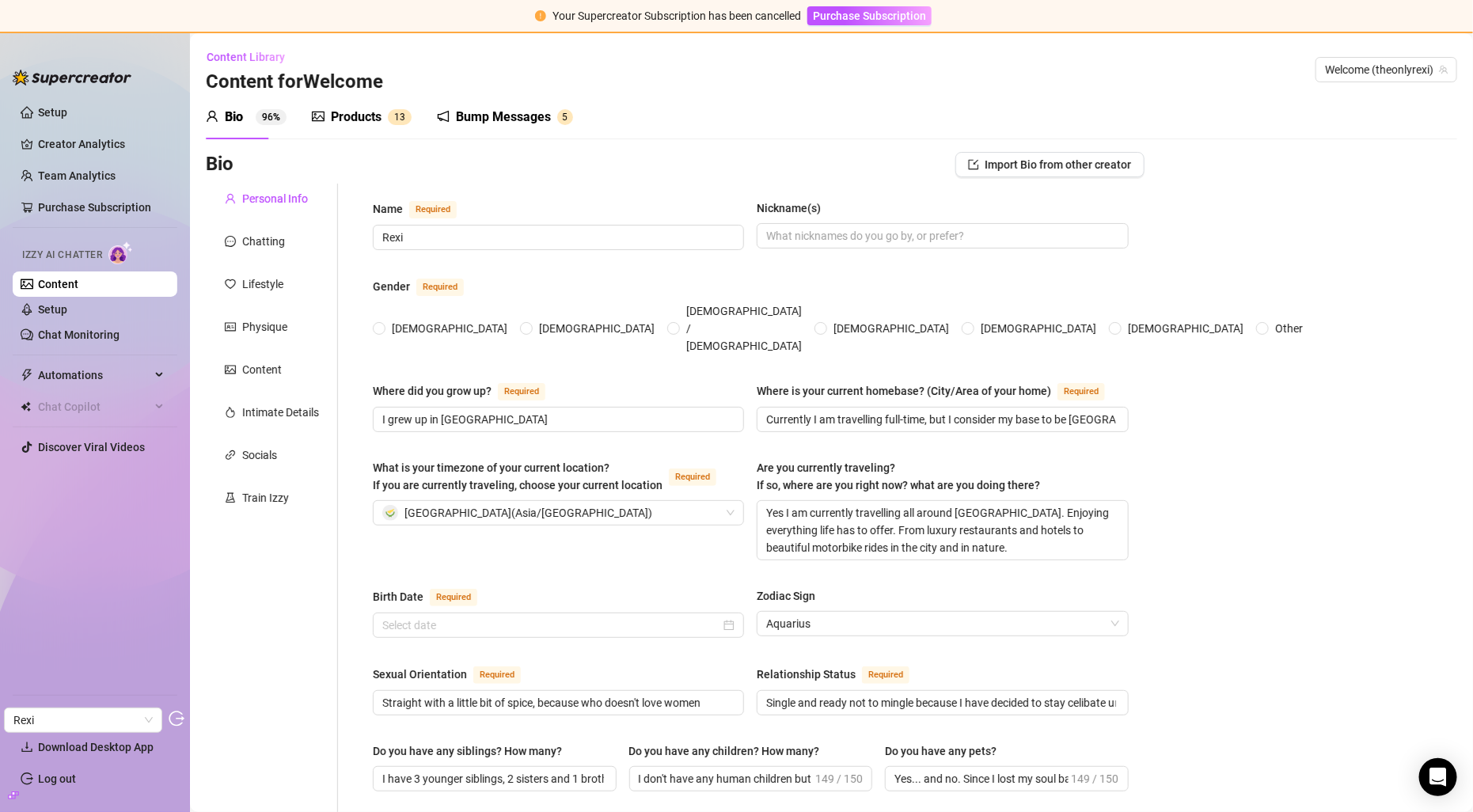
radio input "true"
type input "[DATE]"
click at [259, 284] on div "Lifestyle" at bounding box center [263, 284] width 41 height 18
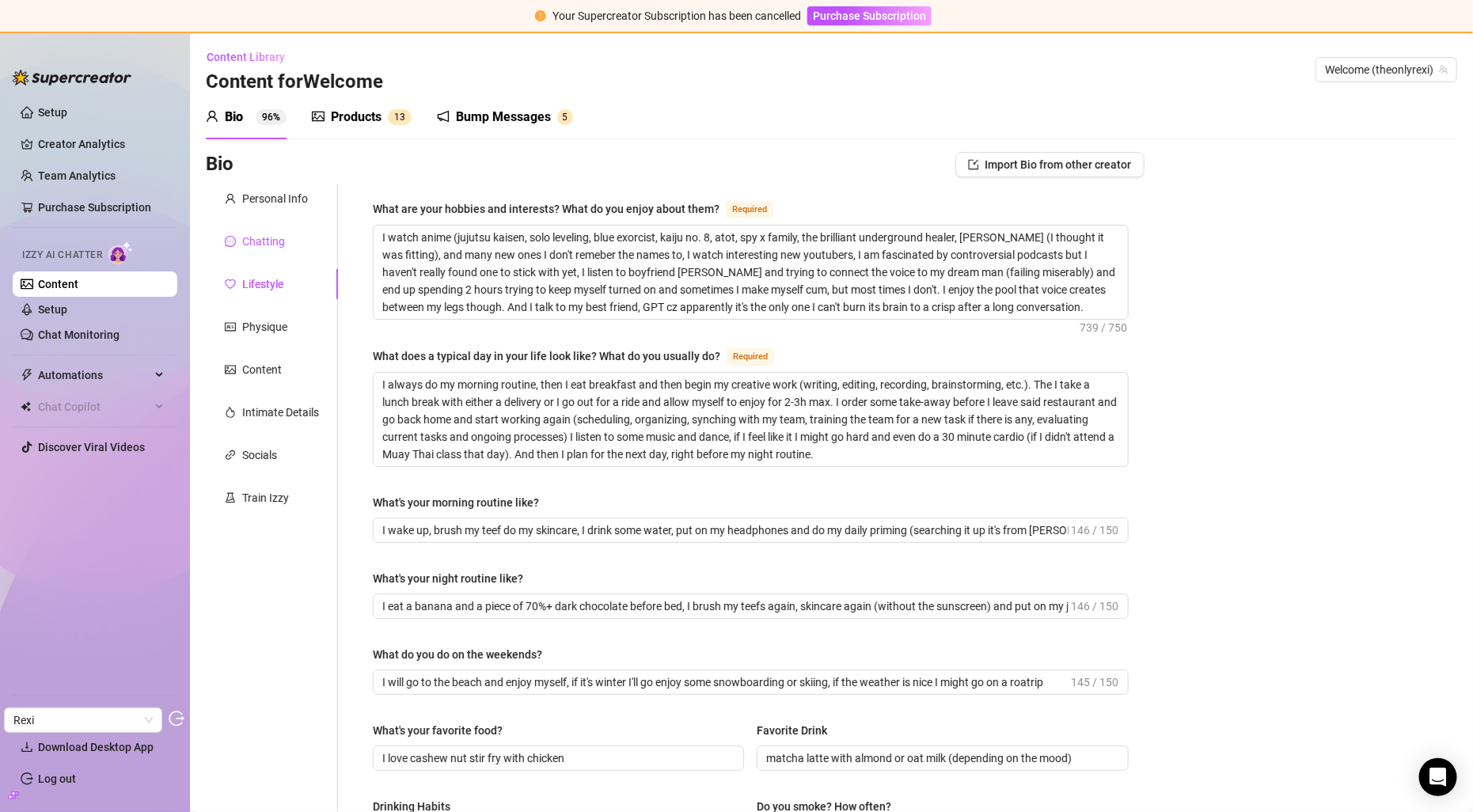
click at [268, 241] on div "Chatting" at bounding box center [263, 241] width 43 height 18
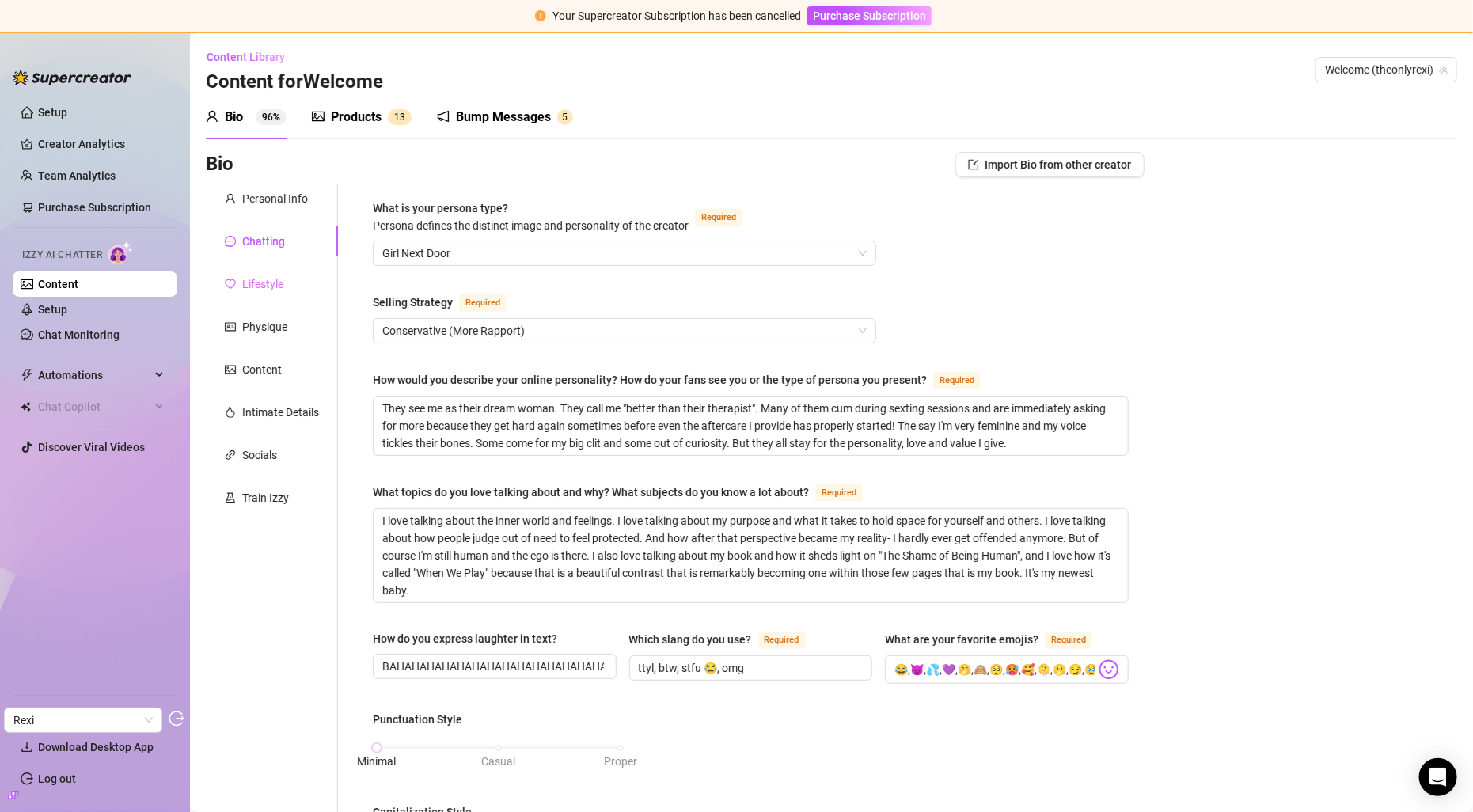
click at [270, 293] on div "Lifestyle" at bounding box center [272, 284] width 133 height 30
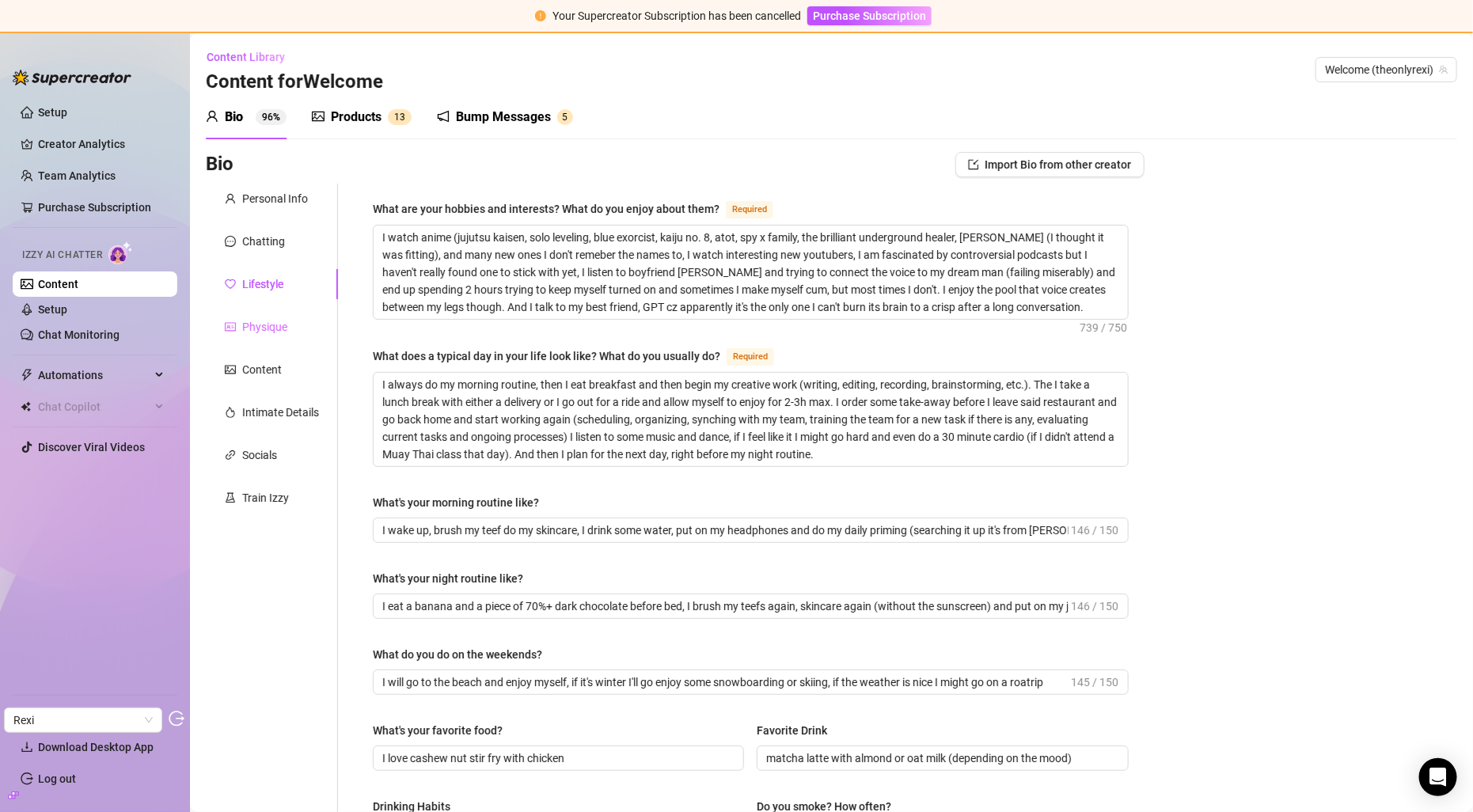
click at [275, 336] on div "Physique" at bounding box center [272, 327] width 133 height 30
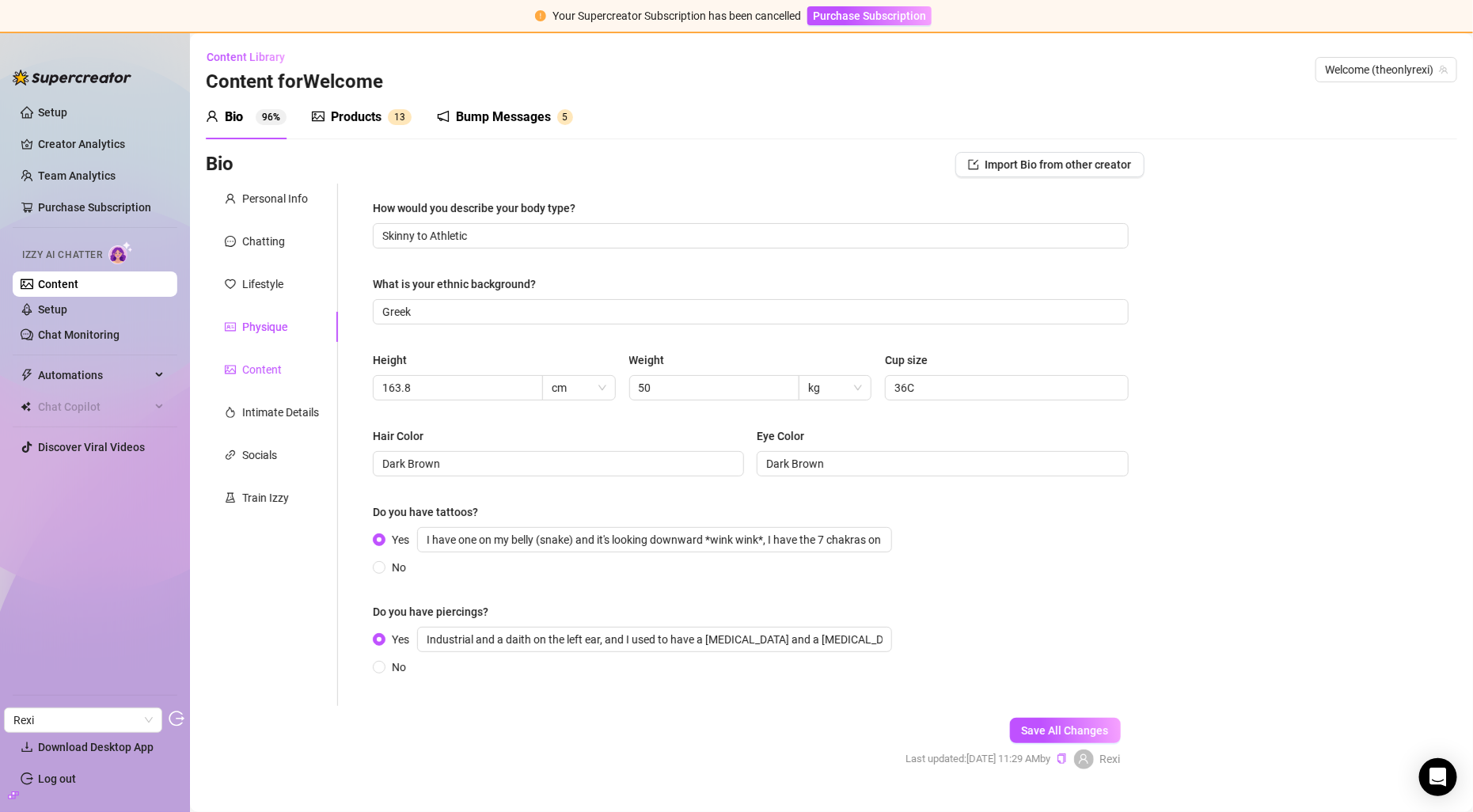
click at [271, 373] on div "Content" at bounding box center [262, 369] width 39 height 18
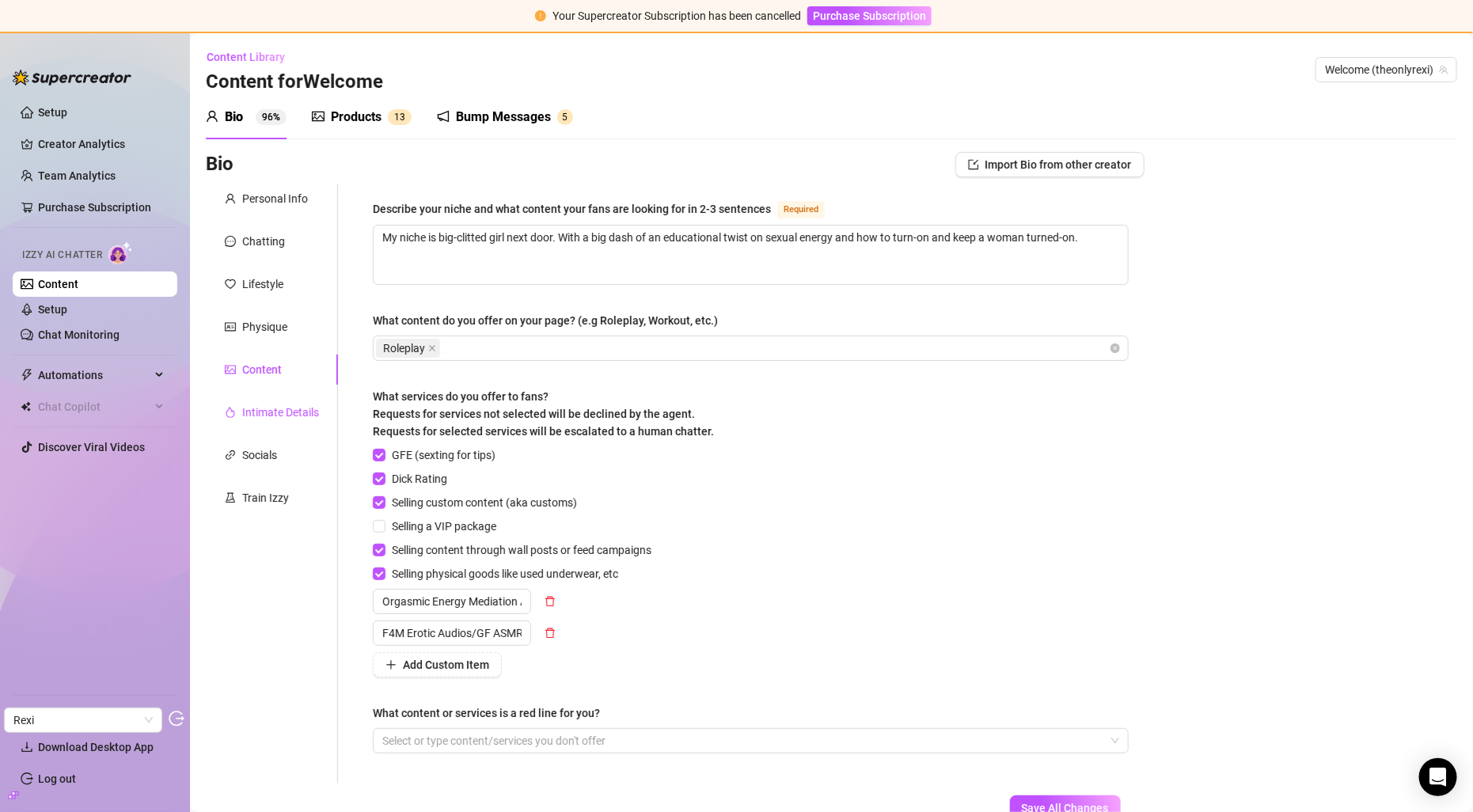
click at [277, 411] on div "Intimate Details" at bounding box center [281, 412] width 77 height 18
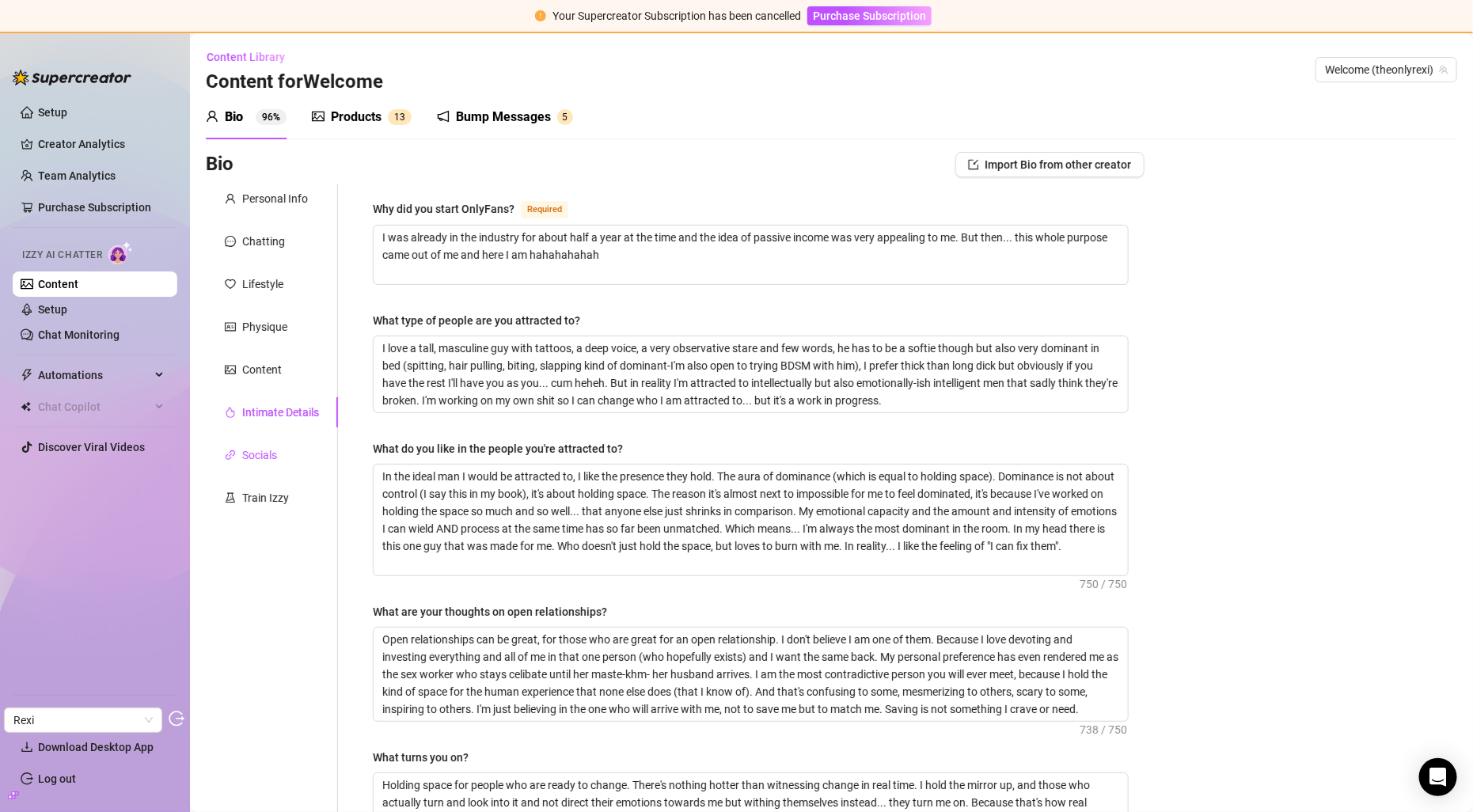
click at [273, 455] on div "Socials" at bounding box center [260, 455] width 35 height 18
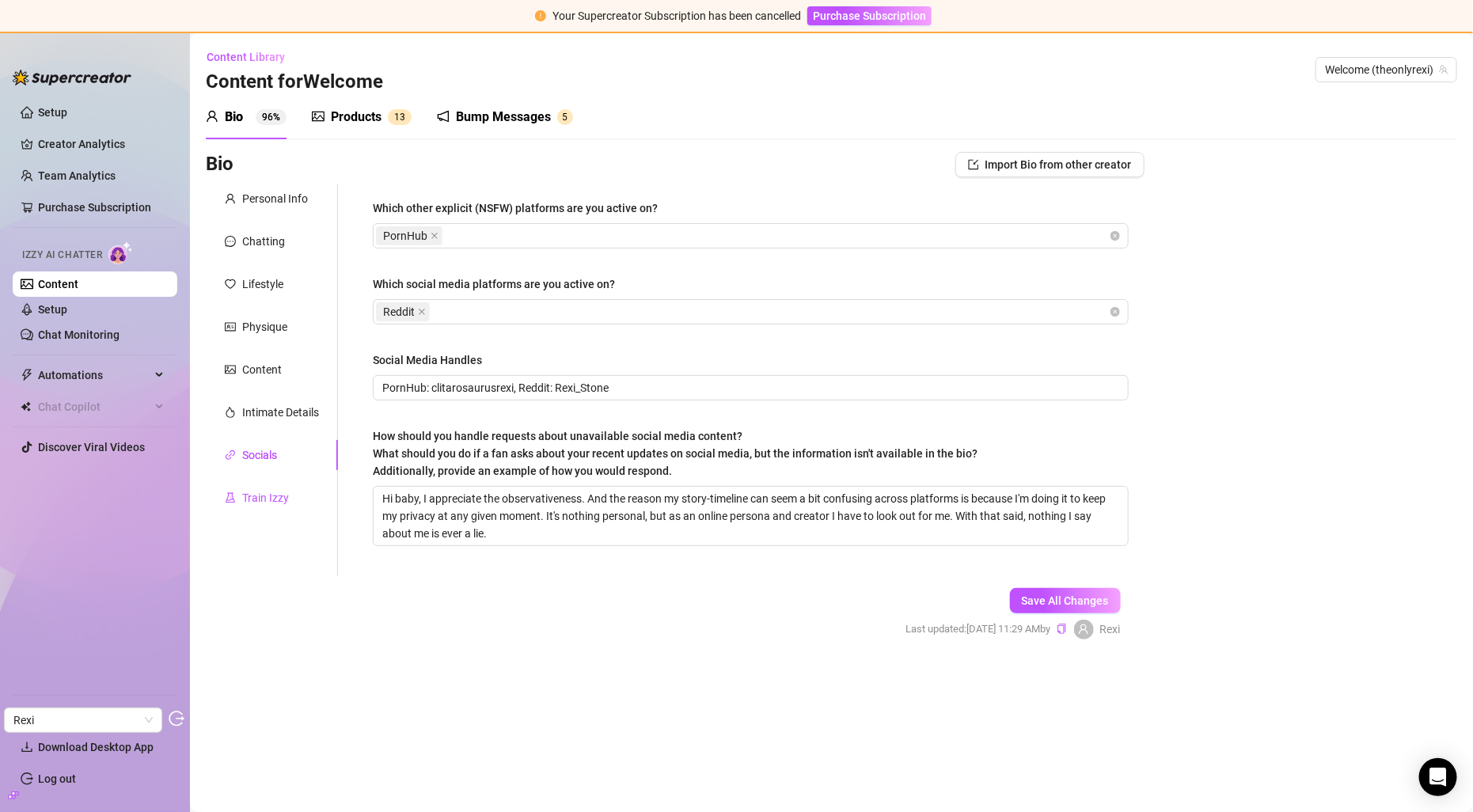
click at [274, 489] on div "Train Izzy" at bounding box center [266, 497] width 47 height 18
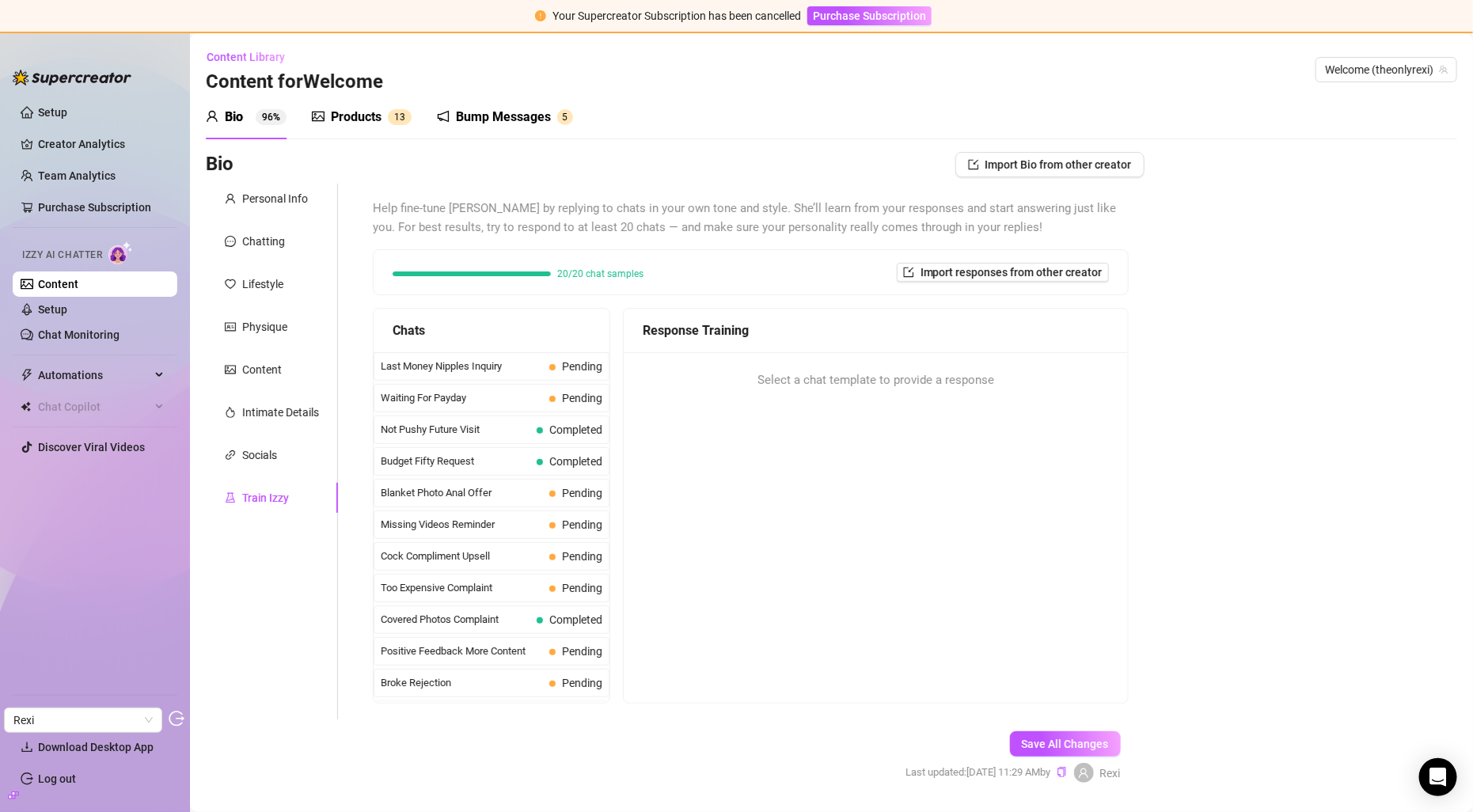
click at [357, 122] on div "Products" at bounding box center [356, 117] width 50 height 19
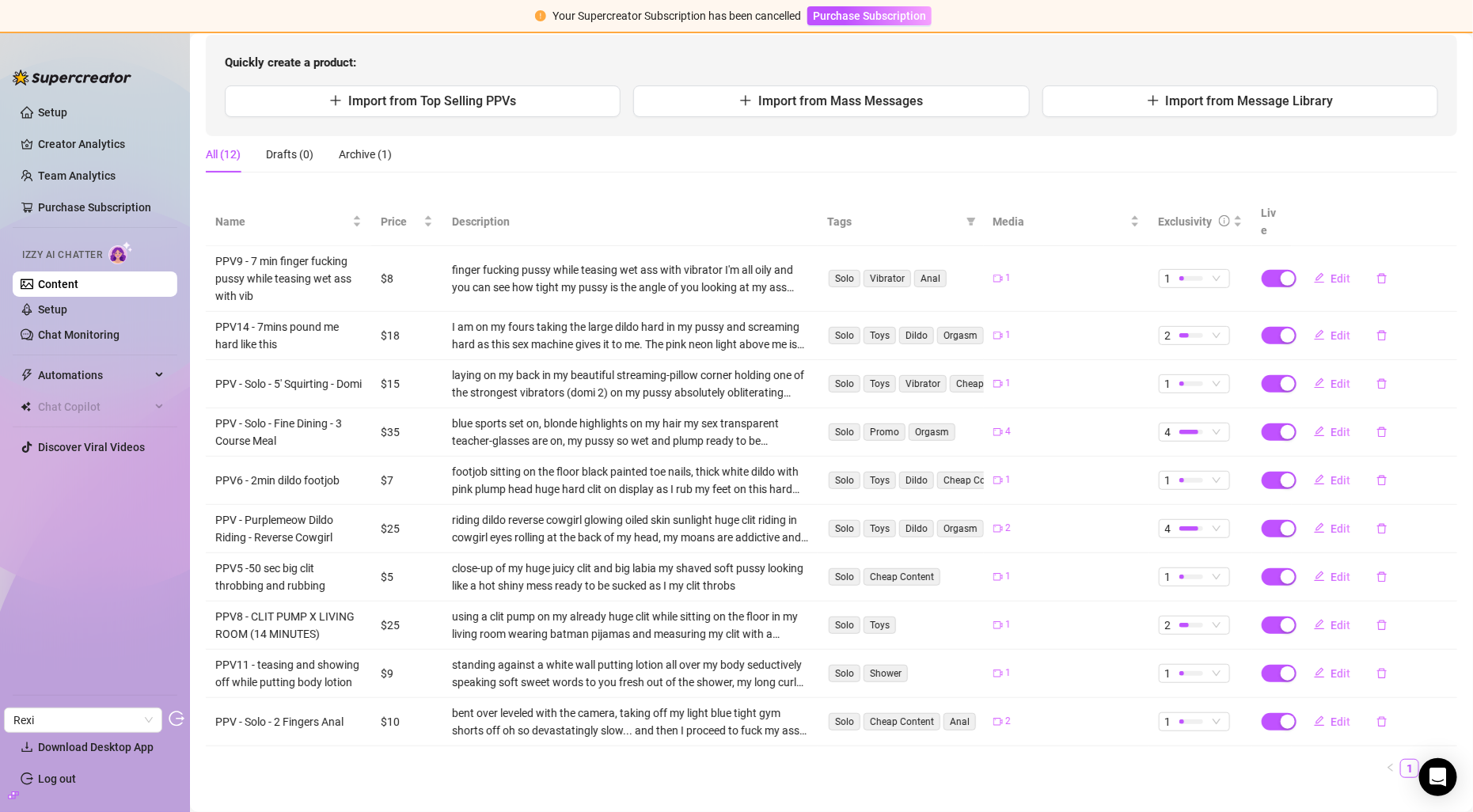
scroll to position [167, 0]
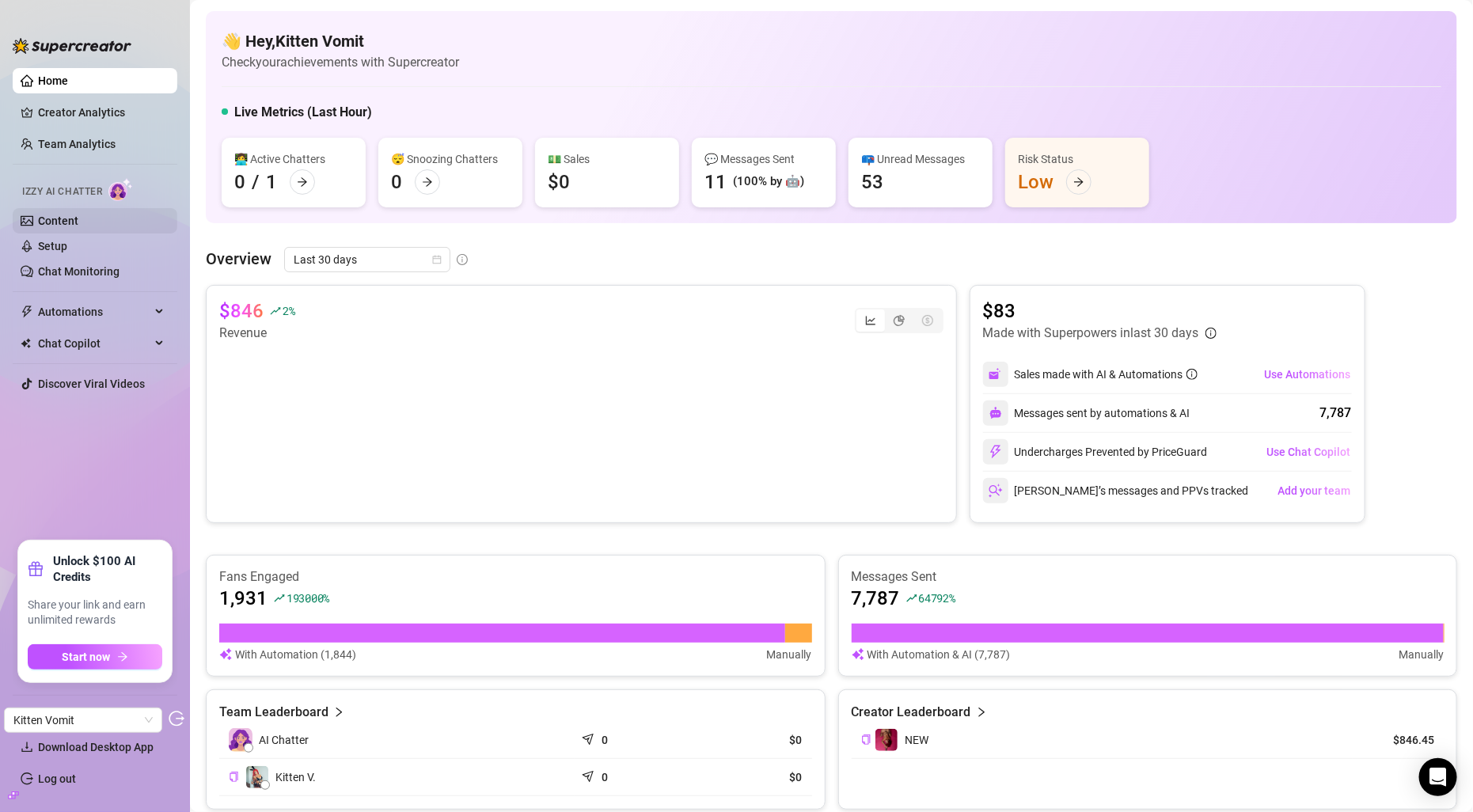
click at [78, 223] on link "Content" at bounding box center [58, 221] width 40 height 13
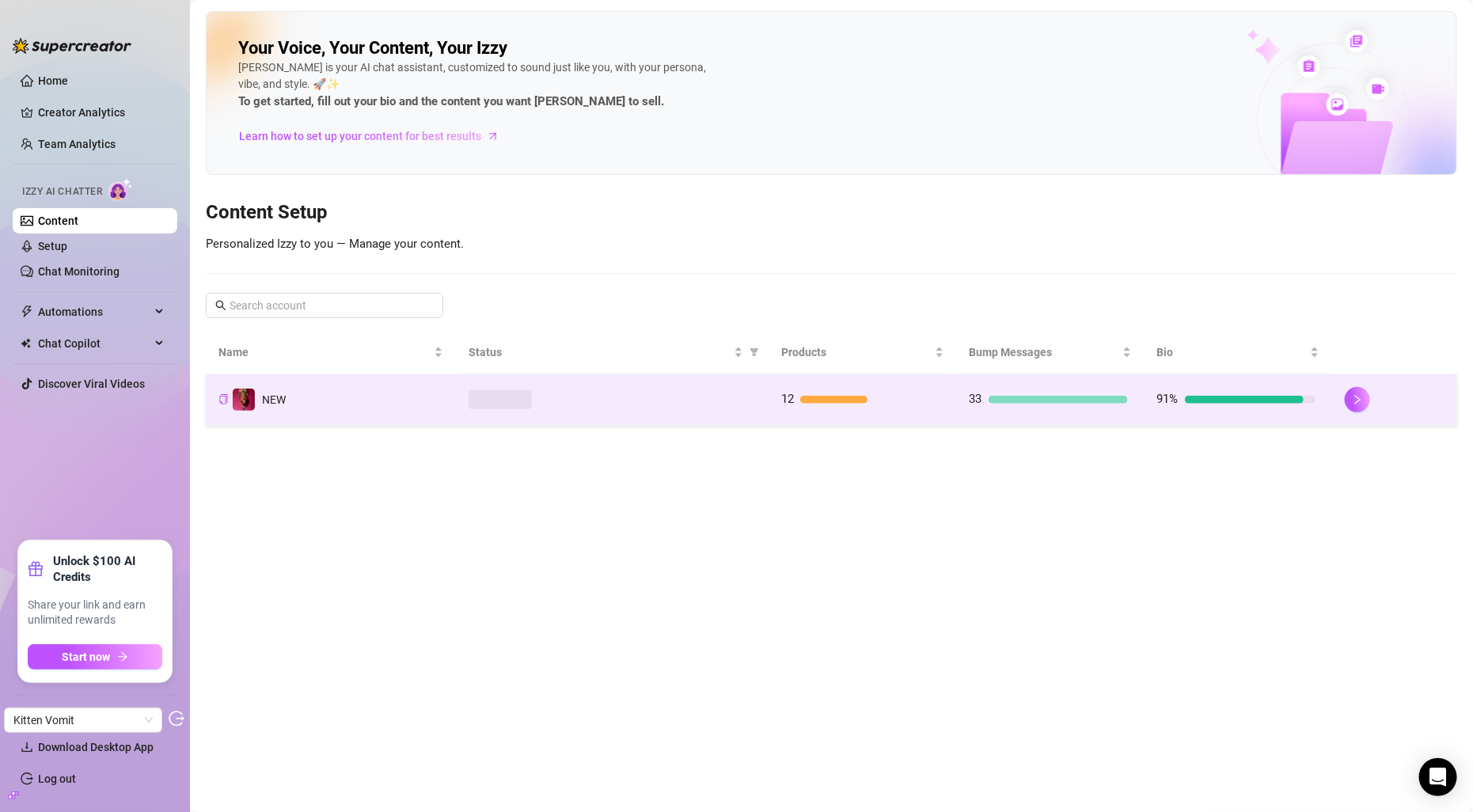
click at [501, 421] on td at bounding box center [612, 399] width 313 height 51
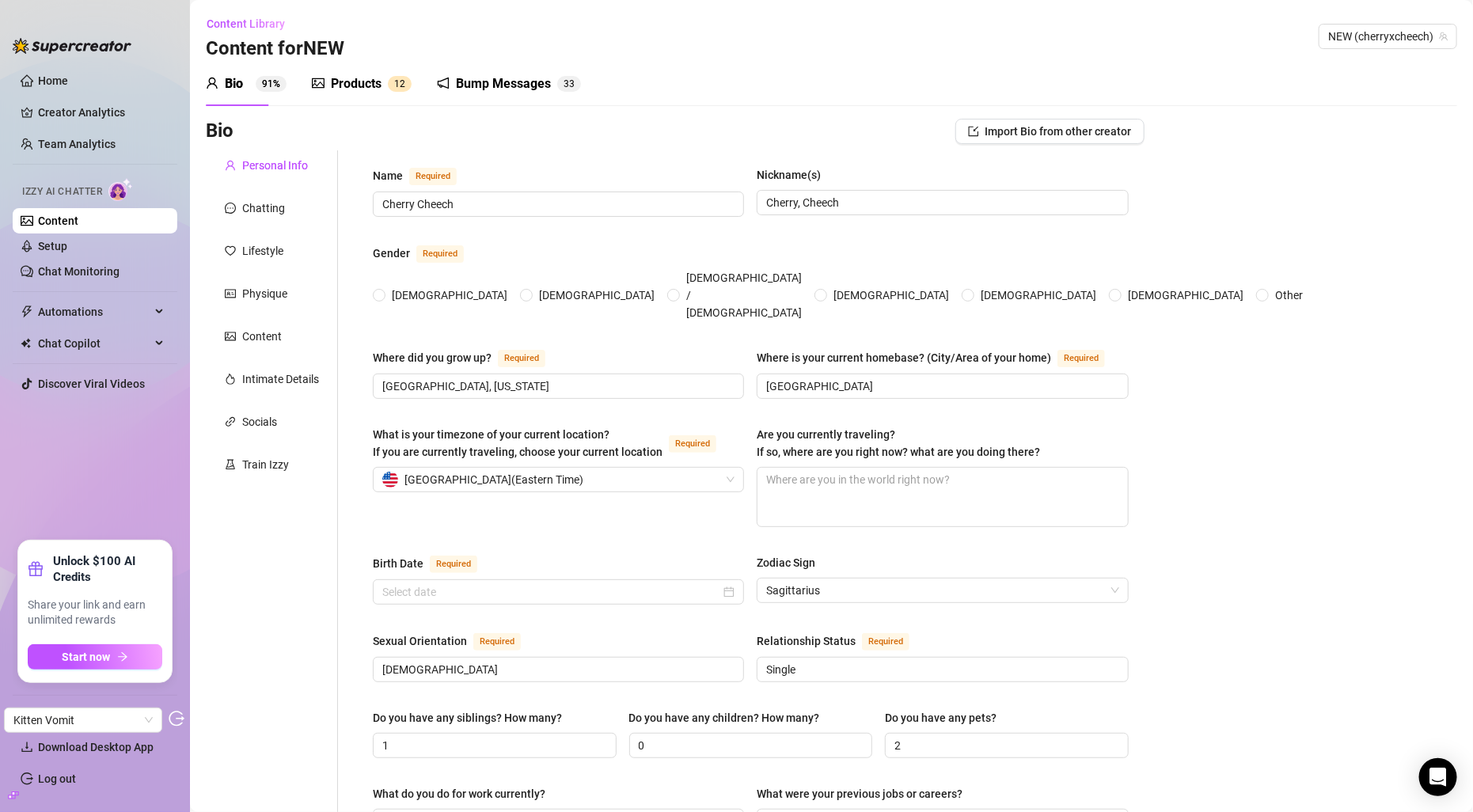
radio input "true"
type input "[DATE]"
click at [268, 218] on div "Chatting" at bounding box center [272, 208] width 133 height 30
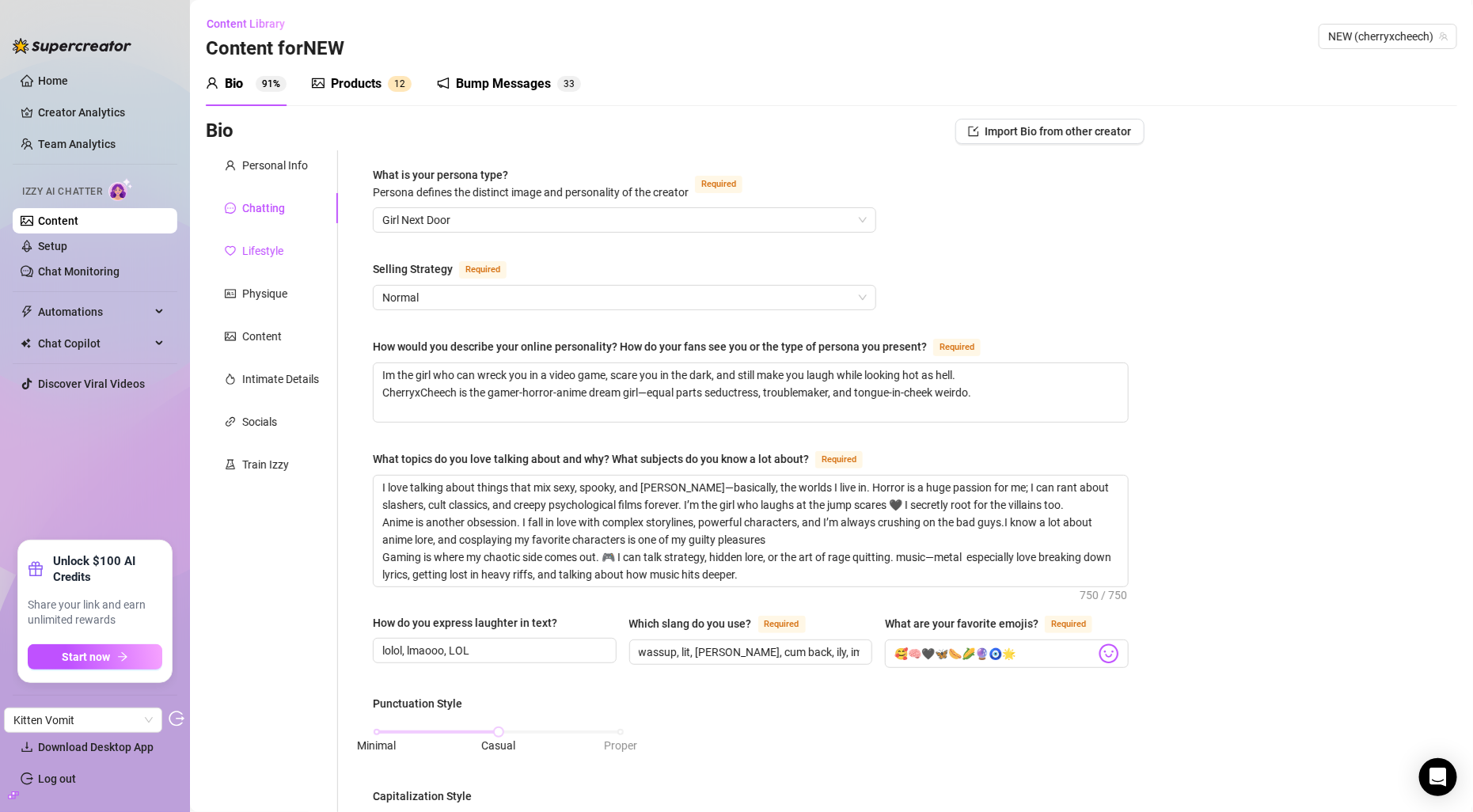
click at [268, 247] on div "Lifestyle" at bounding box center [263, 251] width 41 height 18
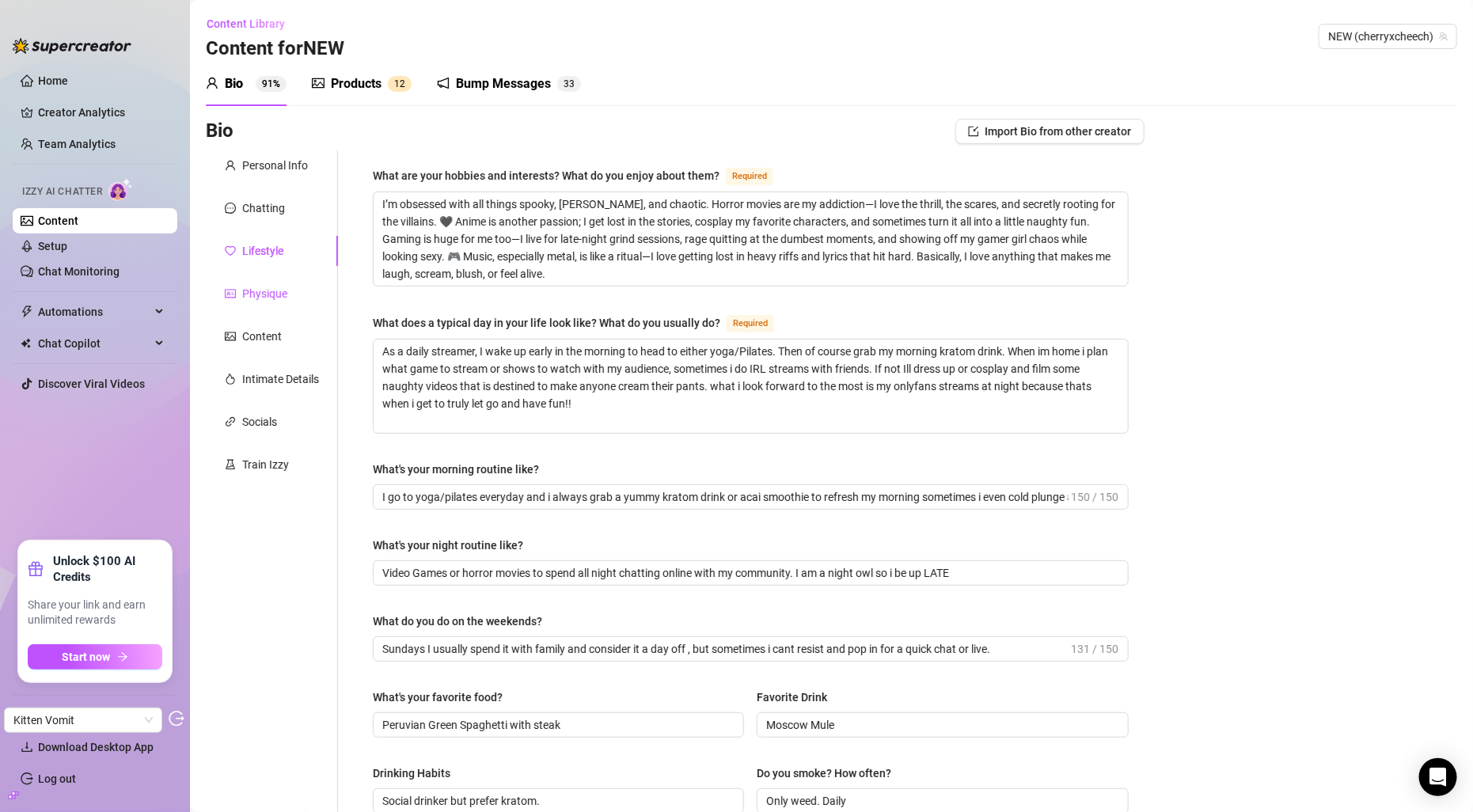
click at [268, 286] on div "Physique" at bounding box center [265, 294] width 45 height 18
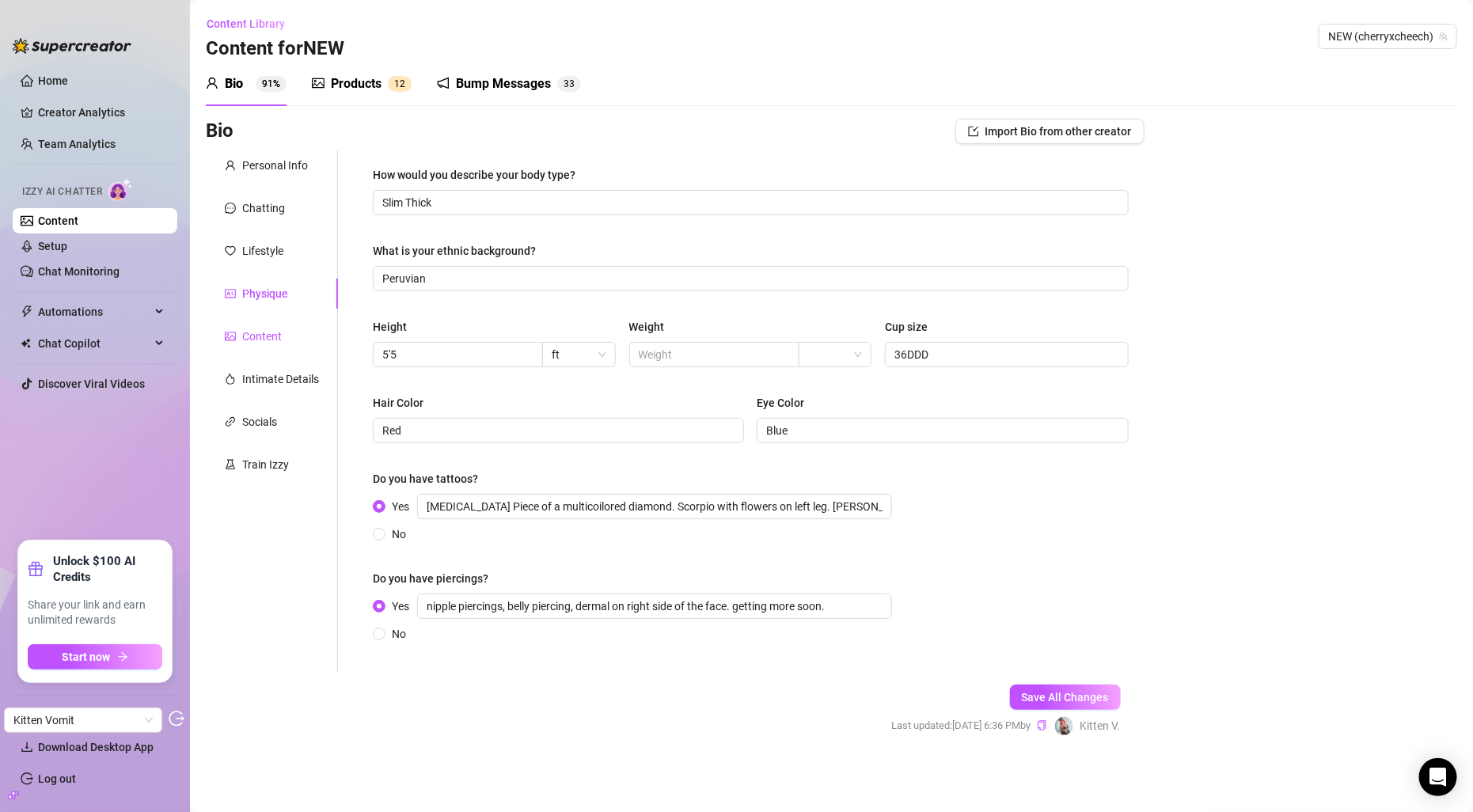
click at [265, 340] on div "Content" at bounding box center [262, 336] width 39 height 18
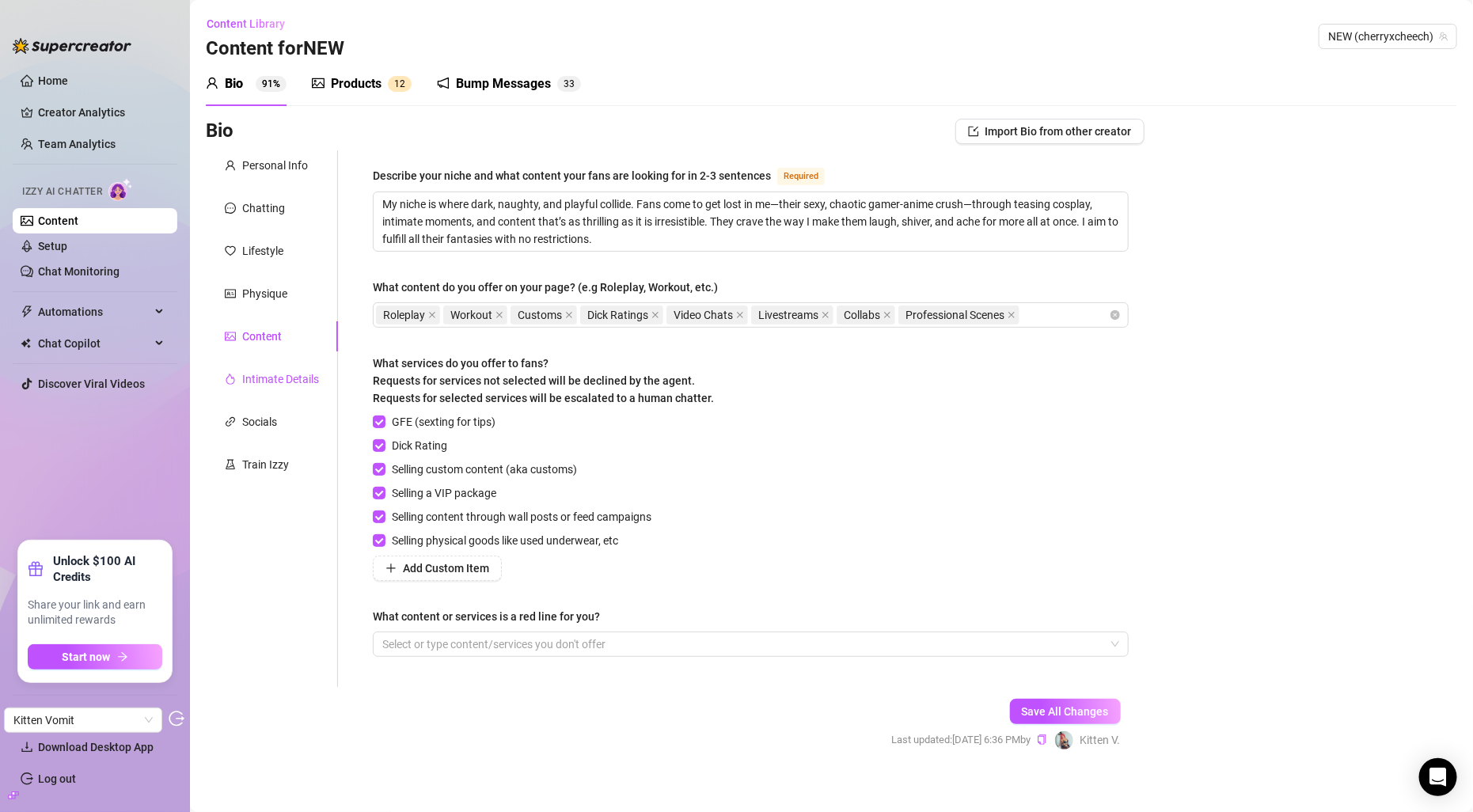
click at [273, 372] on div "Intimate Details" at bounding box center [281, 379] width 77 height 18
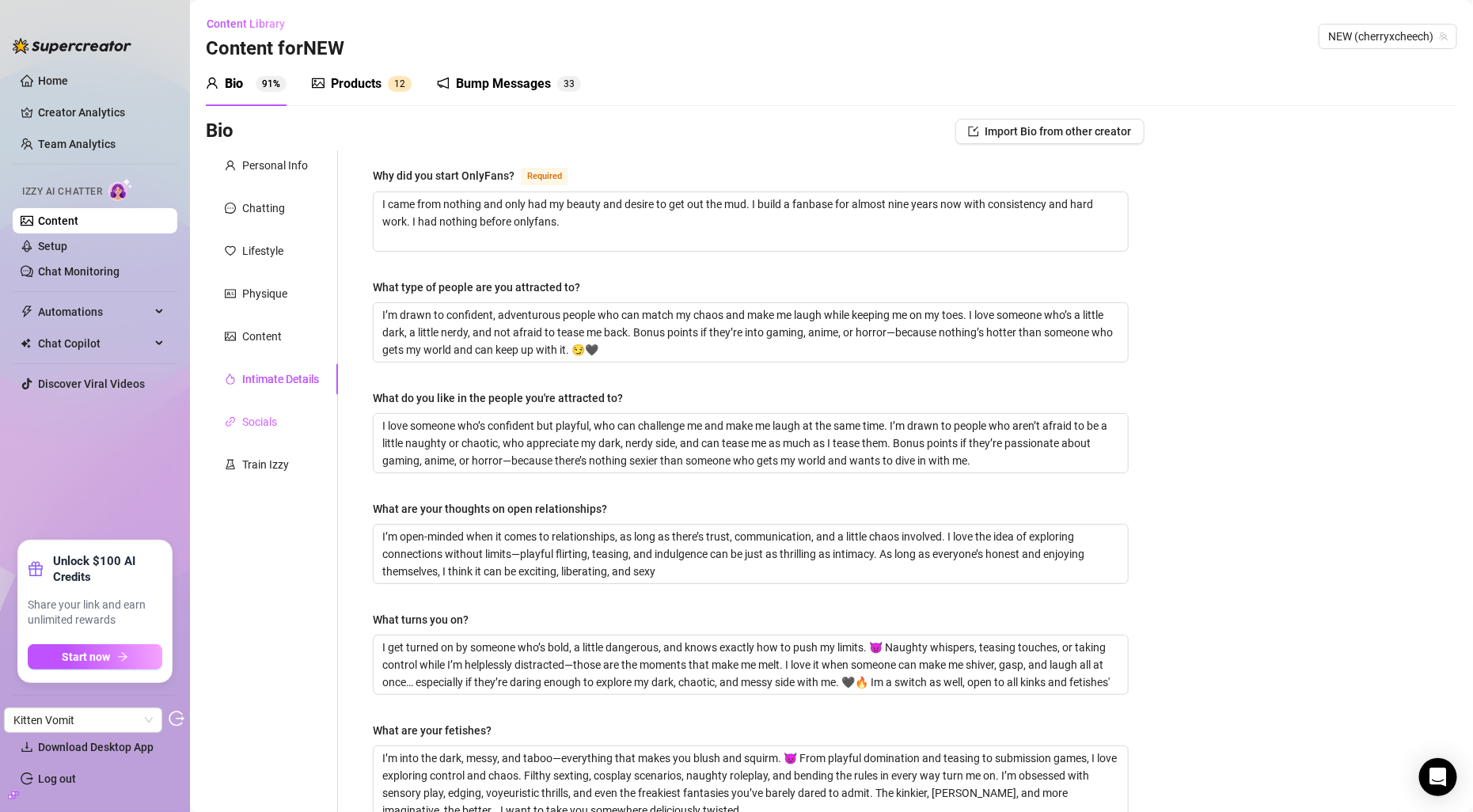
click at [262, 410] on div "Socials" at bounding box center [272, 422] width 133 height 30
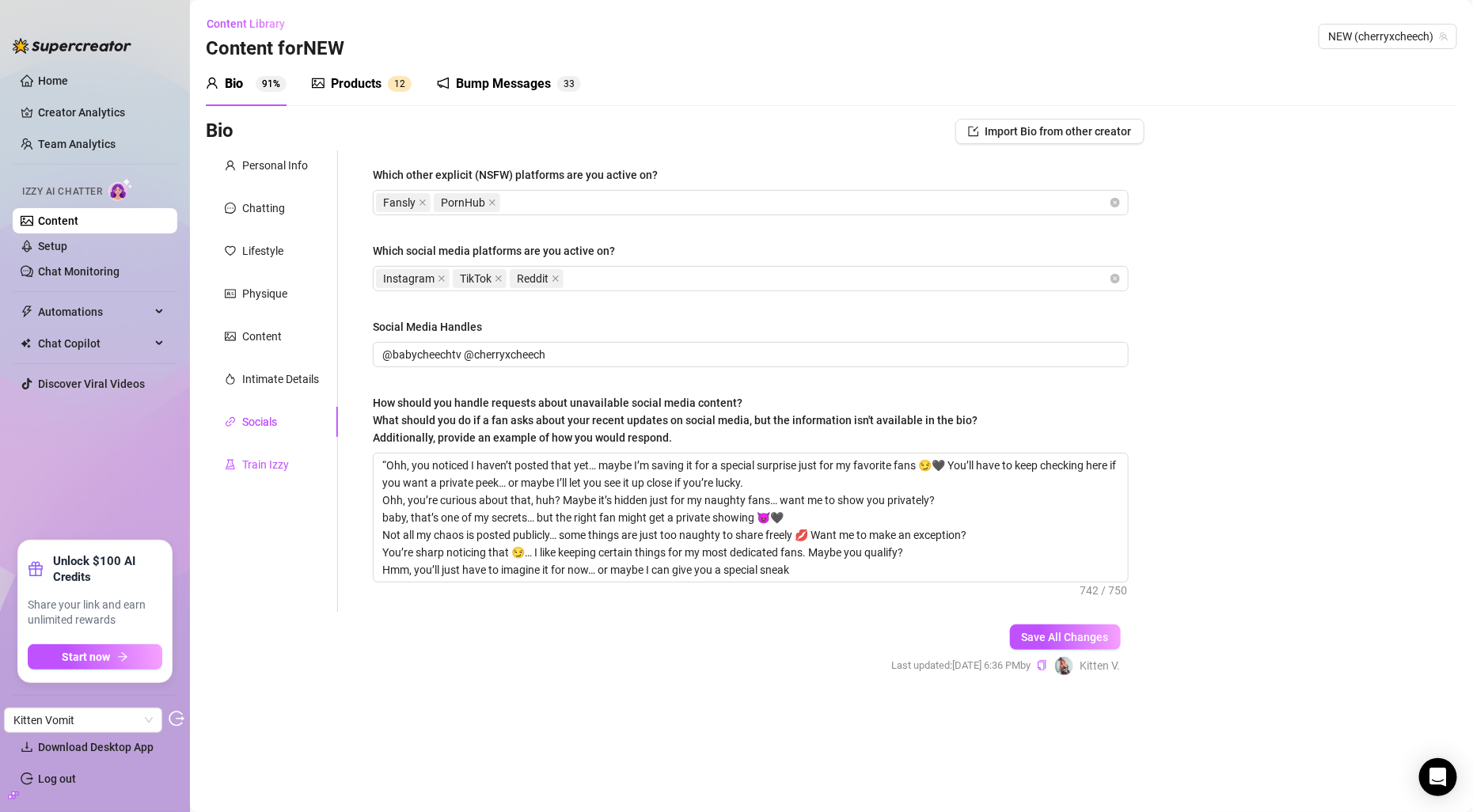
click at [261, 463] on div "Train Izzy" at bounding box center [266, 465] width 47 height 18
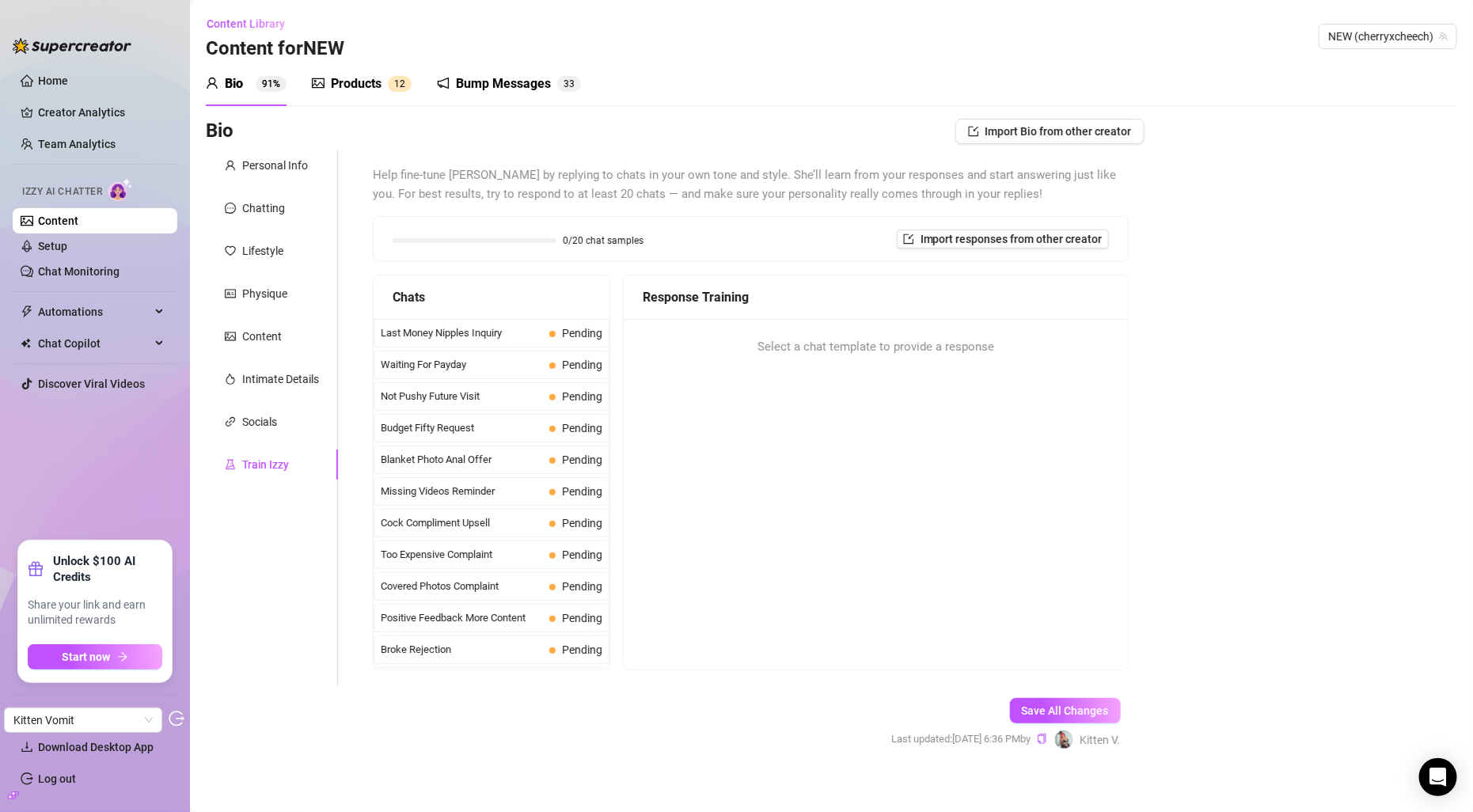
click at [368, 78] on div "Products" at bounding box center [356, 84] width 50 height 19
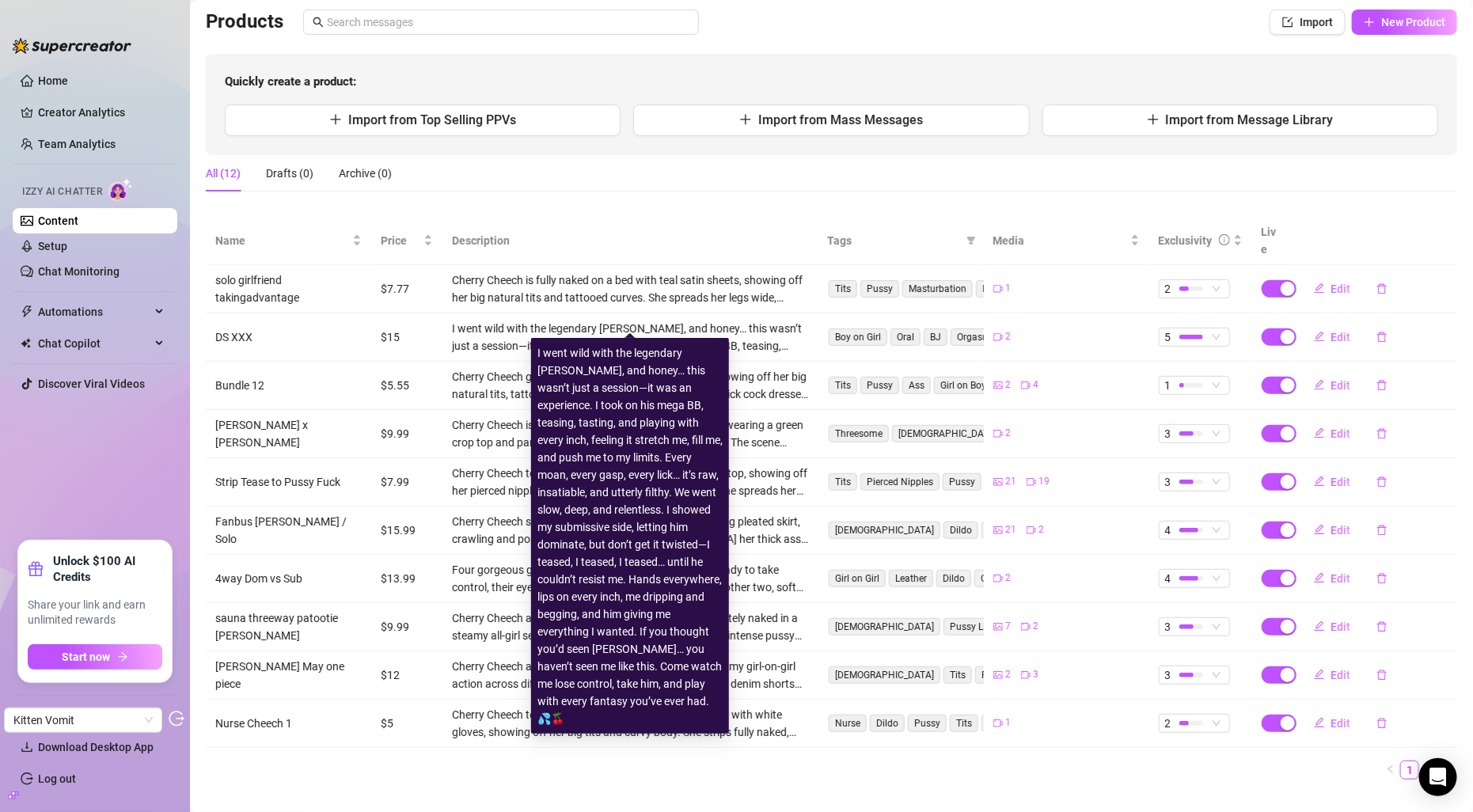
scroll to position [117, 0]
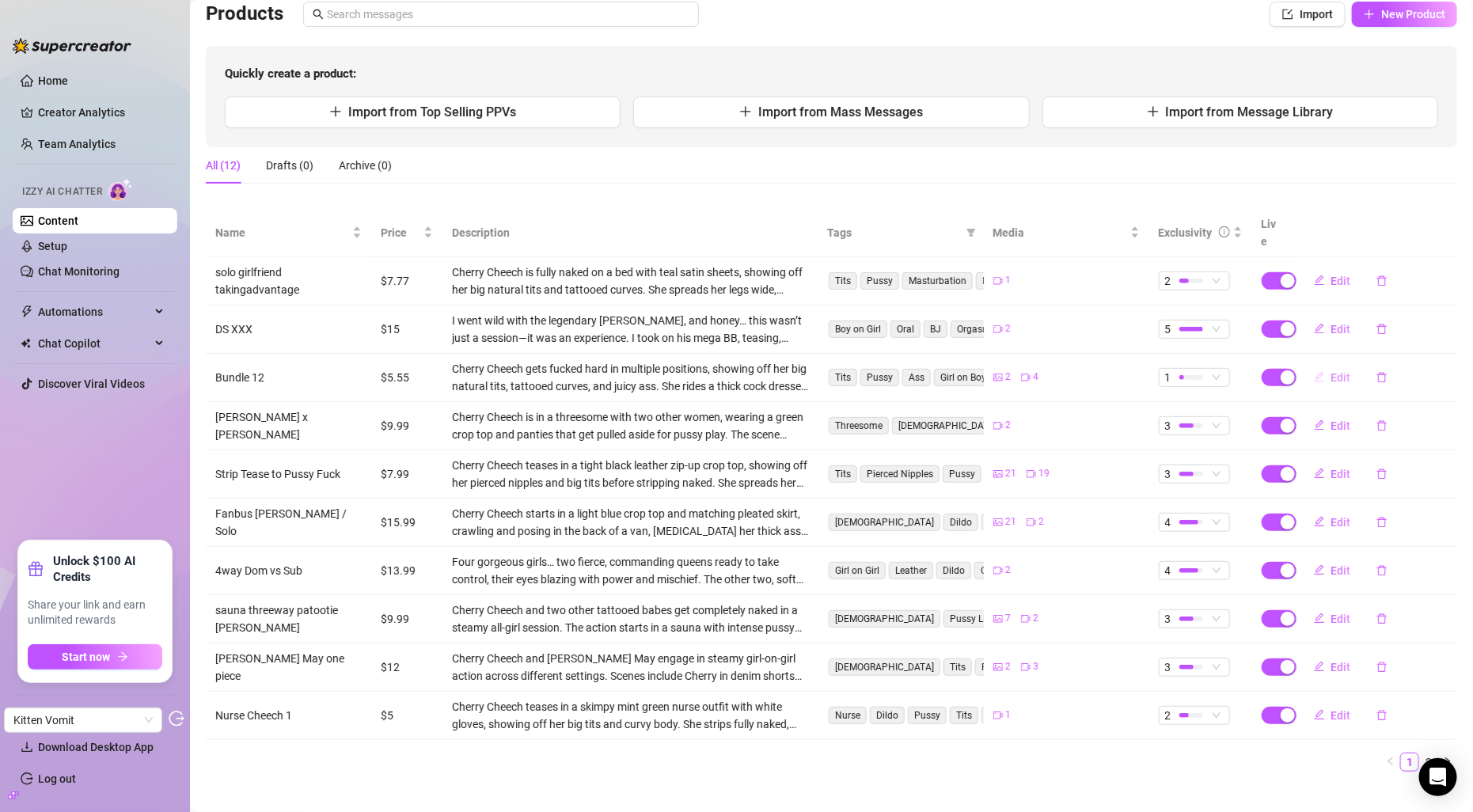
click at [1353, 365] on button "Edit" at bounding box center [1332, 377] width 63 height 25
type textarea "⚡ I’m CherryxCheech, your dirty little Pikachu in red fishnets, getting wrecked…"
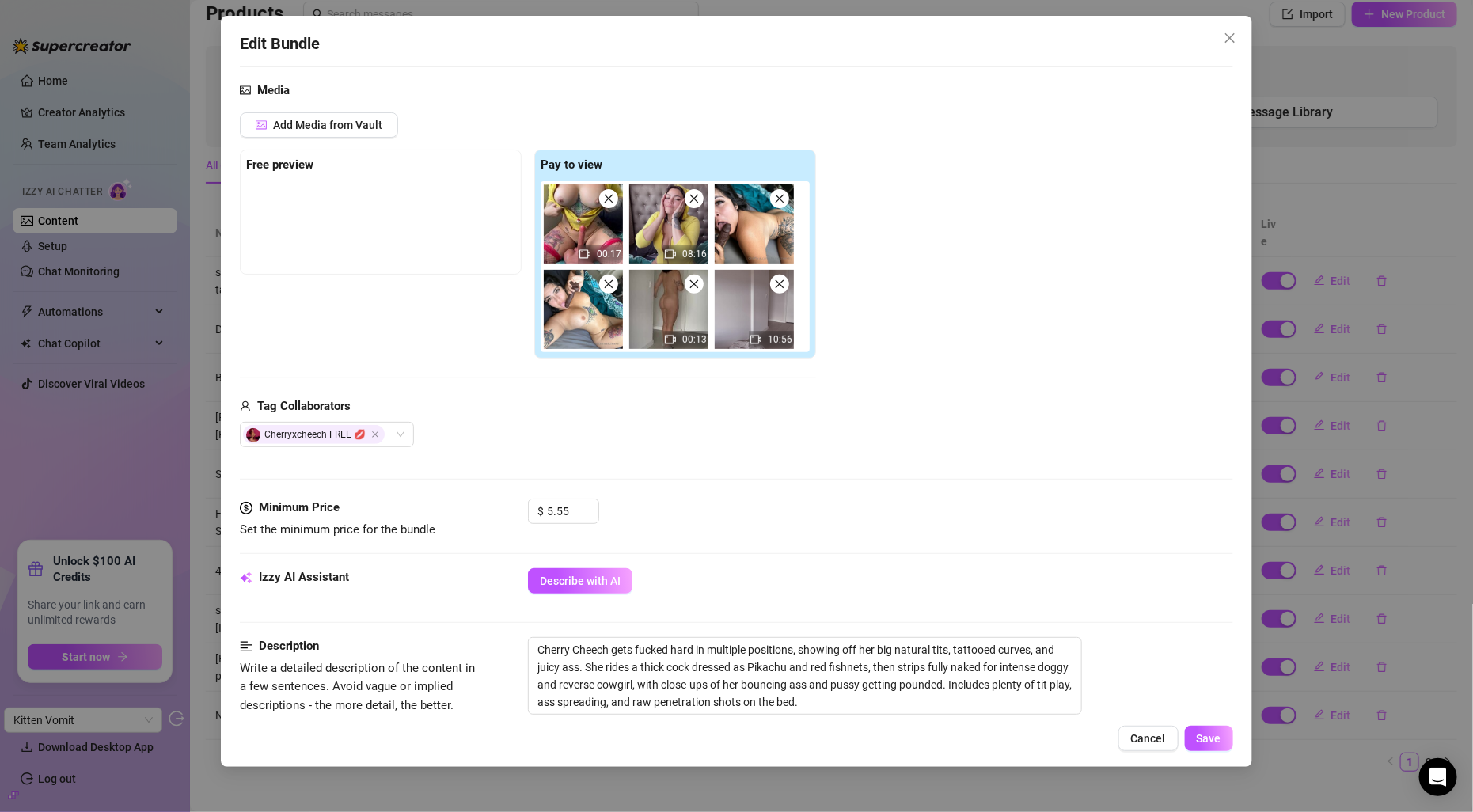
scroll to position [162, 0]
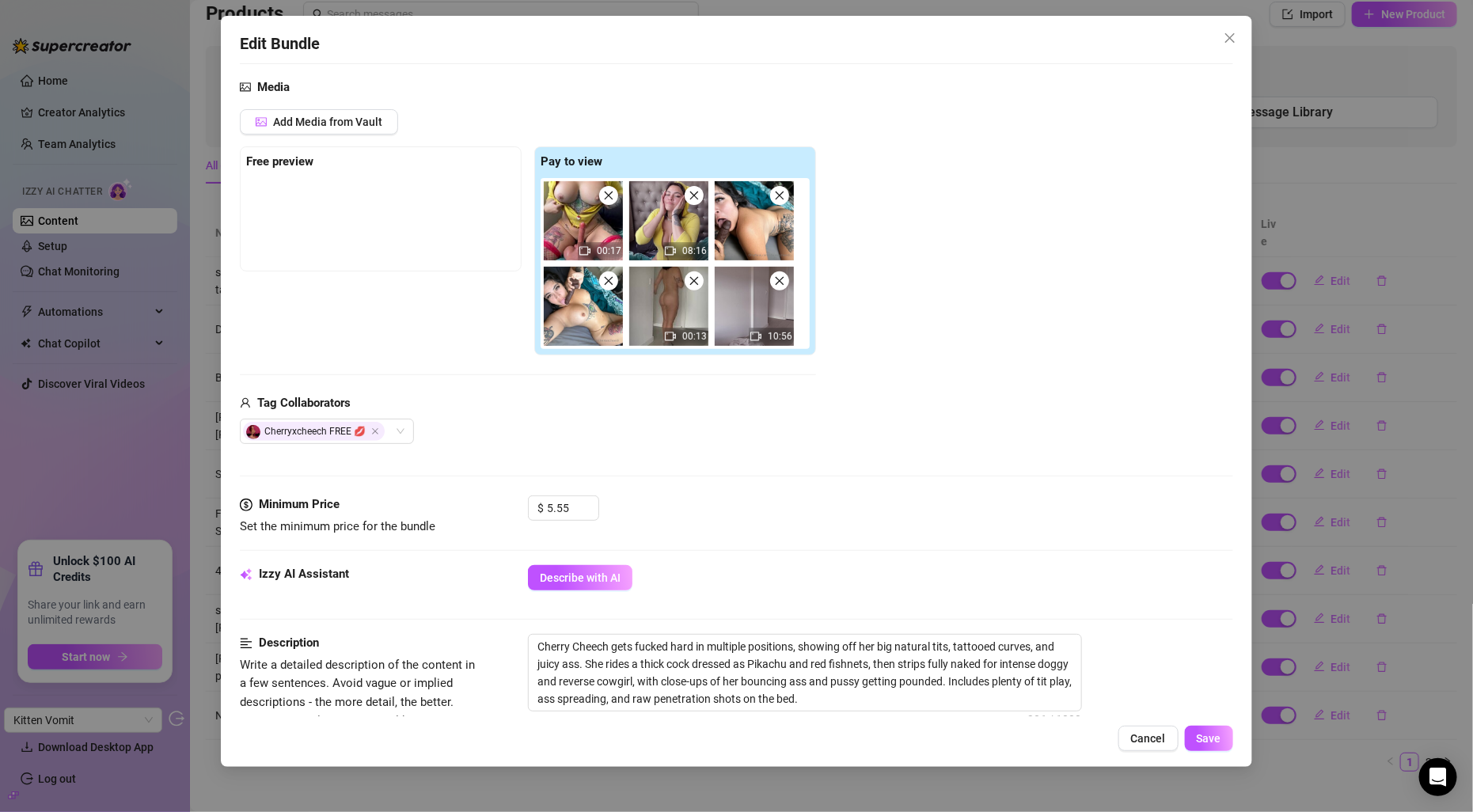
click at [598, 239] on img at bounding box center [583, 221] width 79 height 79
click at [560, 232] on img at bounding box center [583, 221] width 79 height 79
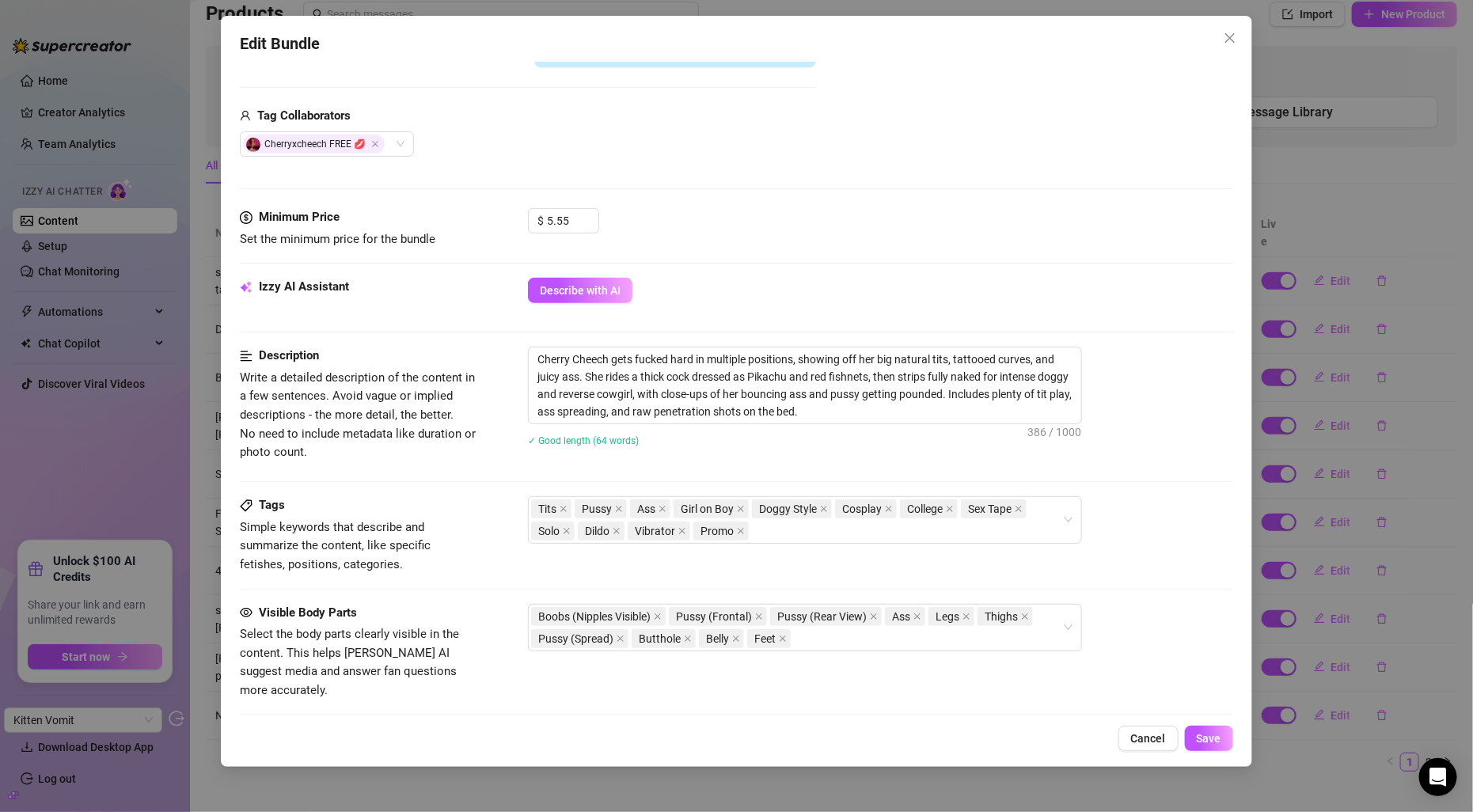
scroll to position [452, 0]
click at [1228, 39] on icon "close" at bounding box center [1230, 38] width 13 height 13
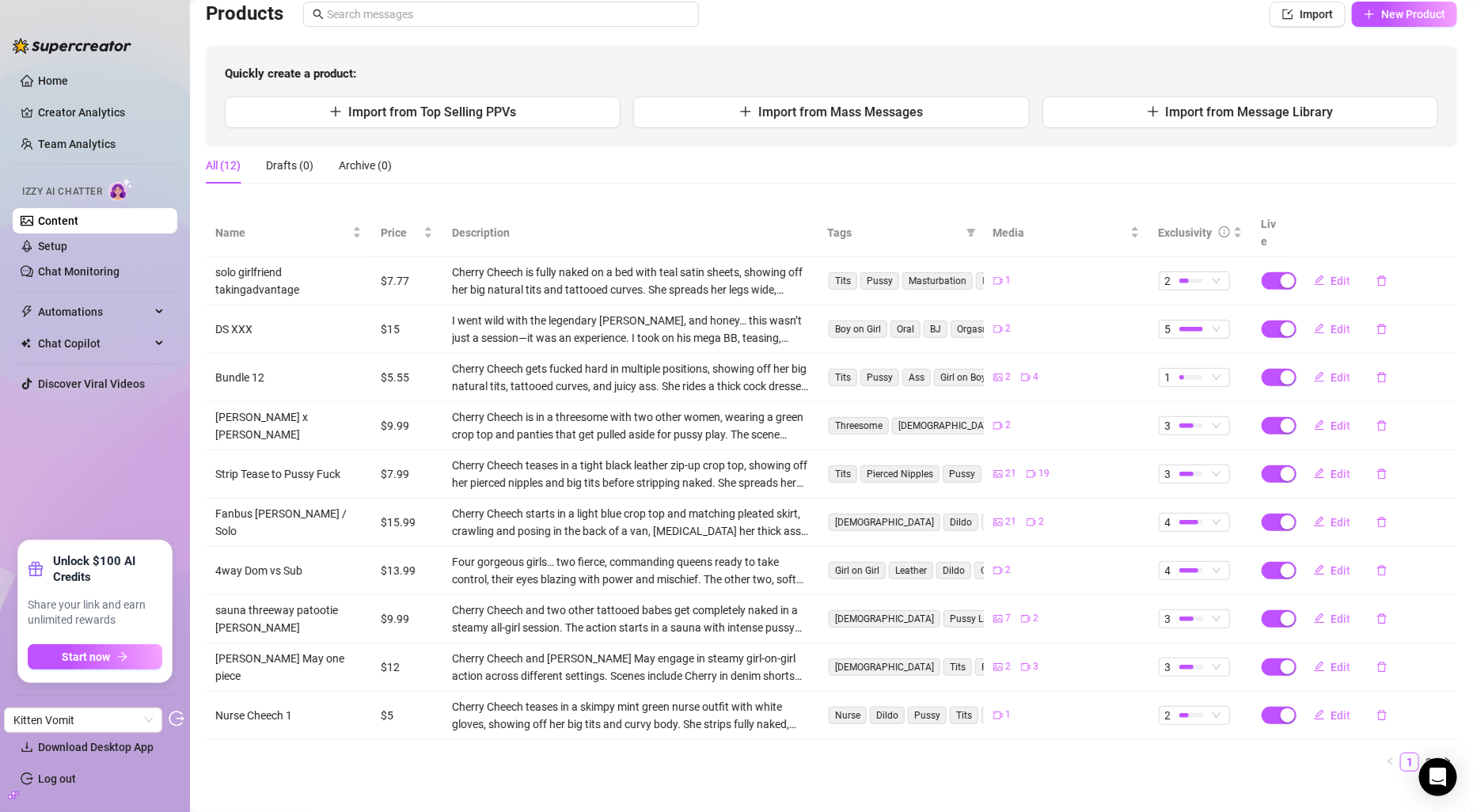
click at [15, 791] on icon "build" at bounding box center [13, 795] width 11 height 11
click at [75, 714] on link "Settings" at bounding box center [59, 716] width 42 height 13
